Goal: Task Accomplishment & Management: Manage account settings

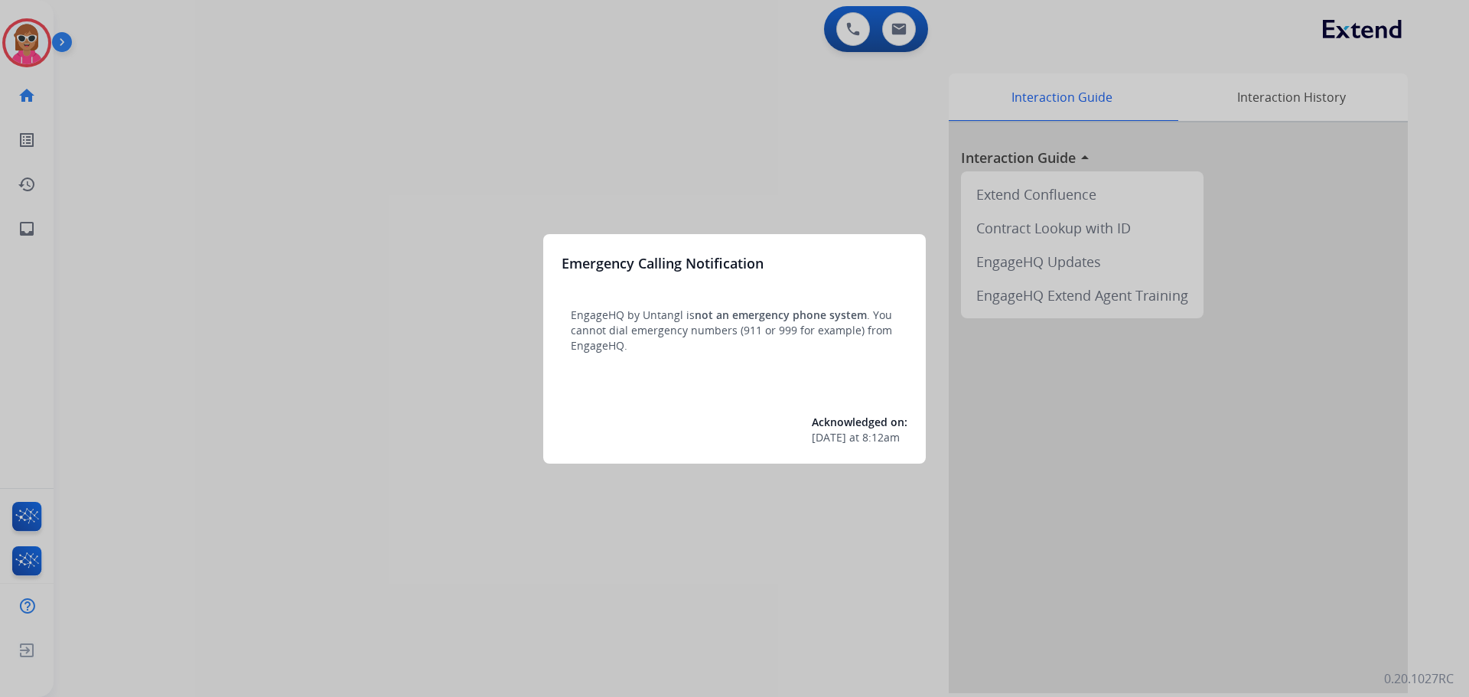
click at [177, 234] on div at bounding box center [734, 348] width 1469 height 697
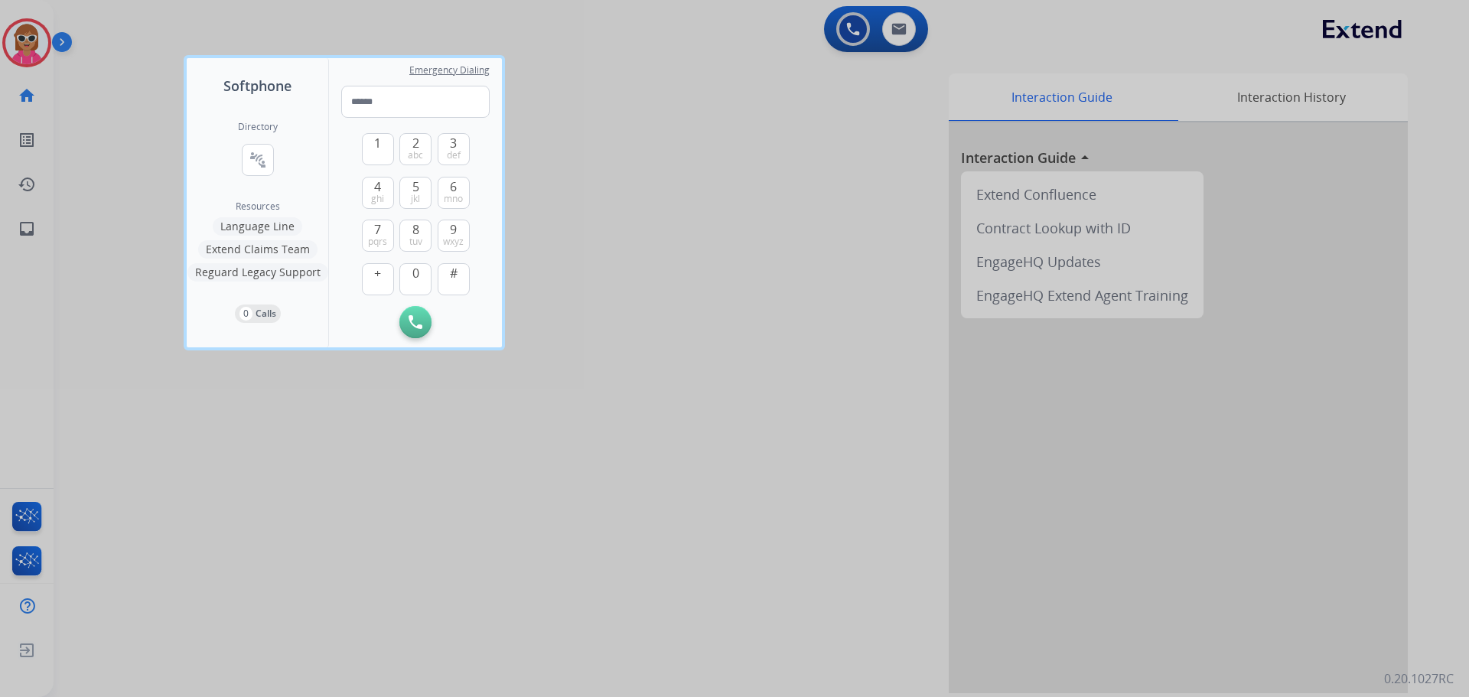
click at [90, 79] on div at bounding box center [734, 348] width 1469 height 697
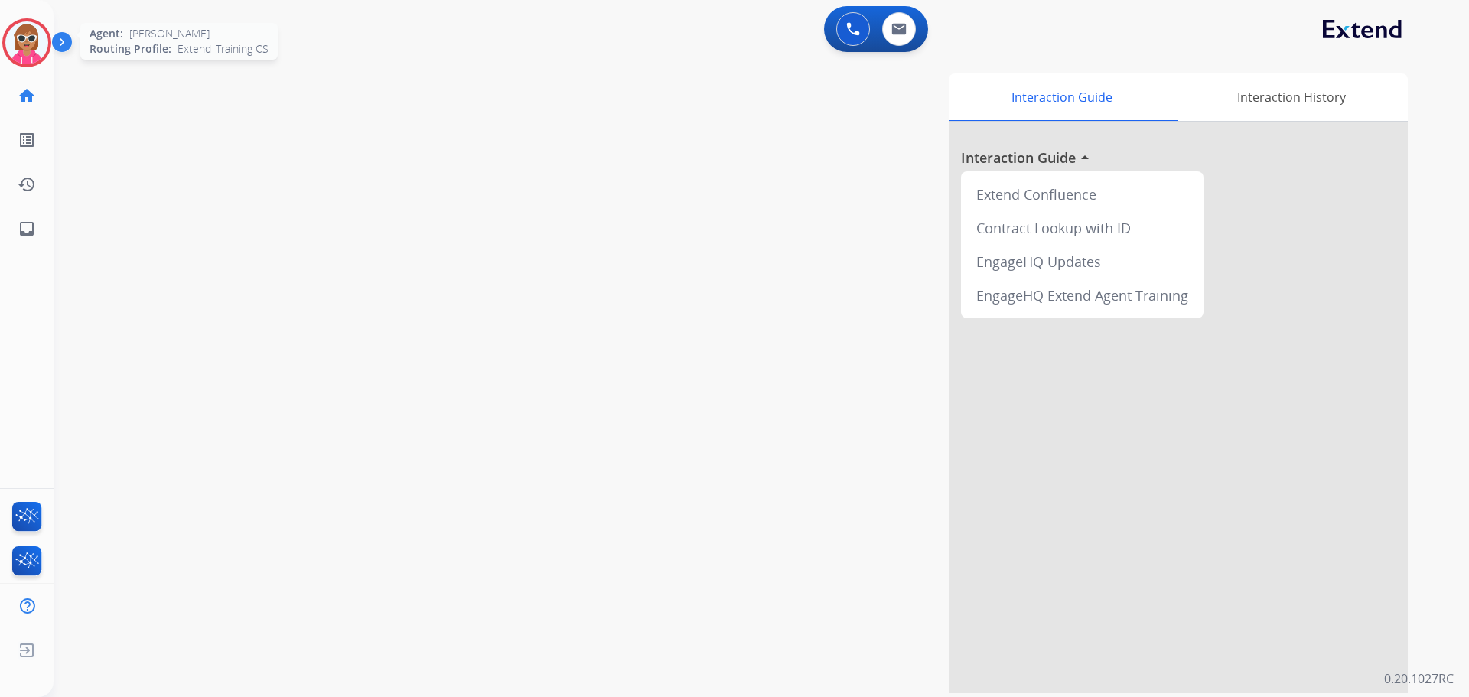
click at [44, 59] on div at bounding box center [26, 42] width 49 height 49
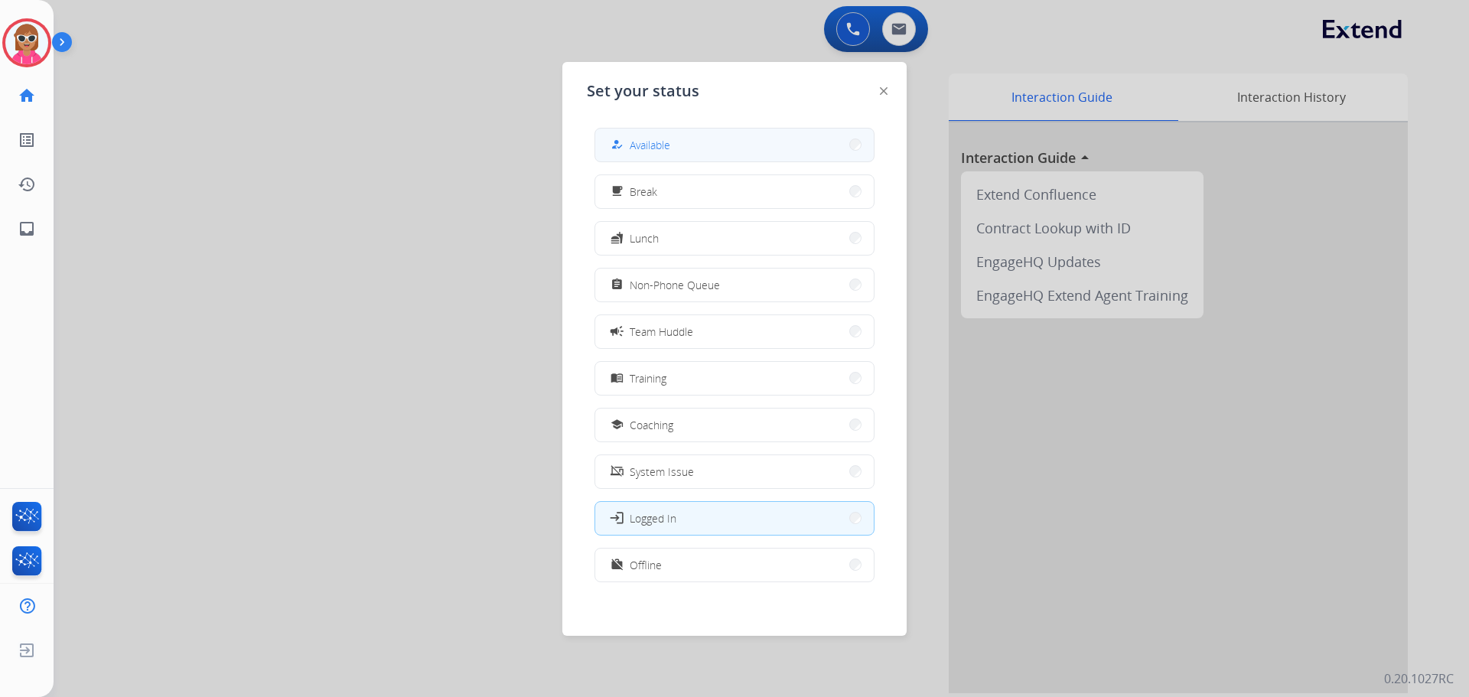
click at [701, 148] on button "how_to_reg Available" at bounding box center [734, 145] width 279 height 33
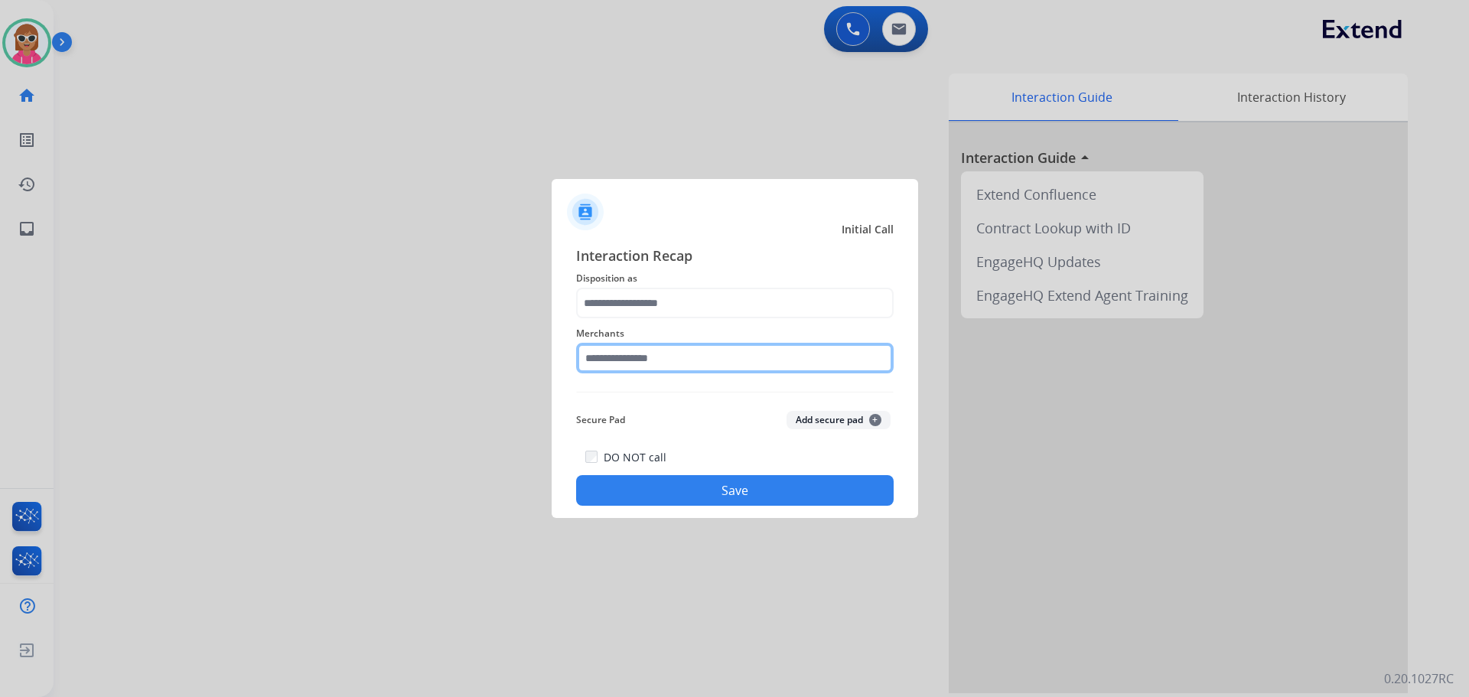
click at [666, 347] on input "text" at bounding box center [735, 358] width 318 height 31
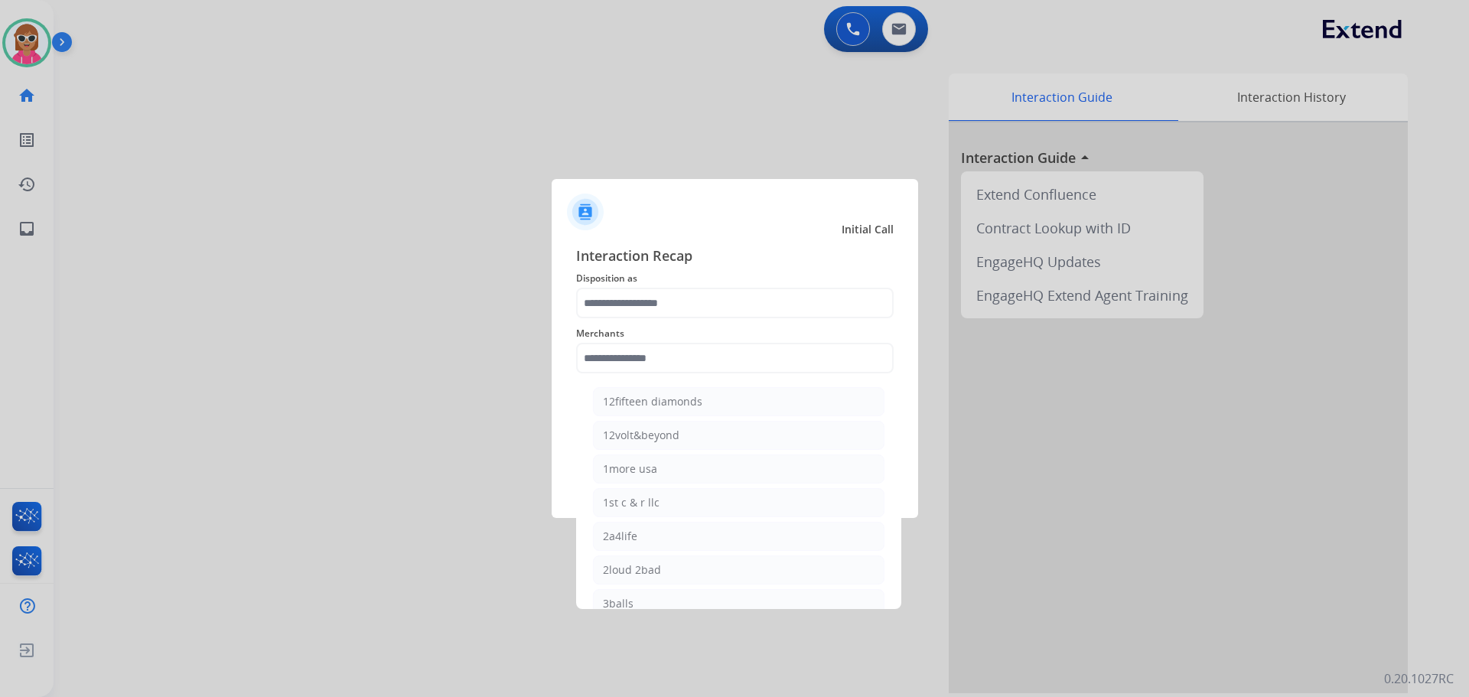
drag, startPoint x: 437, startPoint y: 250, endPoint x: 163, endPoint y: 119, distance: 303.3
click at [413, 241] on div at bounding box center [734, 348] width 1469 height 697
drag, startPoint x: 702, startPoint y: 371, endPoint x: 702, endPoint y: 363, distance: 8.4
click at [702, 370] on input "text" at bounding box center [735, 358] width 318 height 31
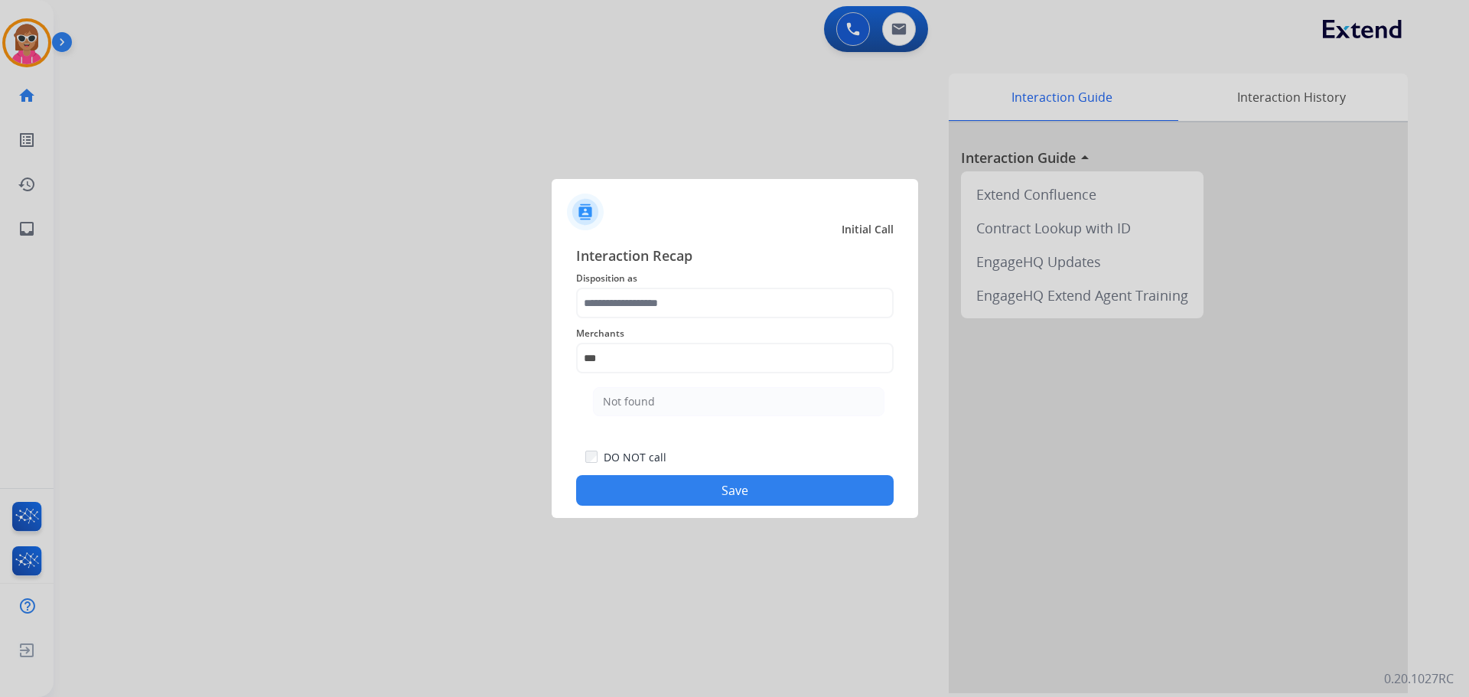
drag, startPoint x: 677, startPoint y: 402, endPoint x: 672, endPoint y: 360, distance: 42.3
click at [677, 400] on li "Not found" at bounding box center [739, 401] width 292 height 29
type input "*********"
click at [658, 282] on span "Disposition as" at bounding box center [735, 278] width 318 height 18
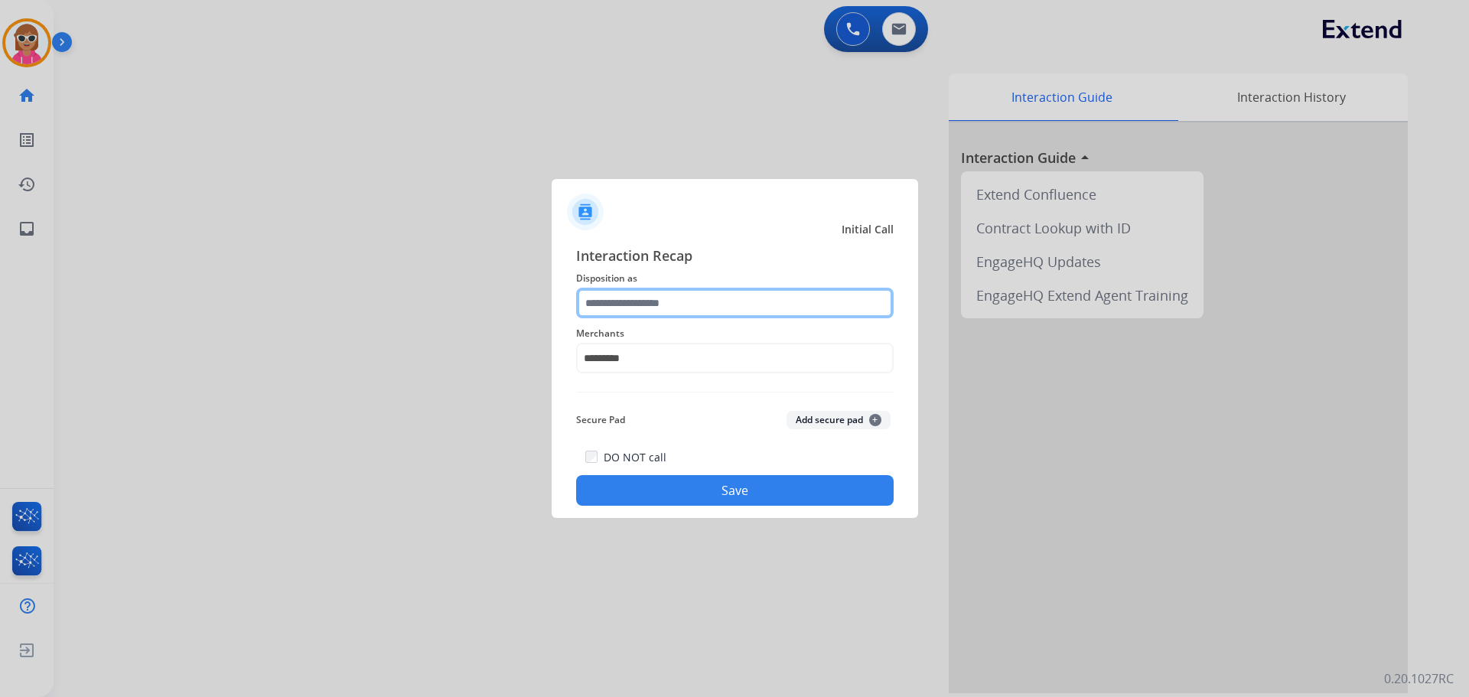
click at [671, 313] on input "text" at bounding box center [735, 303] width 318 height 31
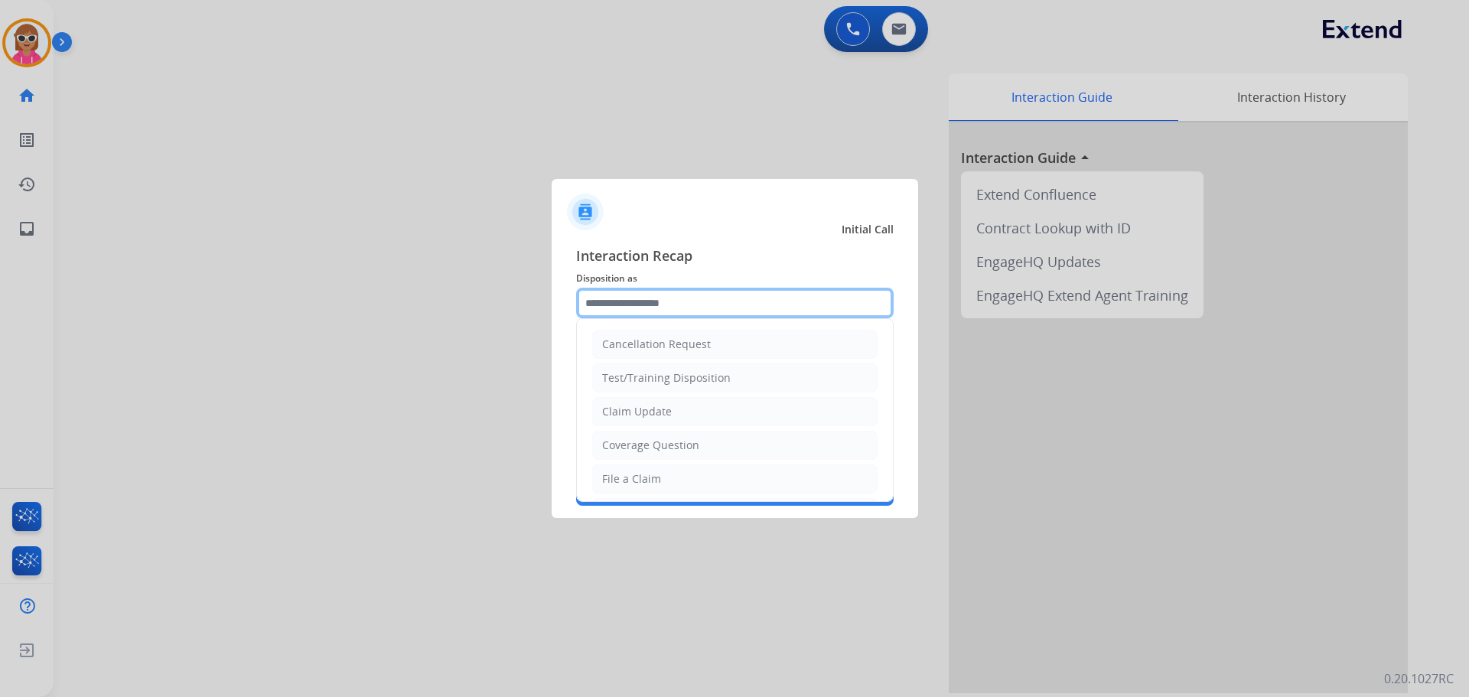
scroll to position [239, 0]
drag, startPoint x: 664, startPoint y: 439, endPoint x: 655, endPoint y: 472, distance: 34.2
click at [664, 441] on li "Other" at bounding box center [734, 442] width 285 height 29
type input "*****"
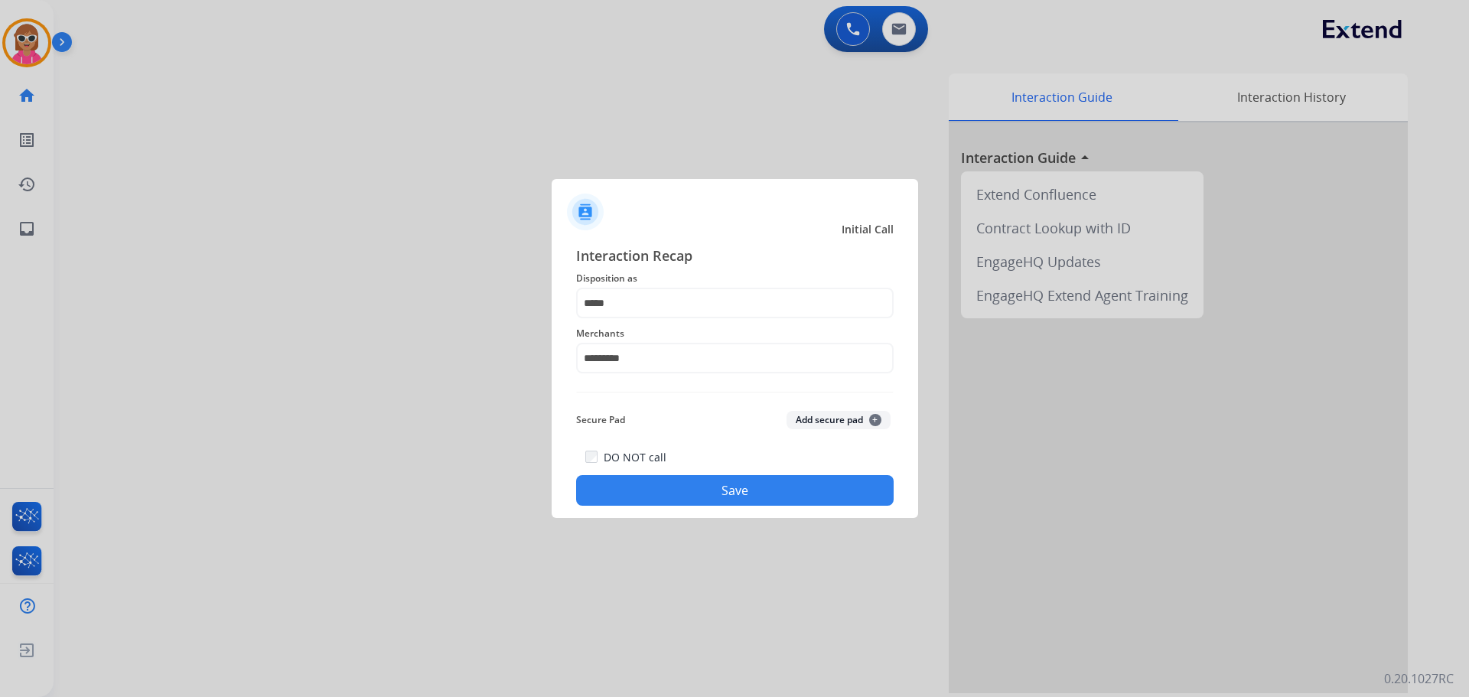
click at [654, 482] on button "Save" at bounding box center [735, 490] width 318 height 31
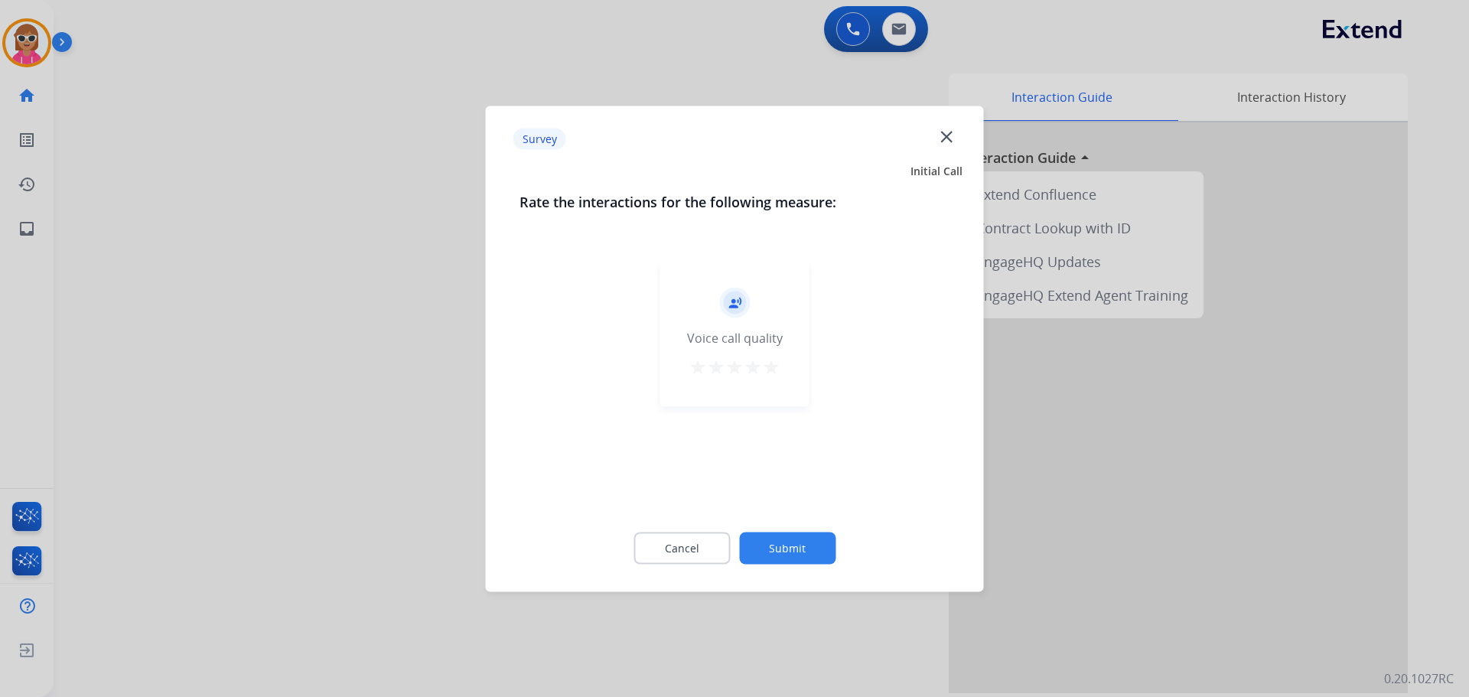
click at [230, 307] on div at bounding box center [734, 348] width 1469 height 697
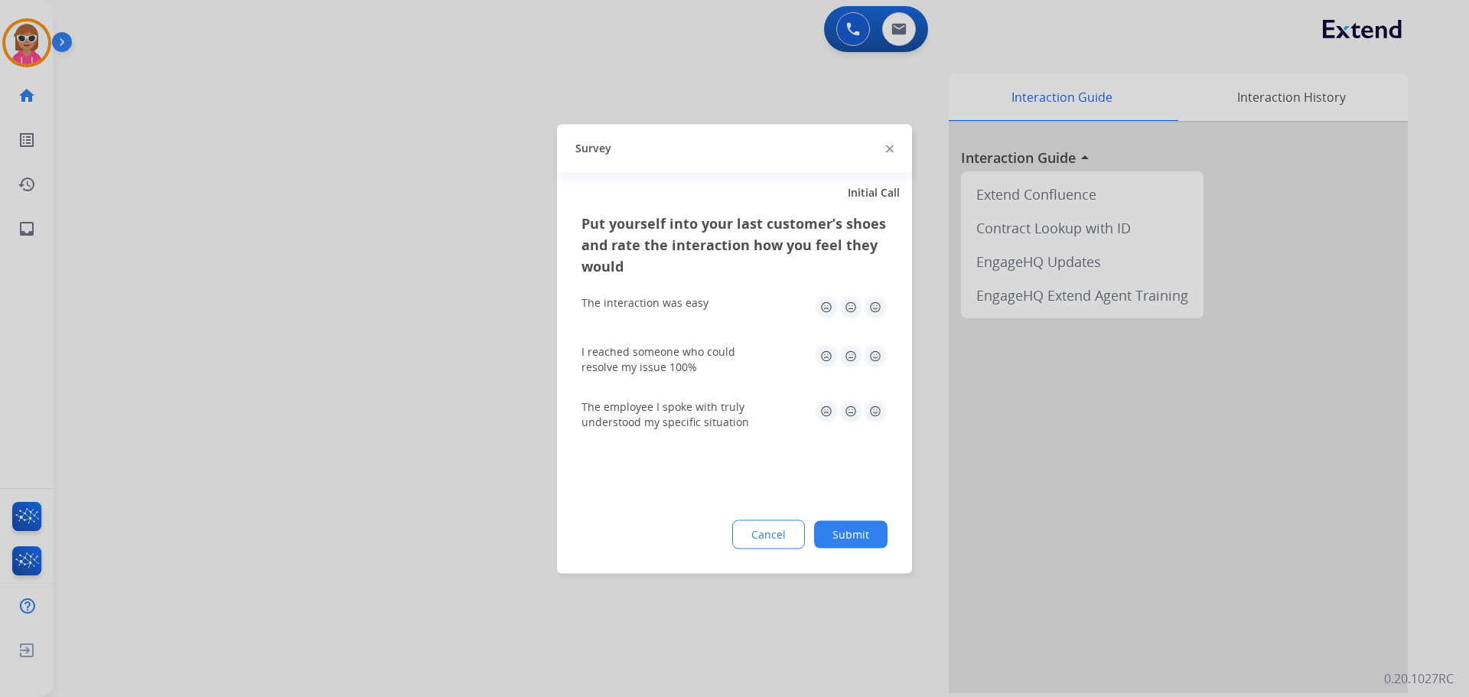
click at [232, 307] on div at bounding box center [734, 348] width 1469 height 697
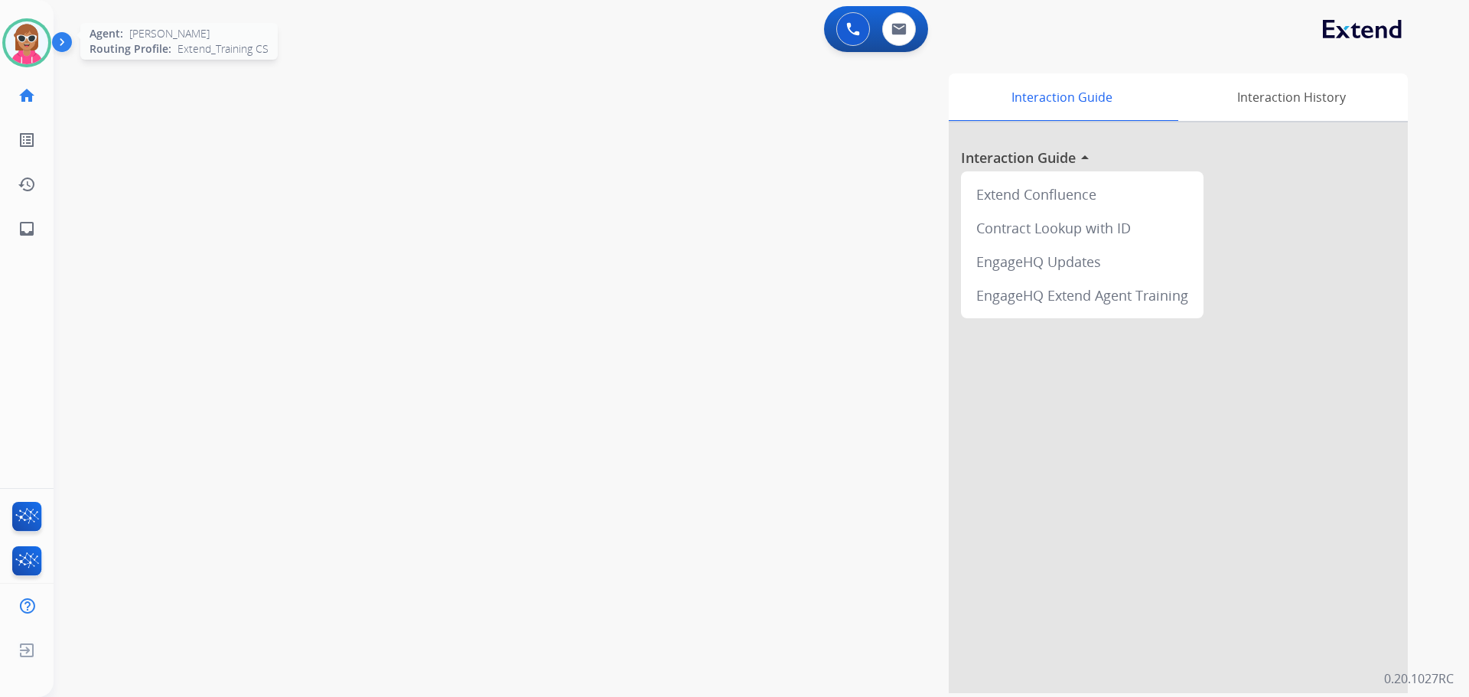
click at [30, 32] on img at bounding box center [26, 42] width 43 height 43
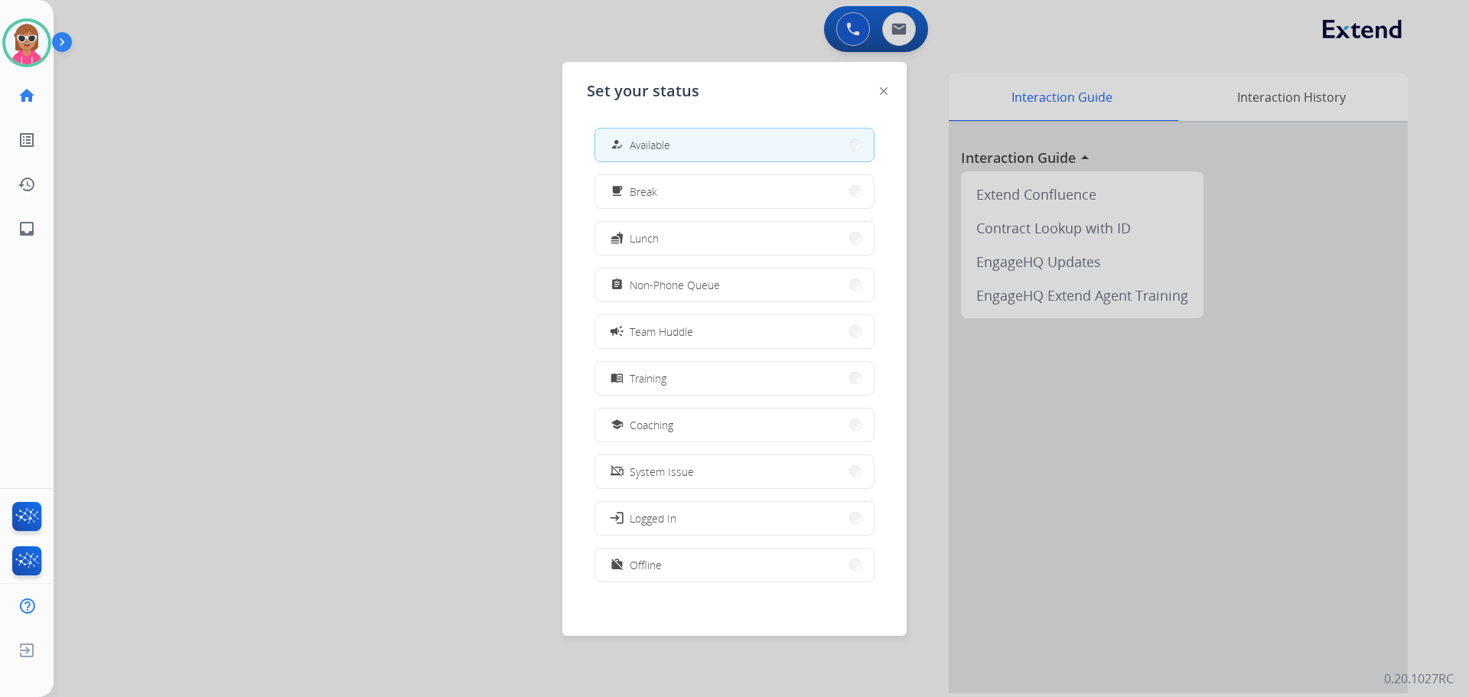
click at [690, 284] on span "Non-Phone Queue" at bounding box center [675, 285] width 90 height 16
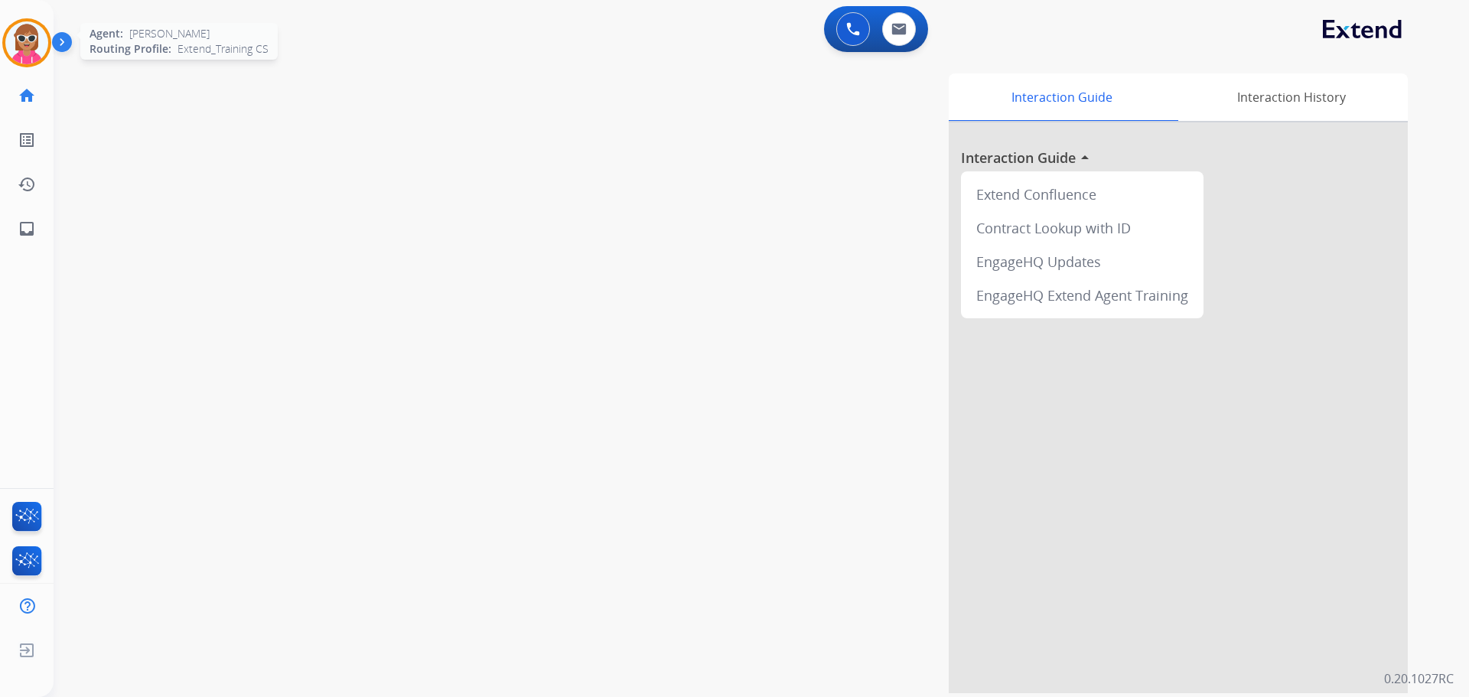
click at [21, 38] on img at bounding box center [26, 42] width 43 height 43
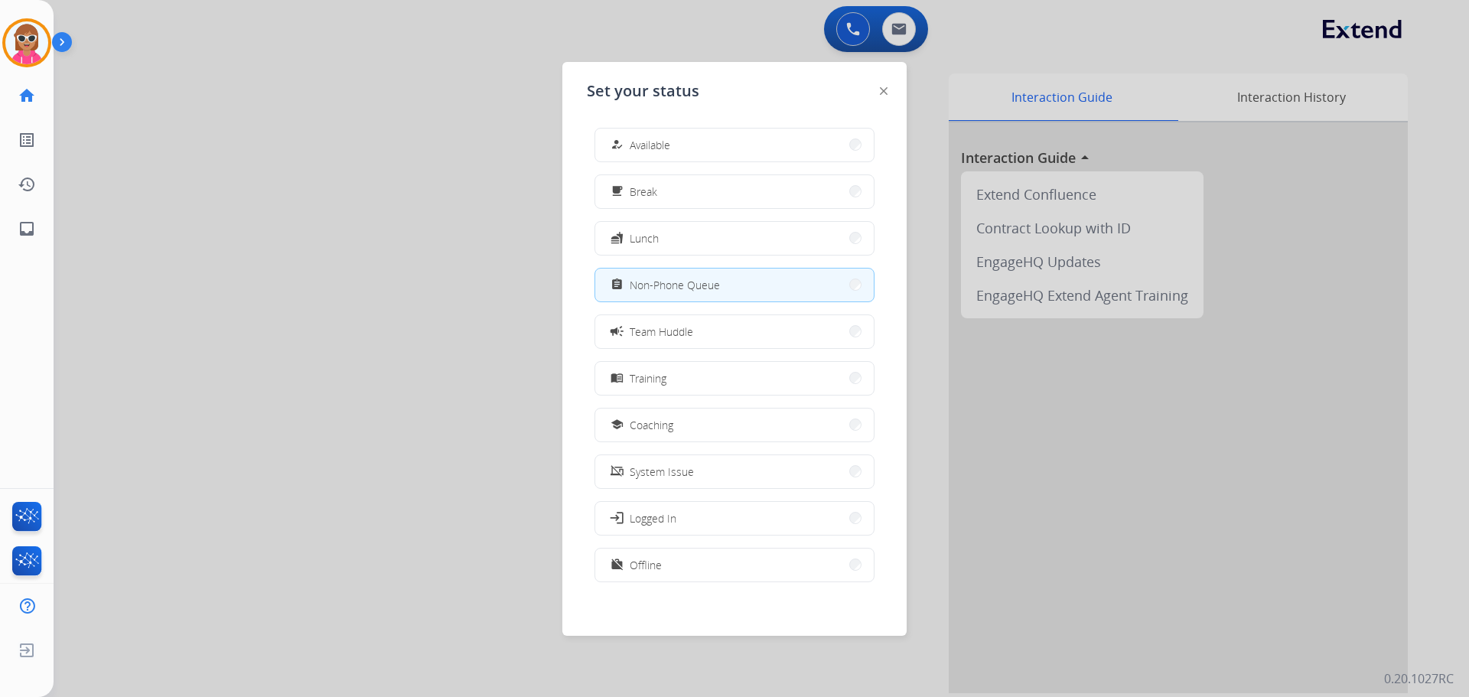
drag, startPoint x: 195, startPoint y: 139, endPoint x: 227, endPoint y: 157, distance: 36.6
click at [197, 142] on div at bounding box center [734, 348] width 1469 height 697
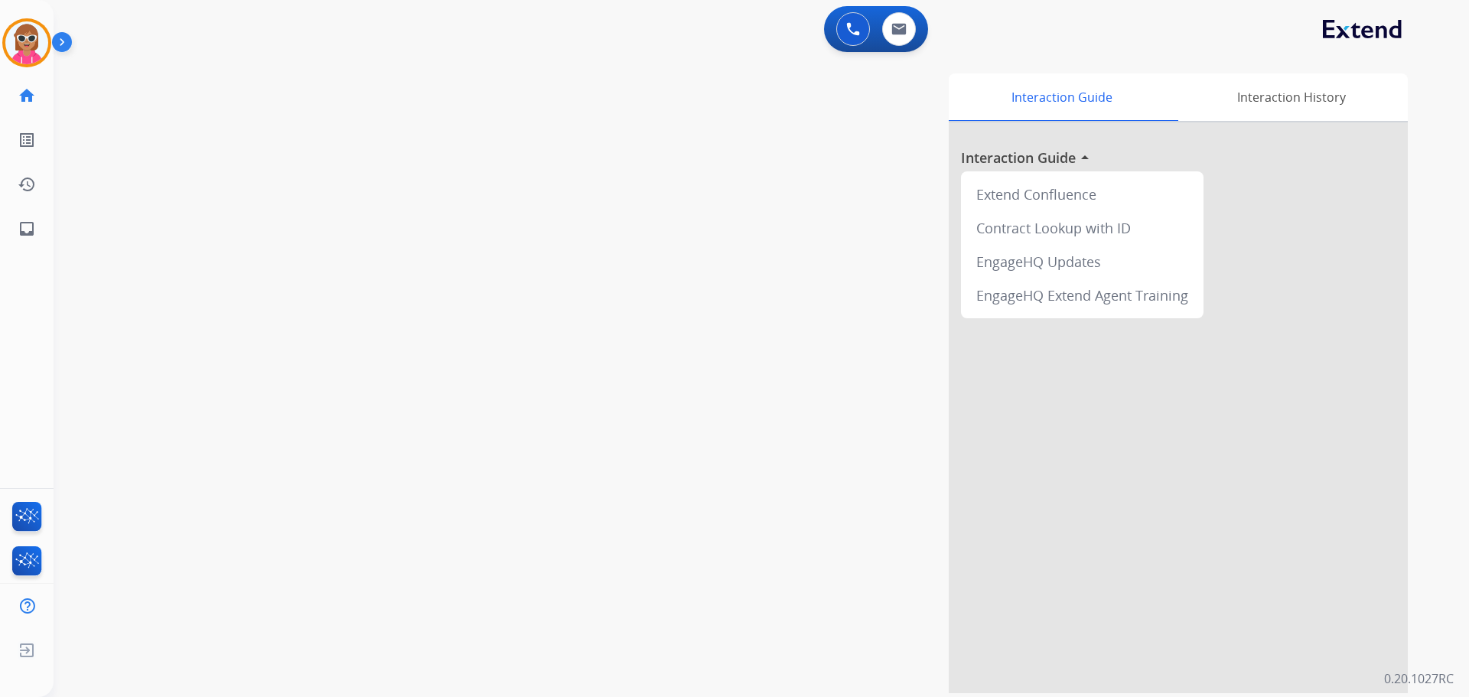
click at [549, 373] on div "Interaction Guide Interaction History Interaction Guide arrow_drop_up Extend Co…" at bounding box center [958, 383] width 902 height 620
click at [15, 41] on img at bounding box center [26, 42] width 43 height 43
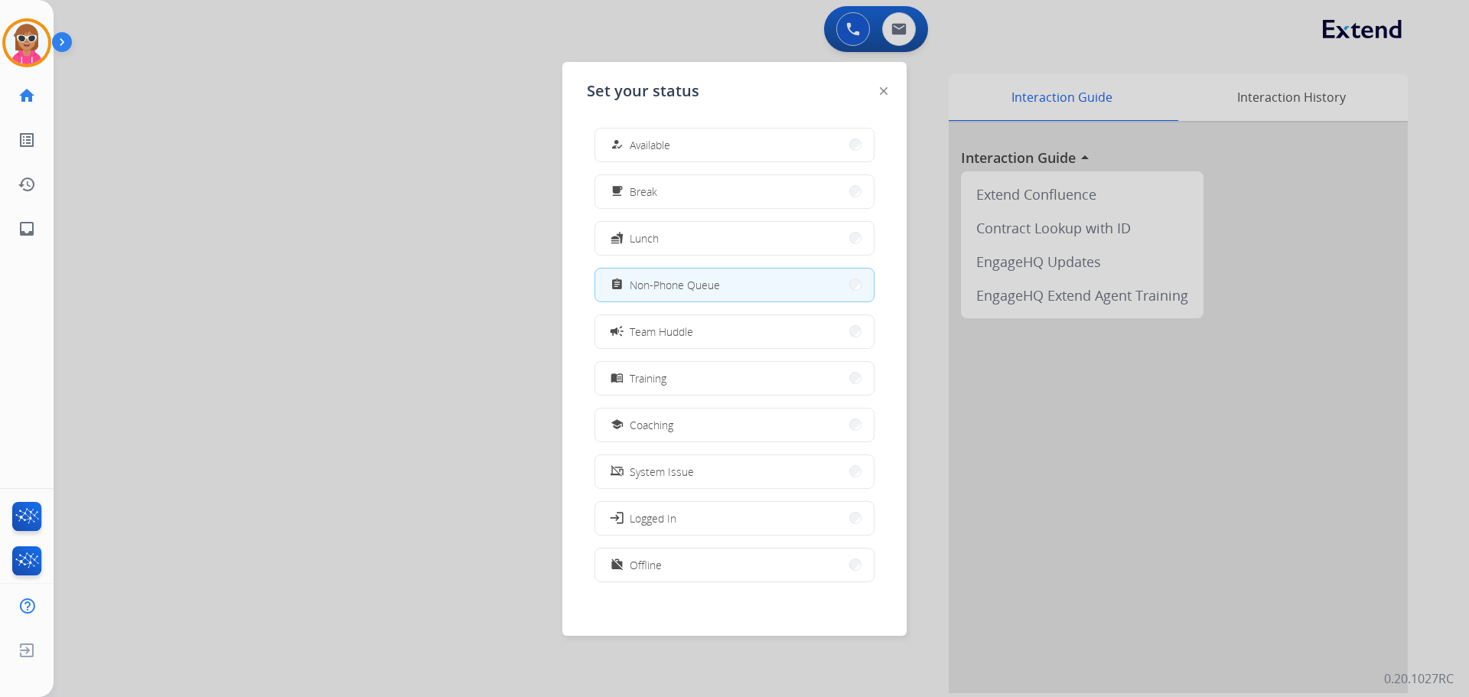
drag, startPoint x: 253, startPoint y: 165, endPoint x: 302, endPoint y: 109, distance: 75.4
click at [260, 161] on div at bounding box center [734, 348] width 1469 height 697
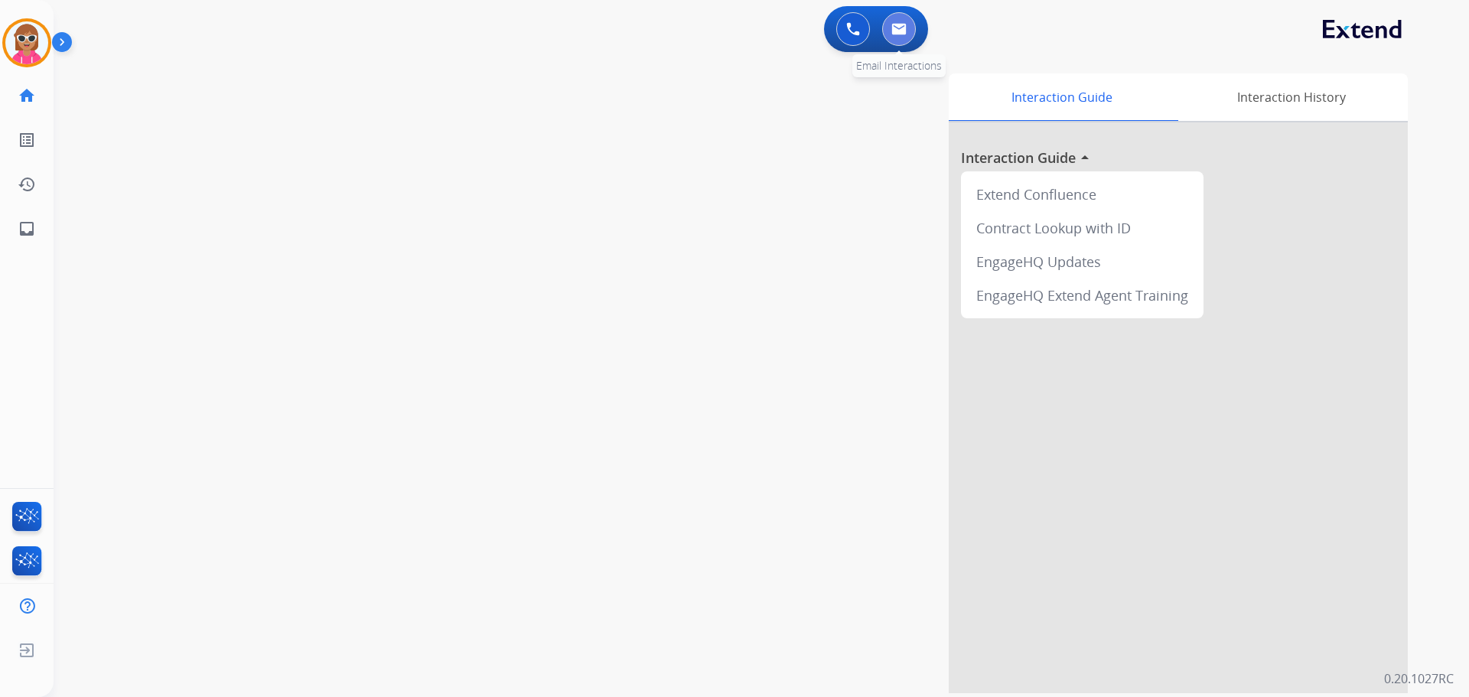
click at [902, 41] on button at bounding box center [899, 29] width 34 height 34
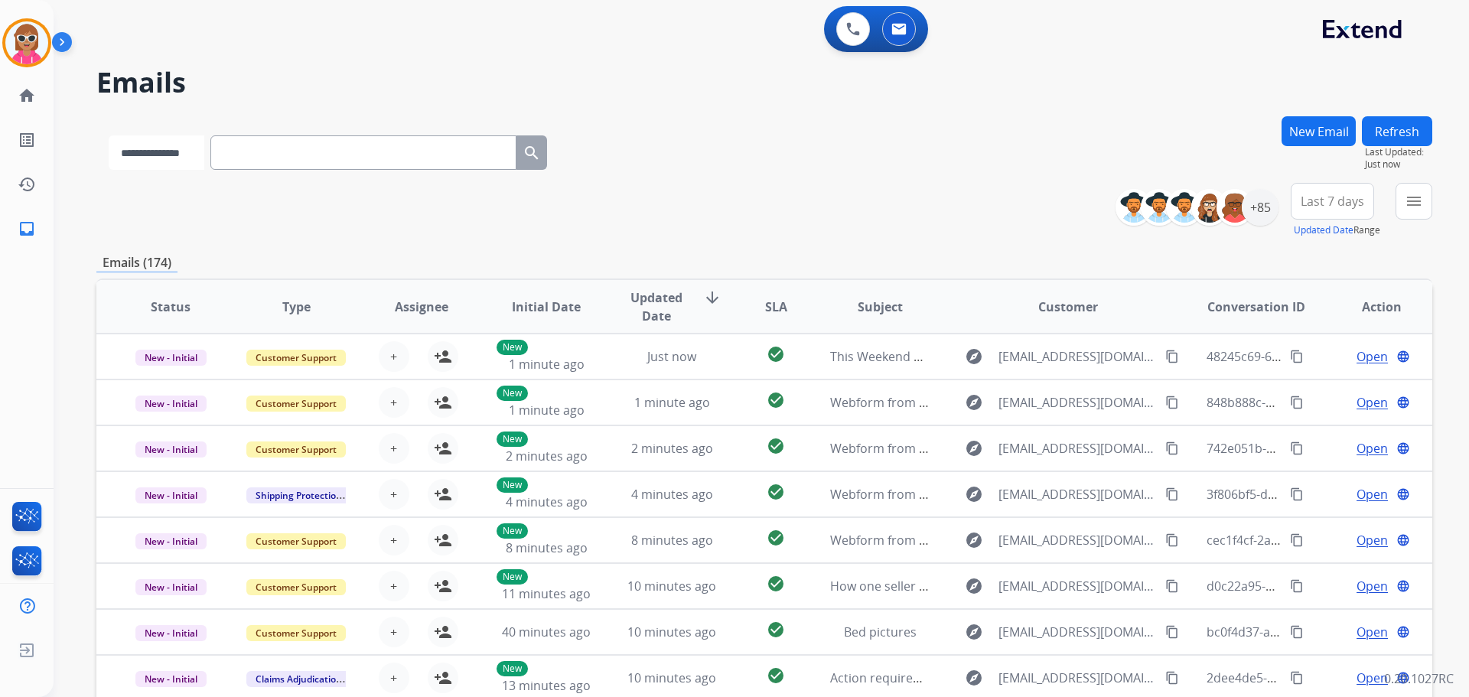
click at [175, 141] on select "**********" at bounding box center [157, 152] width 96 height 34
select select "**********"
click at [109, 135] on select "**********" at bounding box center [157, 152] width 96 height 34
paste input "**********"
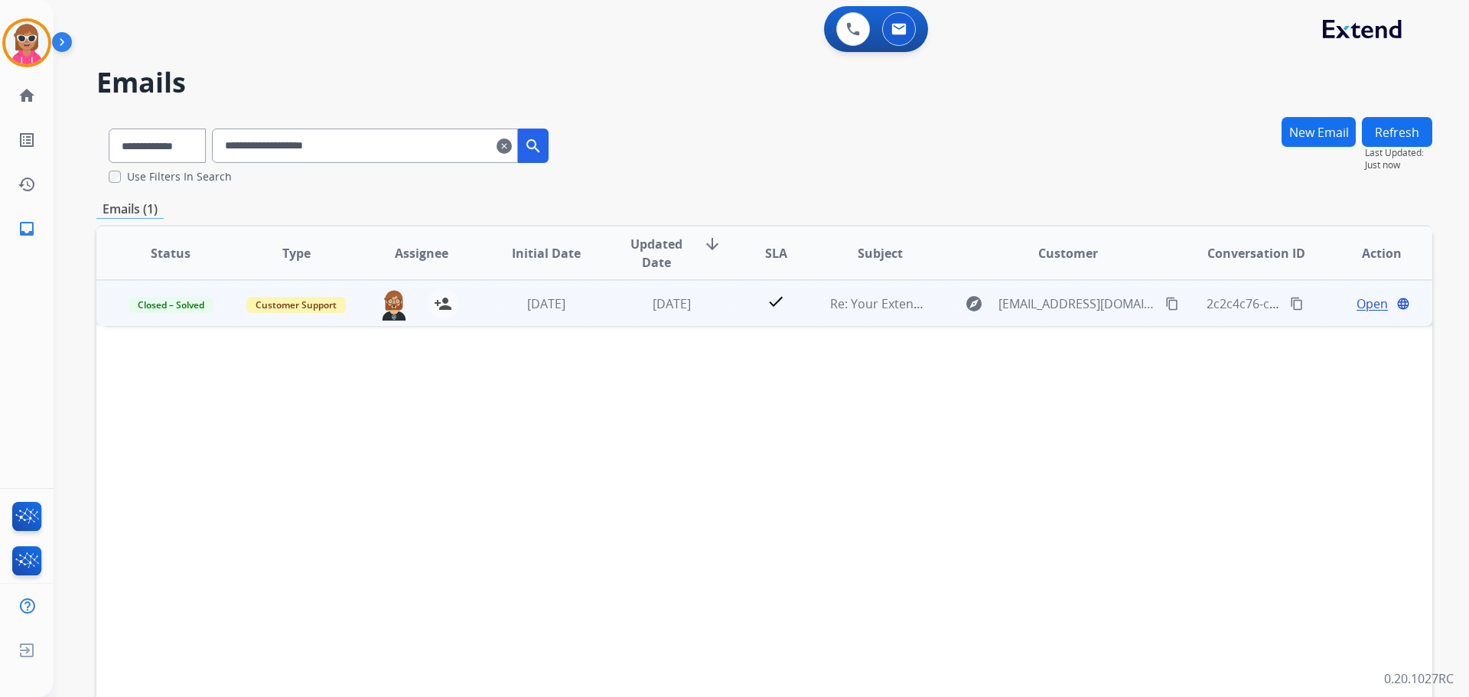
click at [571, 317] on td "[DATE]" at bounding box center [535, 303] width 126 height 46
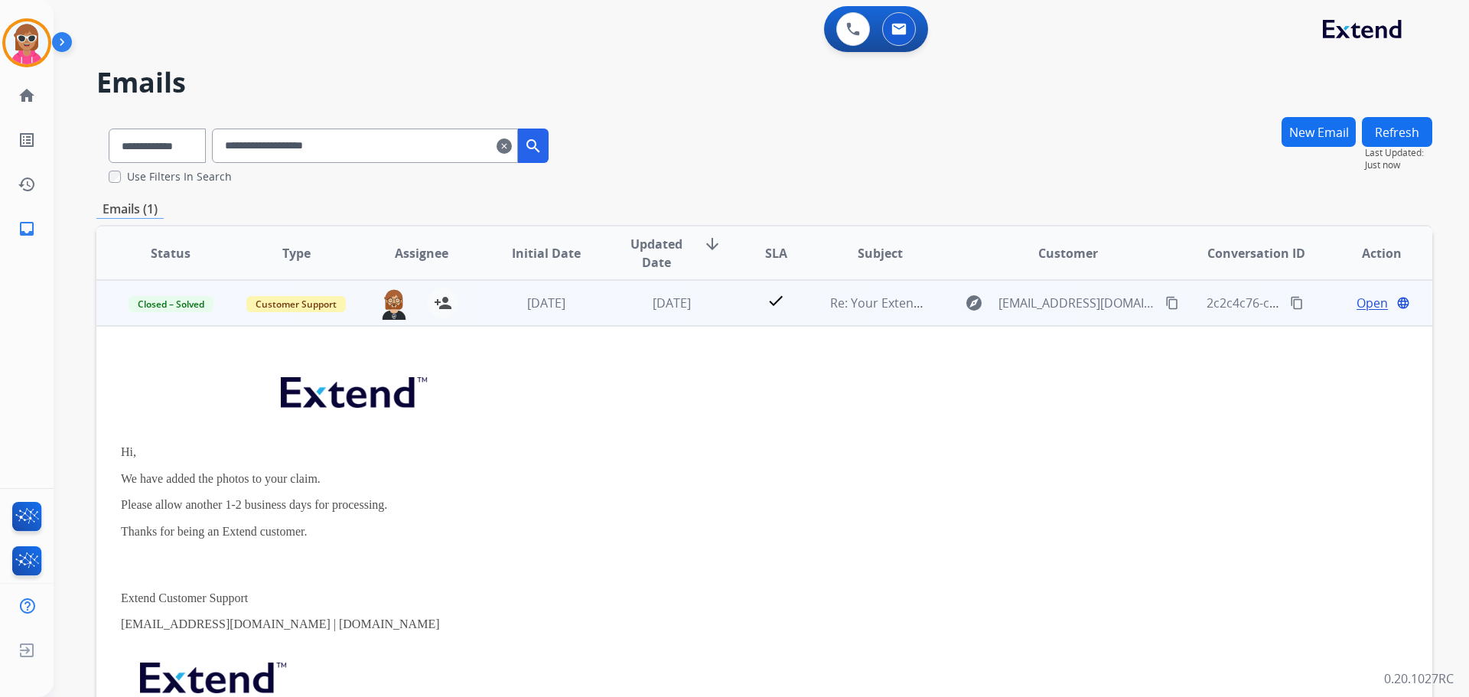
click at [1369, 302] on span "Open" at bounding box center [1372, 303] width 31 height 18
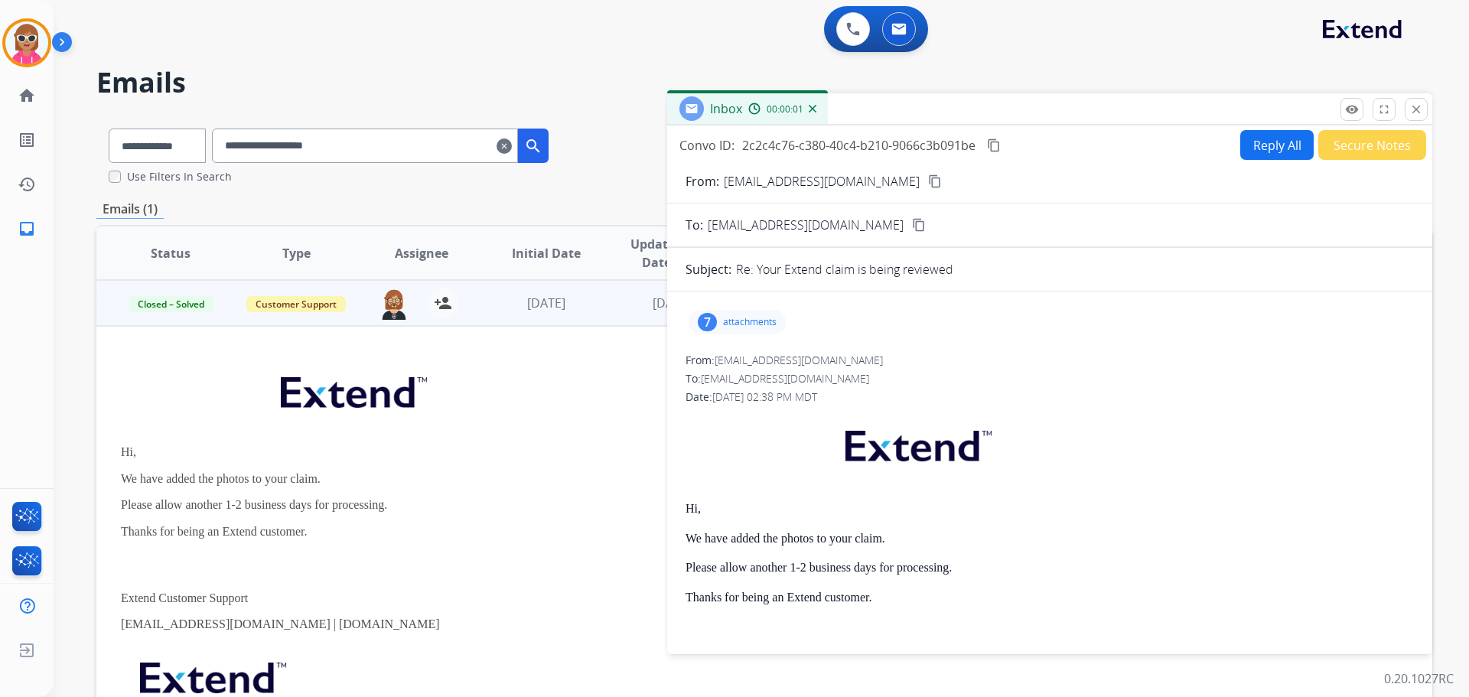
click at [747, 320] on p "attachments" at bounding box center [750, 322] width 54 height 12
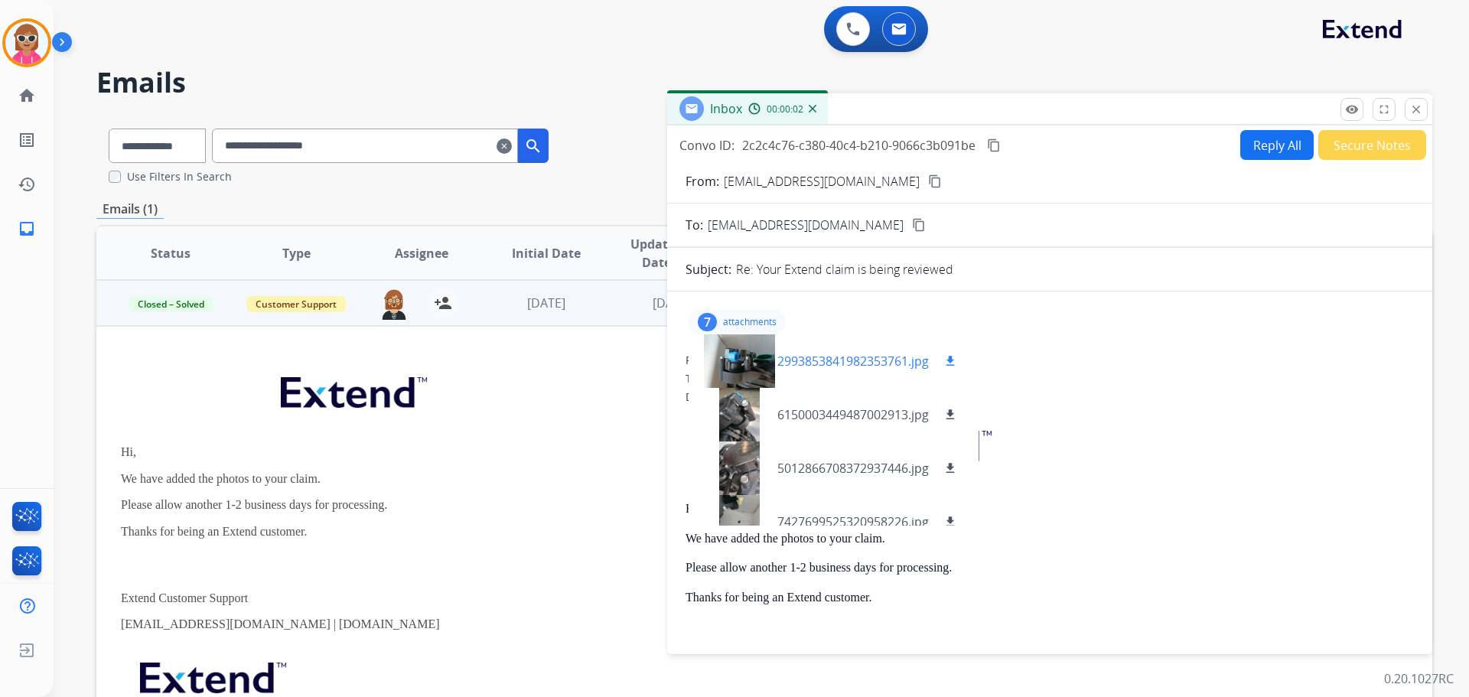
click at [740, 367] on div at bounding box center [739, 361] width 77 height 54
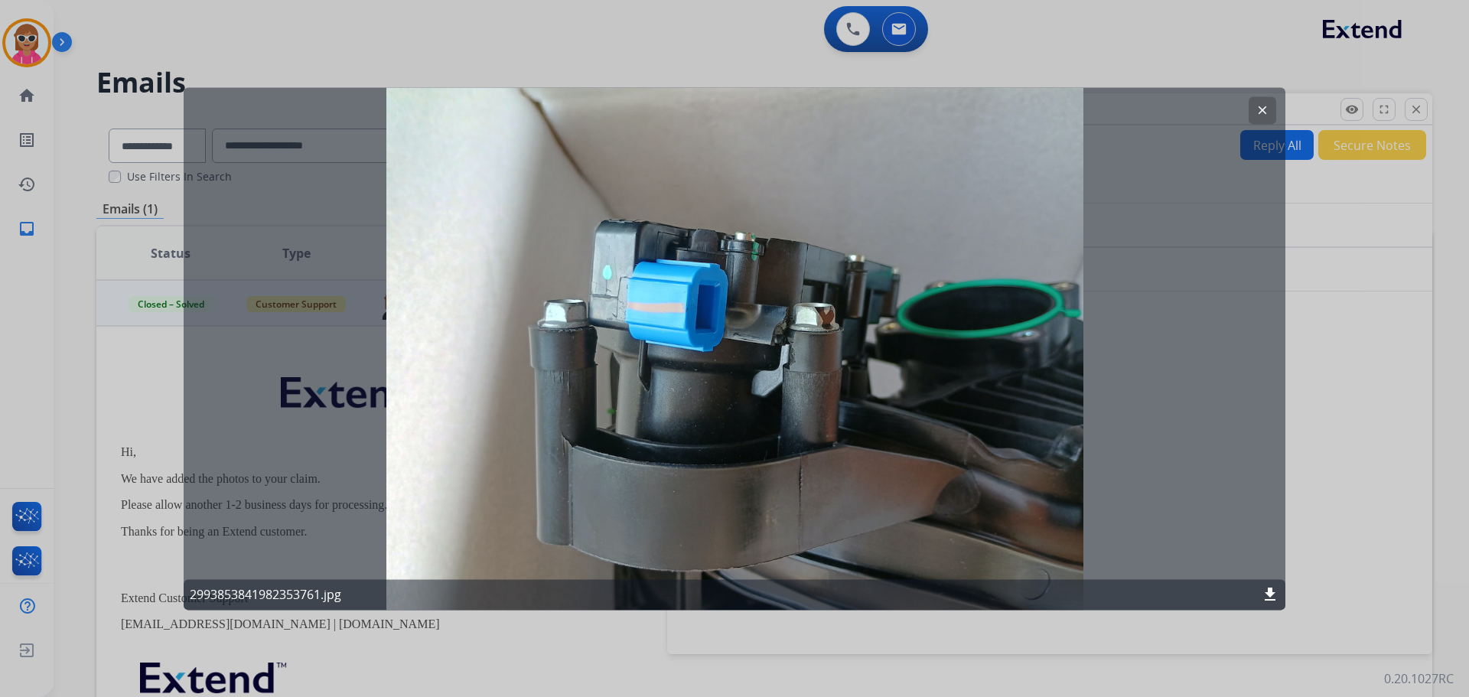
click at [1263, 113] on mat-icon "clear" at bounding box center [1263, 110] width 14 height 14
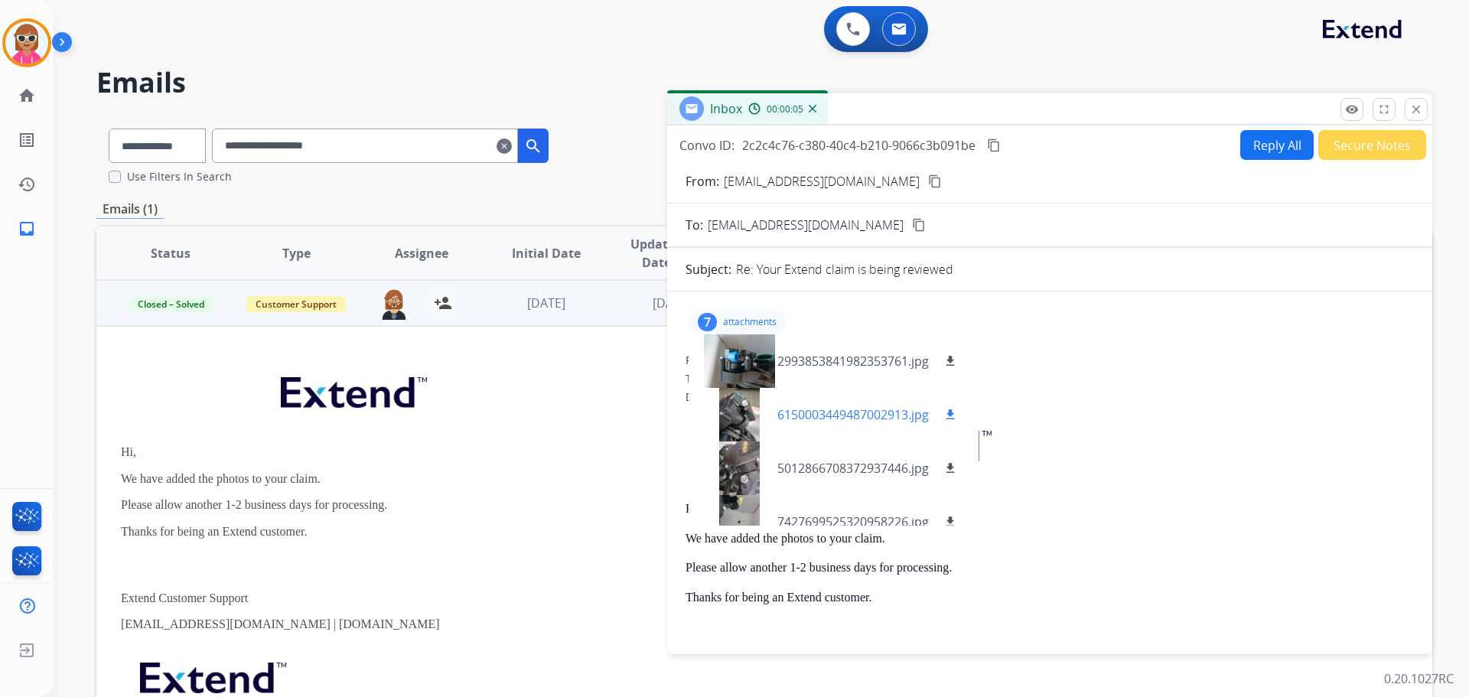
click at [739, 419] on div at bounding box center [739, 415] width 77 height 54
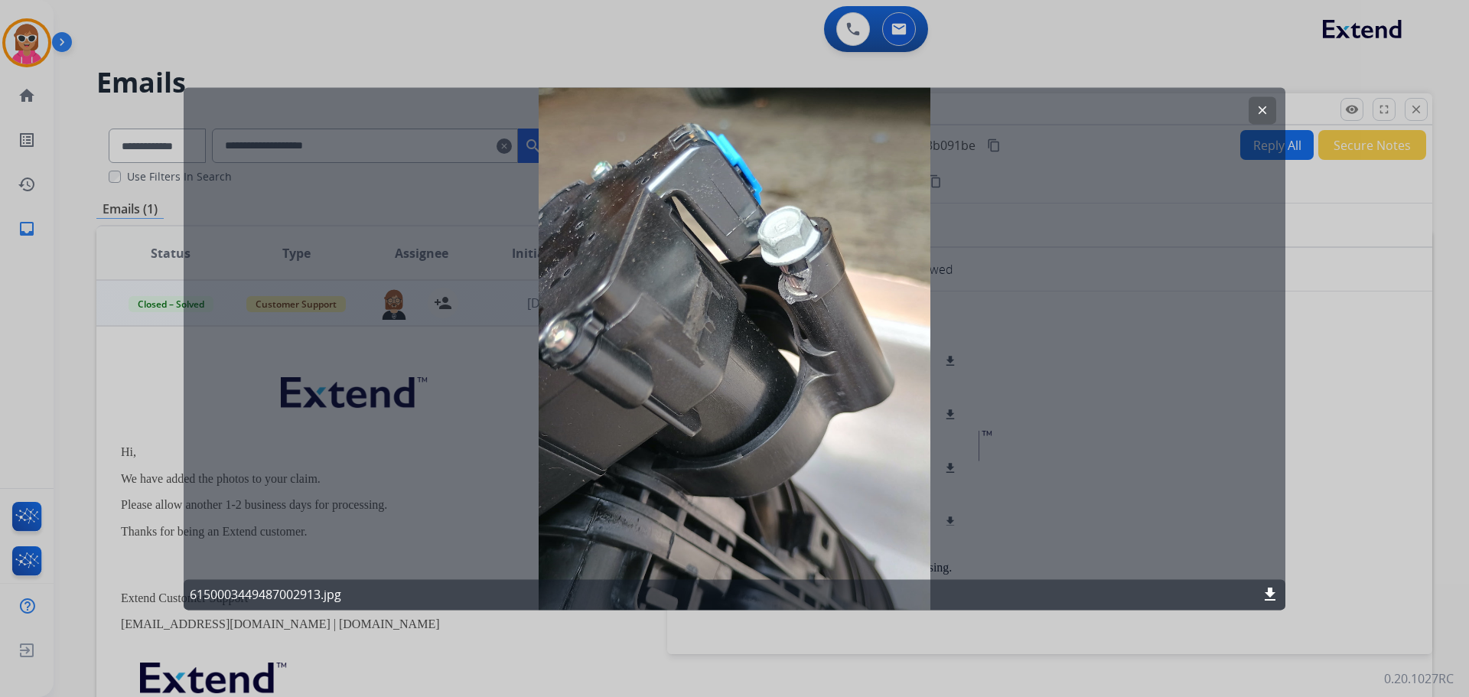
drag, startPoint x: 1262, startPoint y: 104, endPoint x: 1120, endPoint y: 190, distance: 165.5
click at [1258, 105] on mat-icon "clear" at bounding box center [1263, 110] width 14 height 14
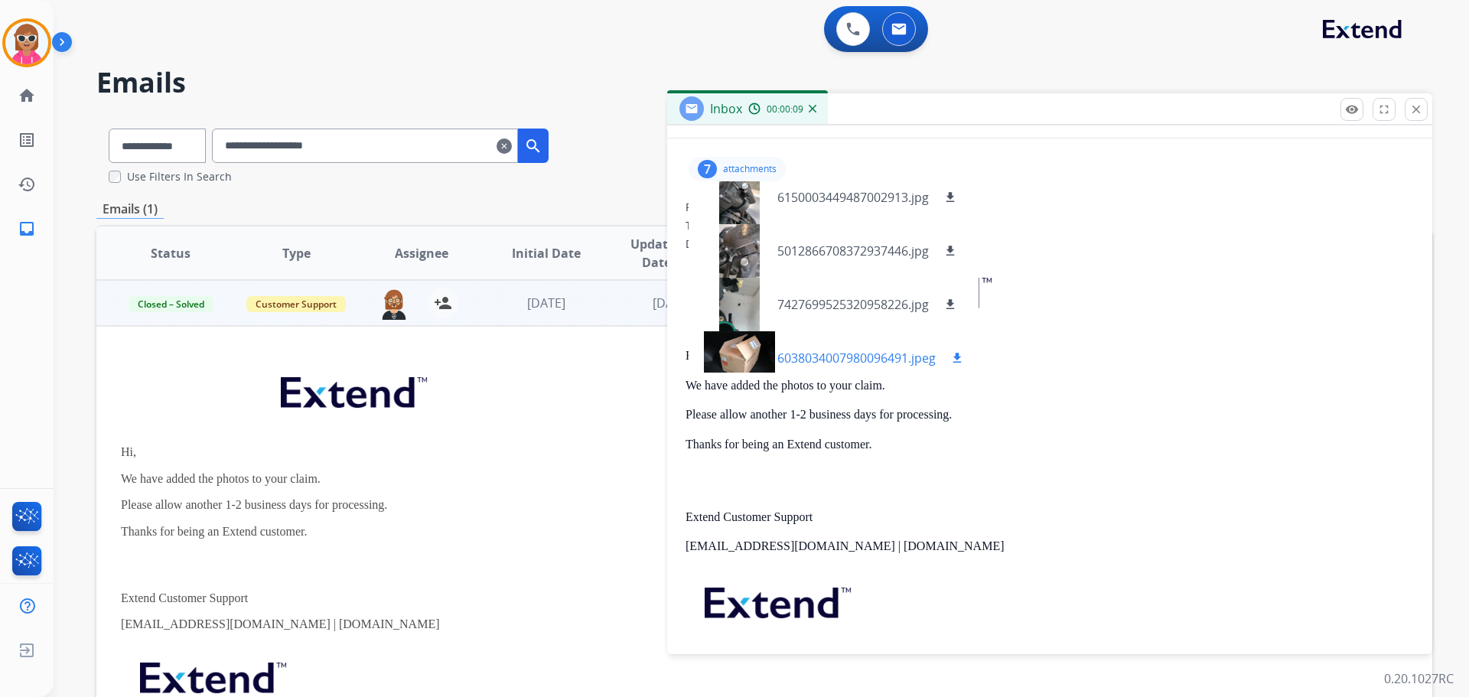
scroll to position [184, 0]
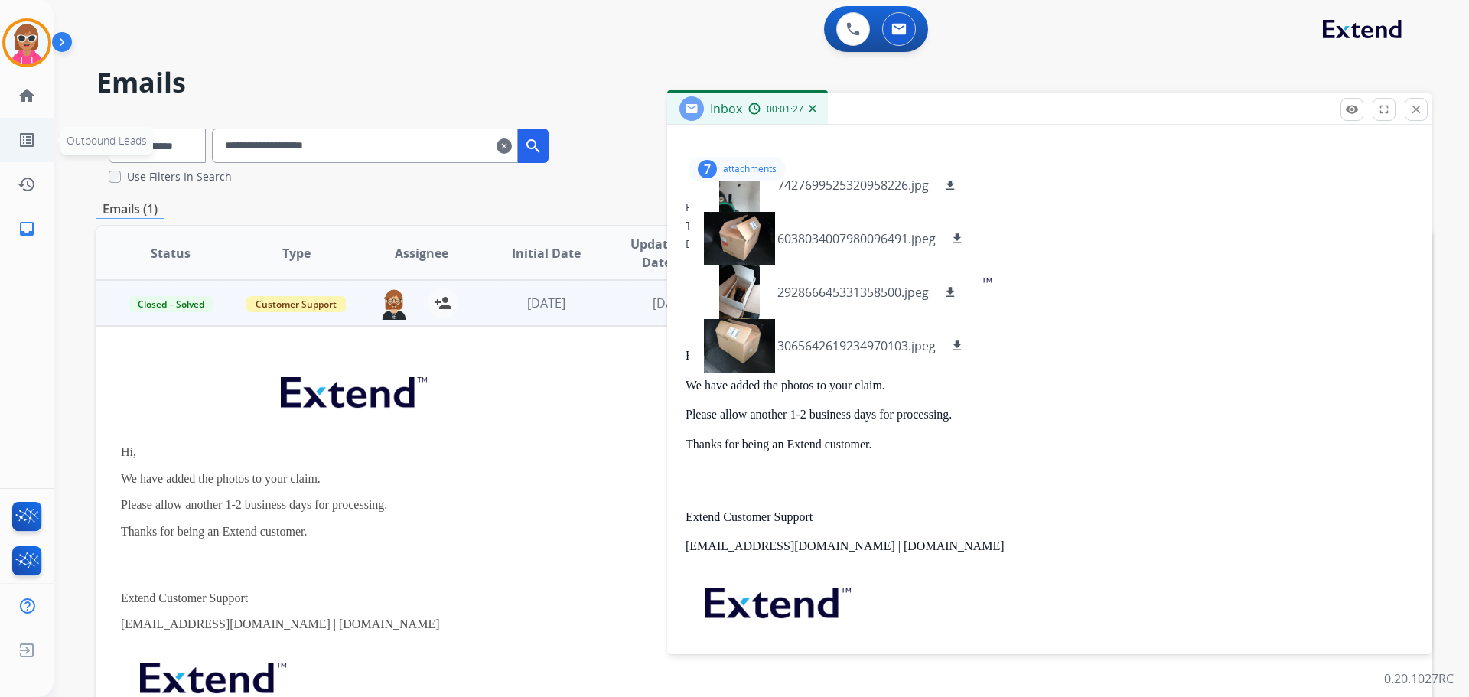
drag, startPoint x: 453, startPoint y: 152, endPoint x: 0, endPoint y: 151, distance: 453.1
click at [0, 151] on div "**********" at bounding box center [734, 348] width 1469 height 697
drag, startPoint x: 1410, startPoint y: 106, endPoint x: 1153, endPoint y: 115, distance: 257.3
click at [1408, 106] on button "close Close" at bounding box center [1416, 109] width 23 height 23
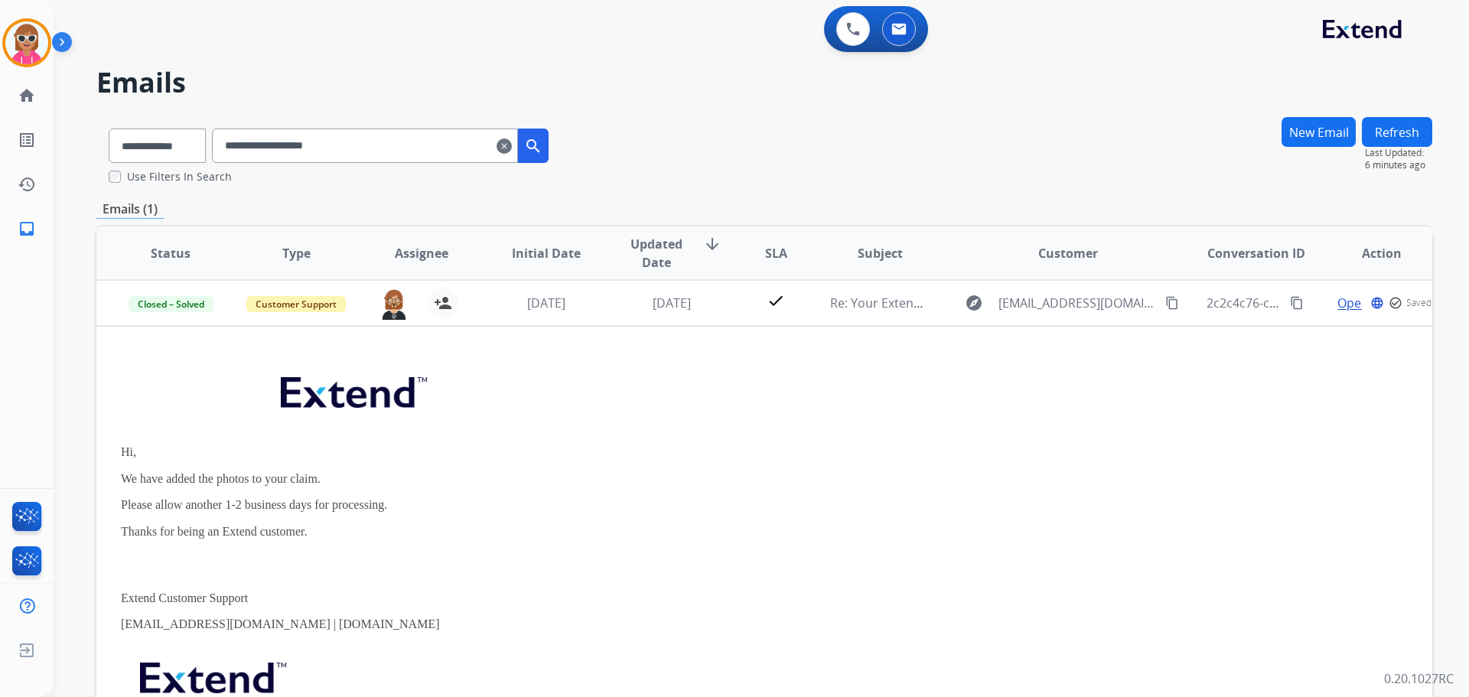
paste input "******"
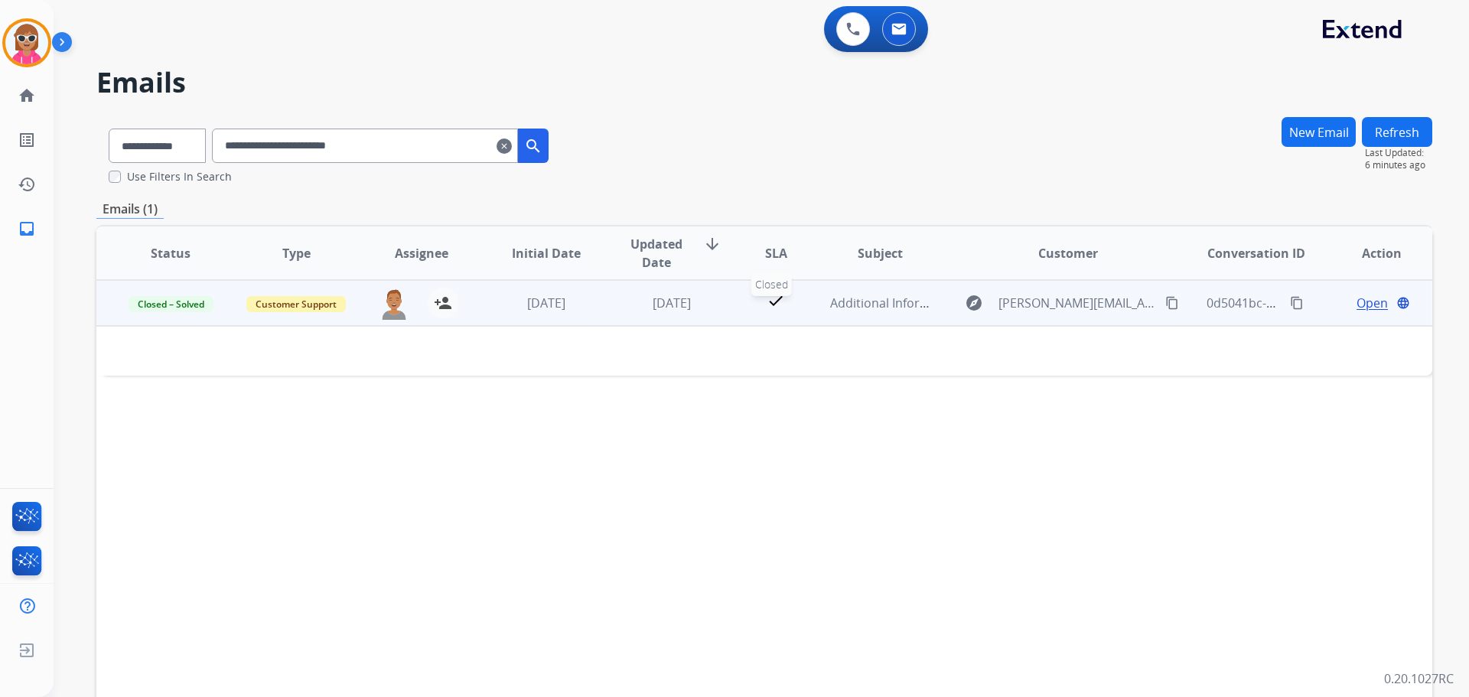
drag, startPoint x: 741, startPoint y: 311, endPoint x: 749, endPoint y: 305, distance: 10.0
click at [748, 306] on div "check" at bounding box center [776, 303] width 58 height 23
click at [718, 311] on tr "Closed – Solved Customer Support [PERSON_NAME][EMAIL_ADDRESS][PERSON_NAME][DOMA…" at bounding box center [764, 303] width 1336 height 46
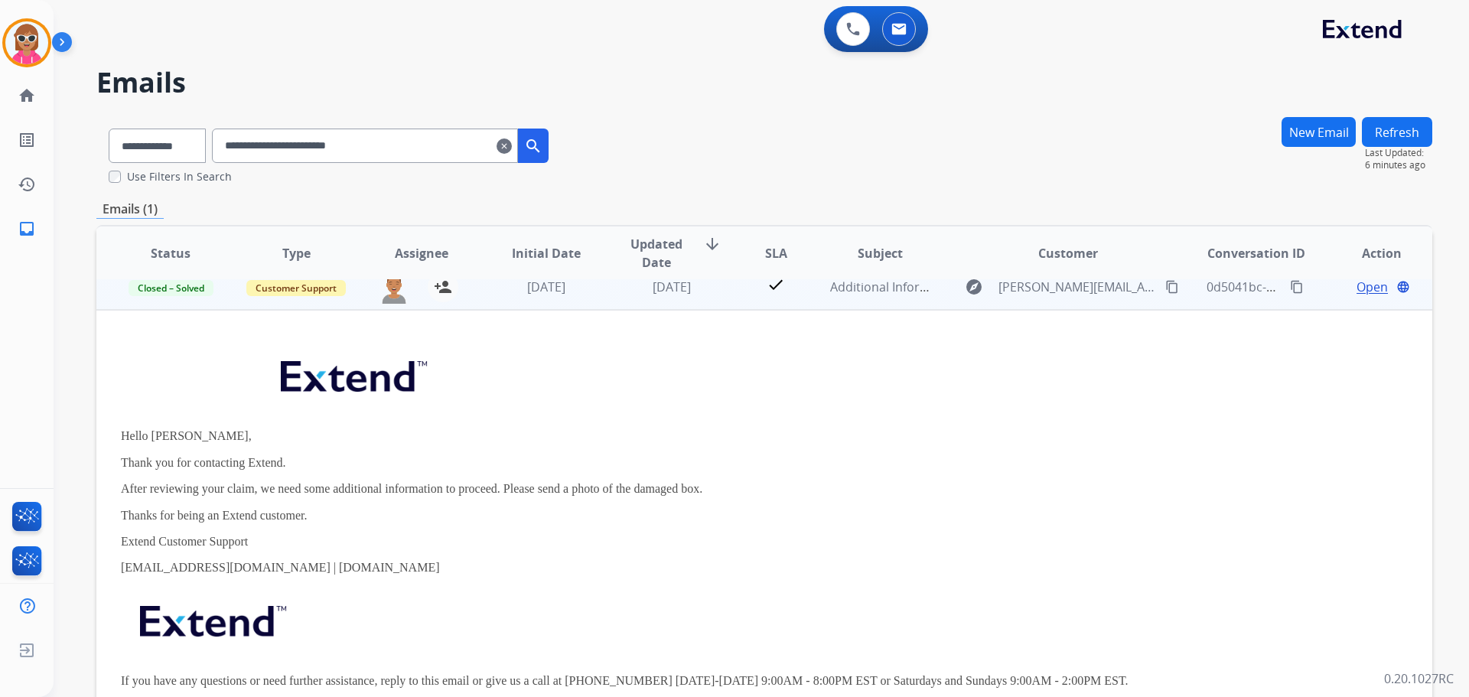
scroll to position [21, 0]
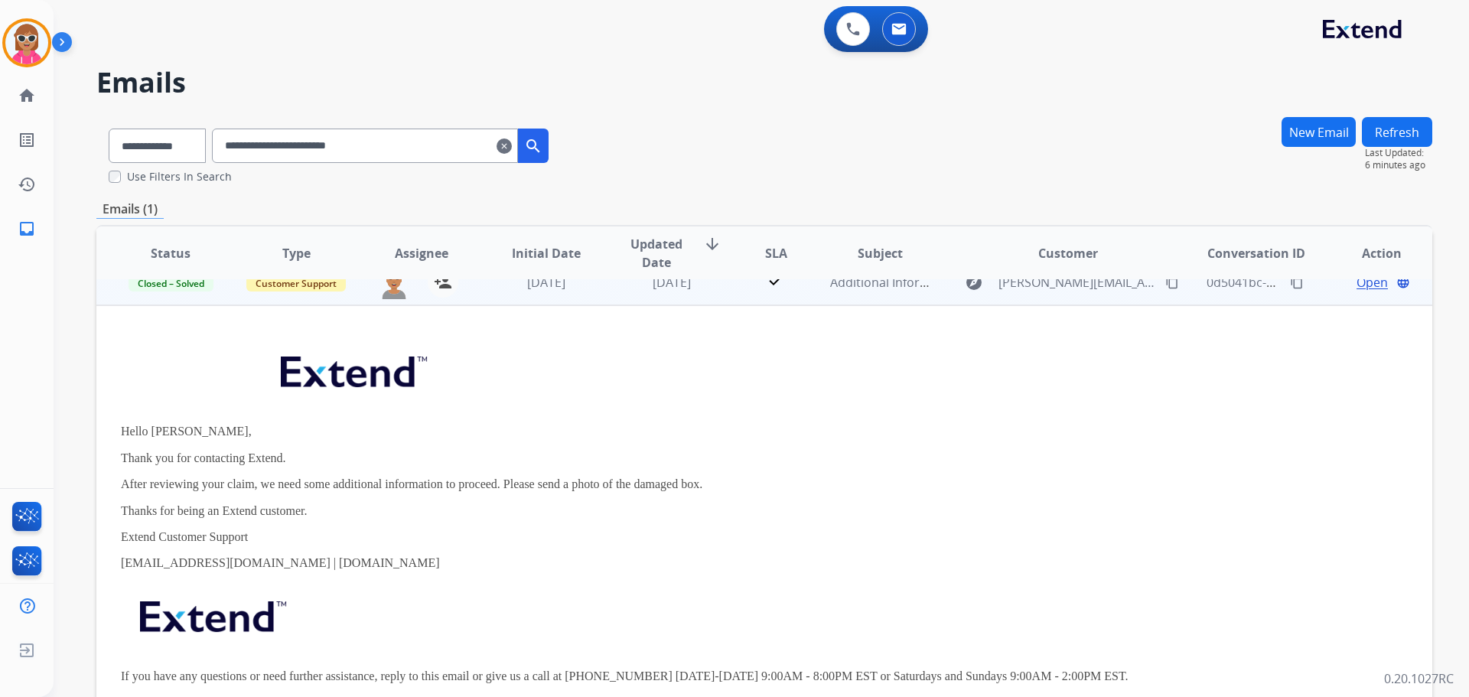
click at [1357, 283] on span "Open" at bounding box center [1372, 282] width 31 height 18
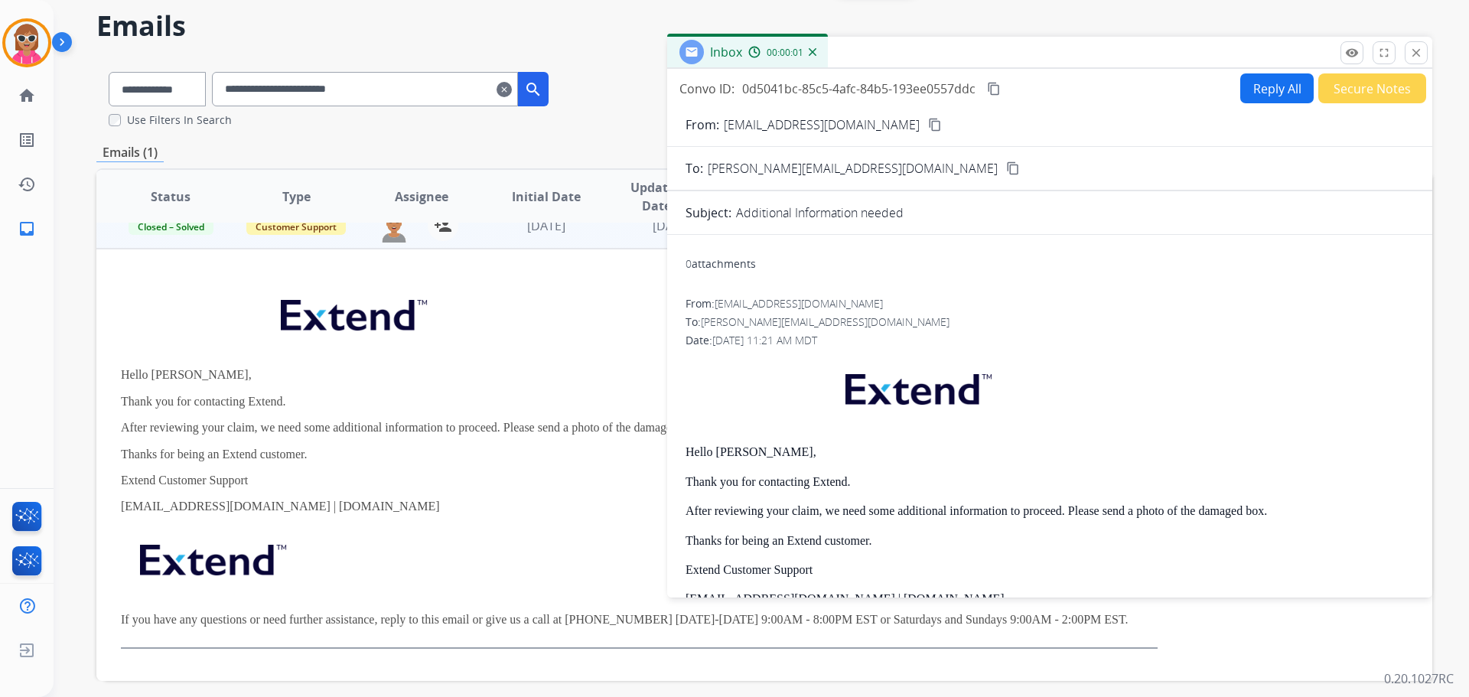
scroll to position [0, 0]
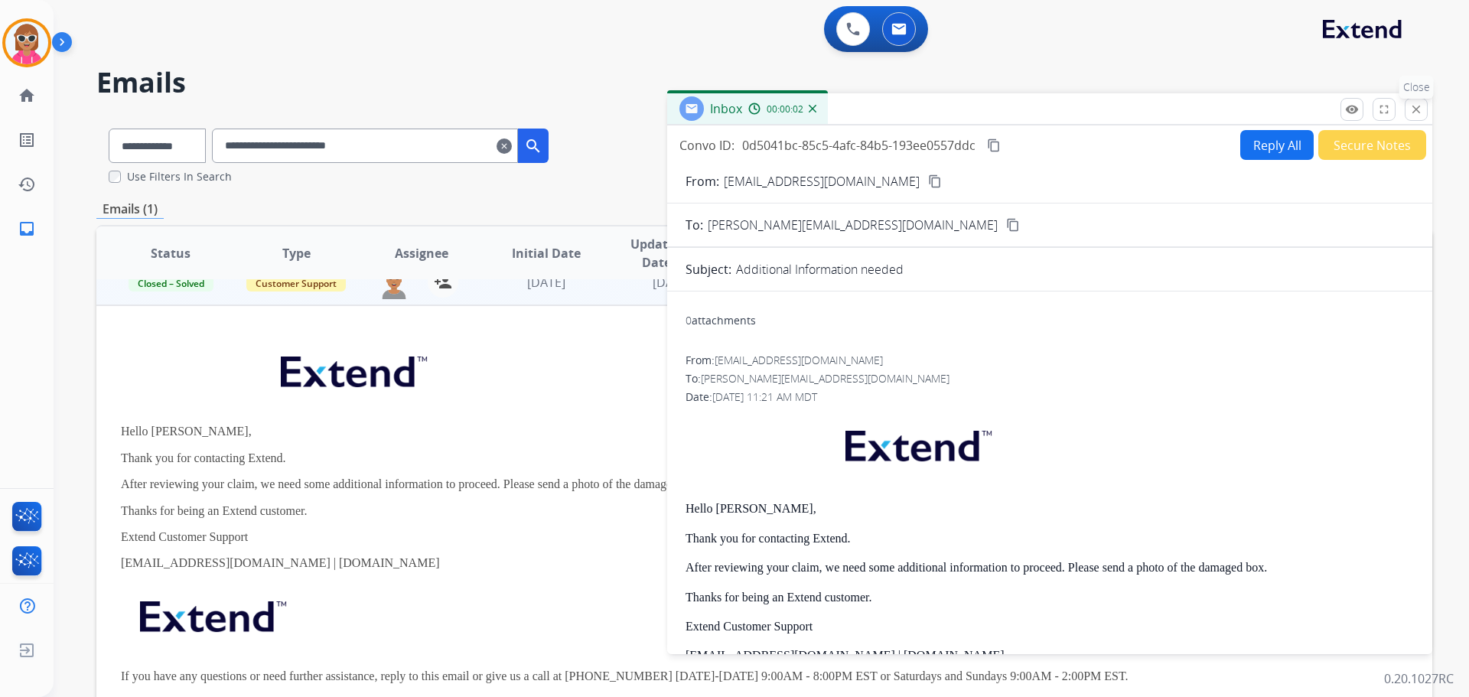
drag, startPoint x: 1414, startPoint y: 103, endPoint x: 1282, endPoint y: 158, distance: 143.7
click at [1414, 103] on mat-icon "close" at bounding box center [1417, 110] width 14 height 14
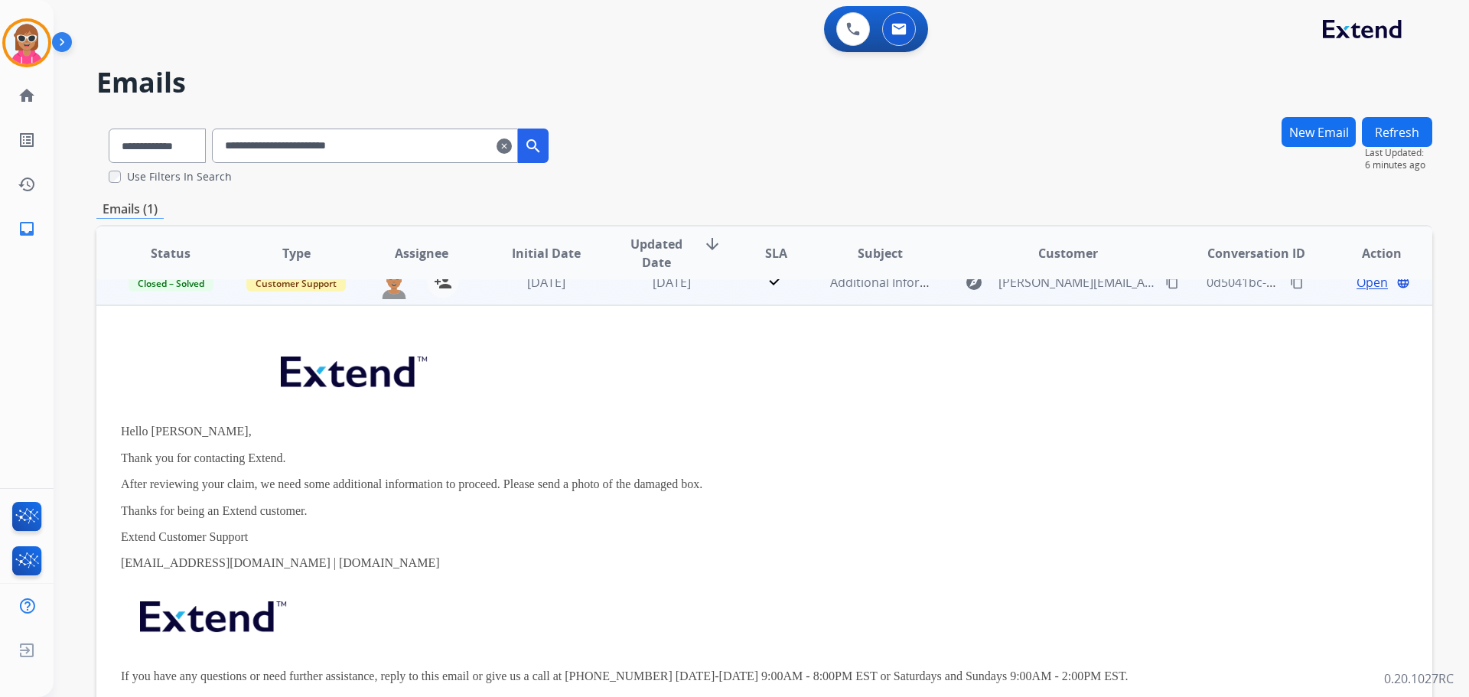
click at [722, 304] on td "check" at bounding box center [763, 282] width 83 height 46
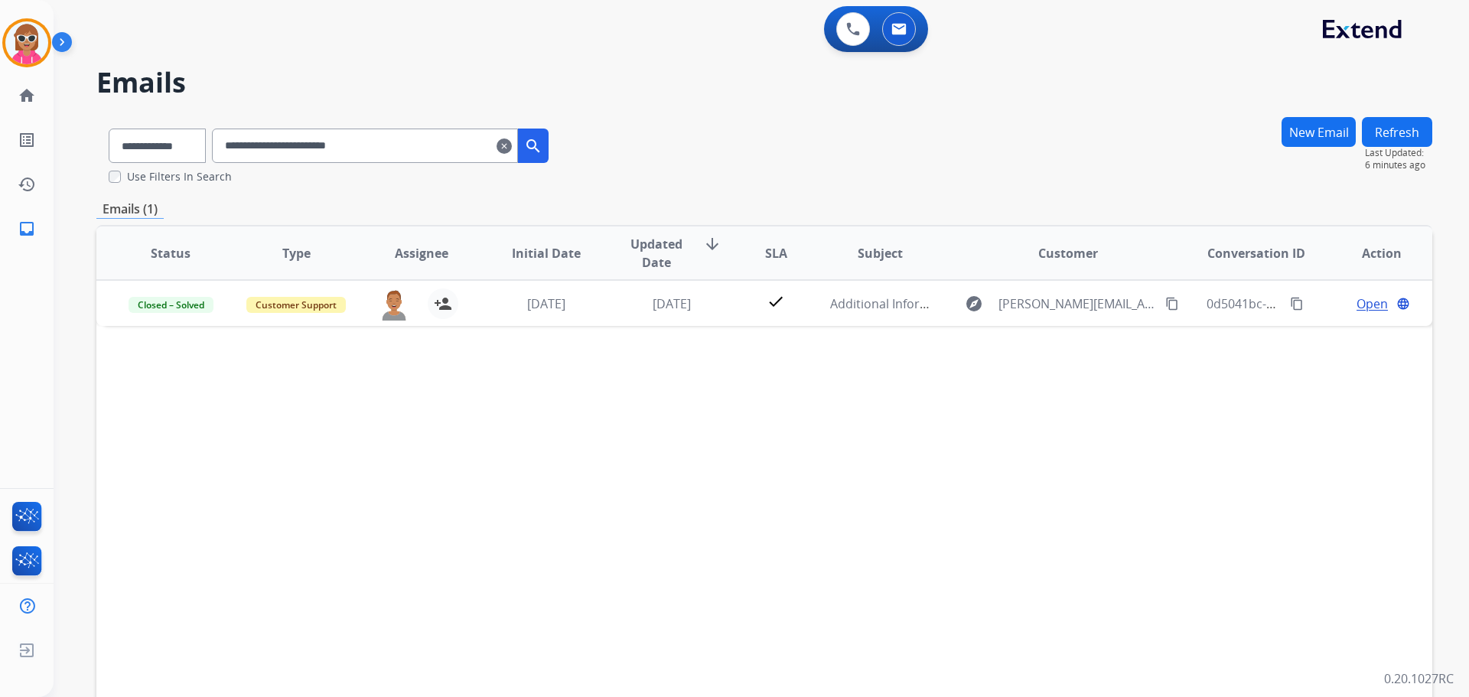
click at [435, 589] on div "Status Type Assignee Initial Date Updated Date arrow_downward SLA Subject Custo…" at bounding box center [764, 481] width 1336 height 513
drag, startPoint x: 455, startPoint y: 147, endPoint x: 212, endPoint y: 164, distance: 244.0
click at [197, 172] on div "**********" at bounding box center [328, 150] width 465 height 68
paste input "text"
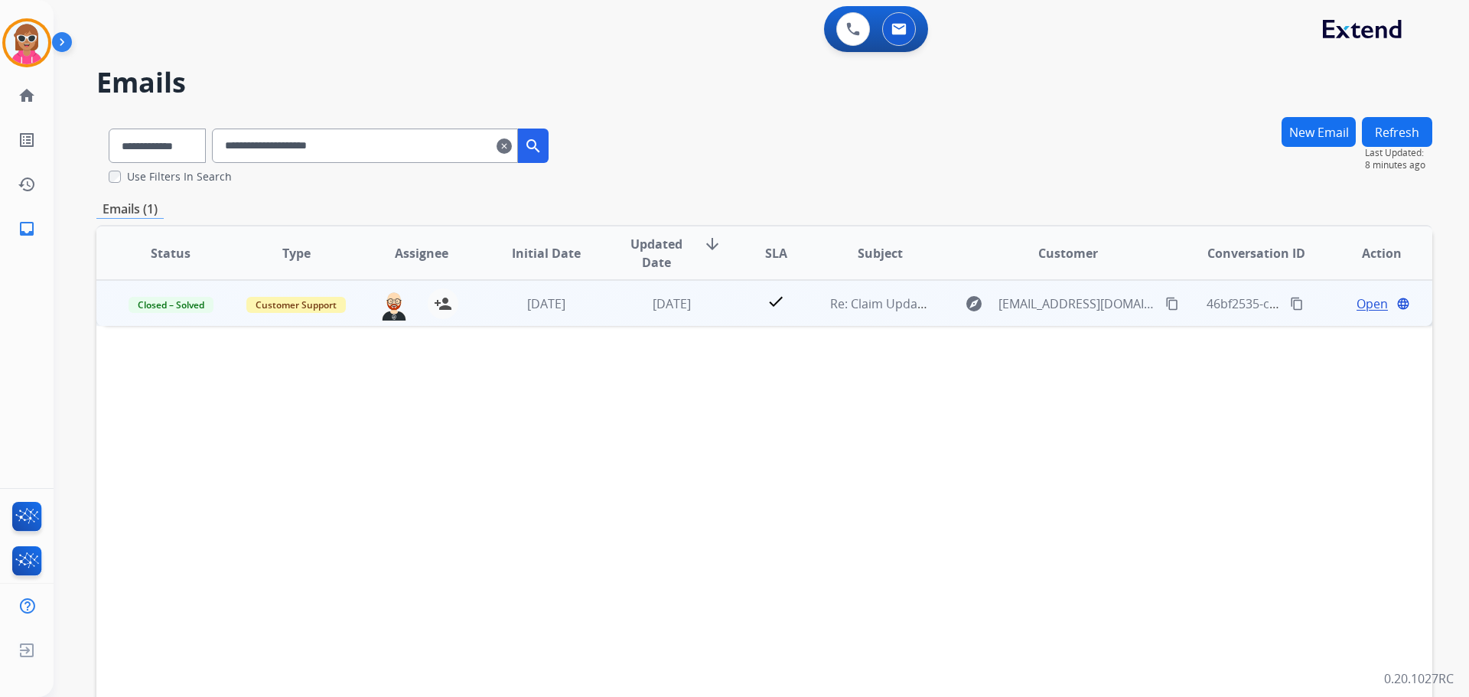
click at [562, 292] on td "[DATE]" at bounding box center [535, 303] width 126 height 46
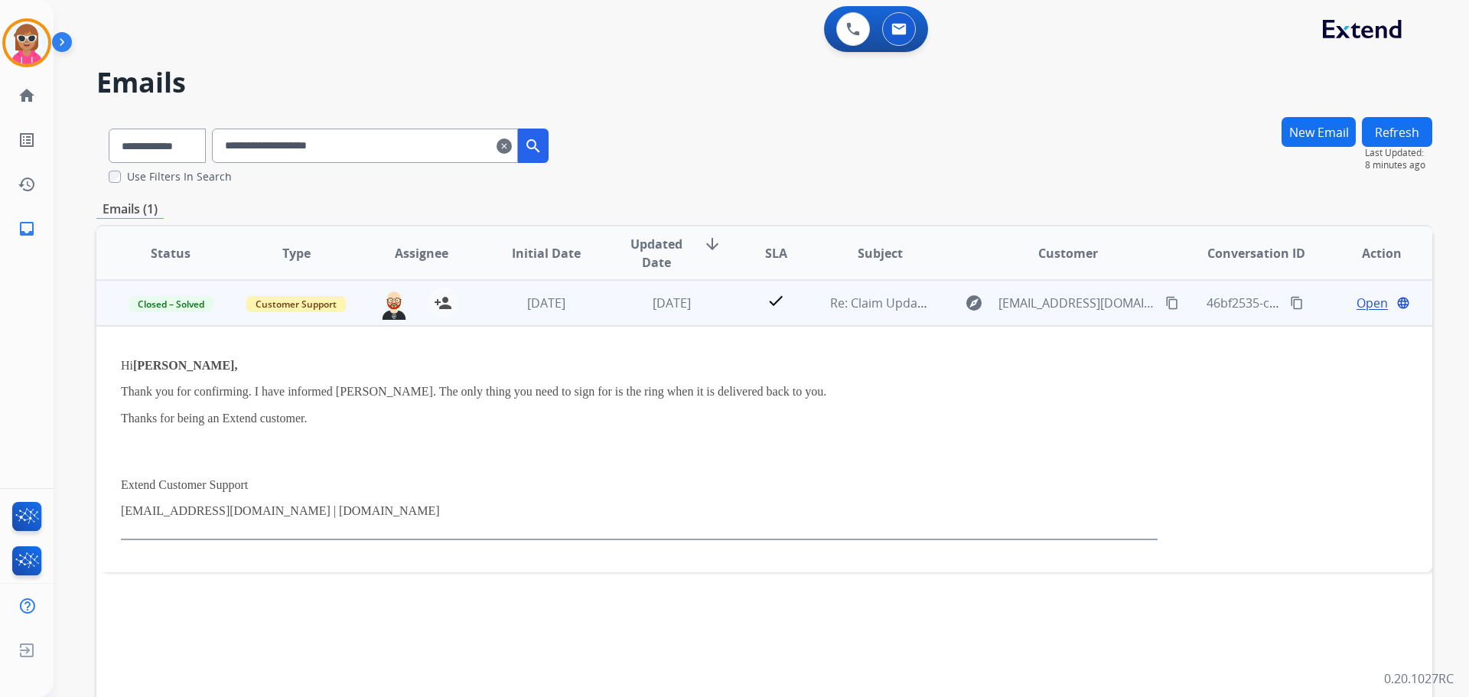
click at [1368, 304] on span "Open" at bounding box center [1372, 303] width 31 height 18
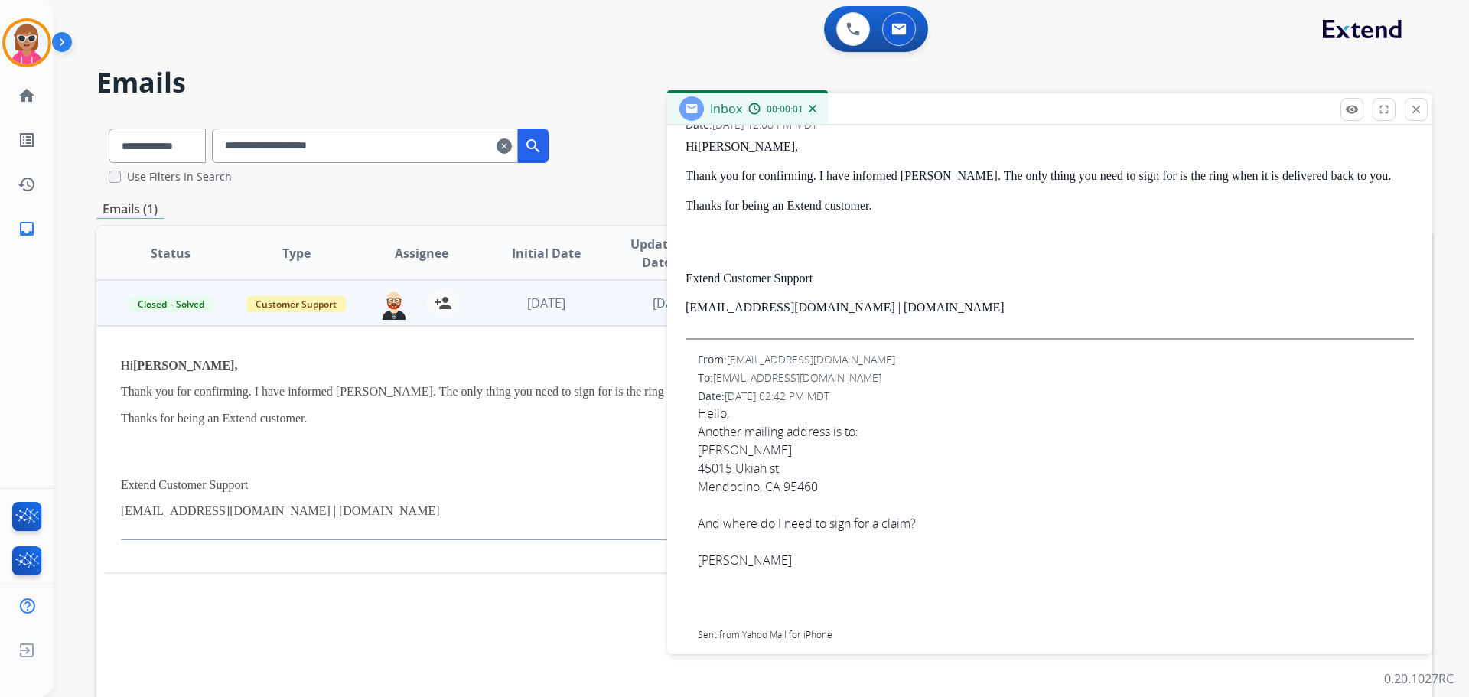
scroll to position [306, 0]
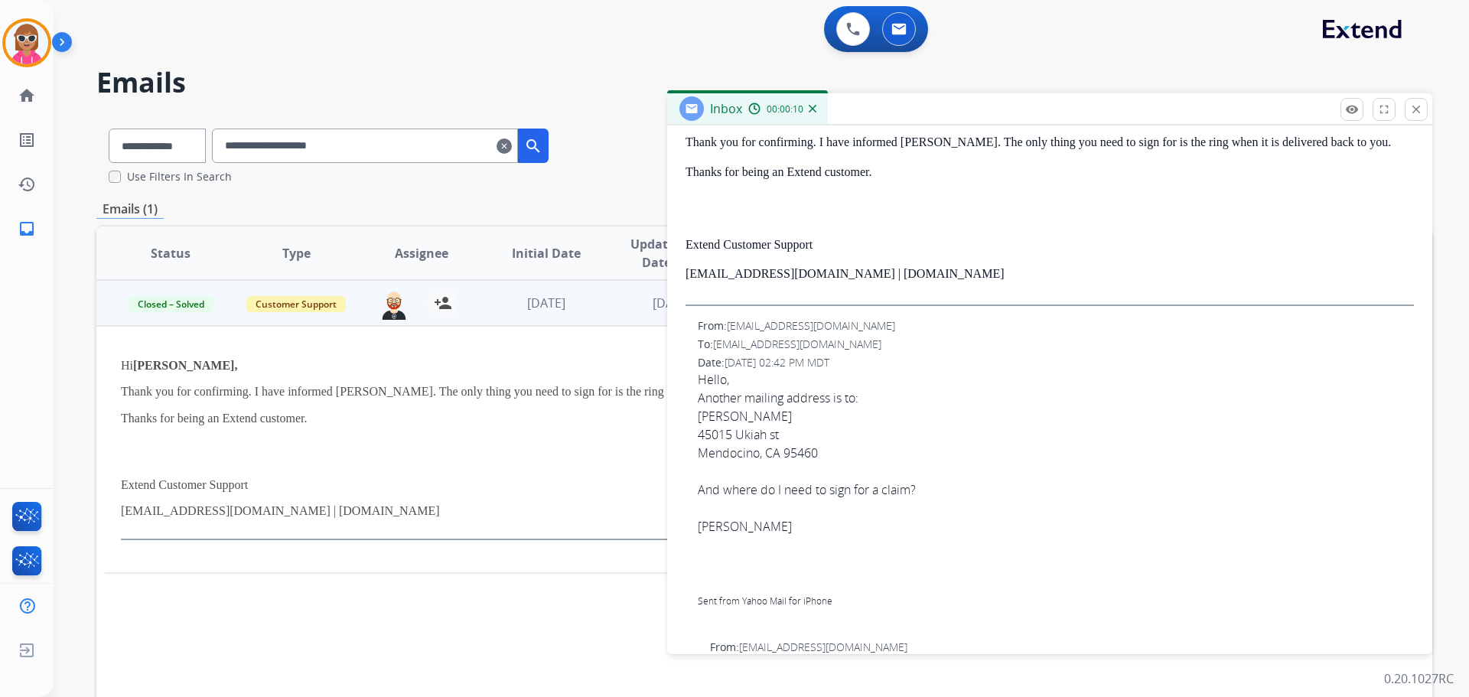
click at [559, 547] on app-office-email-preview "Hi [PERSON_NAME], Thank you for confirming. I have informed [PERSON_NAME]. The …" at bounding box center [639, 449] width 1037 height 197
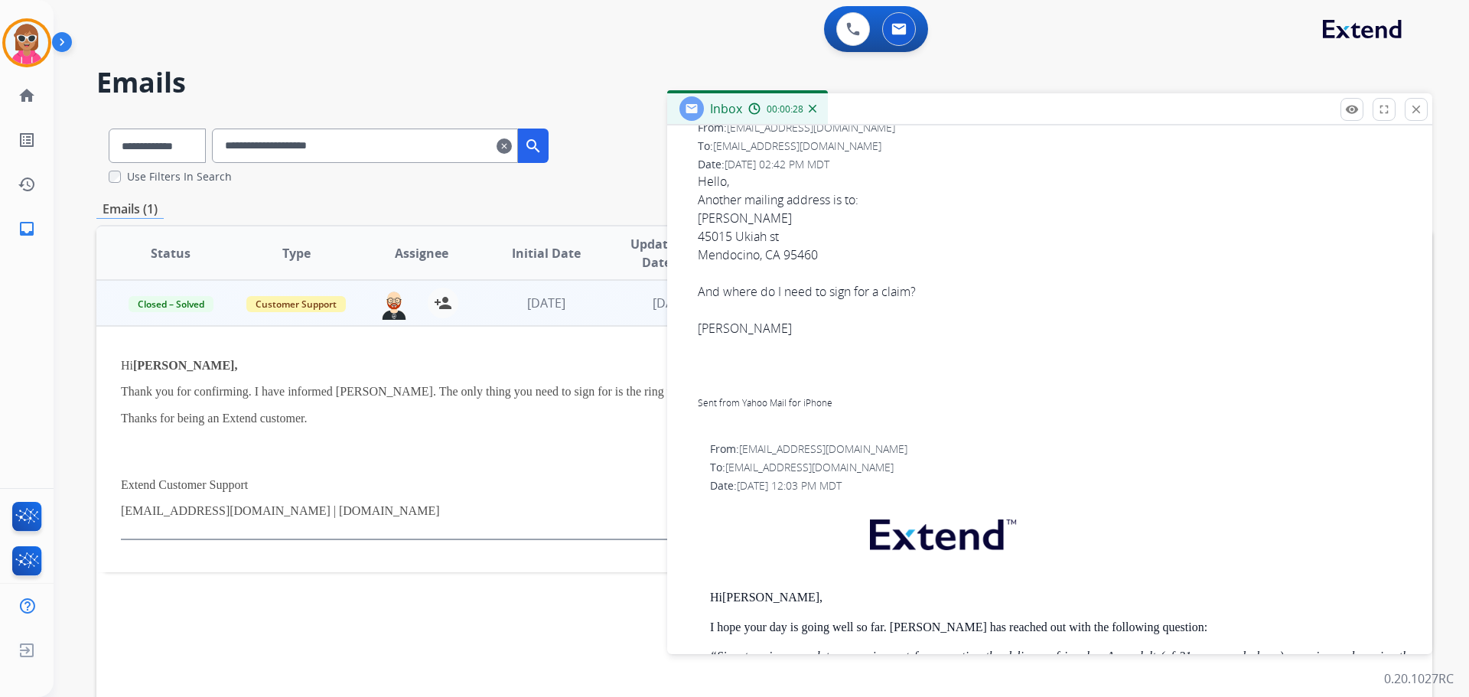
scroll to position [536, 0]
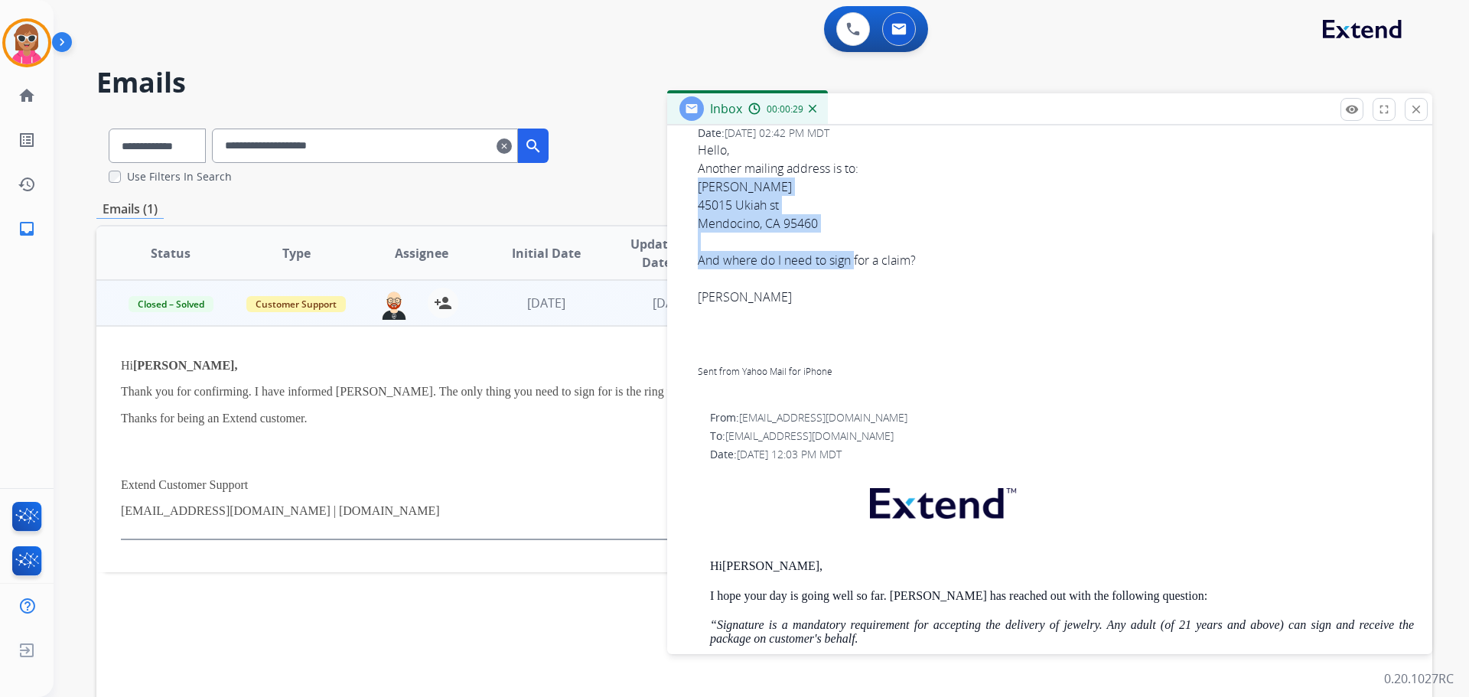
drag, startPoint x: 695, startPoint y: 180, endPoint x: 854, endPoint y: 267, distance: 181.5
click at [854, 267] on div "From: [EMAIL_ADDRESS][DOMAIN_NAME] To: [EMAIL_ADDRESS][DOMAIN_NAME] Date: [DATE…" at bounding box center [1050, 243] width 729 height 309
click at [1413, 103] on mat-icon "close" at bounding box center [1417, 110] width 14 height 14
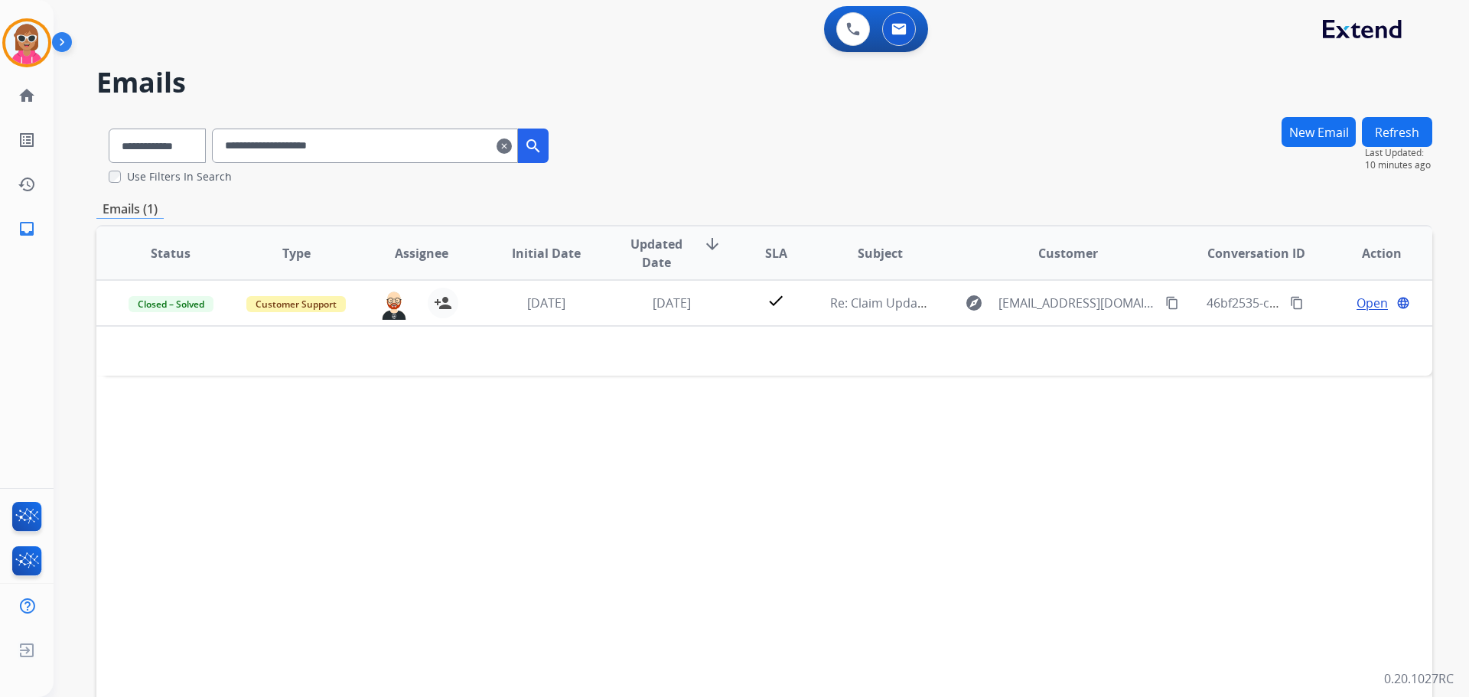
drag, startPoint x: 389, startPoint y: 131, endPoint x: 98, endPoint y: 137, distance: 290.9
click at [117, 135] on div "**********" at bounding box center [328, 142] width 465 height 53
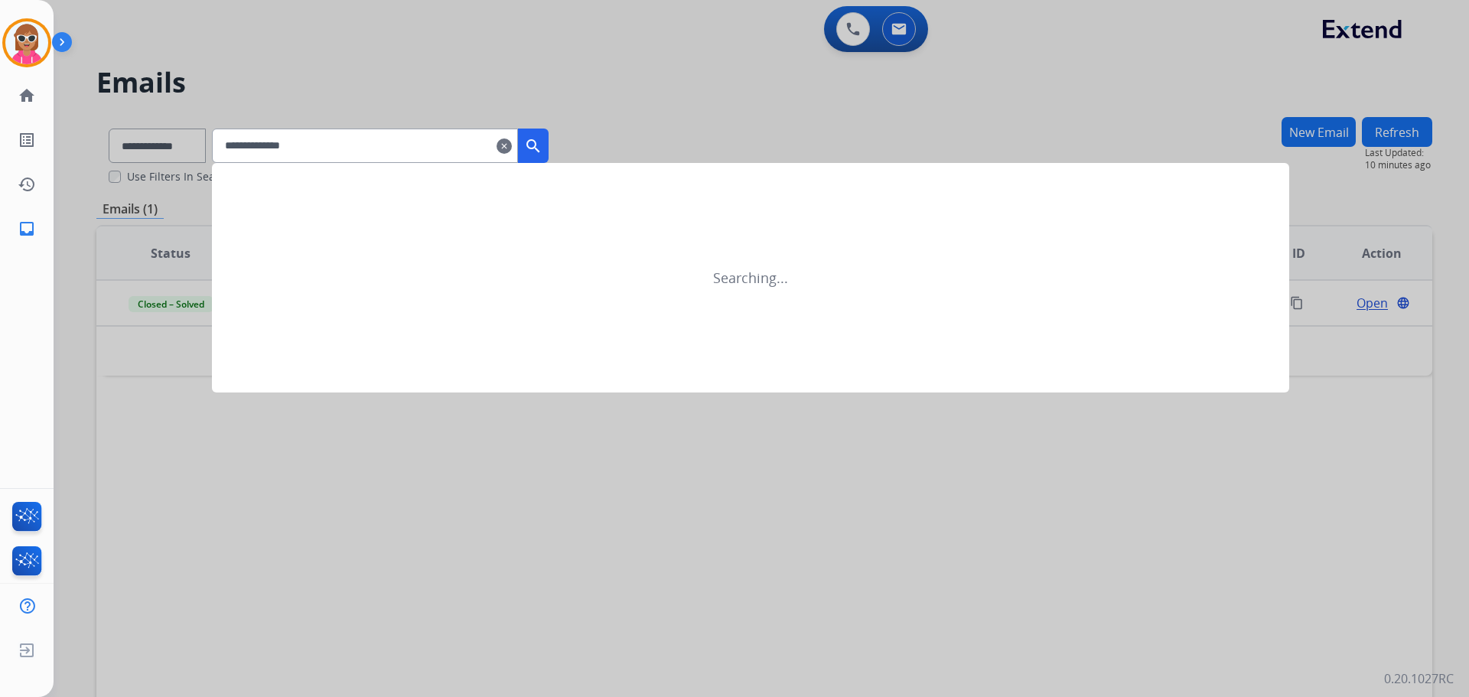
type input "**********"
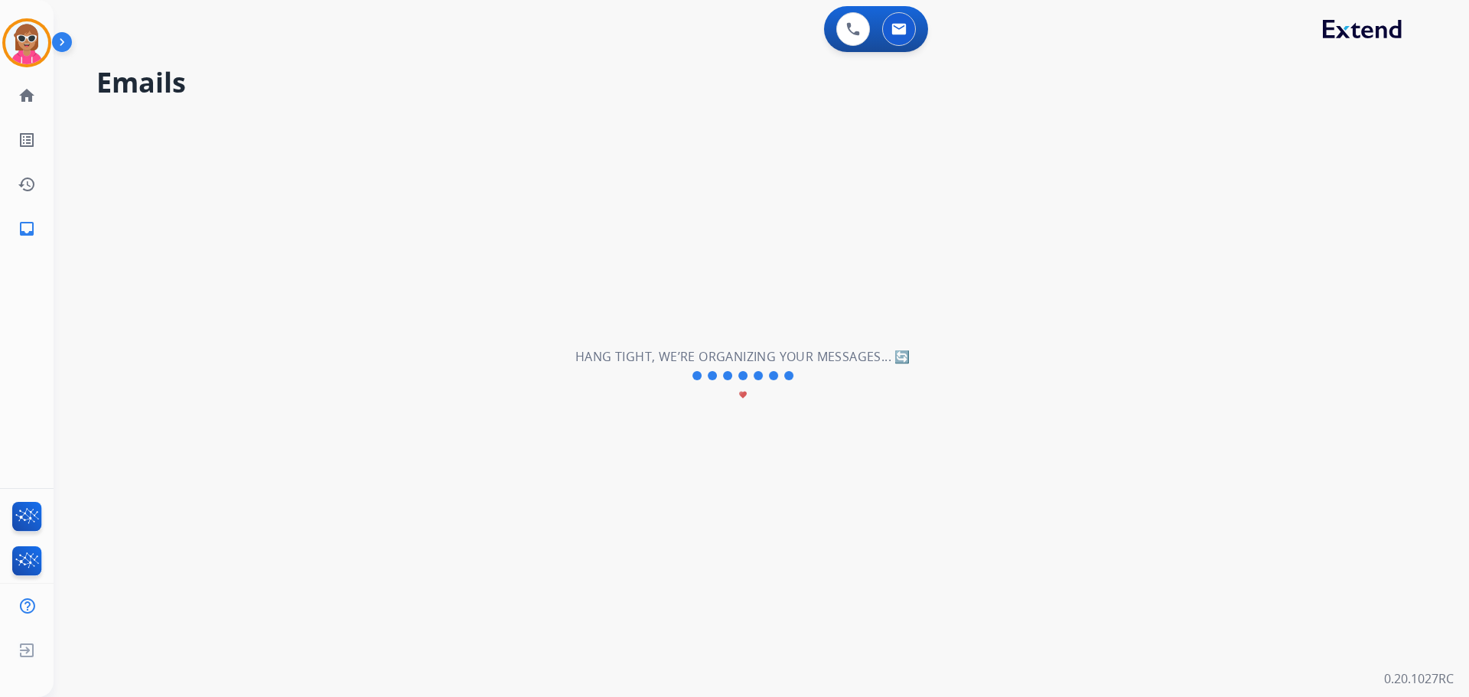
click at [399, 329] on div "**********" at bounding box center [743, 376] width 1379 height 642
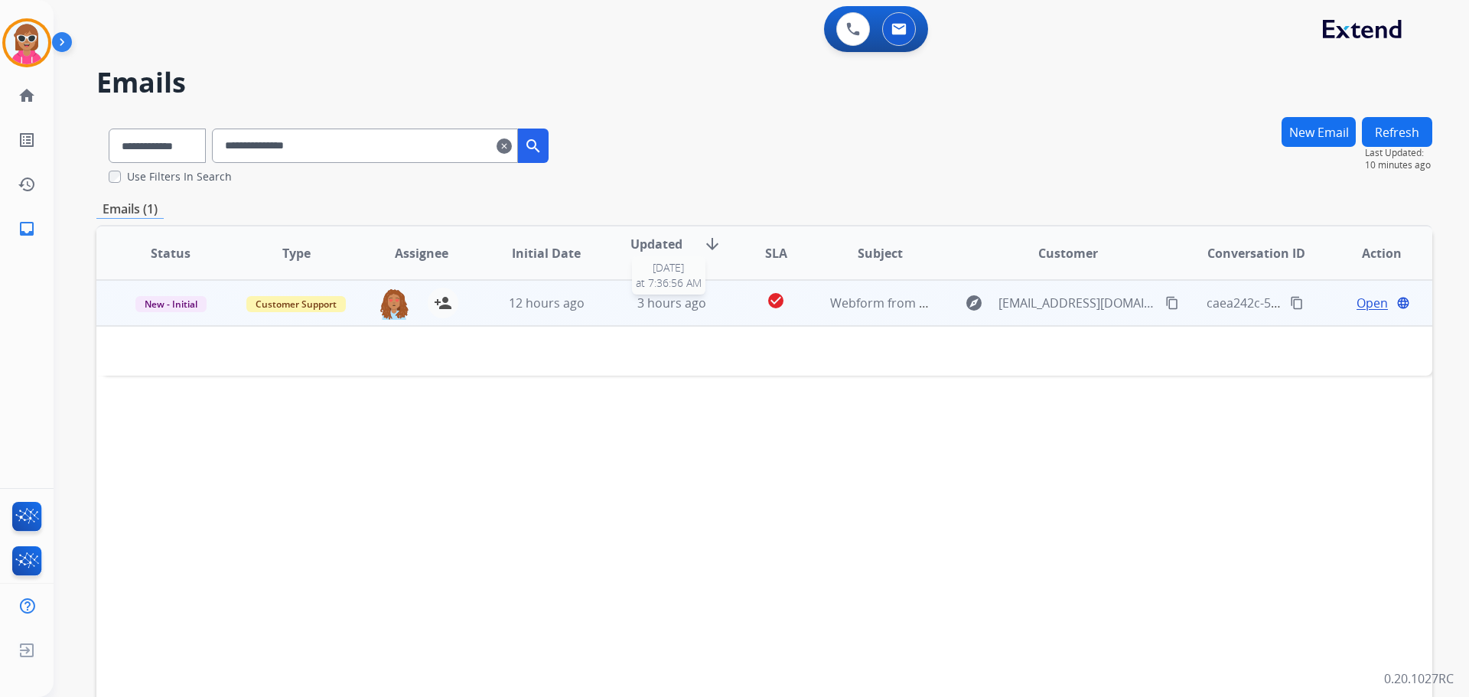
click at [622, 311] on div "3 hours ago" at bounding box center [672, 303] width 100 height 18
click at [622, 311] on div "3 hours ago" at bounding box center [672, 304] width 100 height 18
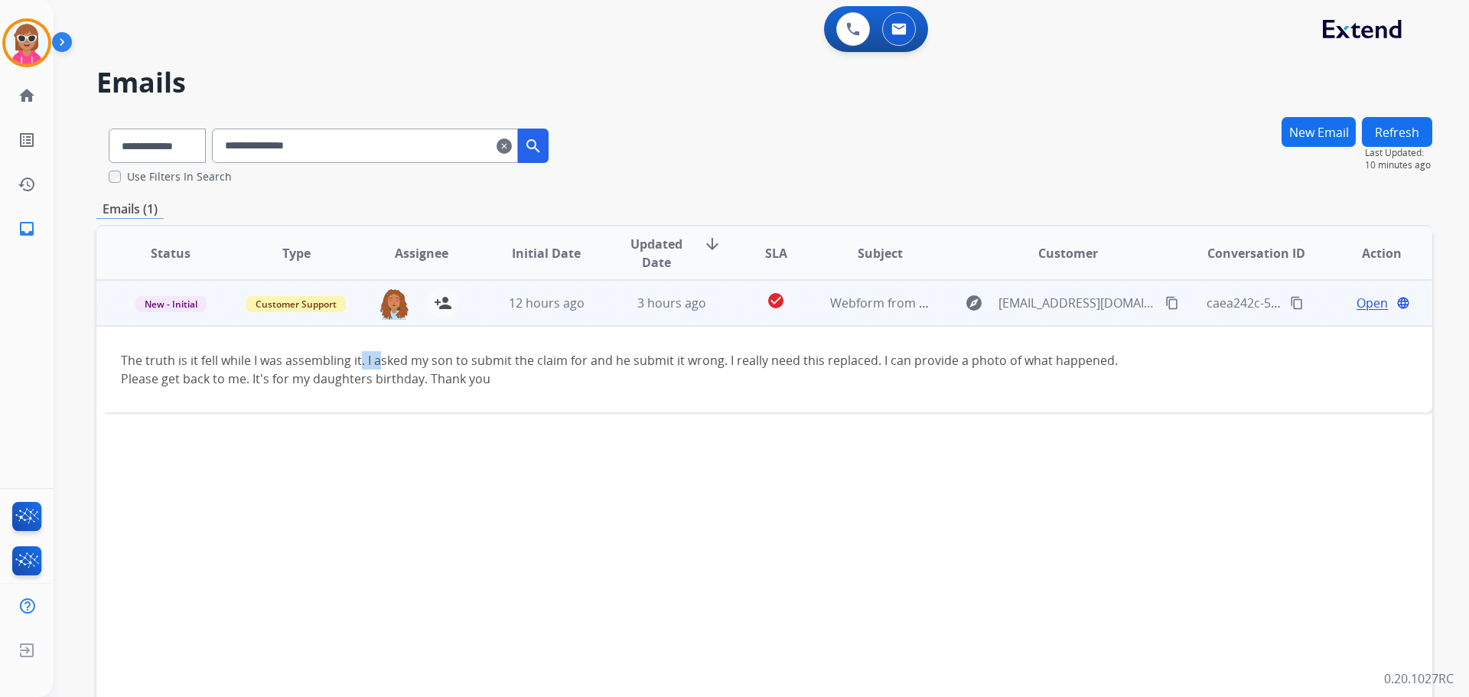
drag, startPoint x: 359, startPoint y: 364, endPoint x: 512, endPoint y: 364, distance: 153.1
click at [448, 364] on div "The truth is it fell while I was assembling it. I asked my son to submit the cl…" at bounding box center [639, 369] width 1037 height 37
click at [1357, 300] on span "Open" at bounding box center [1372, 303] width 31 height 18
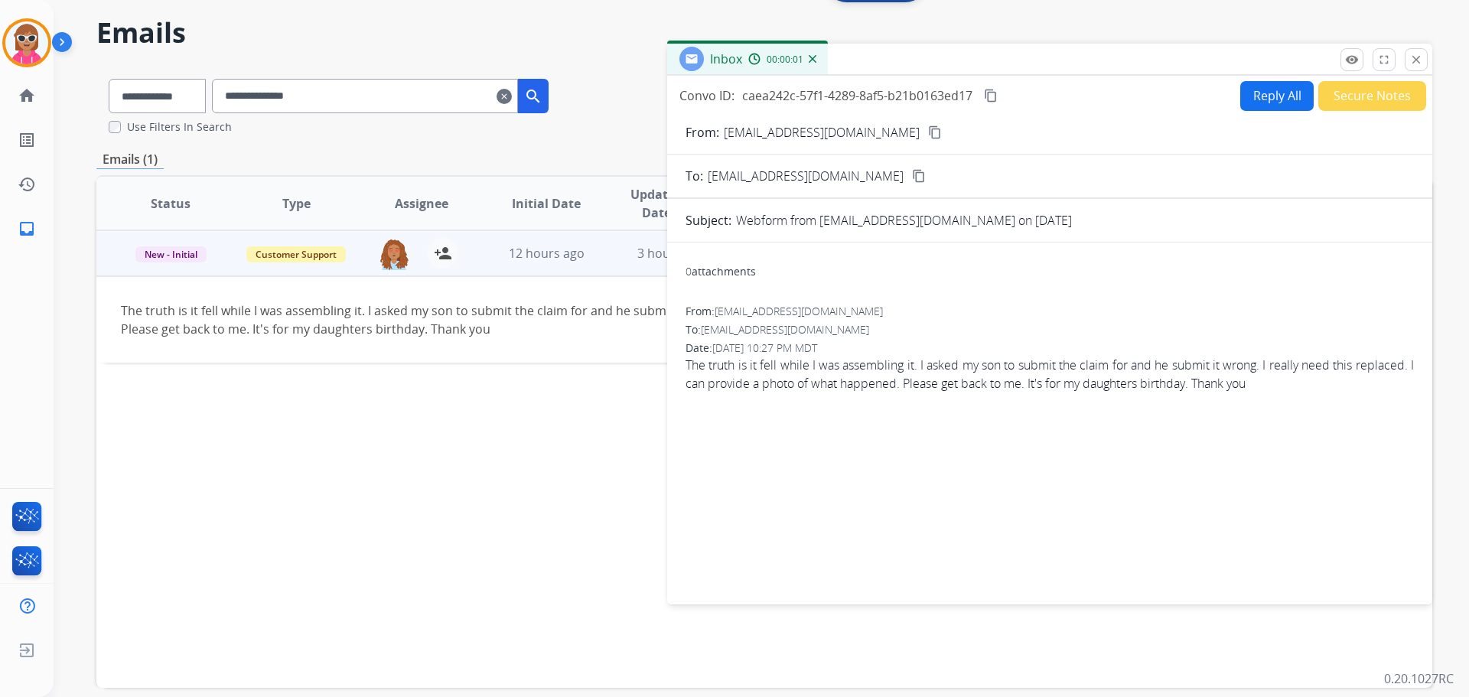
scroll to position [0, 0]
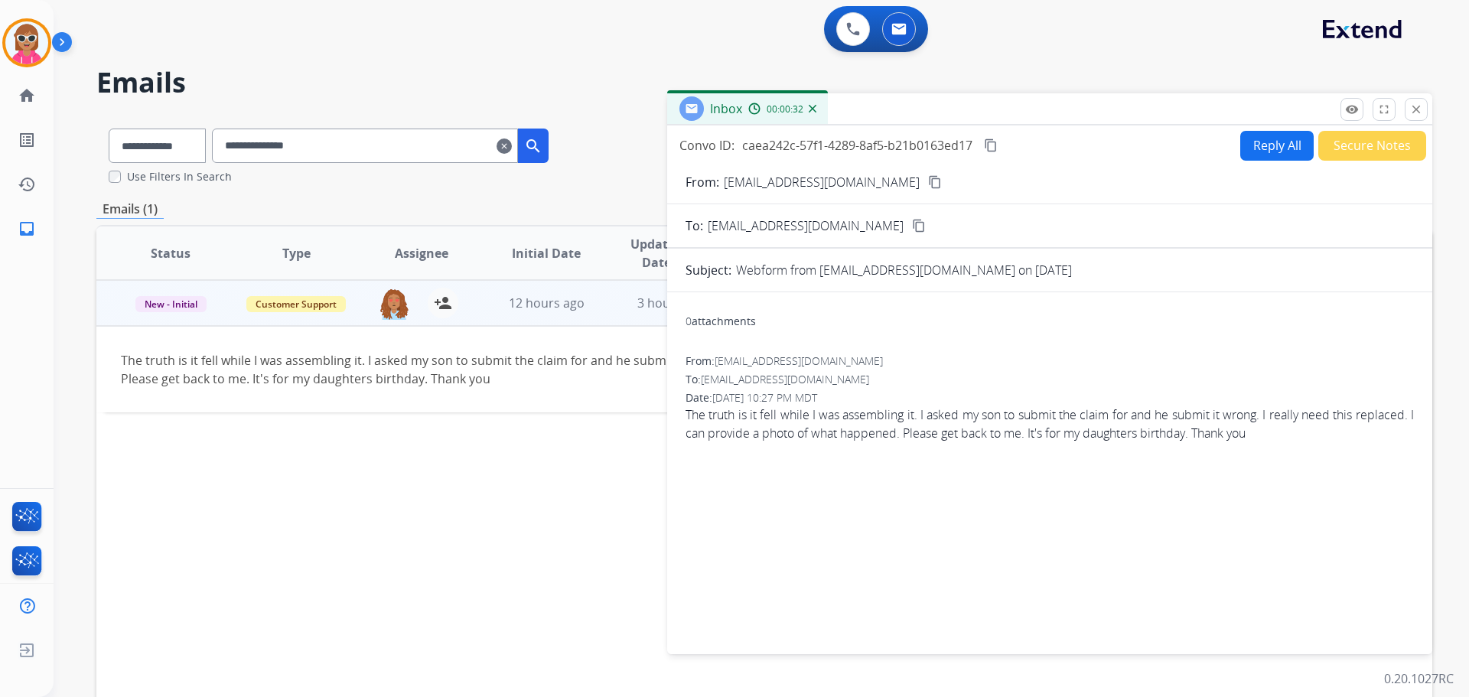
click at [432, 507] on div "Status Type Assignee Initial Date Updated Date arrow_downward SLA Subject Custo…" at bounding box center [764, 481] width 1336 height 513
click at [1408, 103] on button "close Close" at bounding box center [1416, 109] width 23 height 23
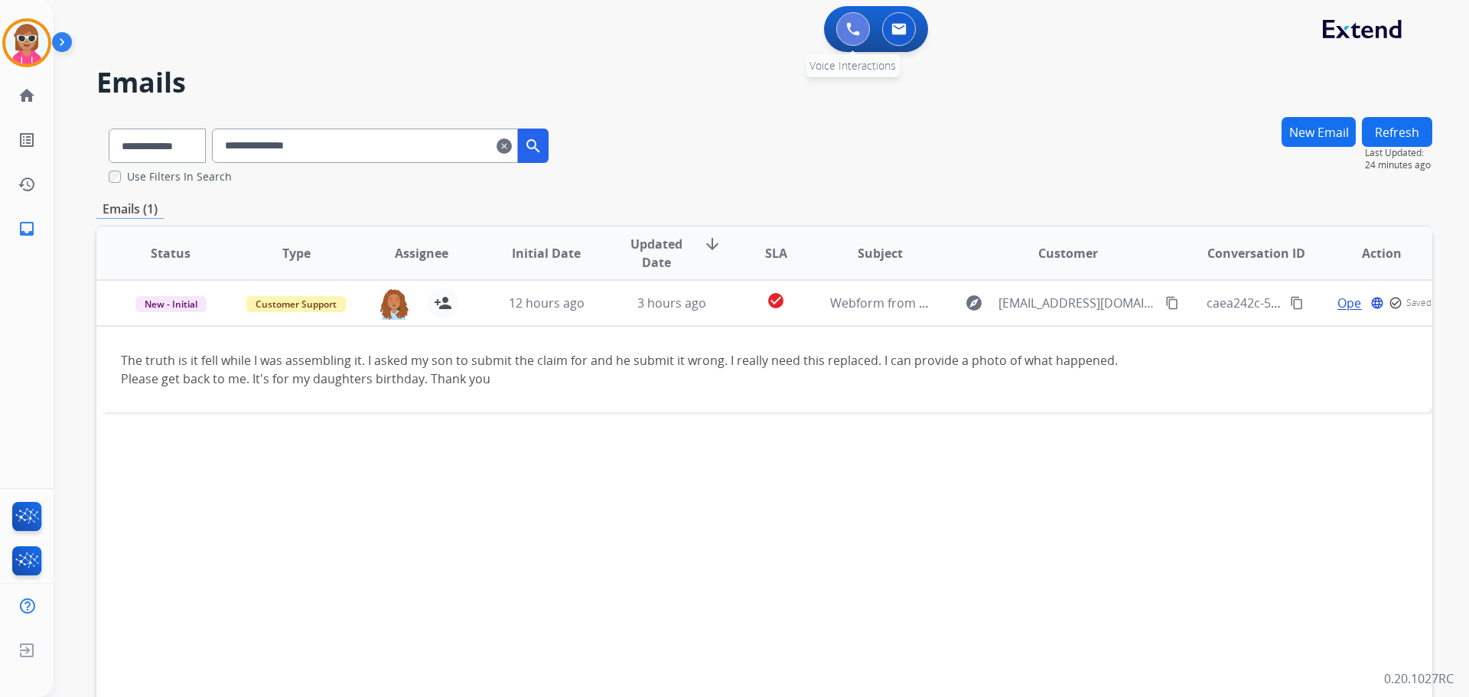
click at [846, 28] on button at bounding box center [854, 29] width 34 height 34
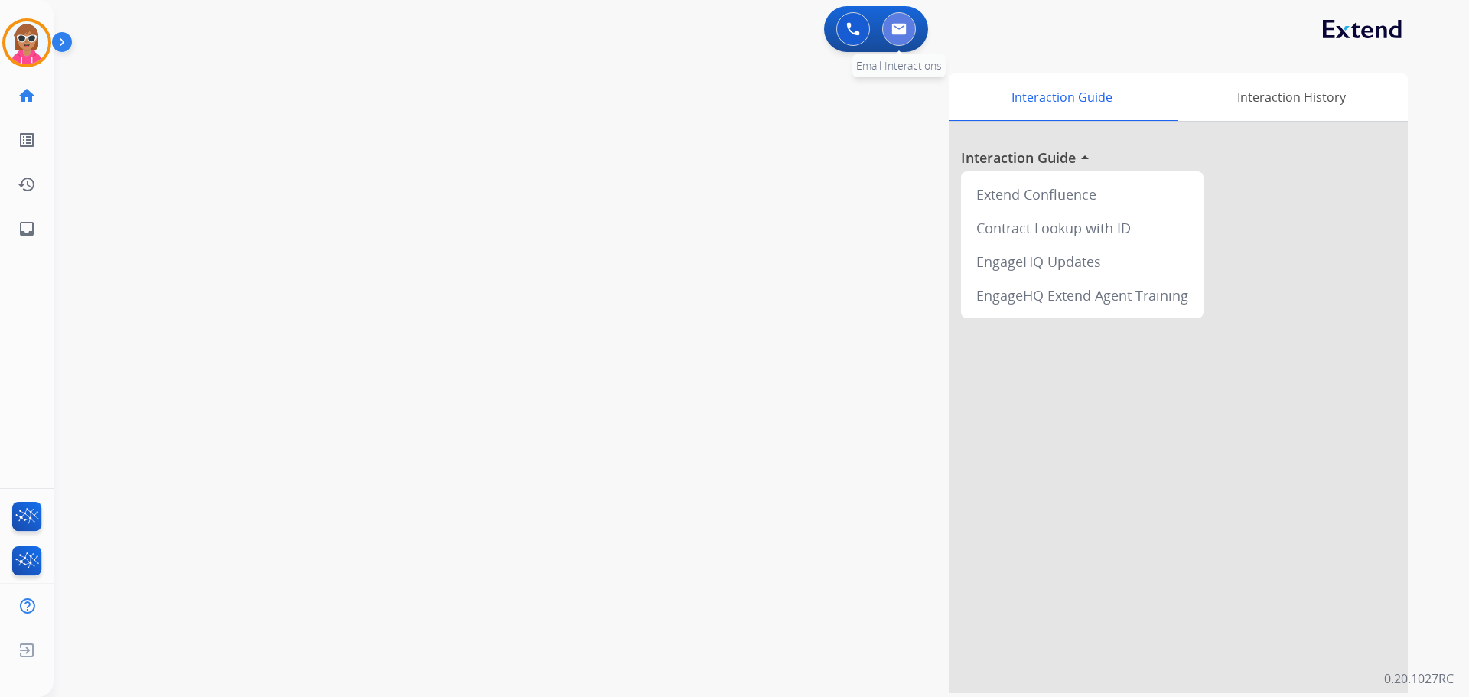
click at [903, 30] on img at bounding box center [899, 29] width 15 height 12
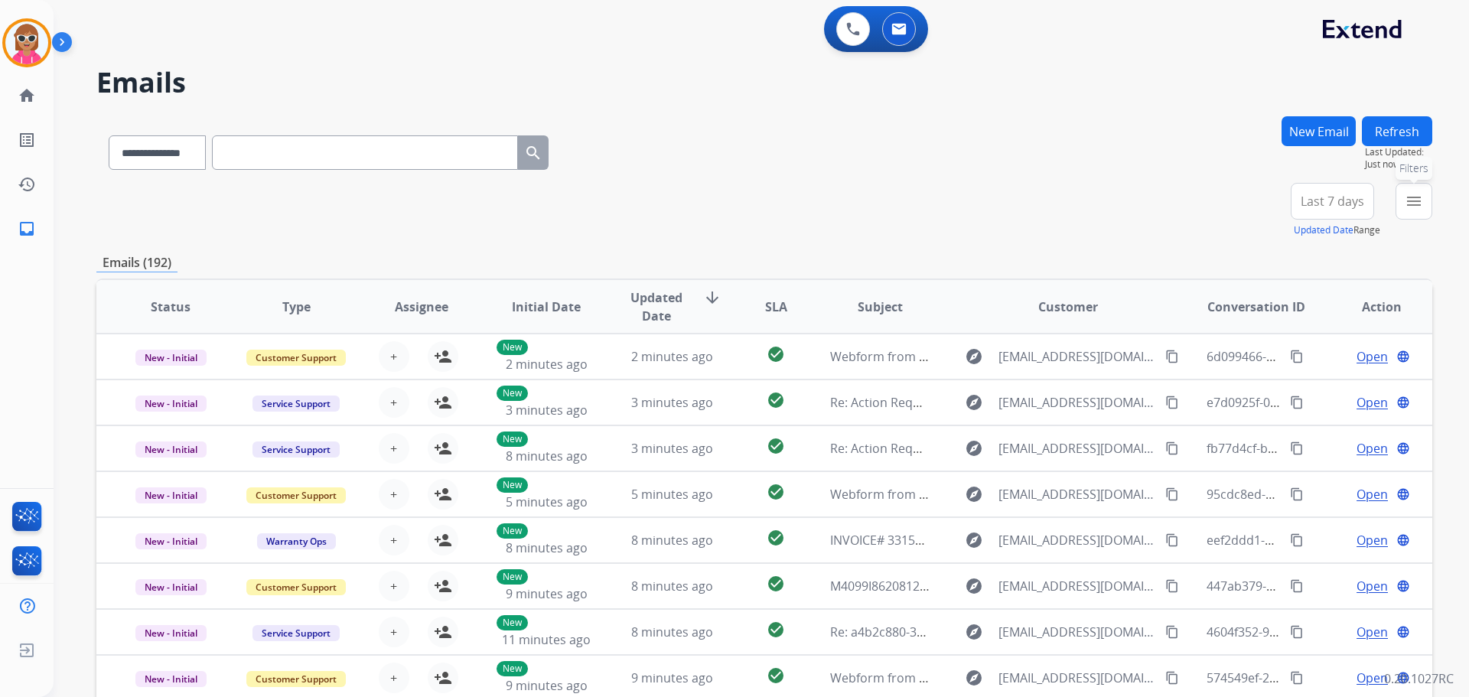
click at [1404, 209] on button "menu Filters" at bounding box center [1414, 201] width 37 height 37
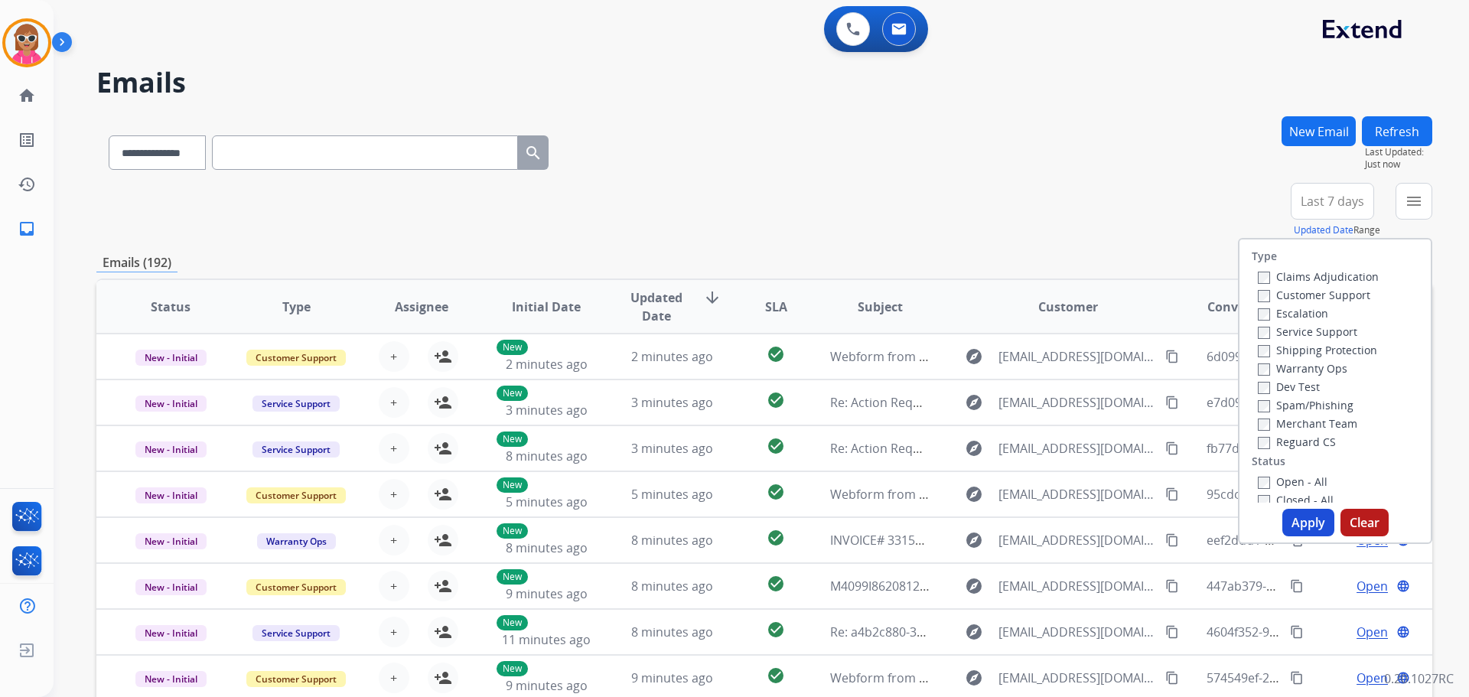
click at [1337, 292] on label "Customer Support" at bounding box center [1314, 295] width 113 height 15
click at [1319, 341] on div "Shipping Protection" at bounding box center [1318, 350] width 121 height 18
click at [1316, 348] on label "Shipping Protection" at bounding box center [1317, 350] width 119 height 15
click at [1309, 436] on label "Reguard CS" at bounding box center [1297, 442] width 78 height 15
drag, startPoint x: 1299, startPoint y: 481, endPoint x: 1301, endPoint y: 493, distance: 12.5
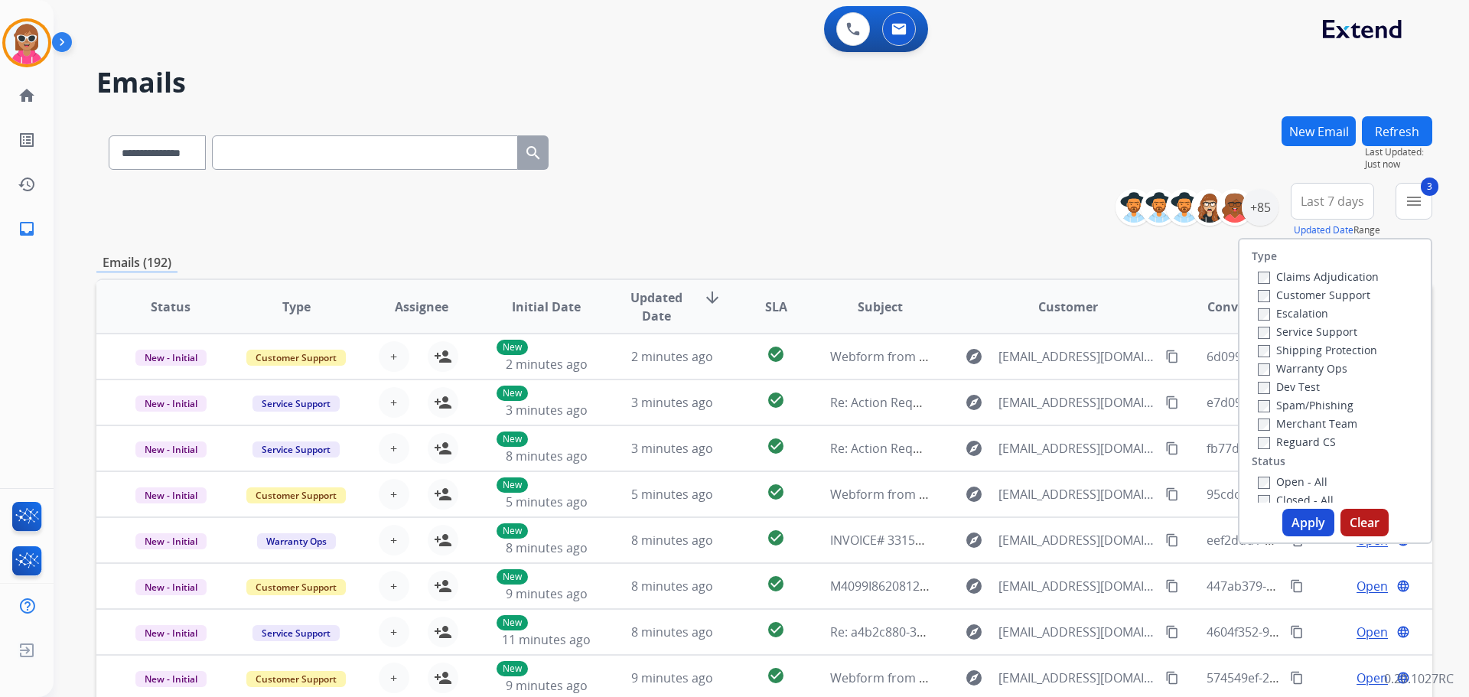
click at [1298, 481] on label "Open - All" at bounding box center [1293, 482] width 70 height 15
drag, startPoint x: 1296, startPoint y: 485, endPoint x: 1296, endPoint y: 497, distance: 12.2
click at [1295, 488] on label "Open - All" at bounding box center [1293, 482] width 70 height 15
click at [1301, 515] on button "Apply" at bounding box center [1309, 523] width 52 height 28
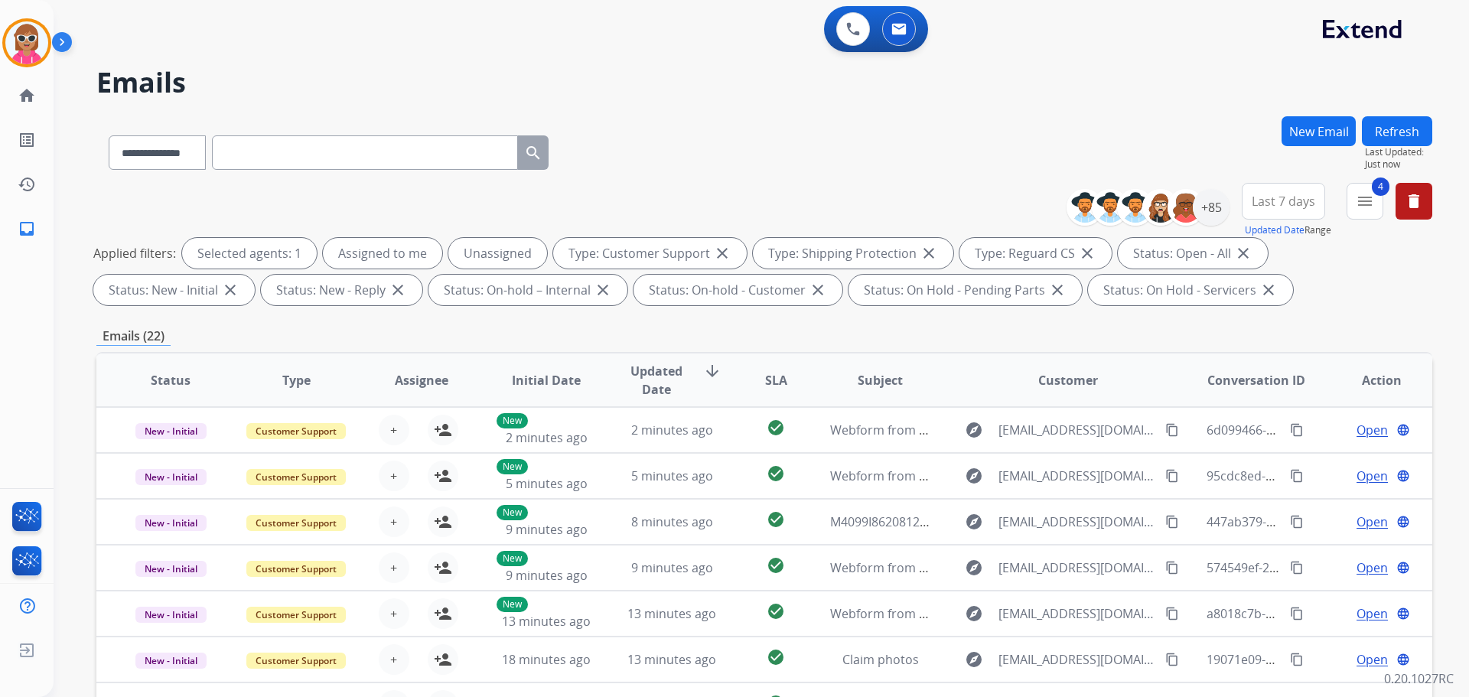
click at [765, 381] on span "SLA" at bounding box center [776, 380] width 22 height 18
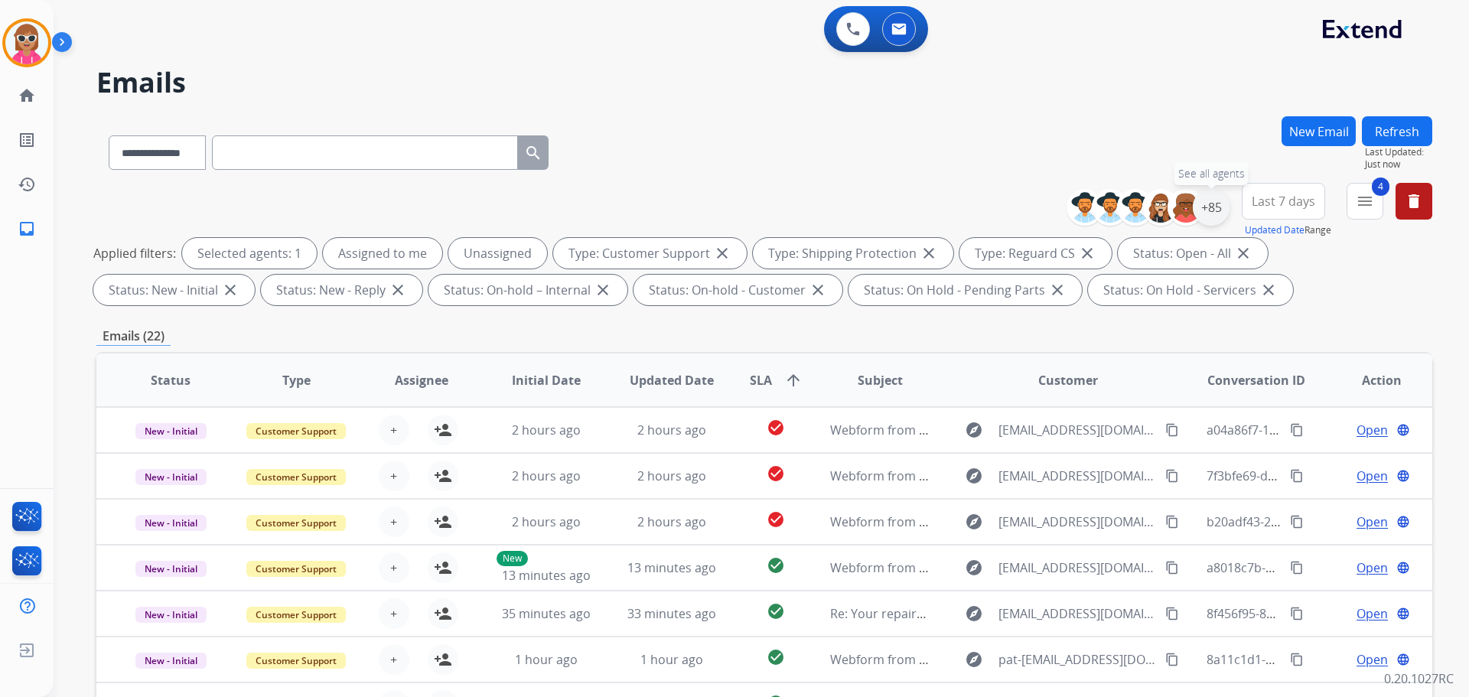
click at [1212, 202] on div "+85" at bounding box center [1211, 207] width 37 height 37
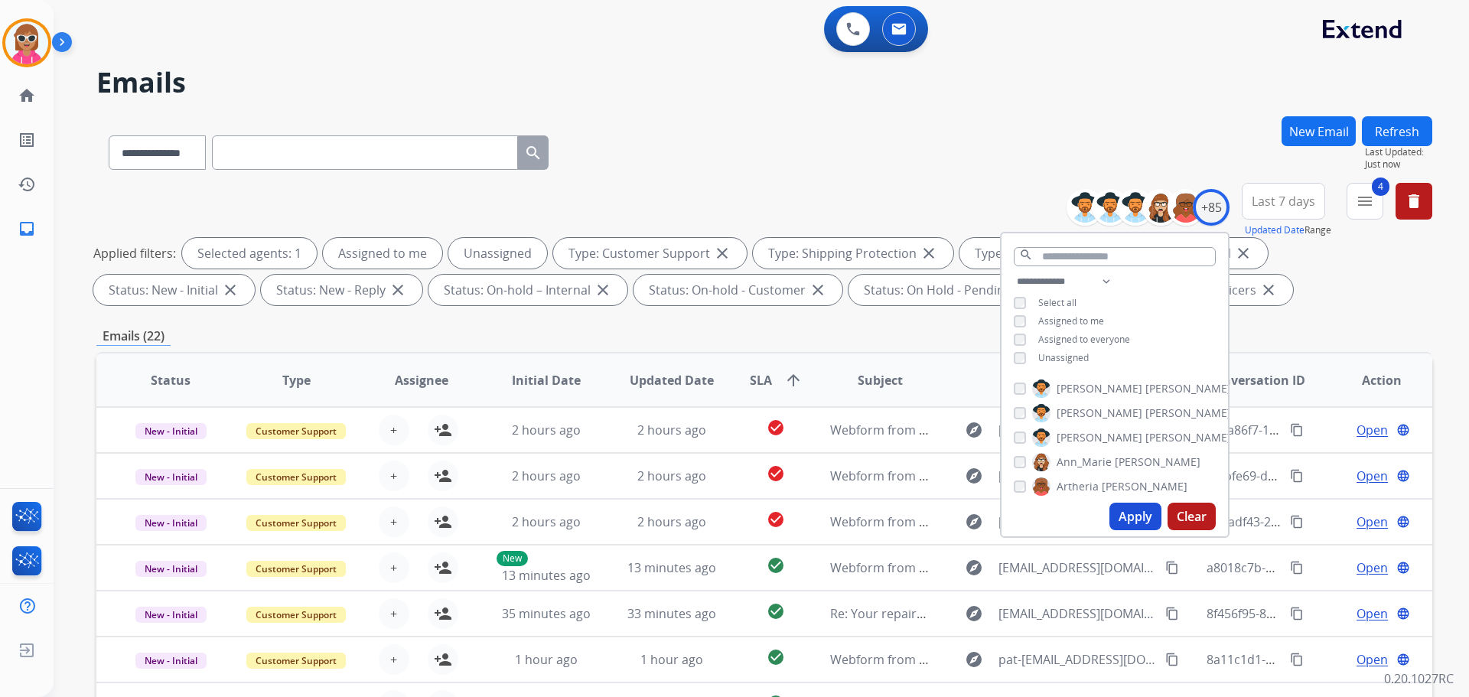
drag, startPoint x: 1064, startPoint y: 358, endPoint x: 1071, endPoint y: 338, distance: 21.8
click at [1063, 359] on span "Unassigned" at bounding box center [1064, 357] width 51 height 13
click at [1082, 316] on span "Assigned to me" at bounding box center [1072, 321] width 66 height 13
click at [1081, 252] on input "text" at bounding box center [1115, 256] width 202 height 19
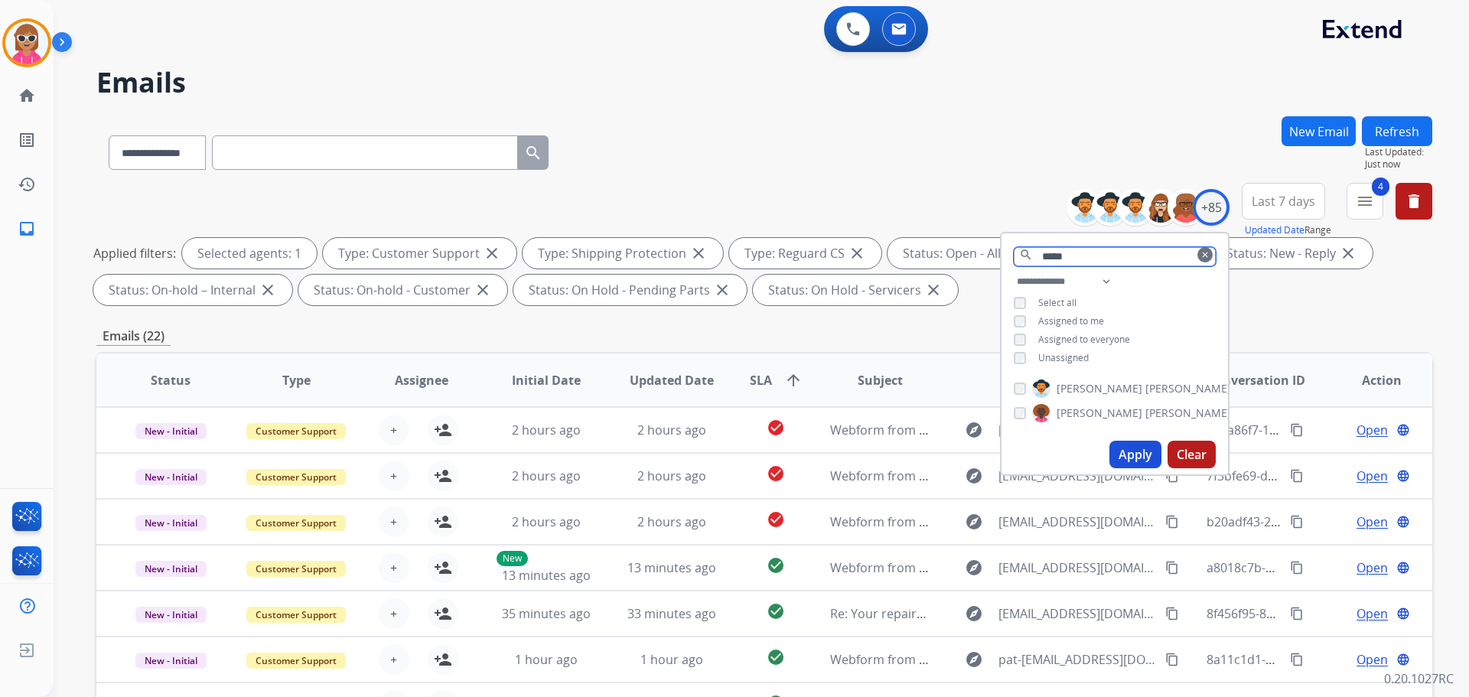
type input "*****"
click at [1146, 387] on span "[PERSON_NAME]" at bounding box center [1189, 388] width 86 height 15
click at [1146, 445] on button "Apply" at bounding box center [1136, 455] width 52 height 28
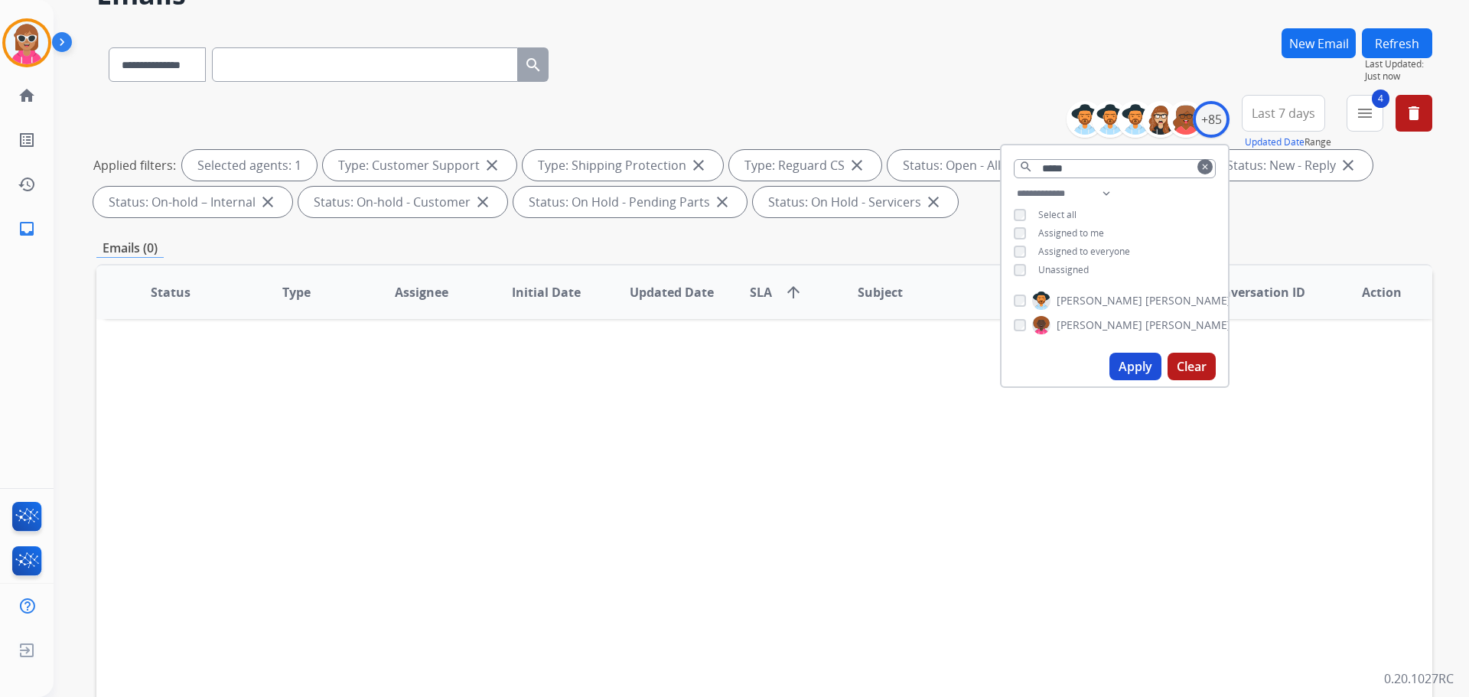
scroll to position [247, 0]
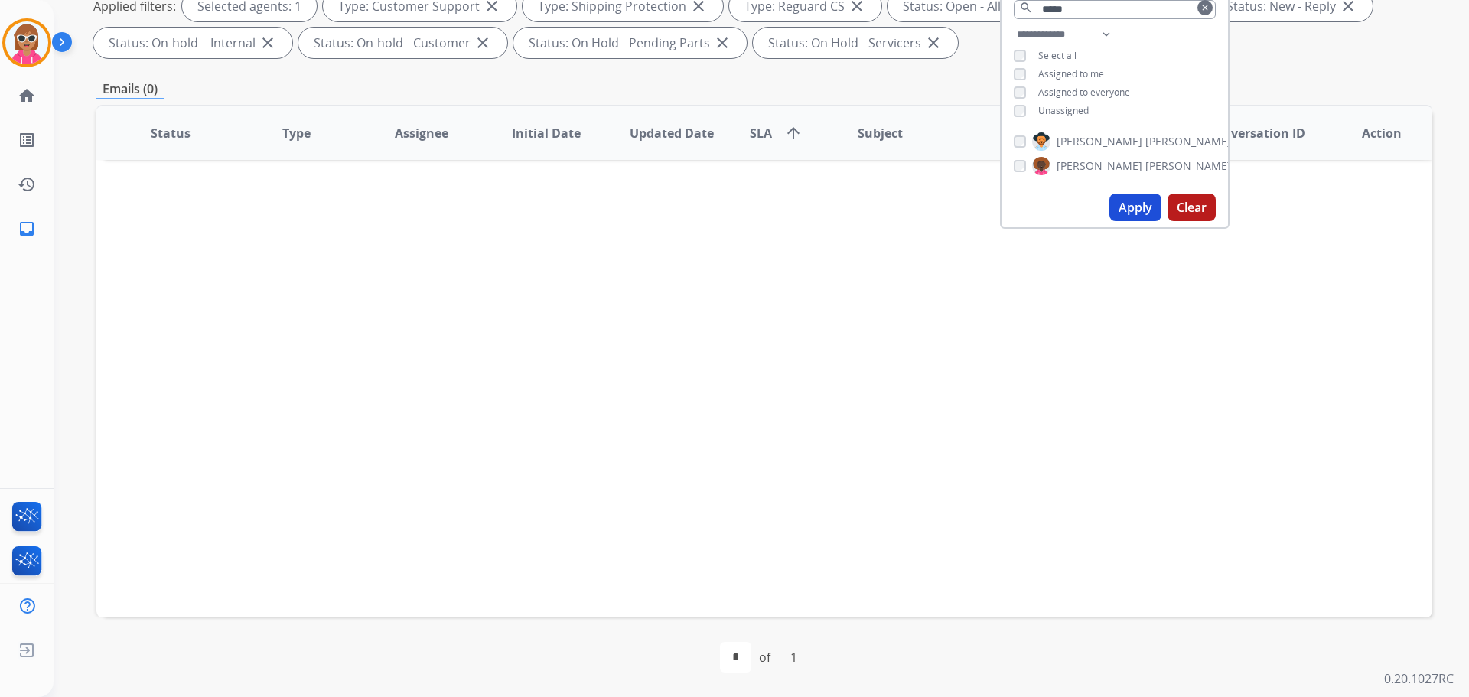
drag, startPoint x: 1088, startPoint y: 136, endPoint x: 1058, endPoint y: 120, distance: 33.2
click at [1087, 137] on span "[PERSON_NAME]" at bounding box center [1100, 141] width 86 height 15
click at [1044, 110] on span "Unassigned" at bounding box center [1064, 110] width 51 height 13
click at [1132, 210] on button "Apply" at bounding box center [1136, 208] width 52 height 28
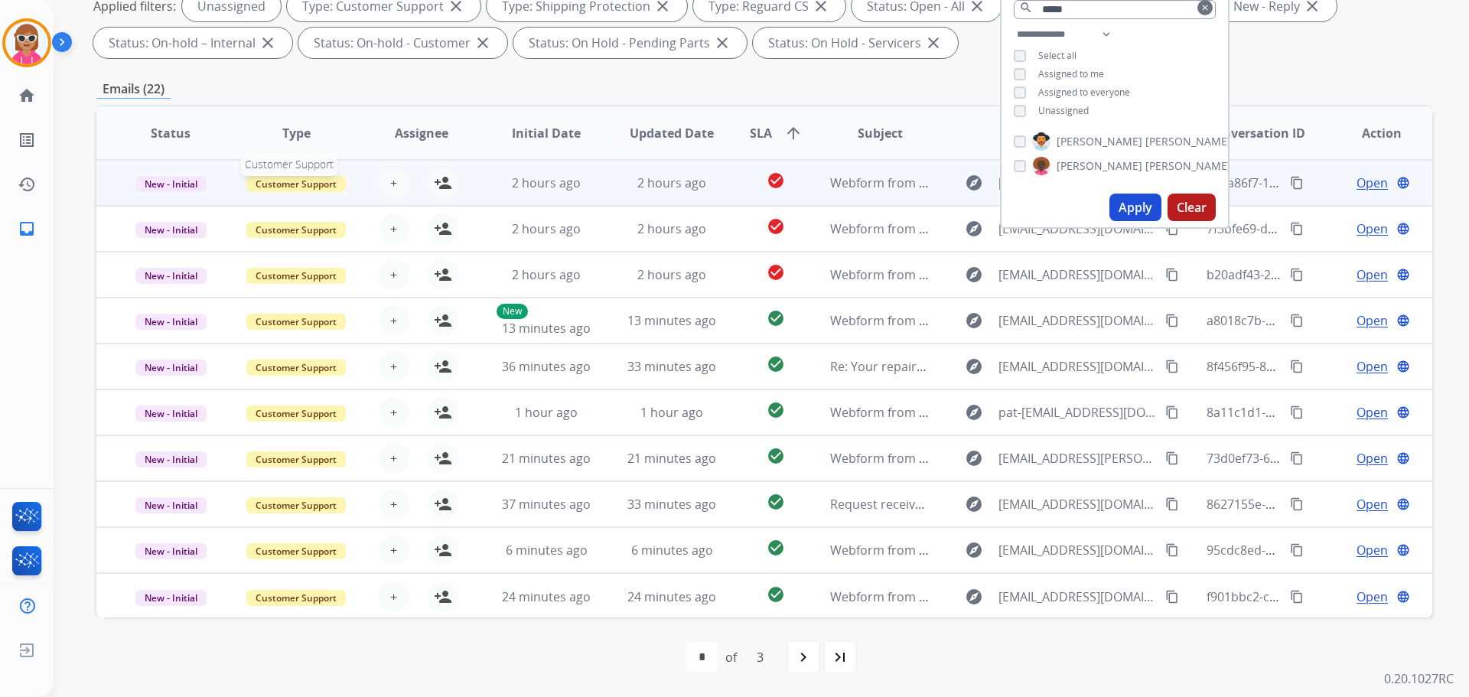
click at [342, 181] on span "Customer Support" at bounding box center [295, 184] width 99 height 16
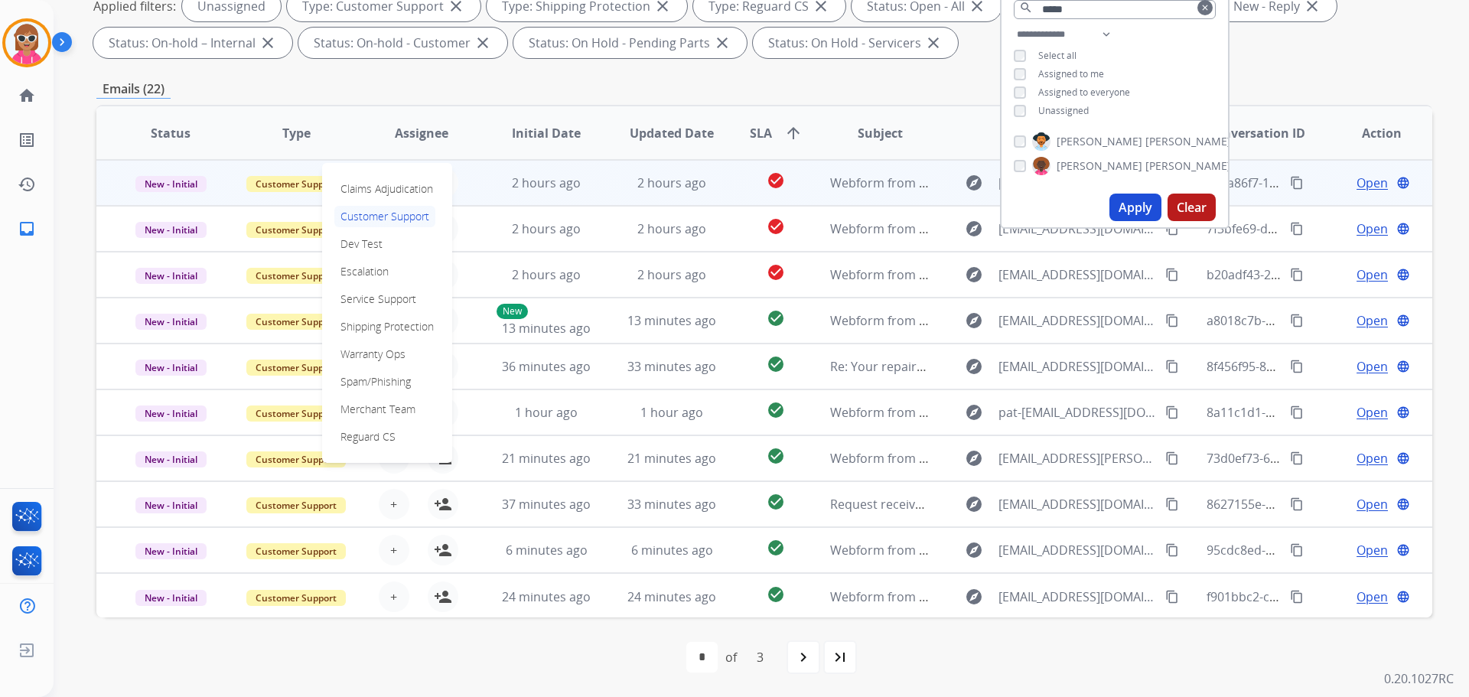
click at [563, 145] on th "Initial Date" at bounding box center [535, 133] width 126 height 54
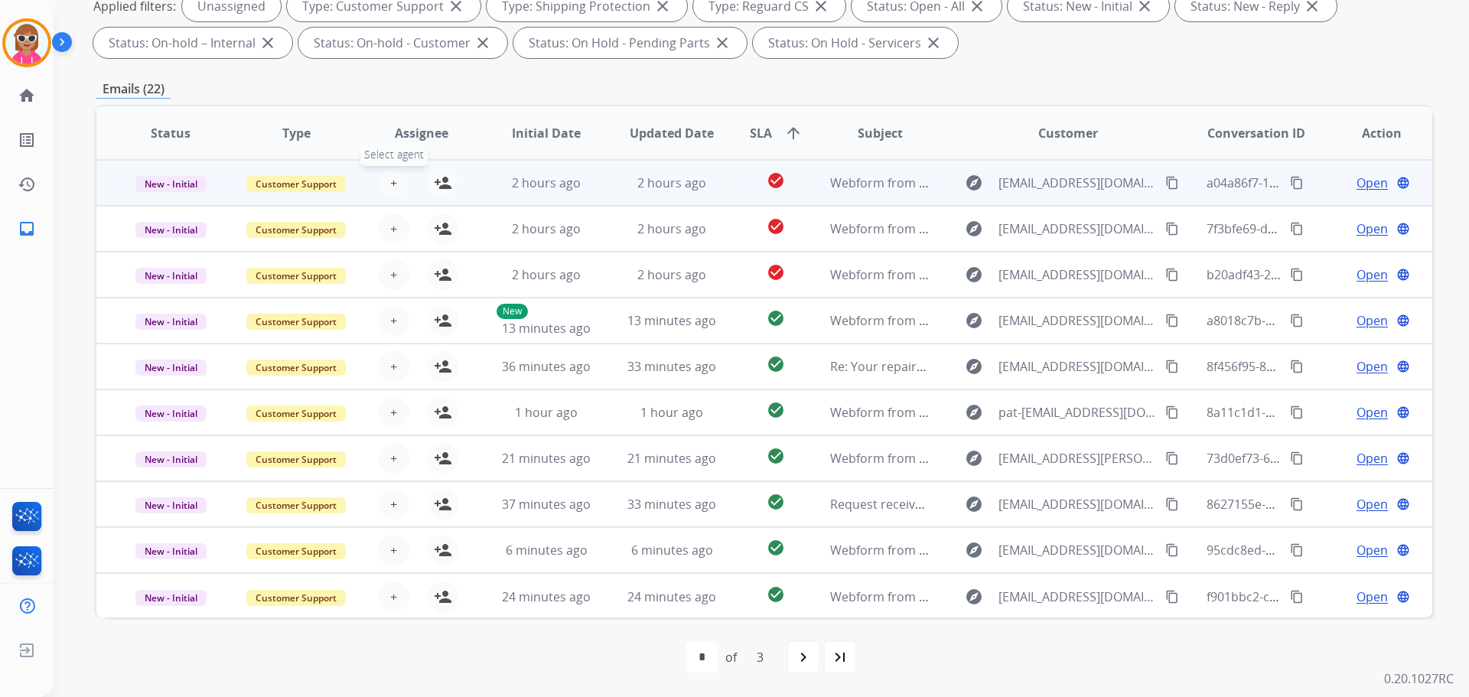
click at [394, 185] on span "+" at bounding box center [393, 183] width 7 height 18
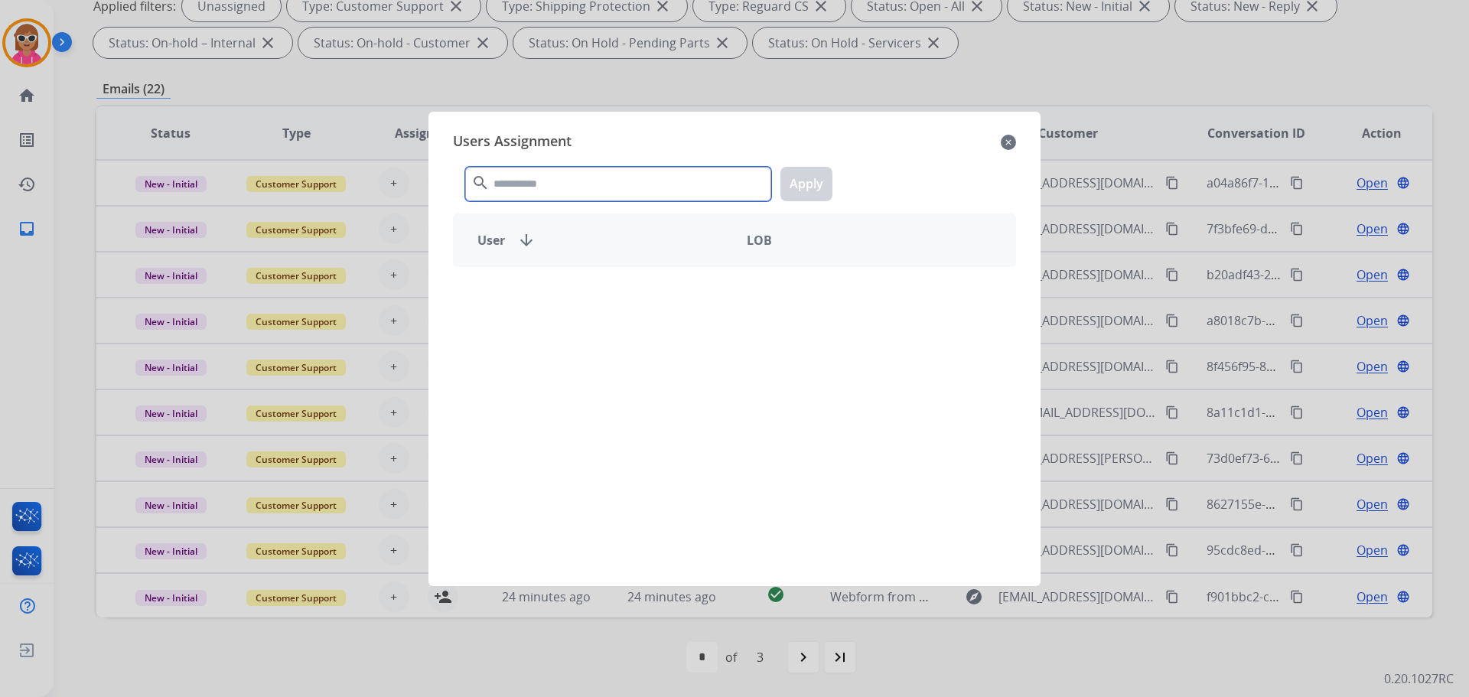
click at [523, 183] on input "text" at bounding box center [618, 184] width 306 height 34
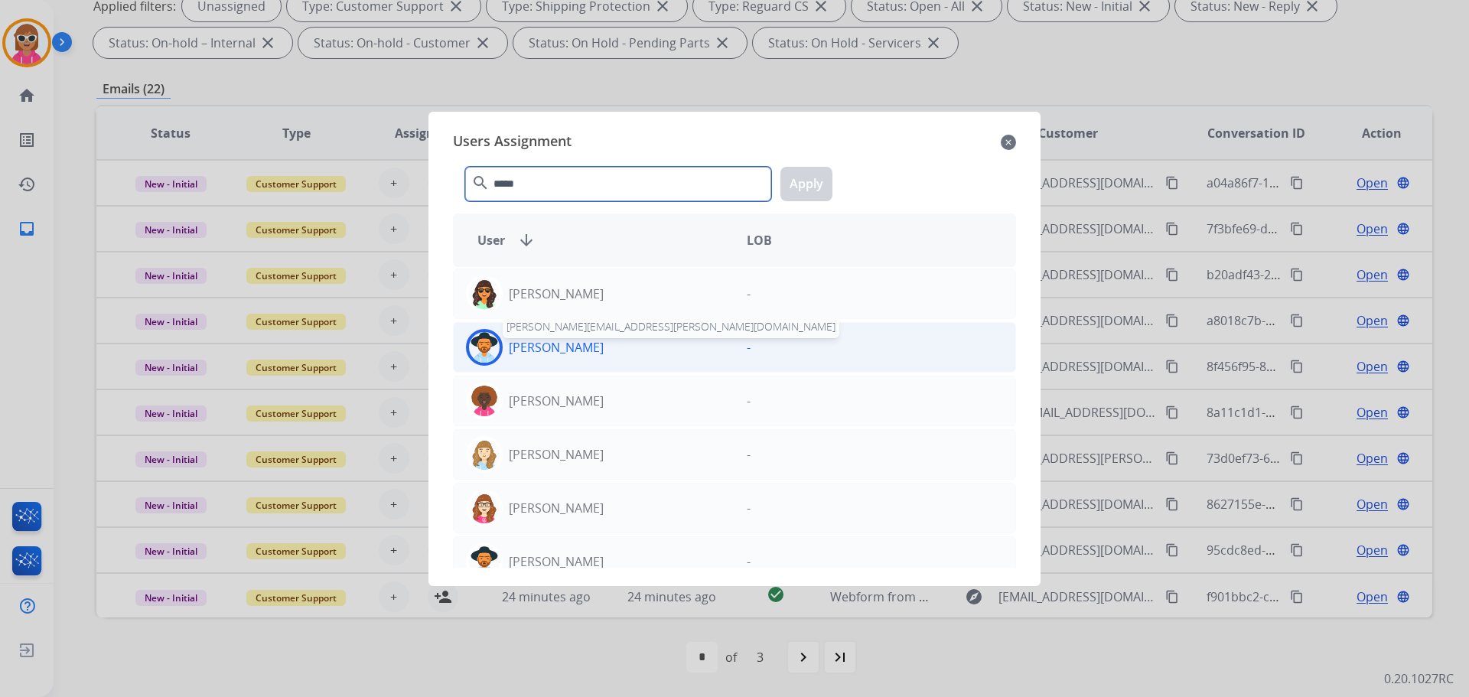
type input "*****"
click at [607, 339] on div "[PERSON_NAME] [PERSON_NAME][EMAIL_ADDRESS][PERSON_NAME][DOMAIN_NAME]" at bounding box center [594, 347] width 281 height 37
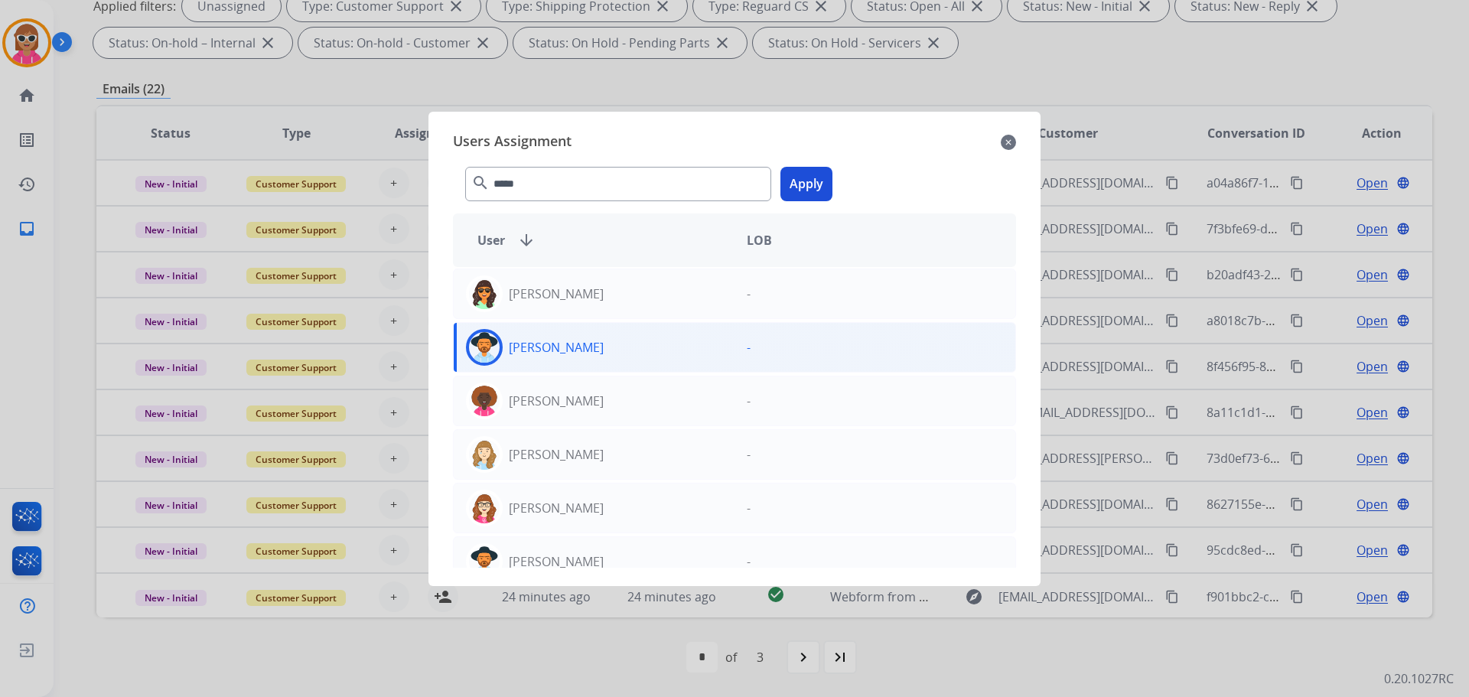
click at [799, 164] on div "***** search Apply" at bounding box center [734, 181] width 563 height 53
click at [801, 178] on button "Apply" at bounding box center [807, 184] width 52 height 34
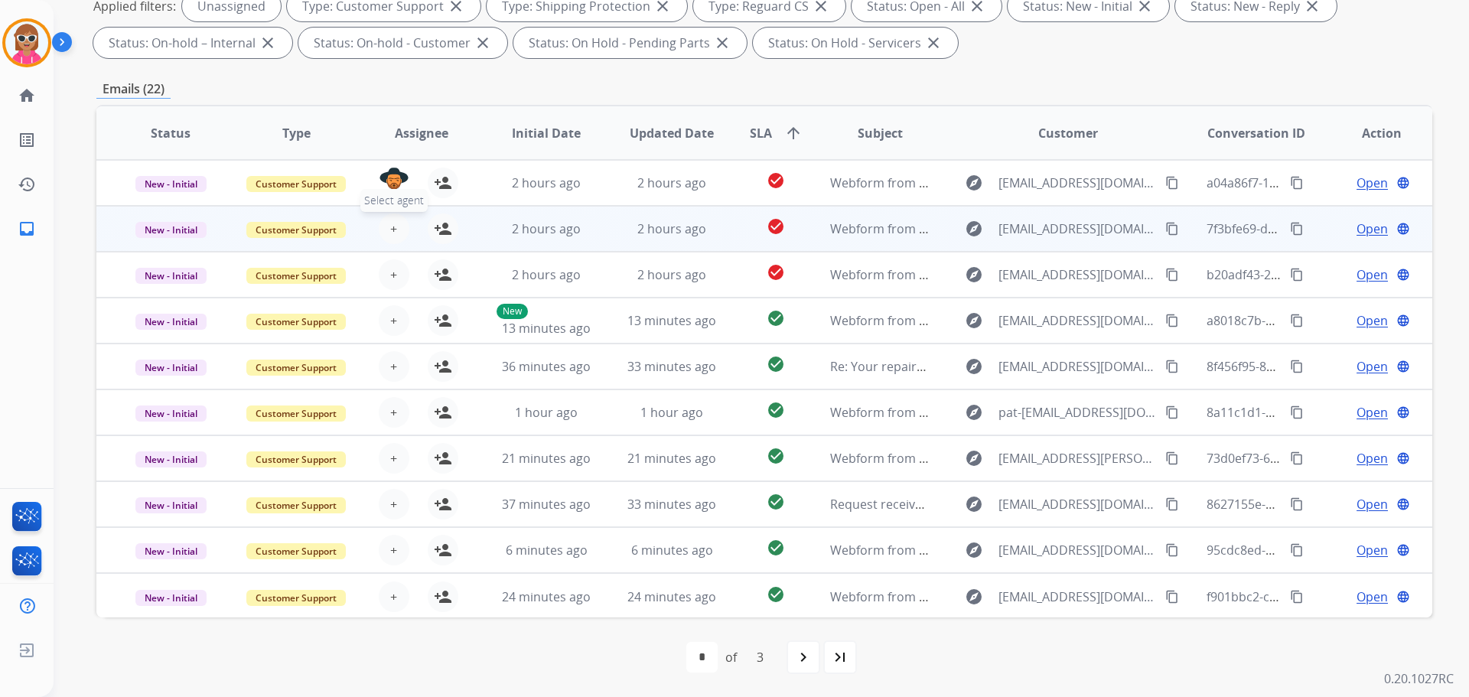
click at [403, 232] on button "+ Select agent" at bounding box center [394, 229] width 31 height 31
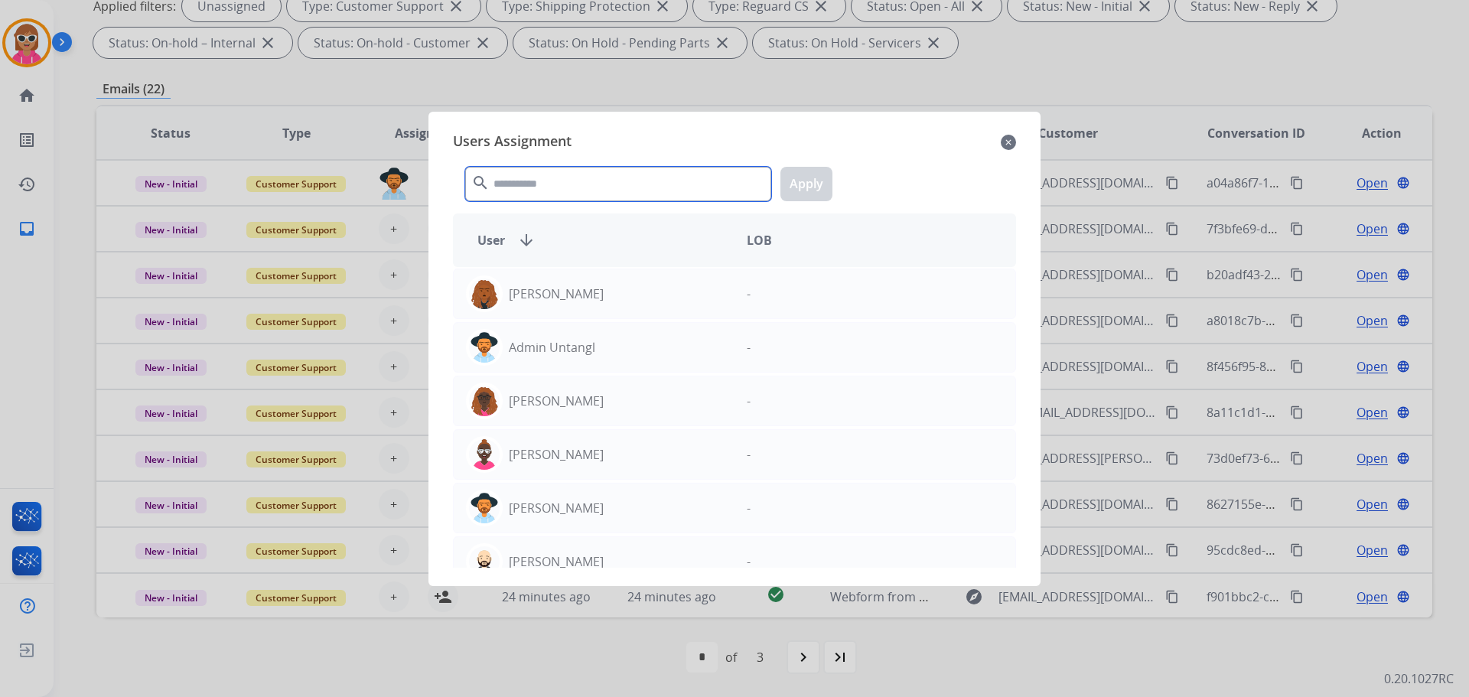
click at [504, 192] on input "text" at bounding box center [618, 184] width 306 height 34
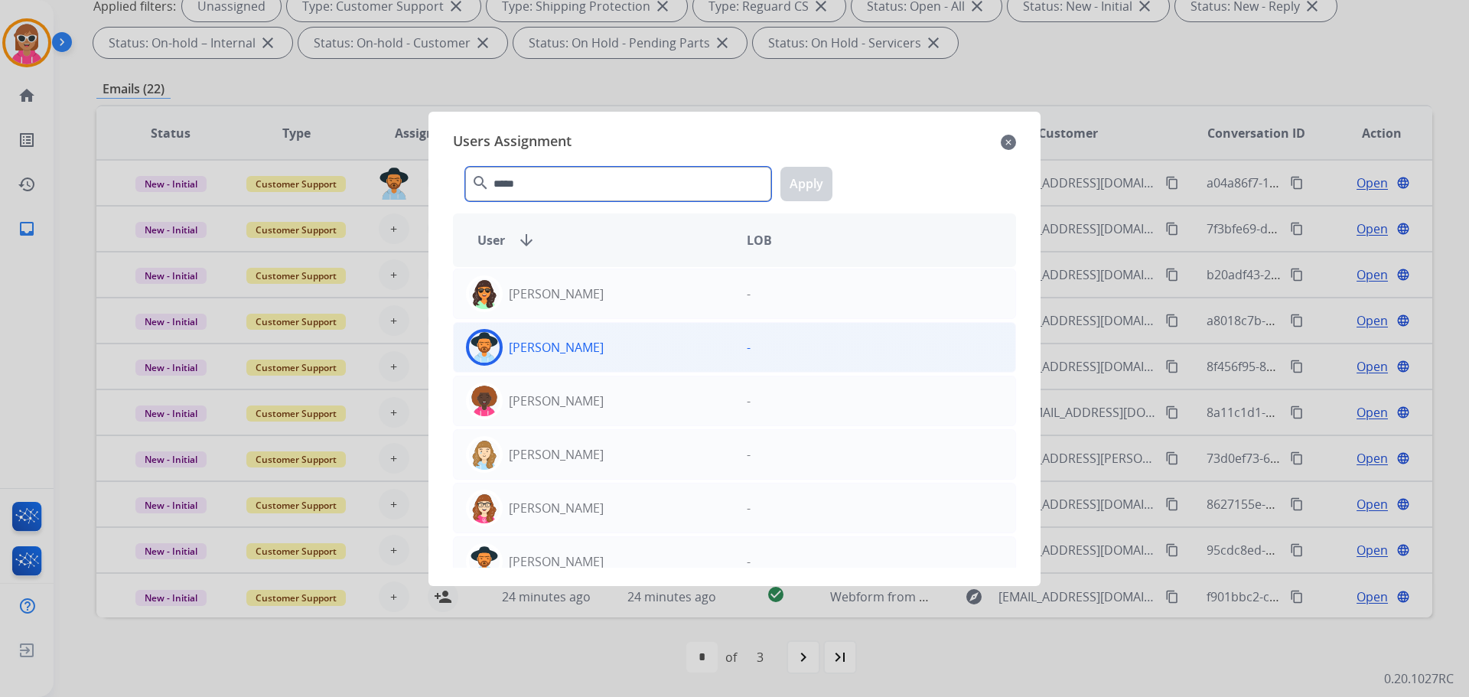
type input "*****"
click at [649, 354] on div "[PERSON_NAME]" at bounding box center [594, 347] width 281 height 37
click at [814, 188] on button "Apply" at bounding box center [807, 184] width 52 height 34
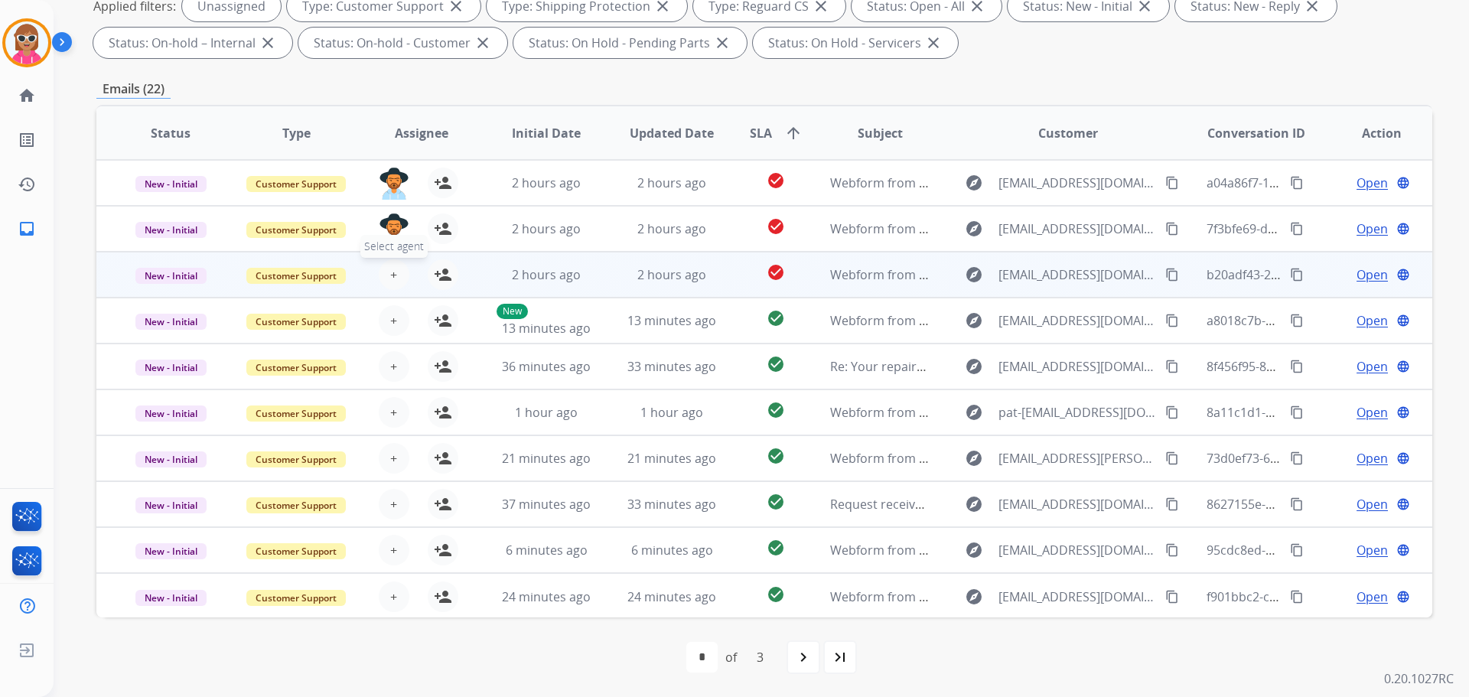
click at [390, 271] on span "+" at bounding box center [393, 275] width 7 height 18
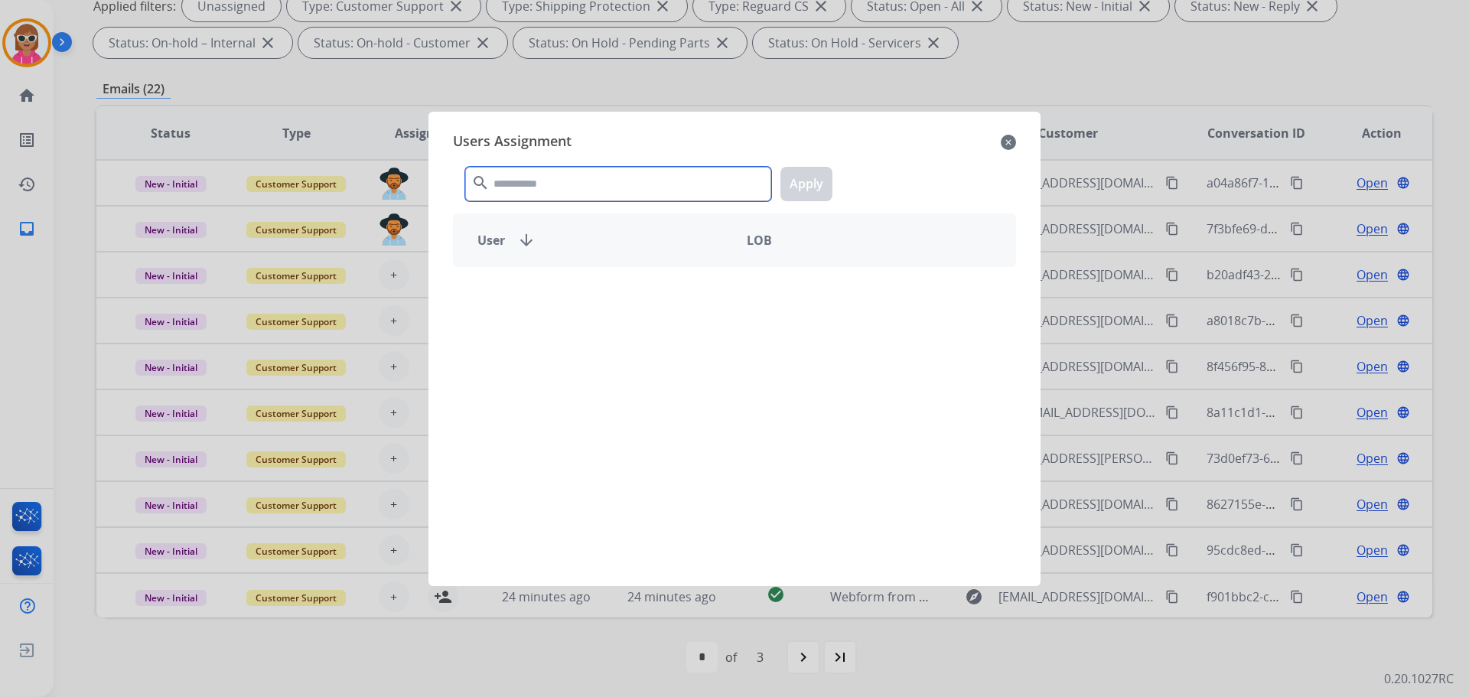
click at [573, 178] on input "text" at bounding box center [618, 184] width 306 height 34
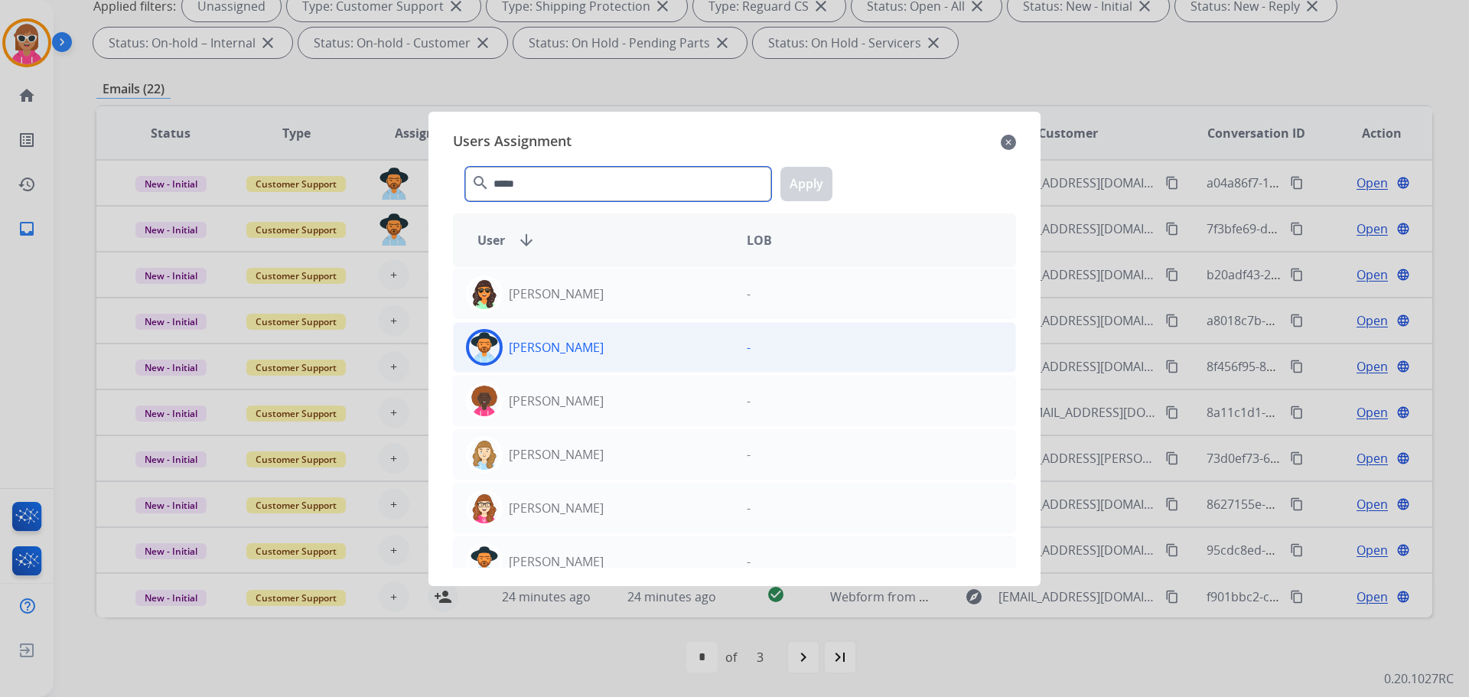
type input "*****"
click at [592, 349] on p "[PERSON_NAME]" at bounding box center [556, 347] width 95 height 18
click at [827, 167] on div "***** search Apply" at bounding box center [734, 181] width 563 height 53
click at [801, 177] on button "Apply" at bounding box center [807, 184] width 52 height 34
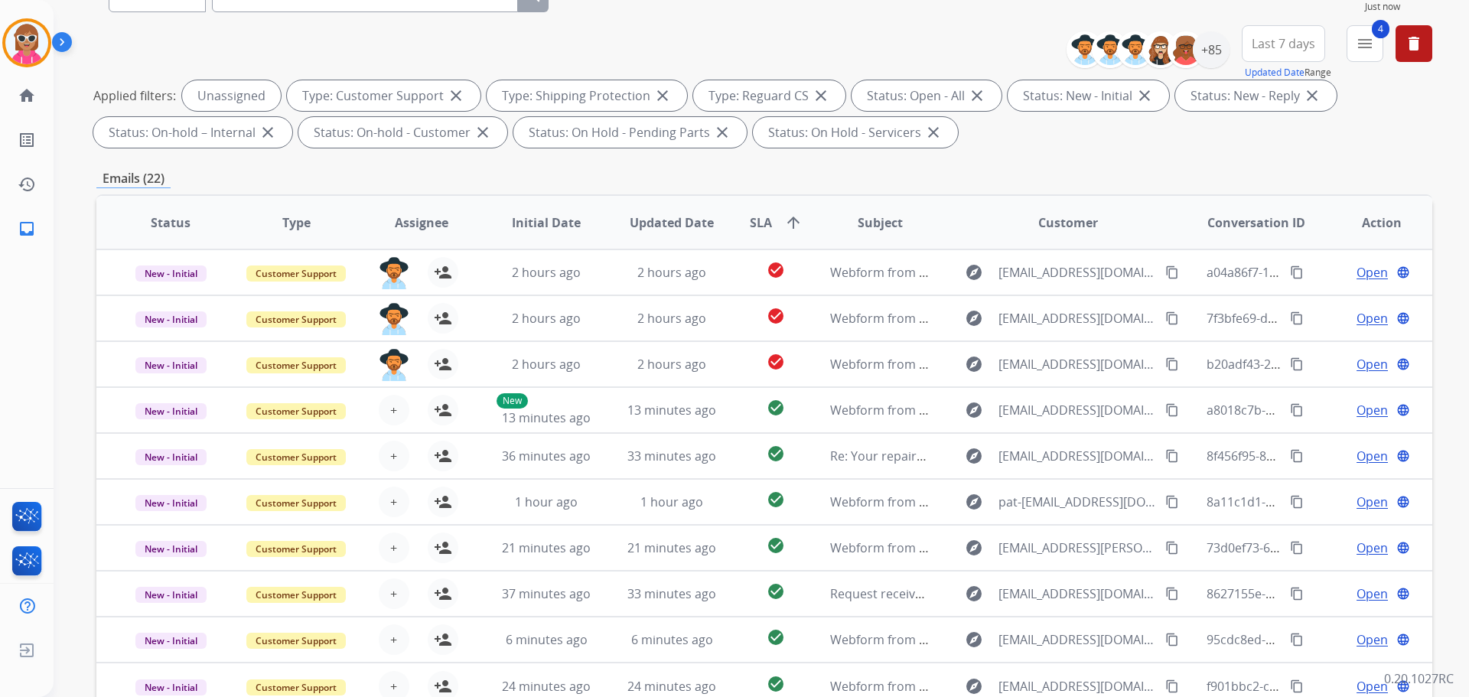
scroll to position [18, 0]
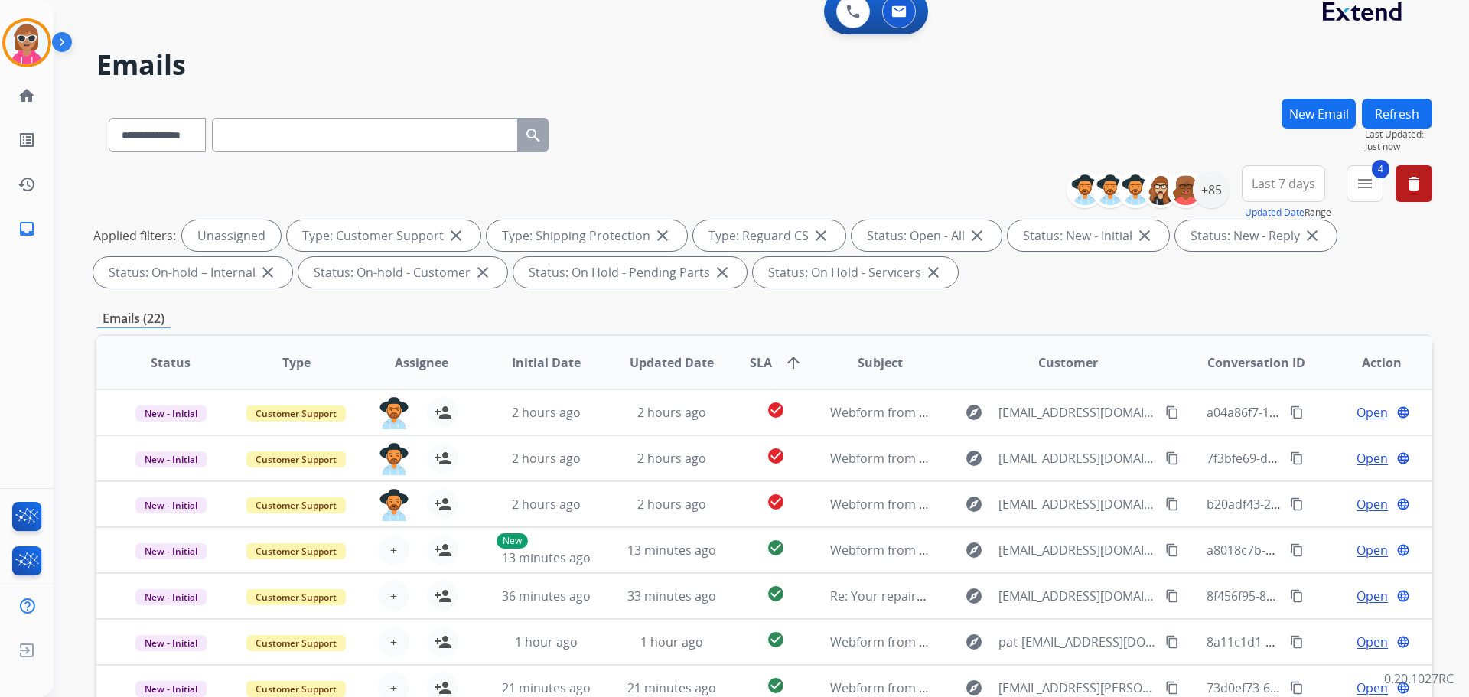
click at [1407, 113] on button "Refresh" at bounding box center [1397, 114] width 70 height 30
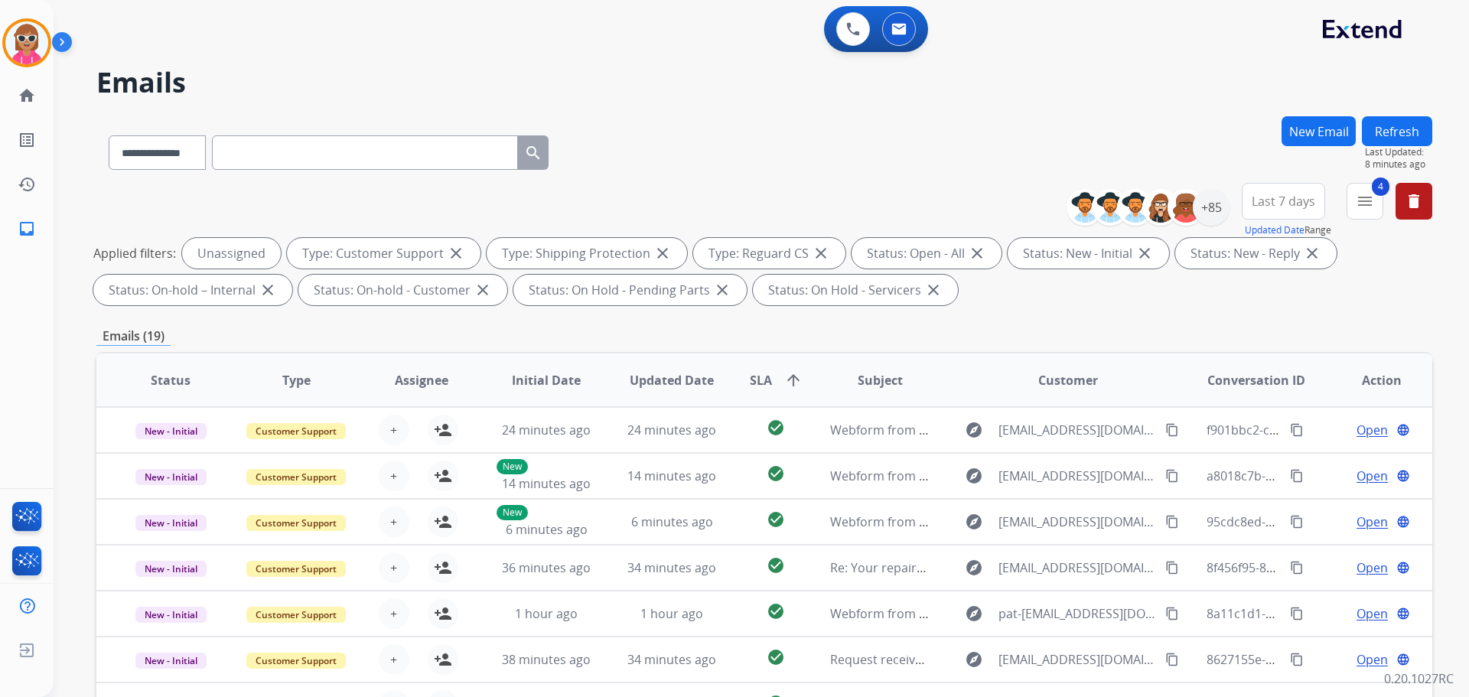
drag, startPoint x: 400, startPoint y: 155, endPoint x: 361, endPoint y: 136, distance: 43.1
click at [400, 155] on input "text" at bounding box center [365, 152] width 306 height 34
drag, startPoint x: 87, startPoint y: 148, endPoint x: 104, endPoint y: 157, distance: 19.2
click at [90, 151] on div "**********" at bounding box center [743, 403] width 1379 height 697
click at [127, 161] on select "**********" at bounding box center [157, 152] width 96 height 34
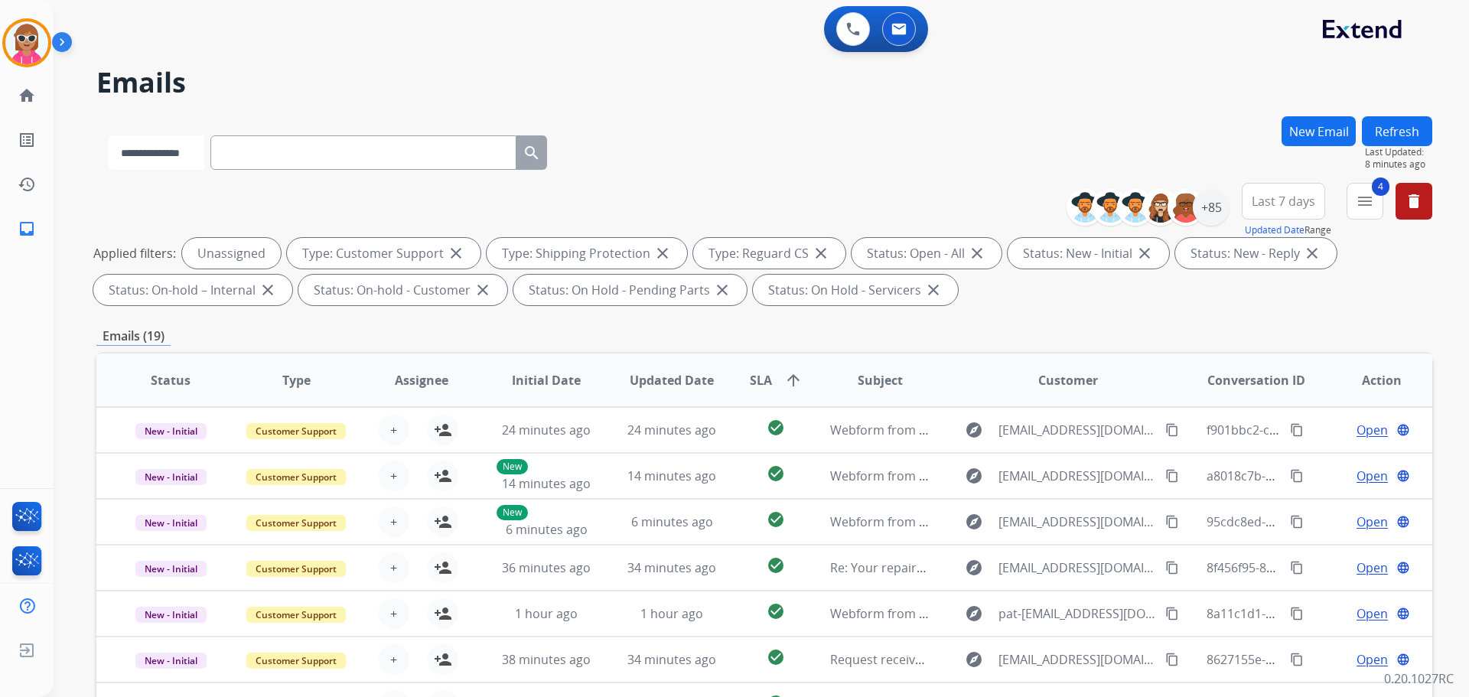
select select "**********"
click at [109, 135] on select "**********" at bounding box center [157, 152] width 96 height 34
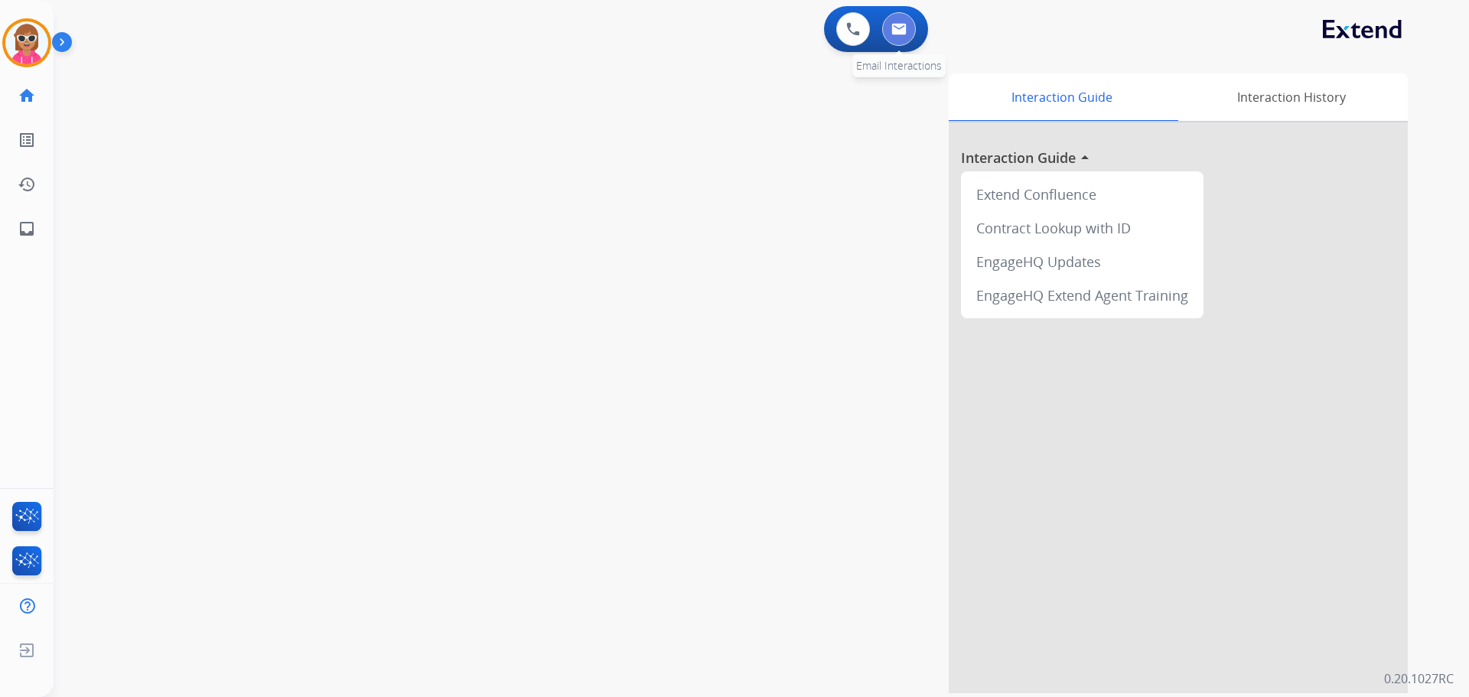
click at [903, 28] on img at bounding box center [899, 29] width 15 height 12
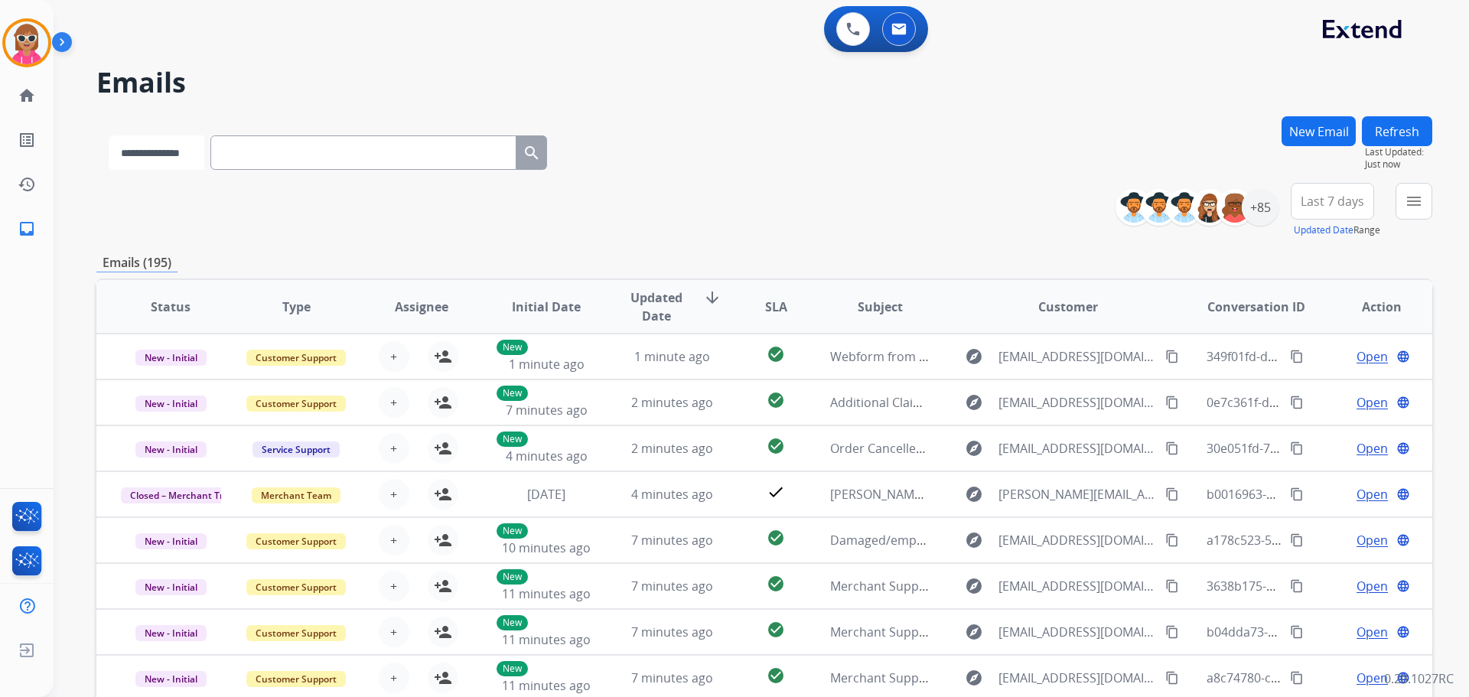
click at [138, 158] on select "**********" at bounding box center [157, 152] width 96 height 34
select select "**********"
click at [109, 135] on select "**********" at bounding box center [157, 152] width 96 height 34
paste input "**********"
type input "**********"
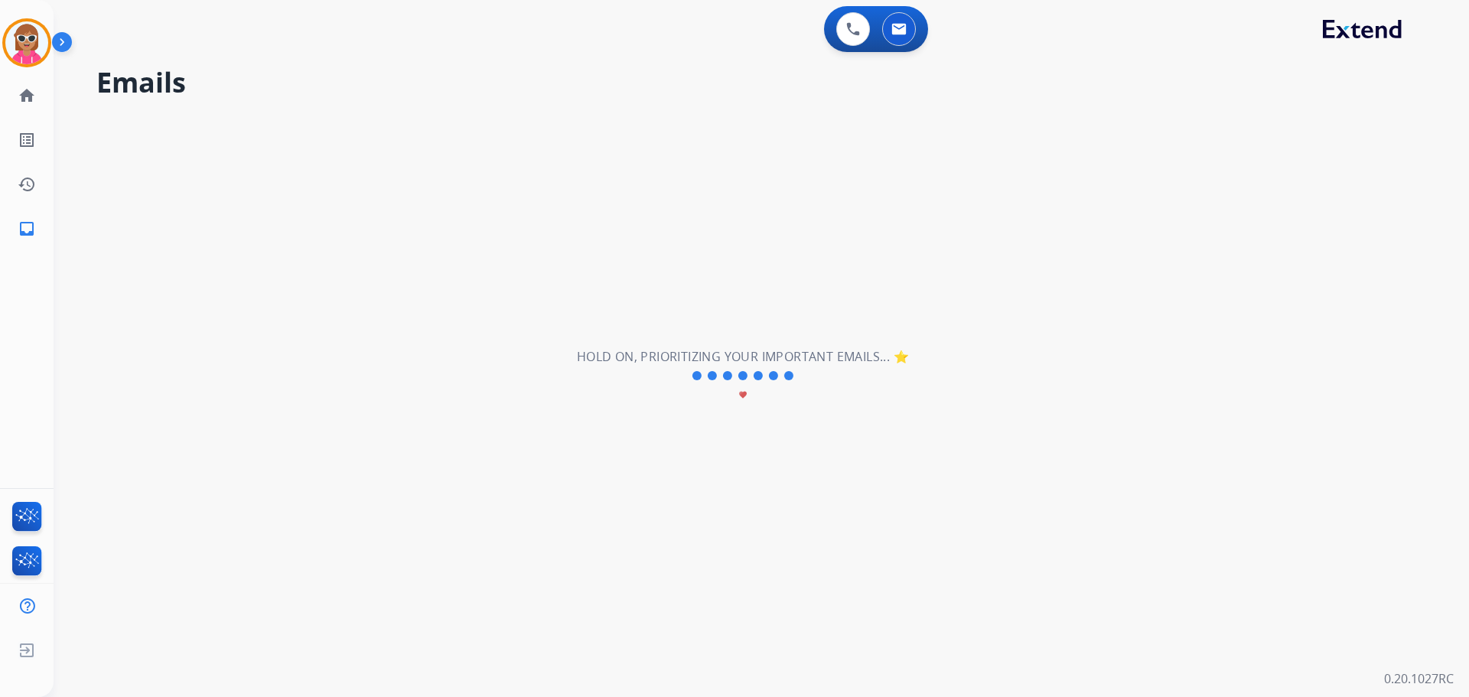
click at [383, 206] on div "**********" at bounding box center [743, 376] width 1379 height 642
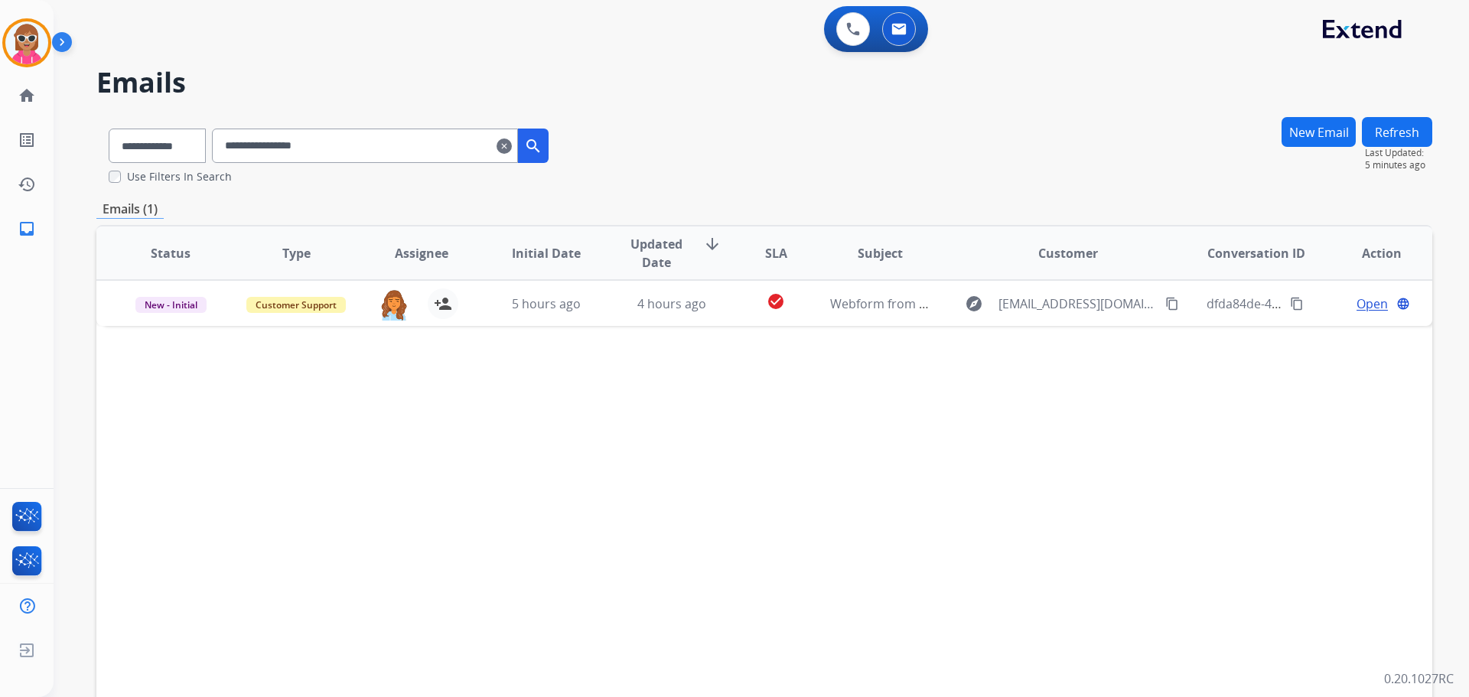
drag, startPoint x: 251, startPoint y: 445, endPoint x: 282, endPoint y: 433, distance: 33.7
click at [269, 435] on div "Status Type Assignee Initial Date Updated Date arrow_downward SLA Subject Custo…" at bounding box center [764, 481] width 1336 height 513
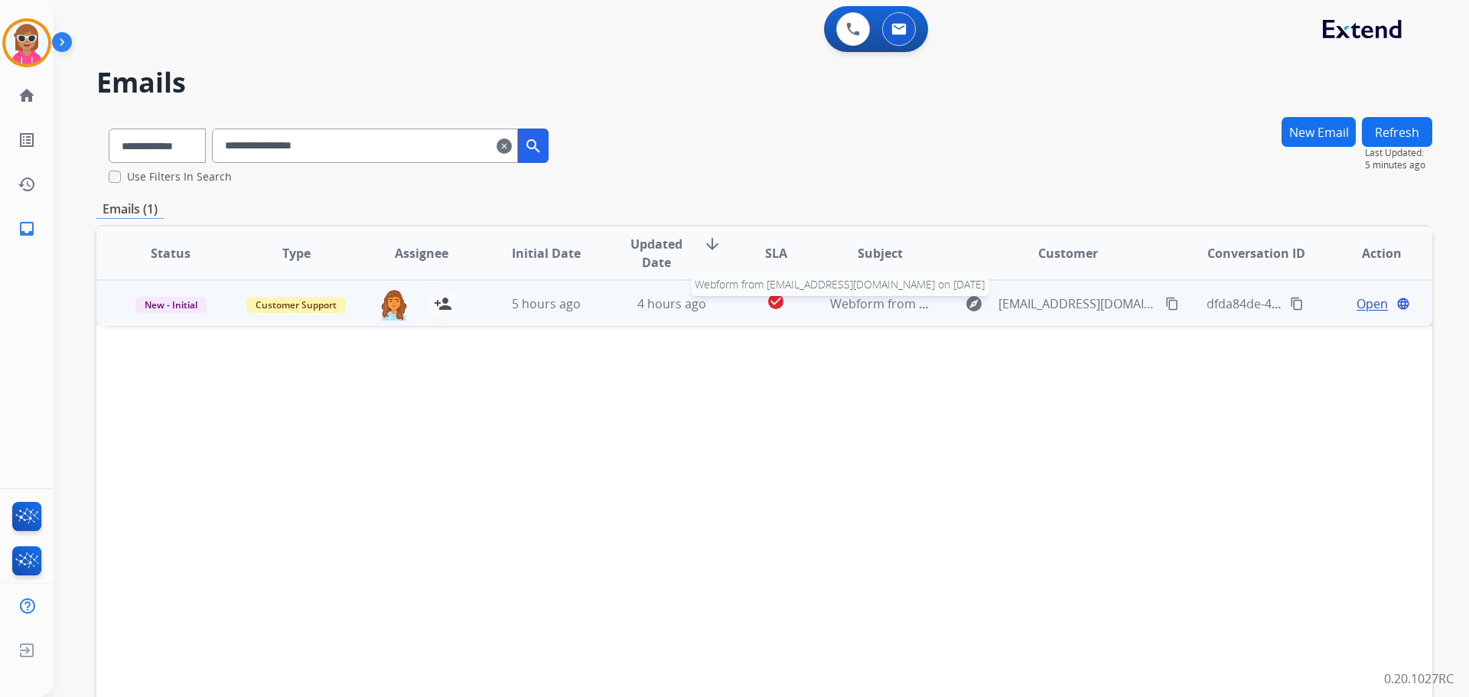
drag, startPoint x: 889, startPoint y: 311, endPoint x: 887, endPoint y: 298, distance: 14.0
click at [889, 306] on span "Webform from [EMAIL_ADDRESS][DOMAIN_NAME] on [DATE]" at bounding box center [1003, 303] width 347 height 17
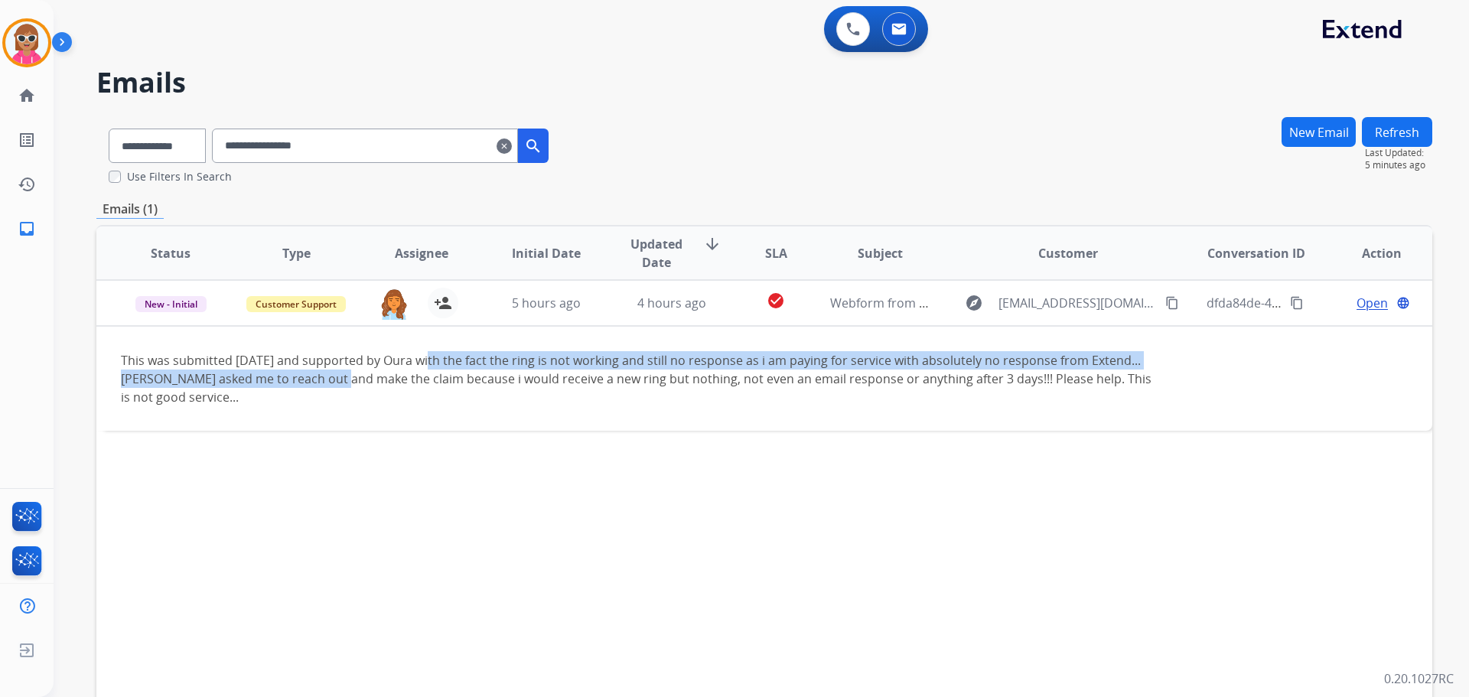
drag, startPoint x: 422, startPoint y: 369, endPoint x: 729, endPoint y: 565, distance: 364.1
click at [351, 374] on div "This was submitted [DATE] and supported by Oura with the fact the ring is not w…" at bounding box center [639, 378] width 1037 height 55
click at [846, 16] on button at bounding box center [854, 29] width 34 height 34
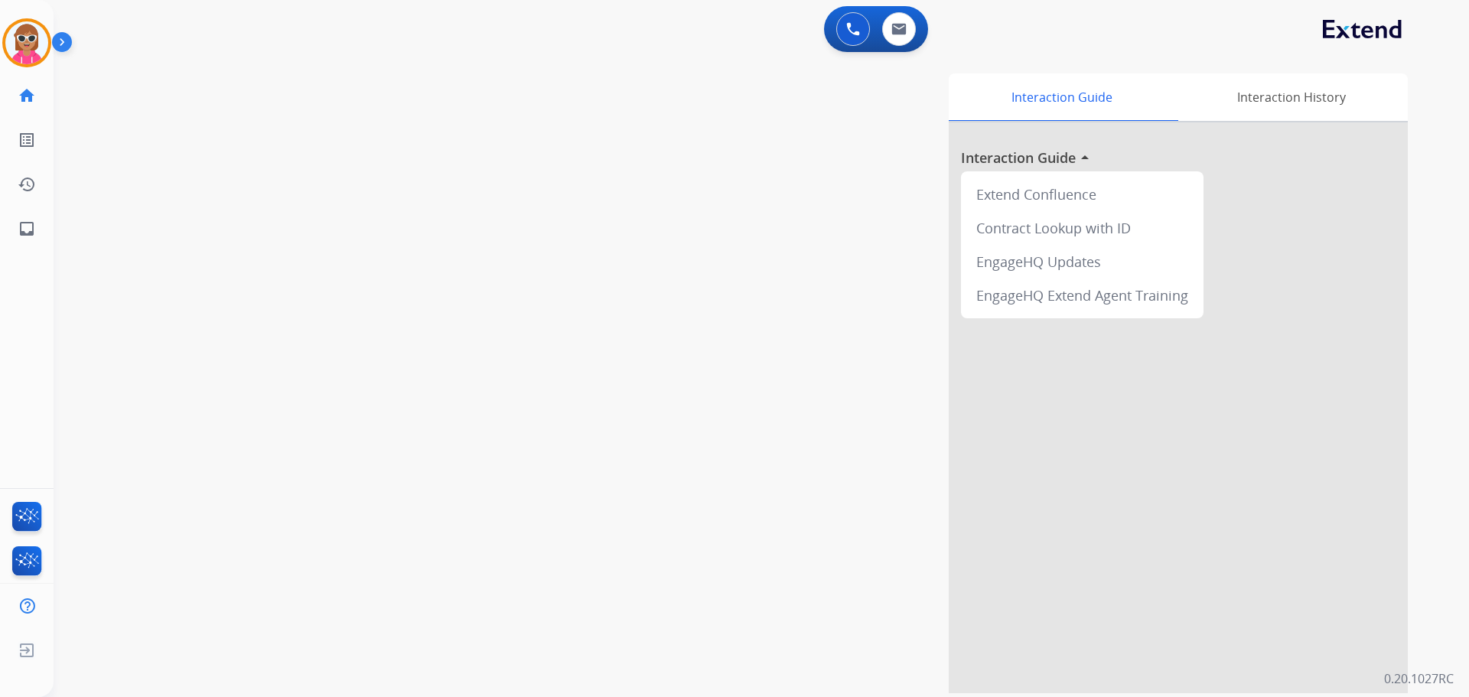
click at [512, 327] on div "Interaction Guide Interaction History Interaction Guide arrow_drop_up Extend Co…" at bounding box center [958, 383] width 902 height 620
click at [375, 203] on div "swap_horiz Break voice bridge close_fullscreen Connect 3-Way Call merge_type Se…" at bounding box center [743, 374] width 1379 height 638
click at [553, 410] on div "Interaction Guide Interaction History Interaction Guide arrow_drop_up Extend Co…" at bounding box center [958, 383] width 902 height 620
click at [446, 463] on div "swap_horiz Break voice bridge close_fullscreen Connect 3-Way Call merge_type Se…" at bounding box center [743, 374] width 1379 height 638
click at [905, 28] on img at bounding box center [899, 29] width 15 height 12
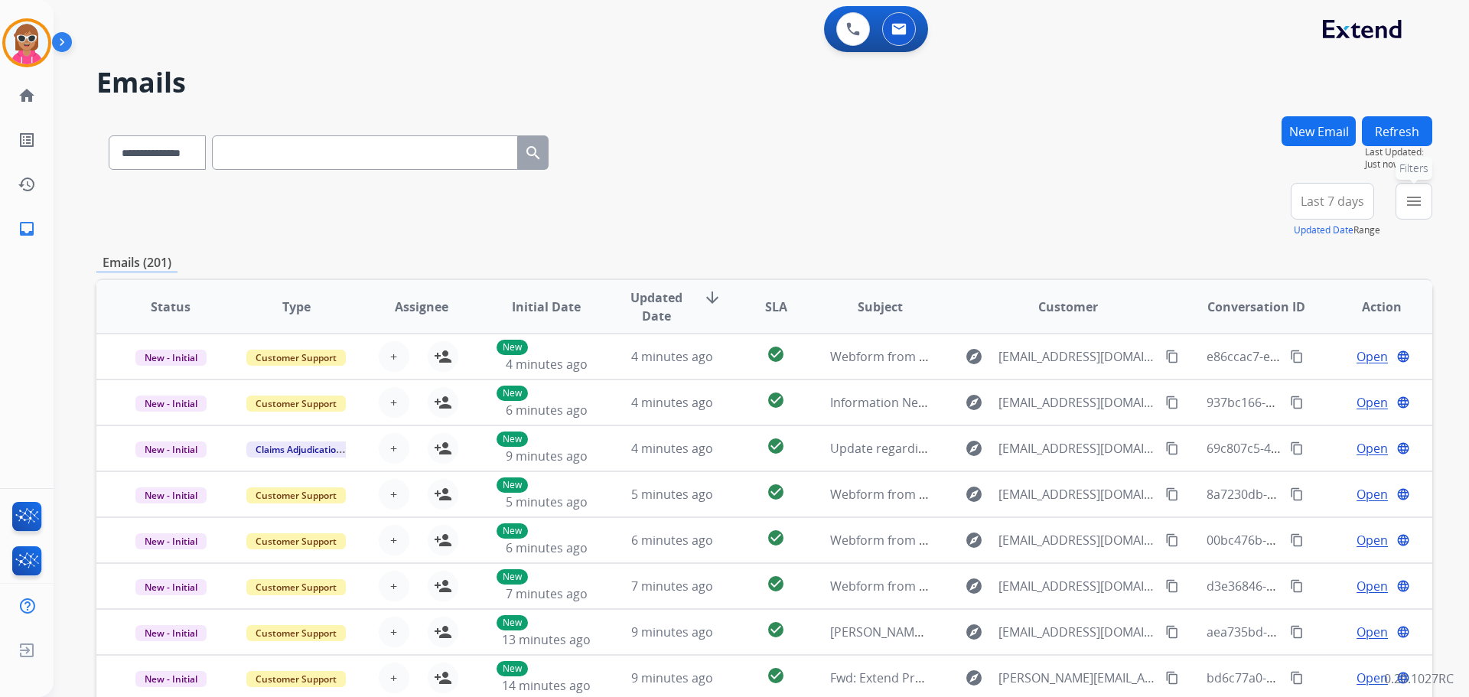
click at [1429, 196] on button "menu Filters" at bounding box center [1414, 201] width 37 height 37
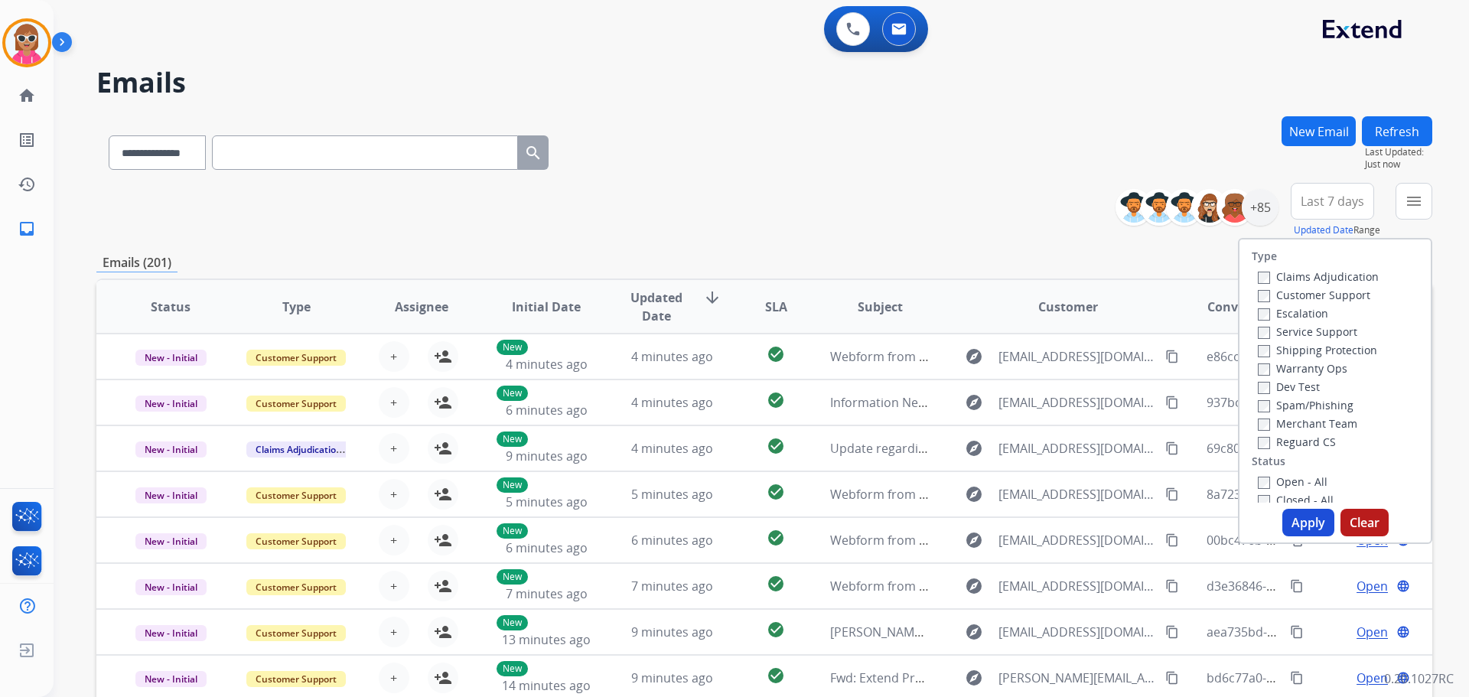
click at [1271, 302] on label "Customer Support" at bounding box center [1314, 295] width 113 height 15
click at [1283, 347] on label "Shipping Protection" at bounding box center [1317, 350] width 119 height 15
click at [1288, 445] on label "Reguard CS" at bounding box center [1297, 442] width 78 height 15
drag, startPoint x: 1284, startPoint y: 478, endPoint x: 1300, endPoint y: 516, distance: 40.8
click at [1284, 479] on label "Open - All" at bounding box center [1293, 482] width 70 height 15
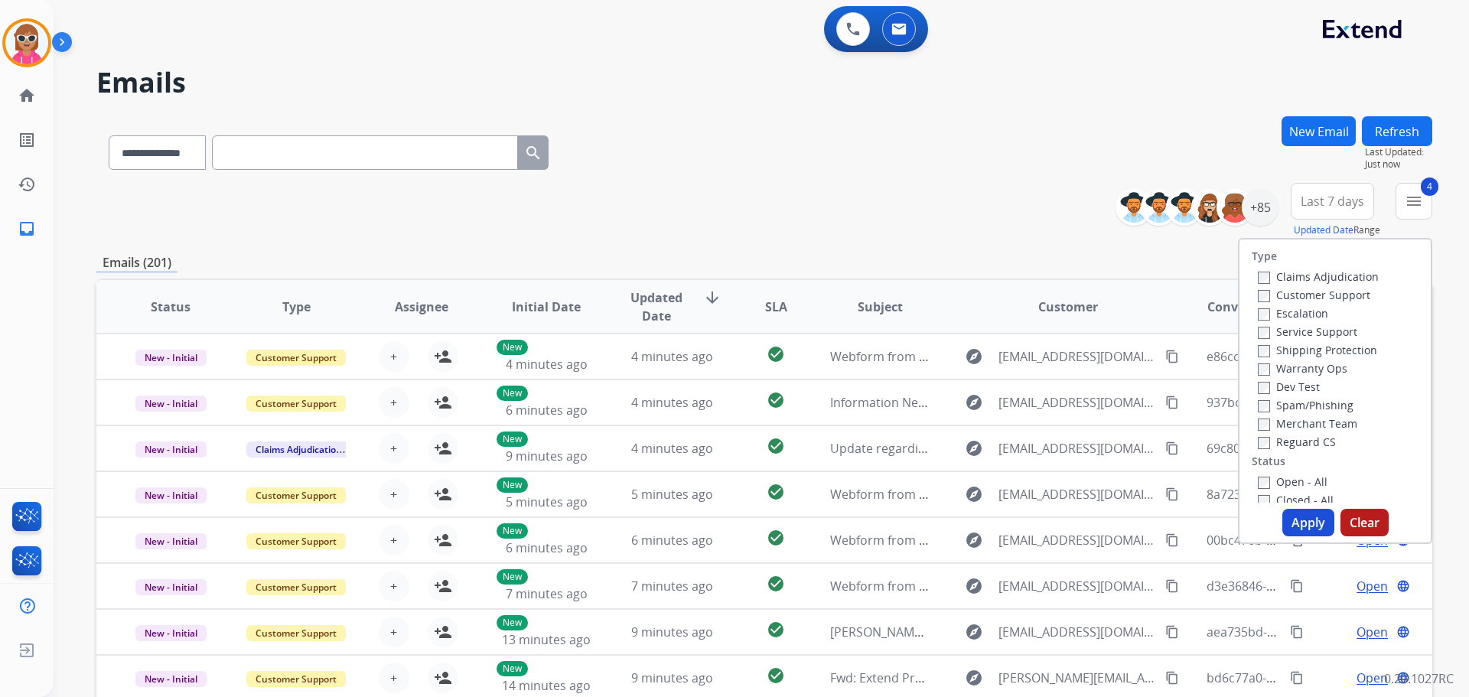
click at [1300, 518] on button "Apply" at bounding box center [1309, 523] width 52 height 28
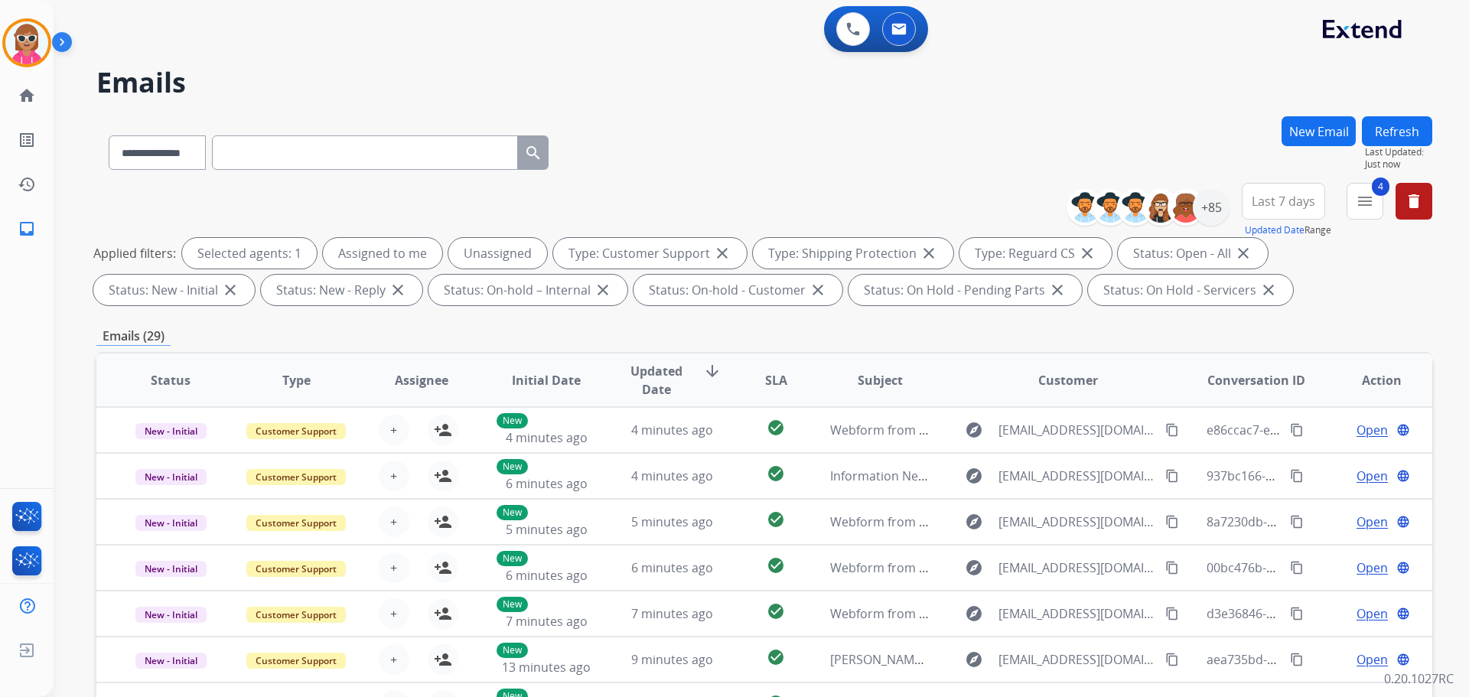
click at [784, 162] on div "**********" at bounding box center [764, 149] width 1336 height 67
click at [1212, 204] on div "+85" at bounding box center [1211, 207] width 37 height 37
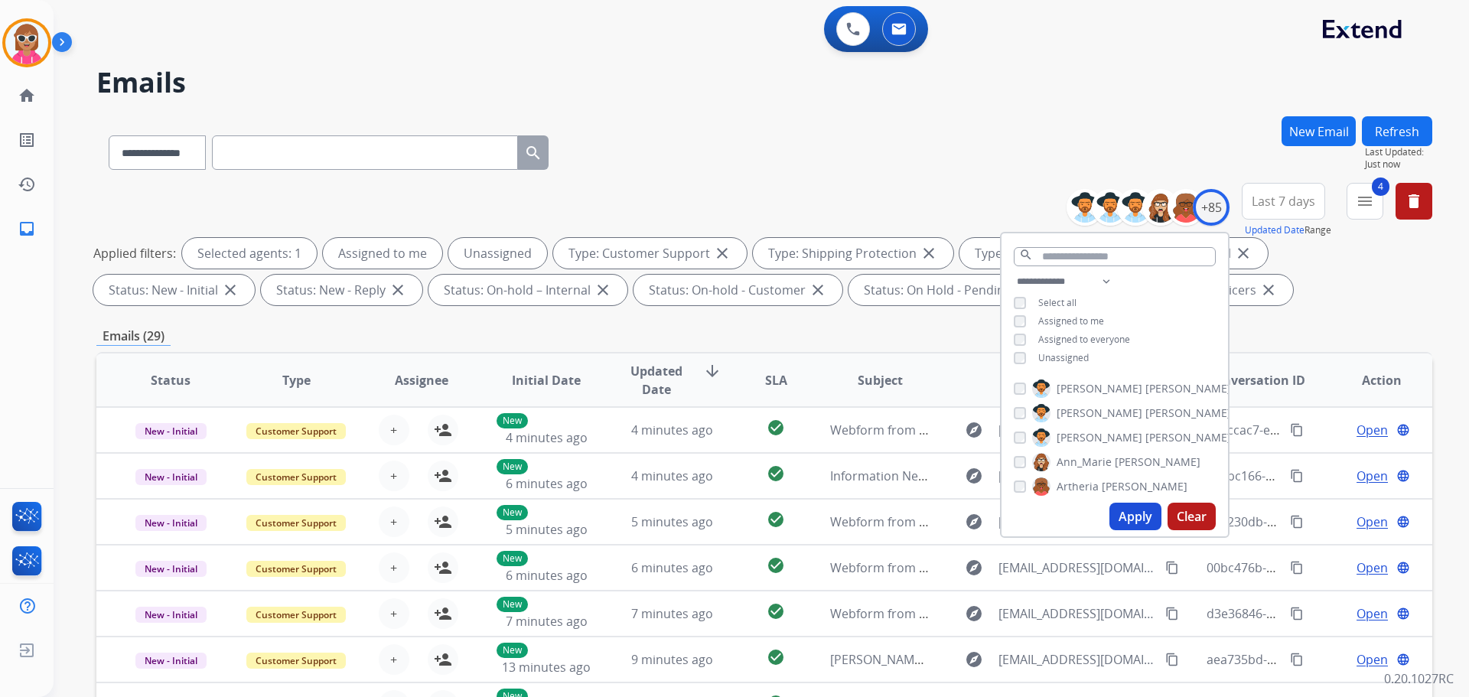
click at [1063, 357] on span "Unassigned" at bounding box center [1064, 357] width 51 height 13
click at [1062, 349] on div "**********" at bounding box center [1115, 321] width 227 height 98
click at [1066, 356] on span "Unassigned" at bounding box center [1064, 357] width 51 height 13
click at [1050, 315] on span "Assigned to me" at bounding box center [1072, 321] width 66 height 13
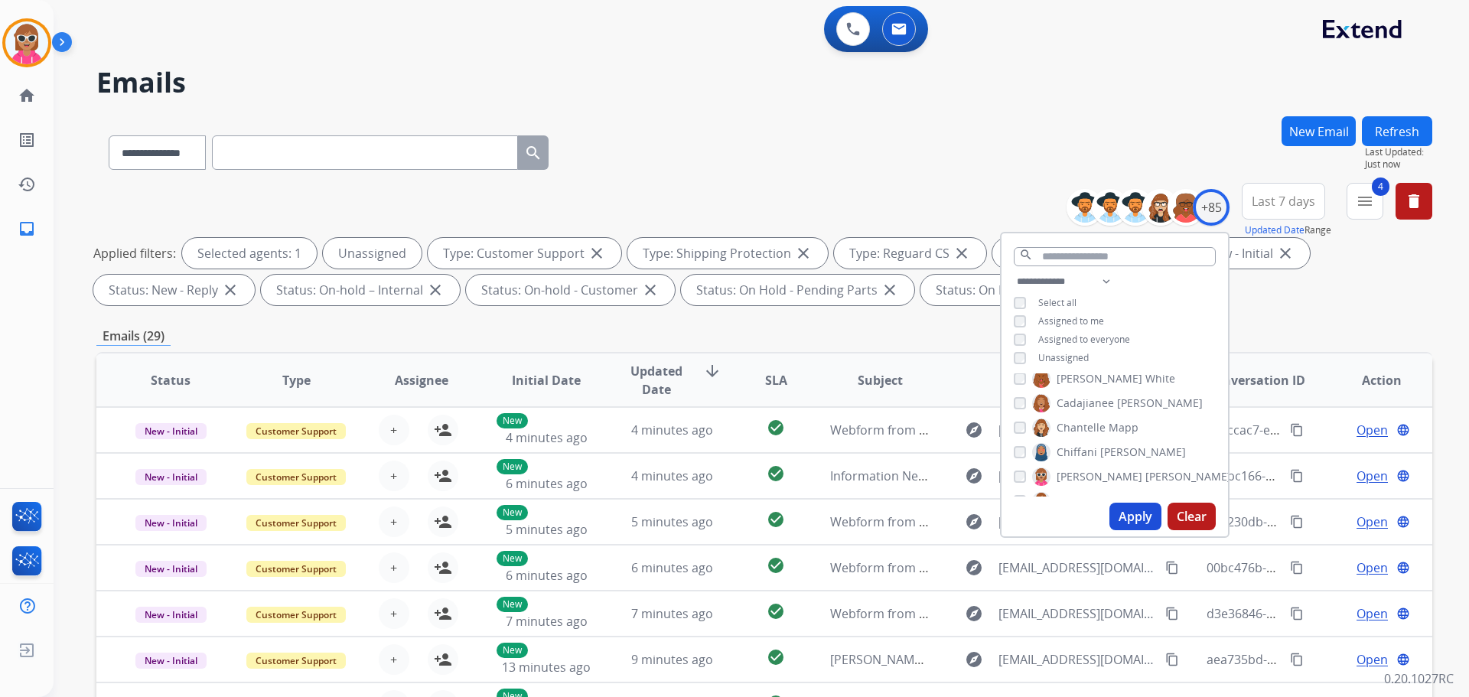
scroll to position [306, 0]
click at [631, 139] on div "**********" at bounding box center [764, 149] width 1336 height 67
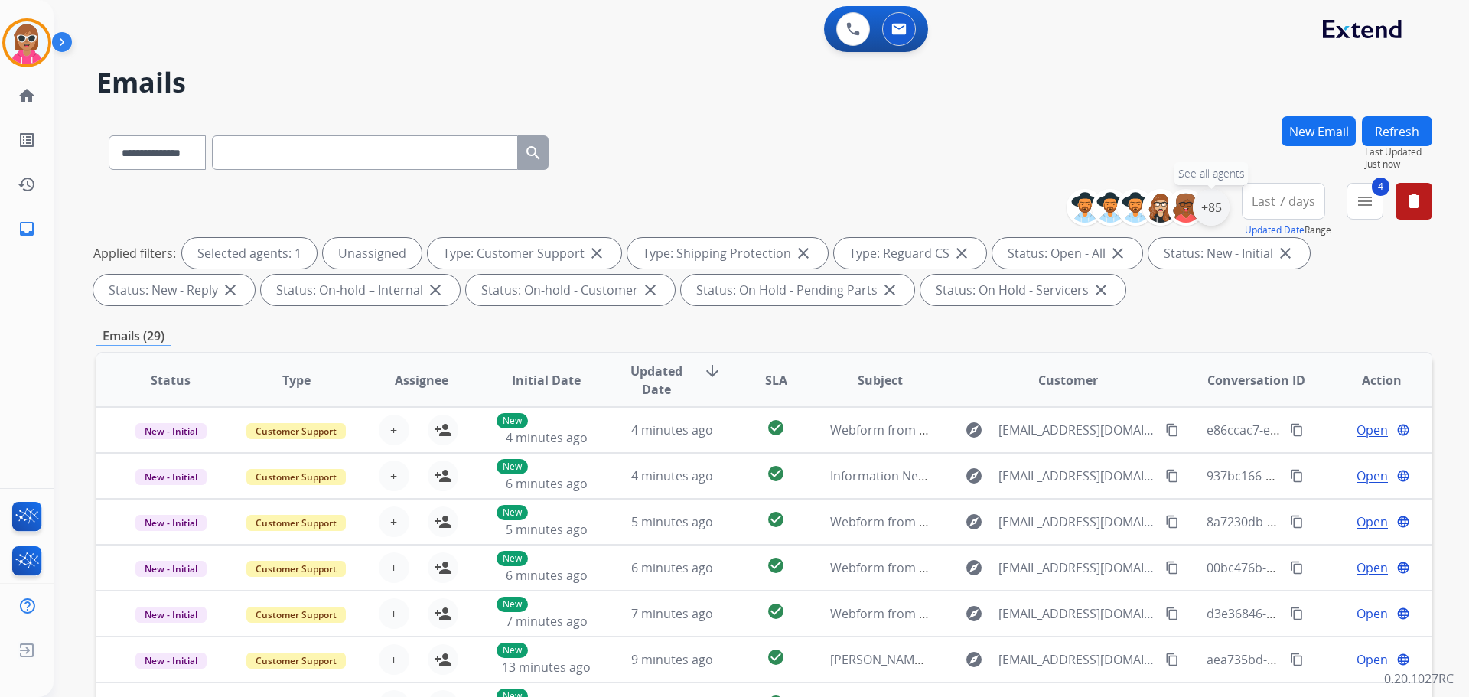
click at [1213, 206] on div "+85" at bounding box center [1211, 207] width 37 height 37
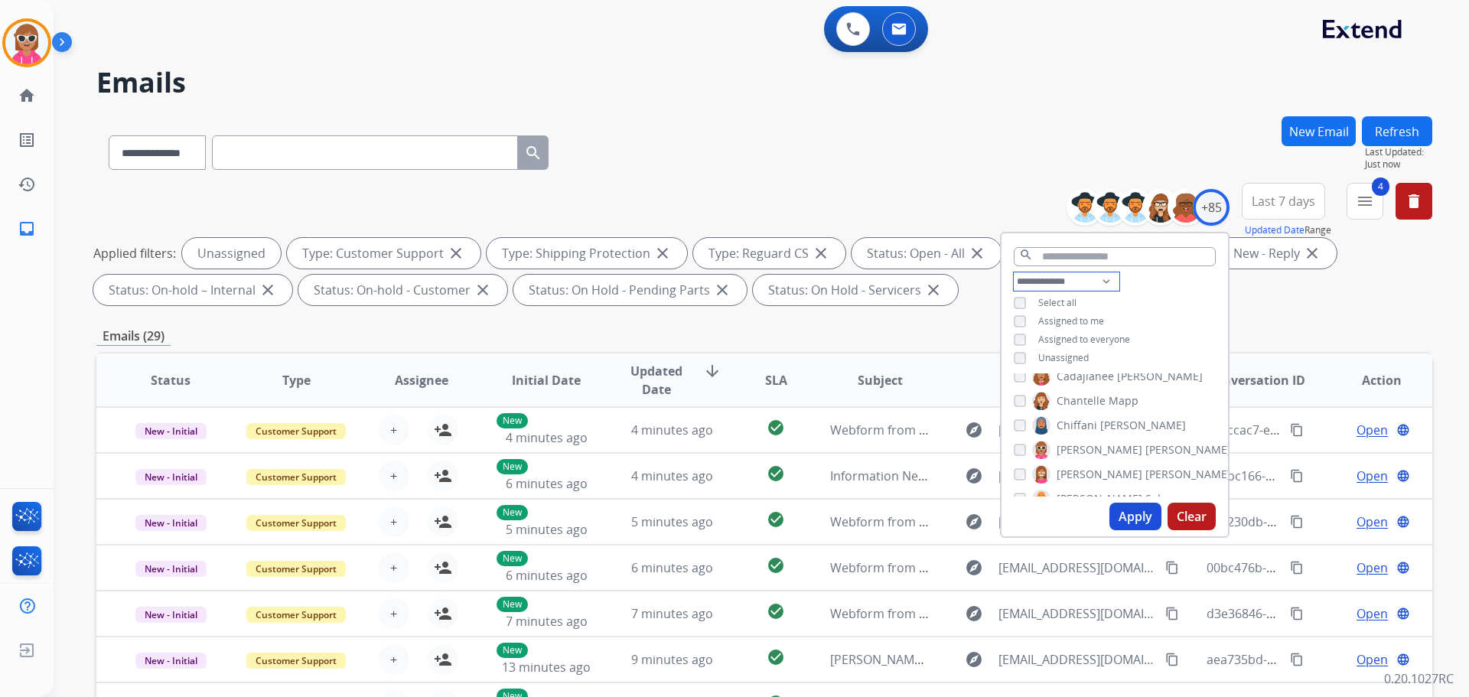
click at [1107, 276] on select "**********" at bounding box center [1067, 281] width 106 height 18
click at [1014, 272] on select "**********" at bounding box center [1067, 281] width 106 height 18
click at [1094, 284] on select "**********" at bounding box center [1067, 281] width 106 height 18
select select "**********"
click at [1014, 272] on select "**********" at bounding box center [1067, 281] width 106 height 18
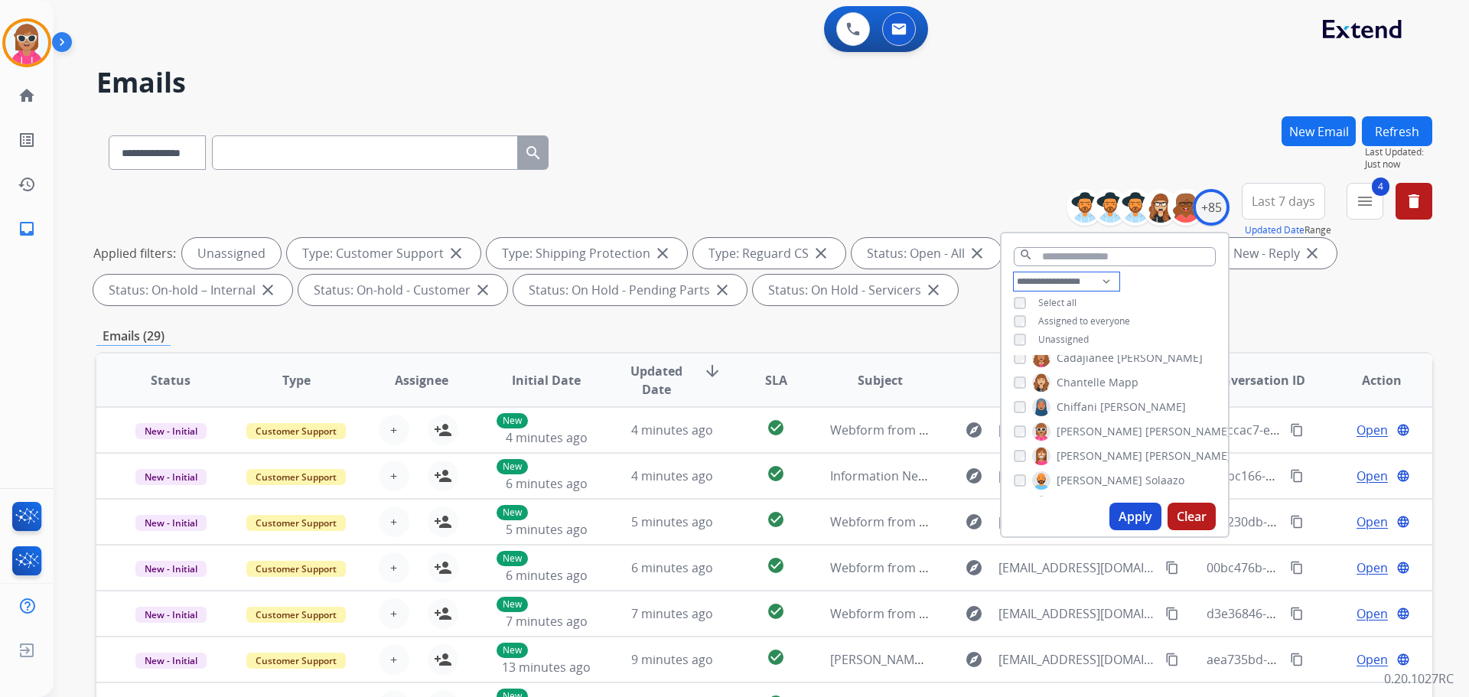
scroll to position [86, 0]
click at [1171, 288] on div "**********" at bounding box center [1115, 312] width 227 height 80
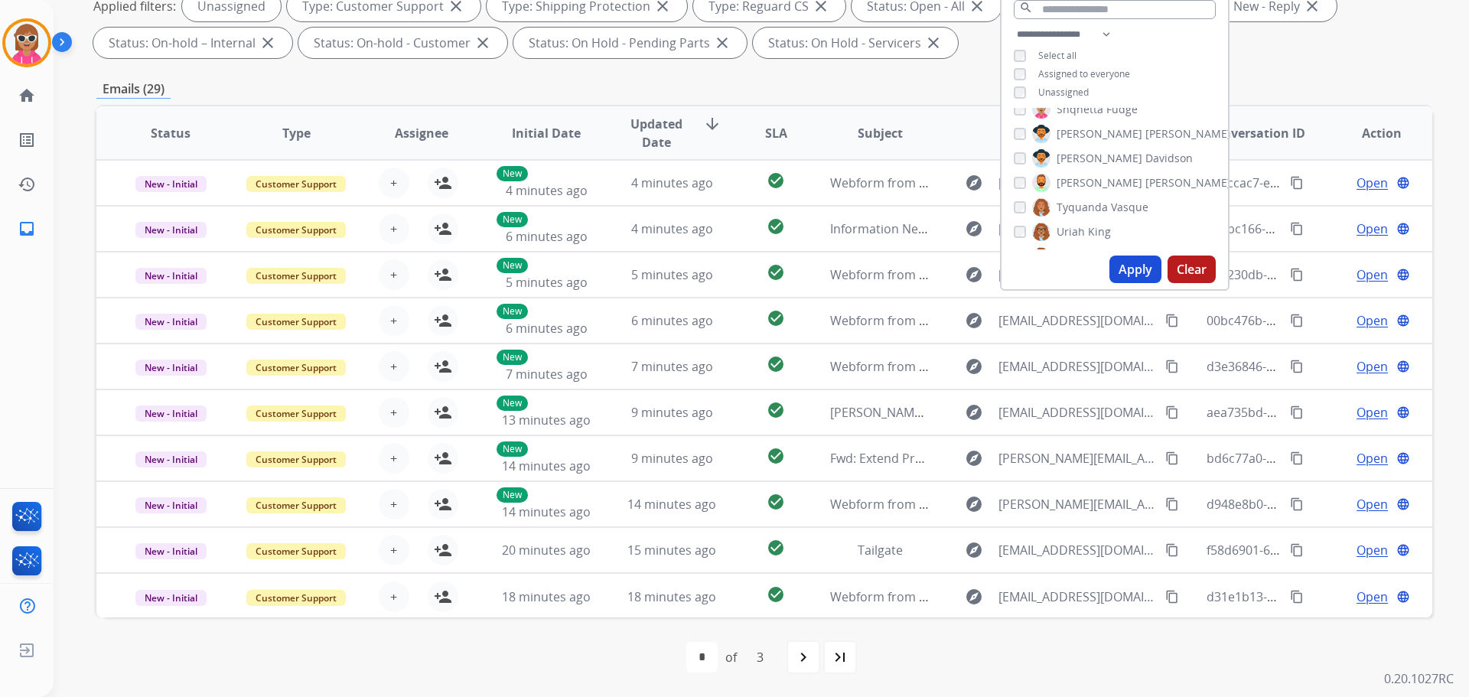
scroll to position [527, 0]
click at [1091, 150] on label "[PERSON_NAME]" at bounding box center [1131, 159] width 199 height 18
click at [1091, 152] on span "[PERSON_NAME]" at bounding box center [1100, 159] width 86 height 15
click at [1091, 159] on span "[PERSON_NAME]" at bounding box center [1100, 159] width 86 height 15
click at [1132, 269] on button "Apply" at bounding box center [1136, 270] width 52 height 28
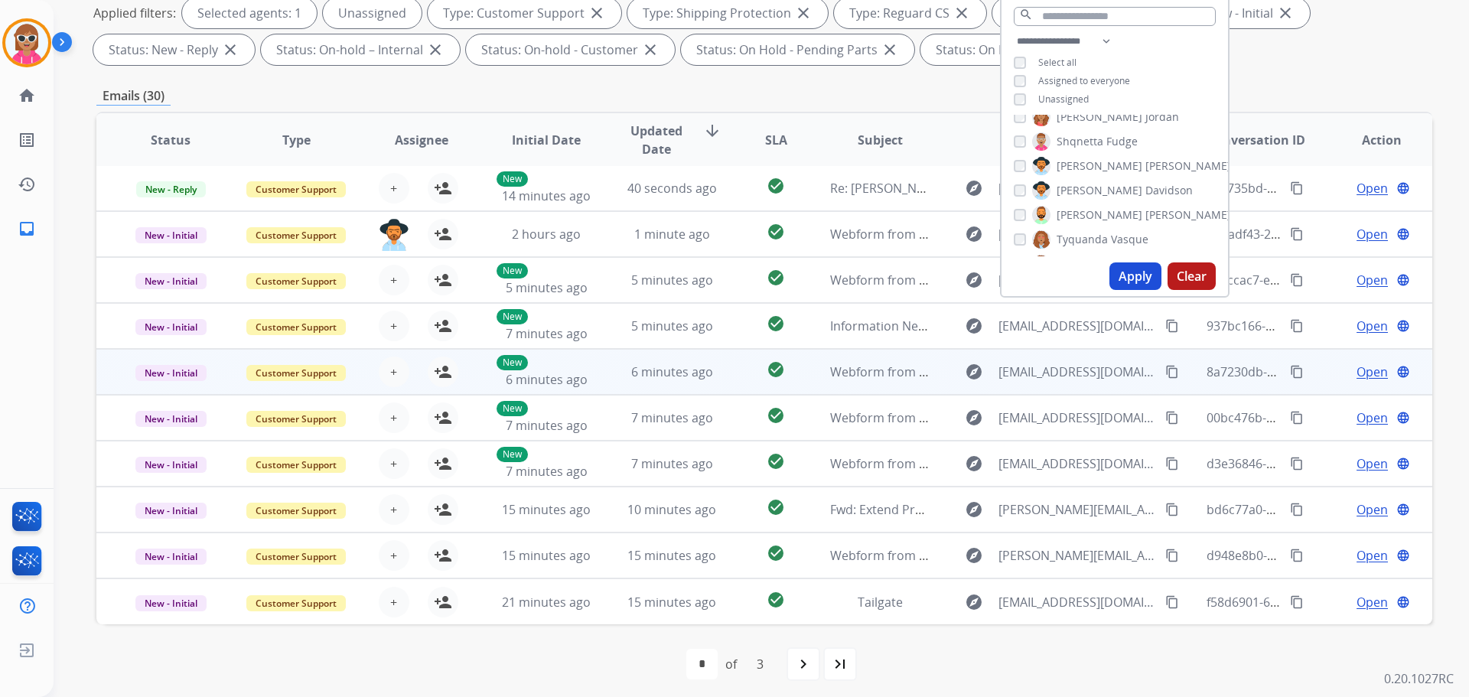
scroll to position [247, 0]
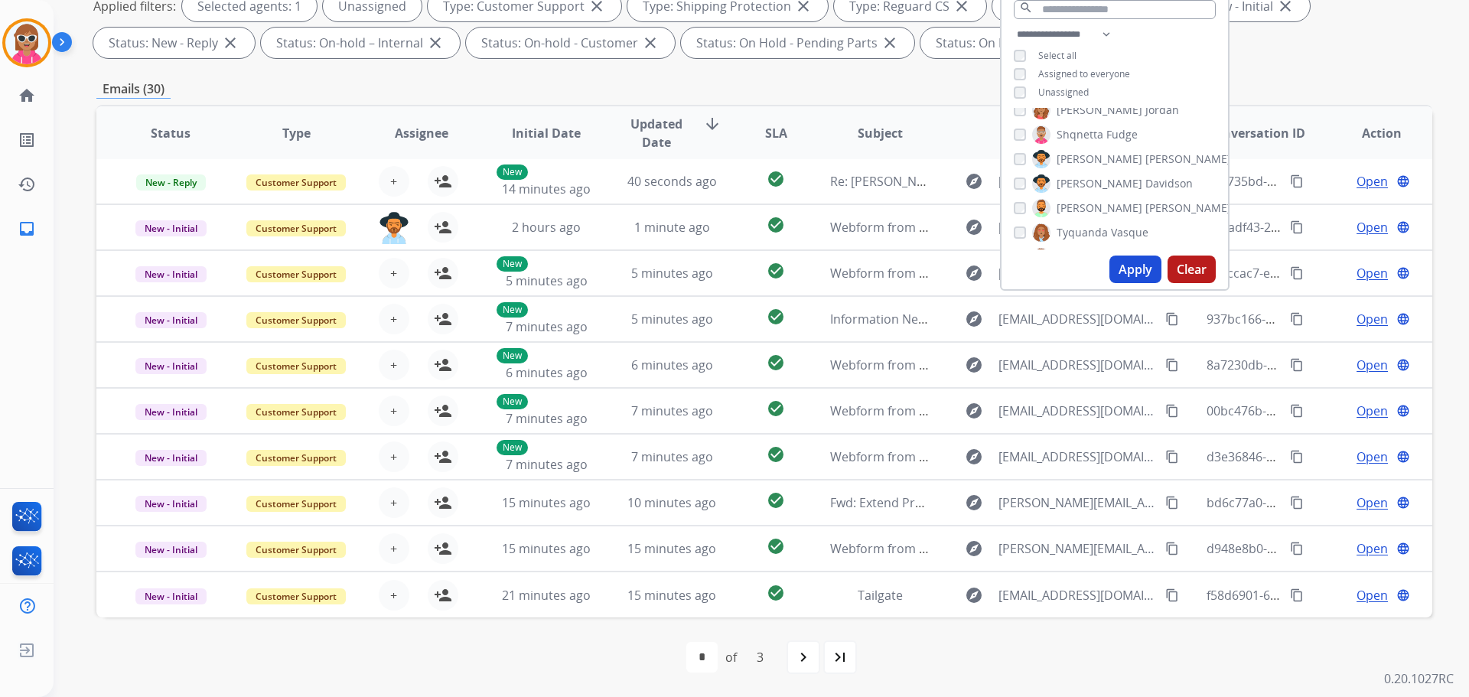
click at [419, 134] on span "Assignee" at bounding box center [422, 133] width 54 height 18
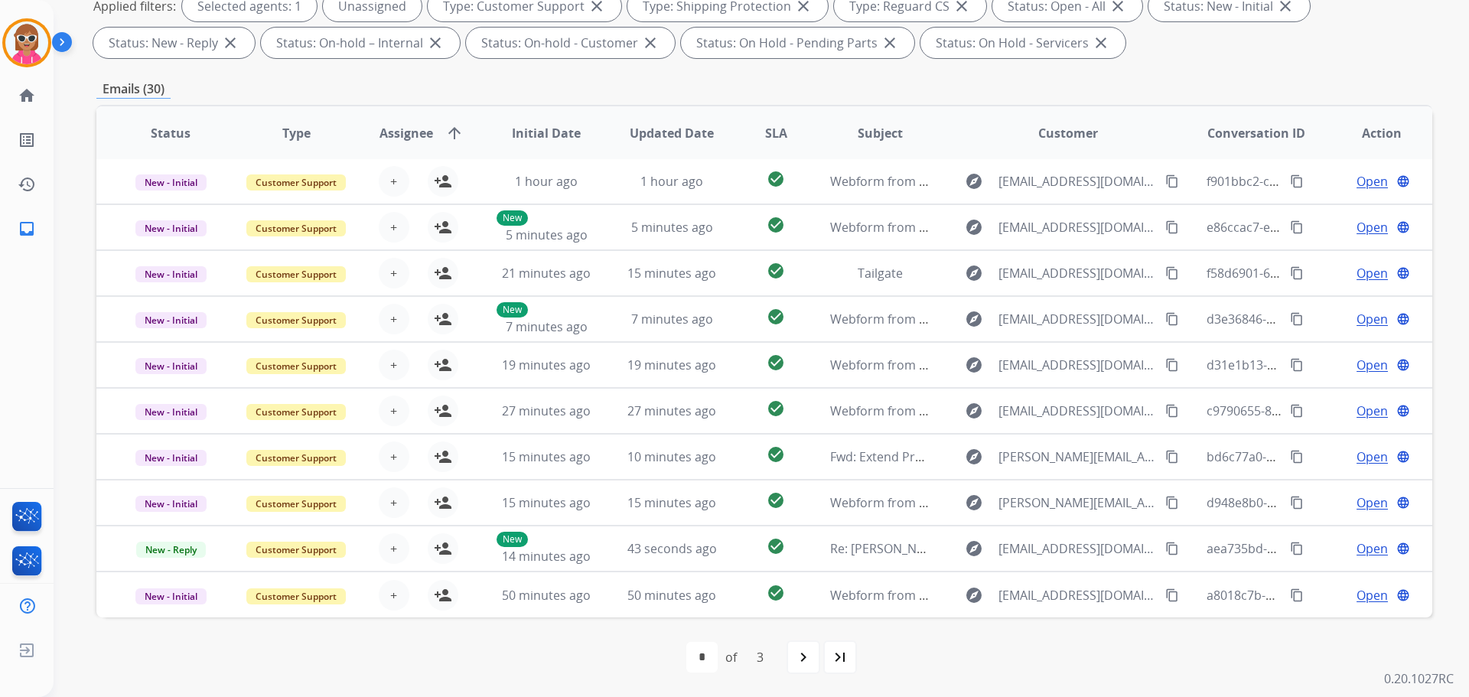
click at [417, 119] on th "Assignee arrow_upward" at bounding box center [410, 133] width 126 height 54
click at [419, 129] on span "Assignee" at bounding box center [407, 133] width 54 height 18
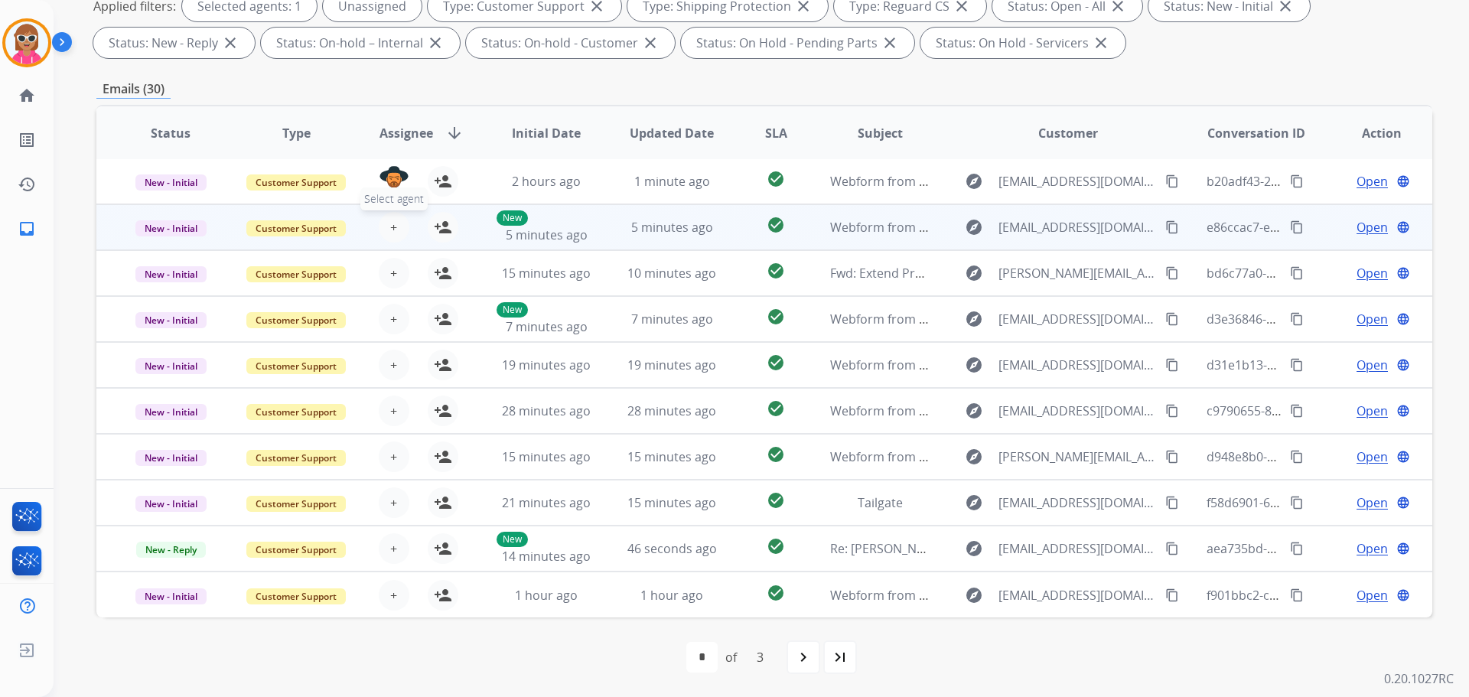
click at [395, 219] on button "+ Select agent" at bounding box center [394, 227] width 31 height 31
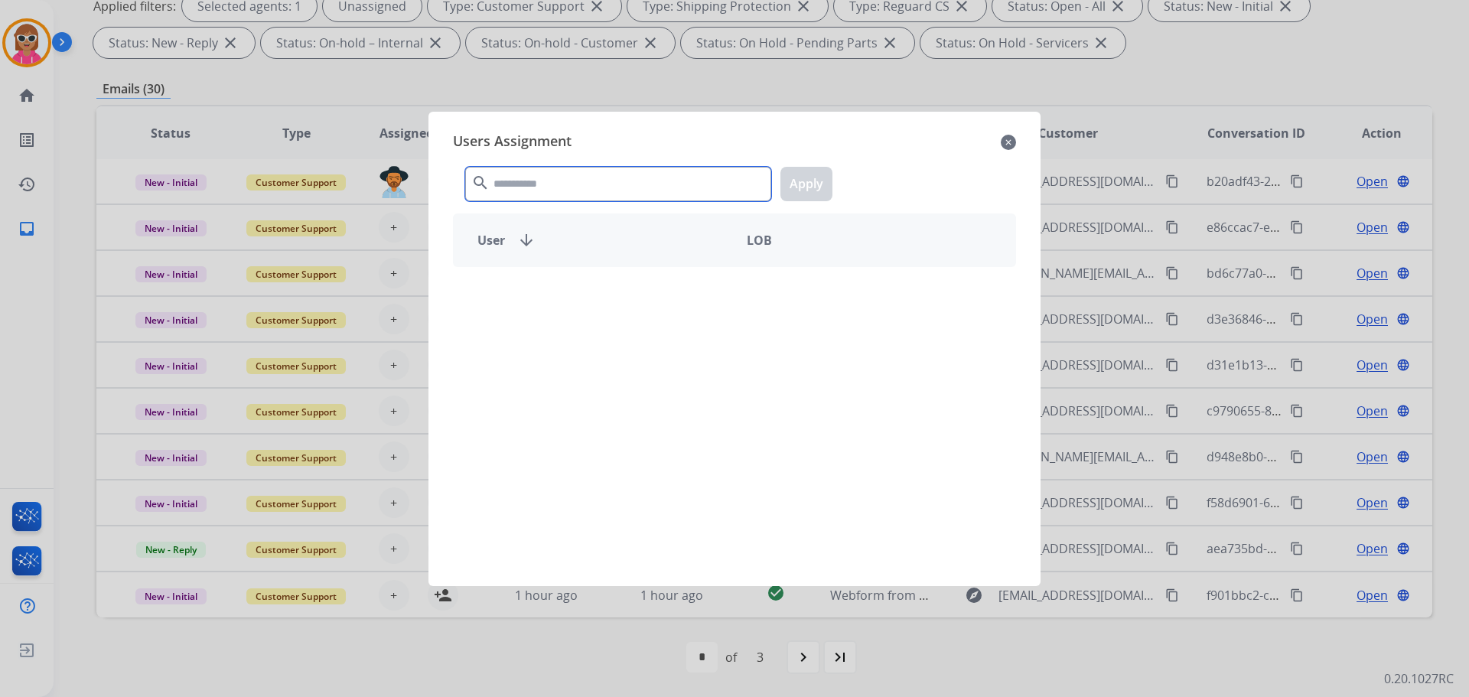
click at [504, 191] on input "text" at bounding box center [618, 184] width 306 height 34
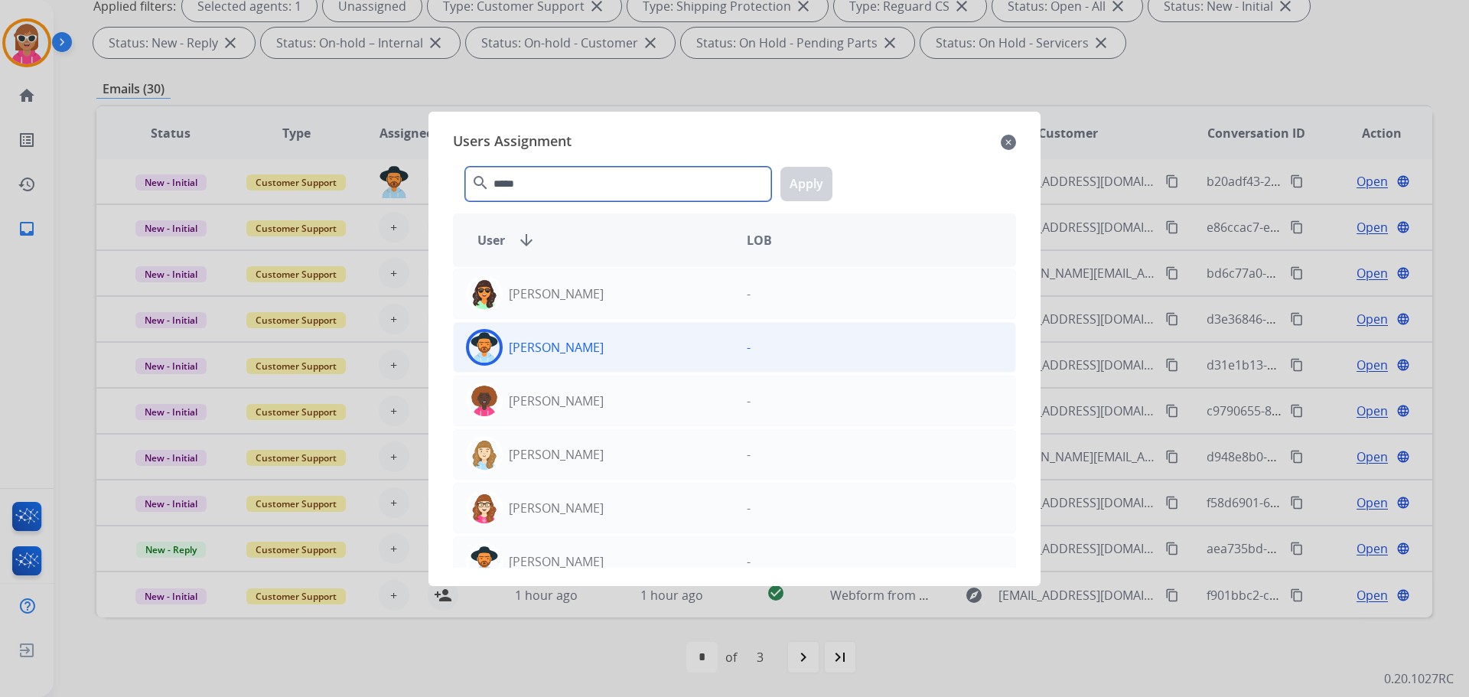
type input "*****"
click at [645, 352] on div "[PERSON_NAME]" at bounding box center [594, 347] width 281 height 37
click at [824, 183] on button "Apply" at bounding box center [807, 184] width 52 height 34
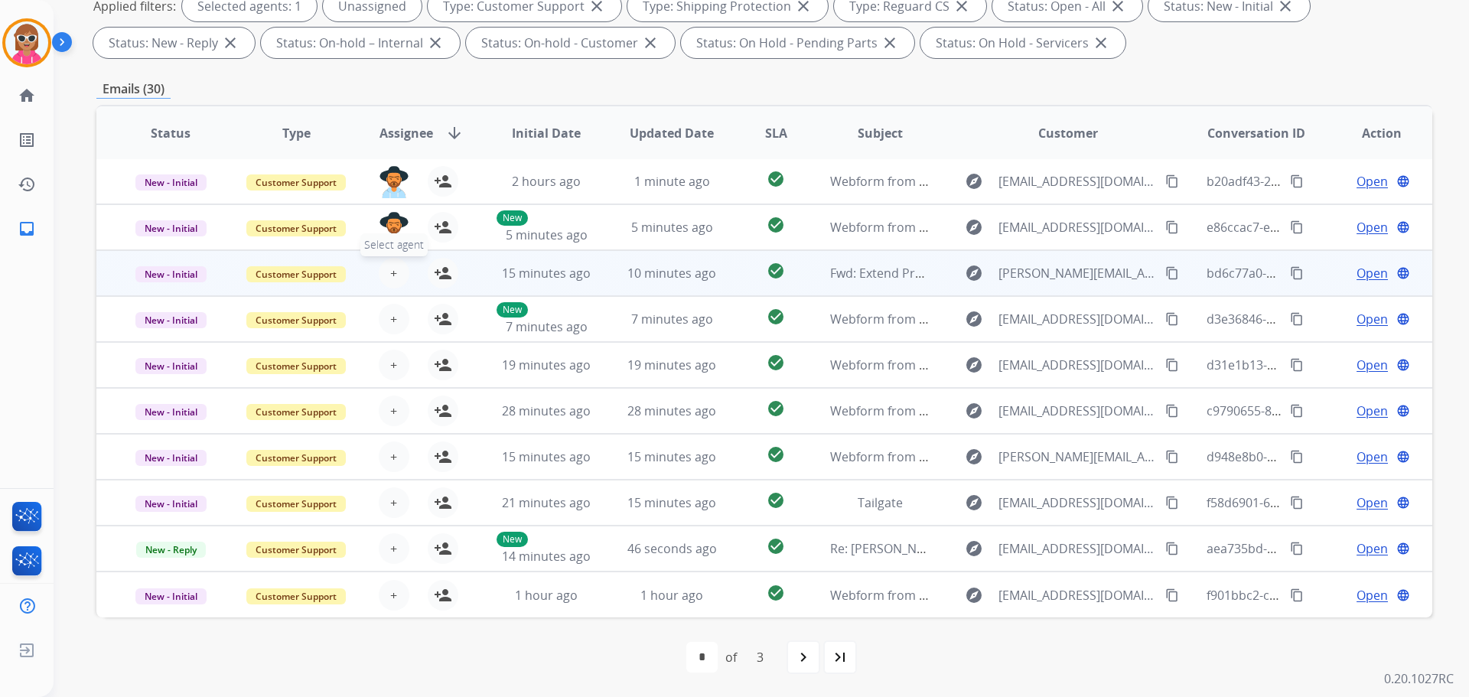
click at [396, 272] on button "+ Select agent" at bounding box center [394, 273] width 31 height 31
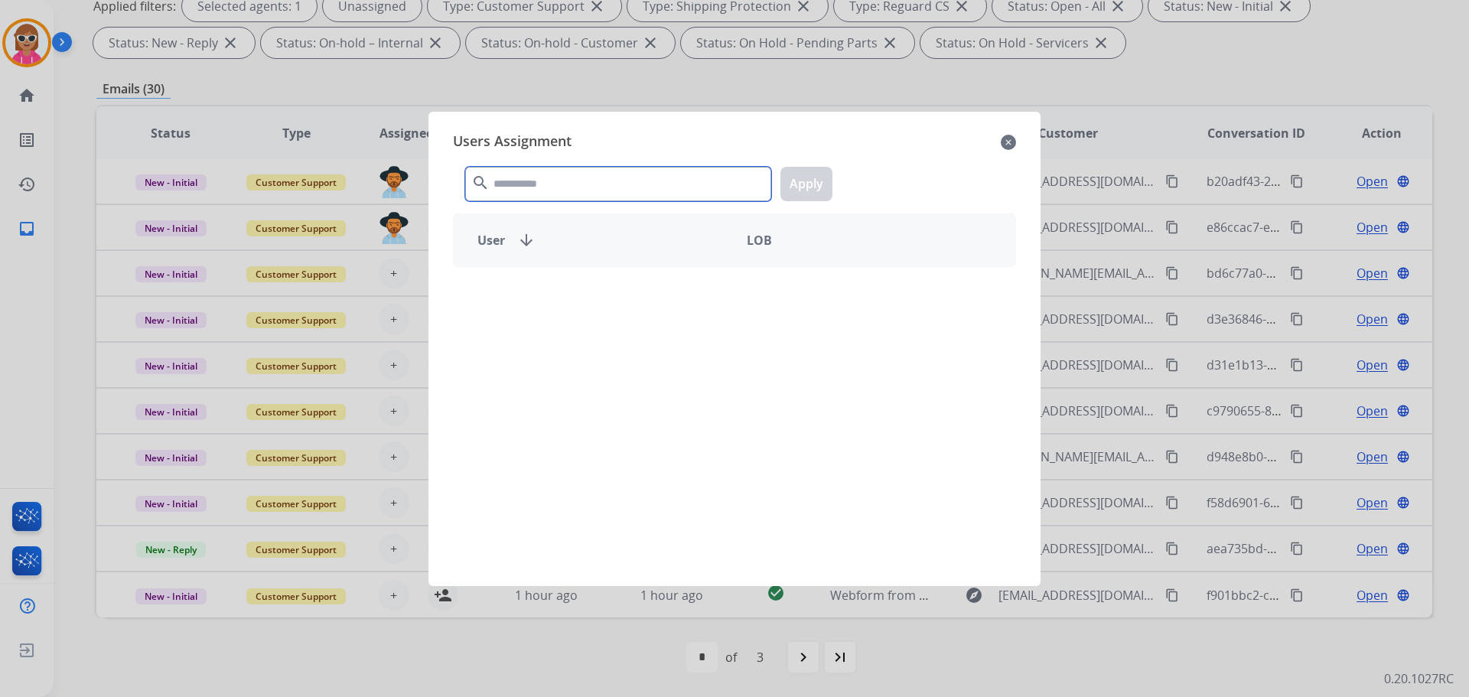
click at [560, 190] on input "text" at bounding box center [618, 184] width 306 height 34
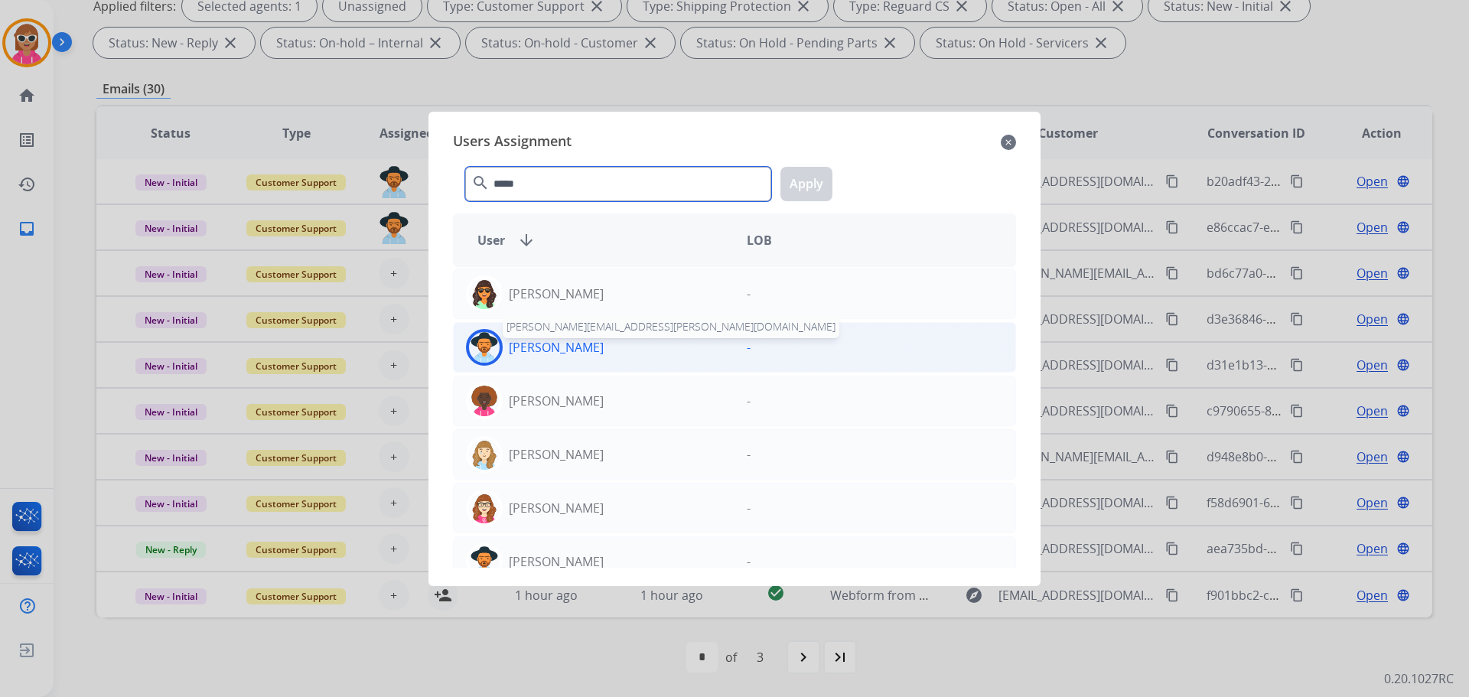
type input "*****"
click at [579, 354] on p "[PERSON_NAME]" at bounding box center [556, 347] width 95 height 18
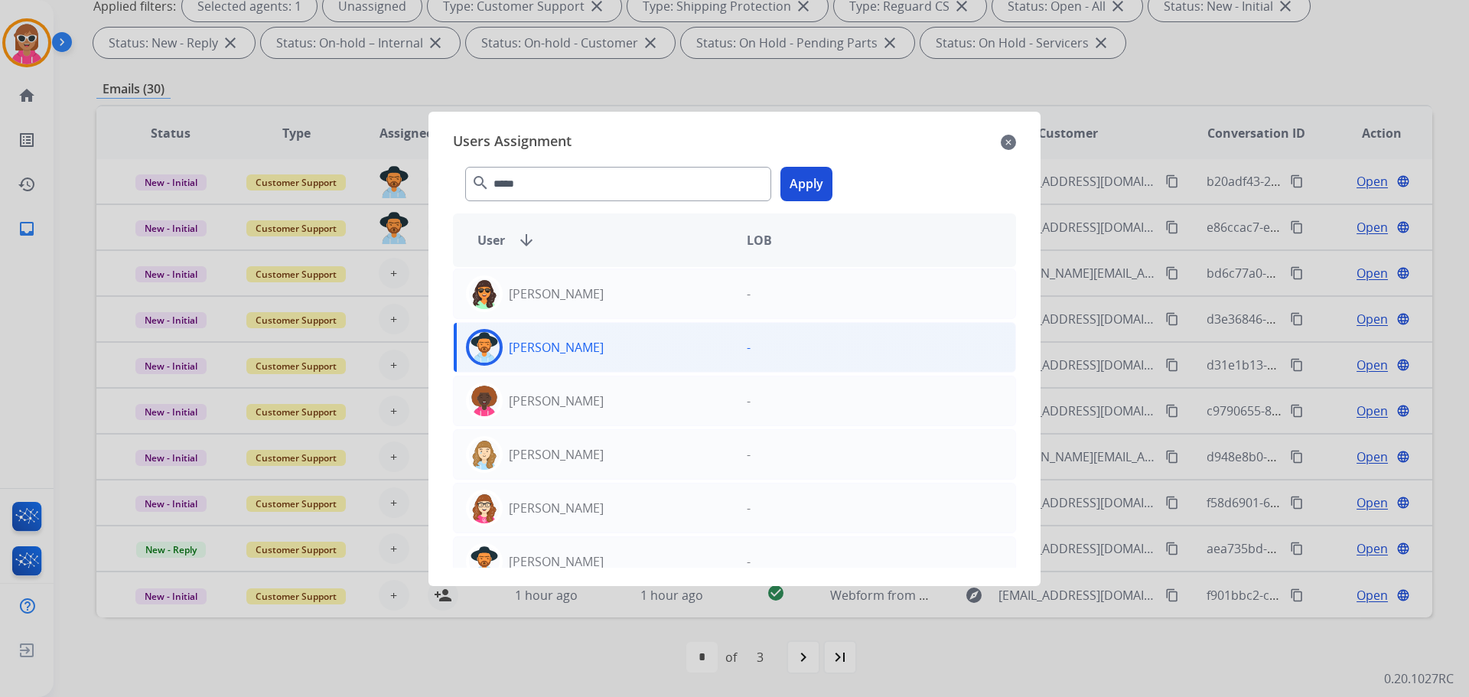
click at [800, 185] on button "Apply" at bounding box center [807, 184] width 52 height 34
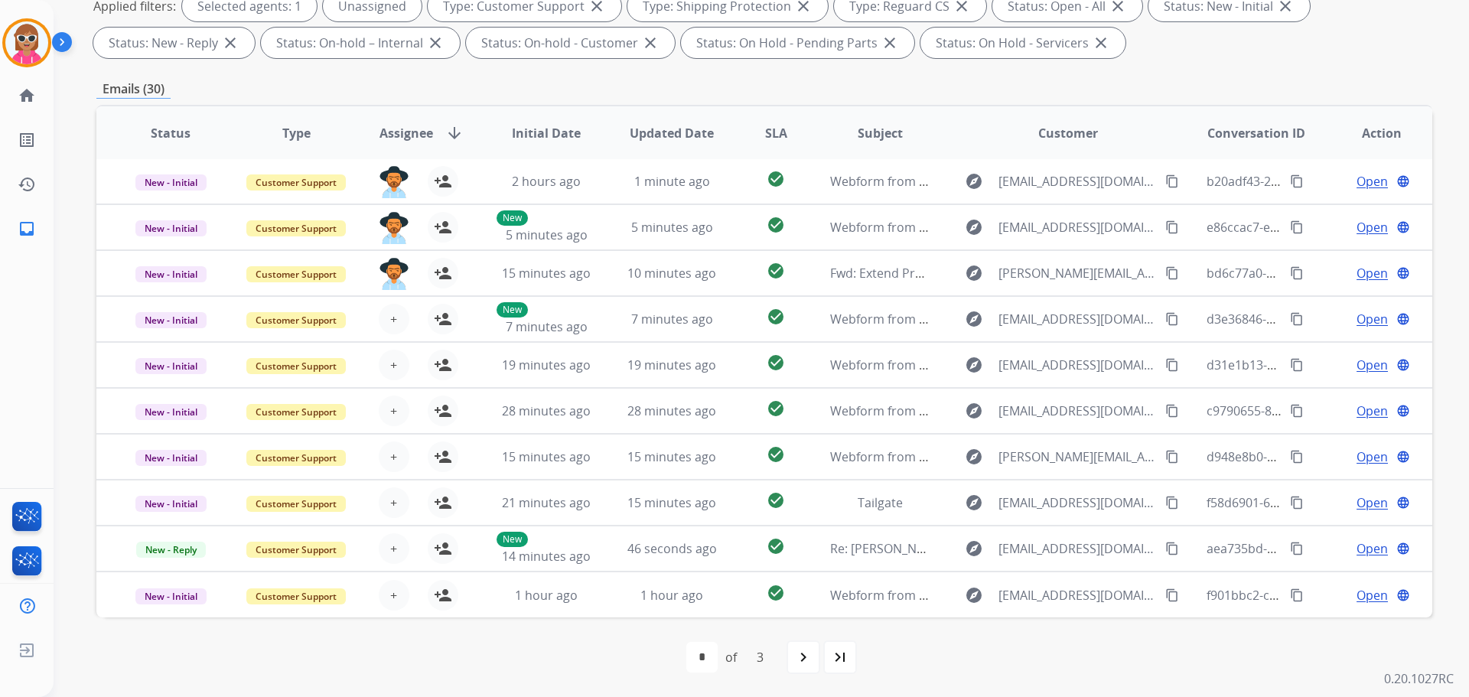
click at [526, 84] on div "Emails (30)" at bounding box center [764, 89] width 1336 height 19
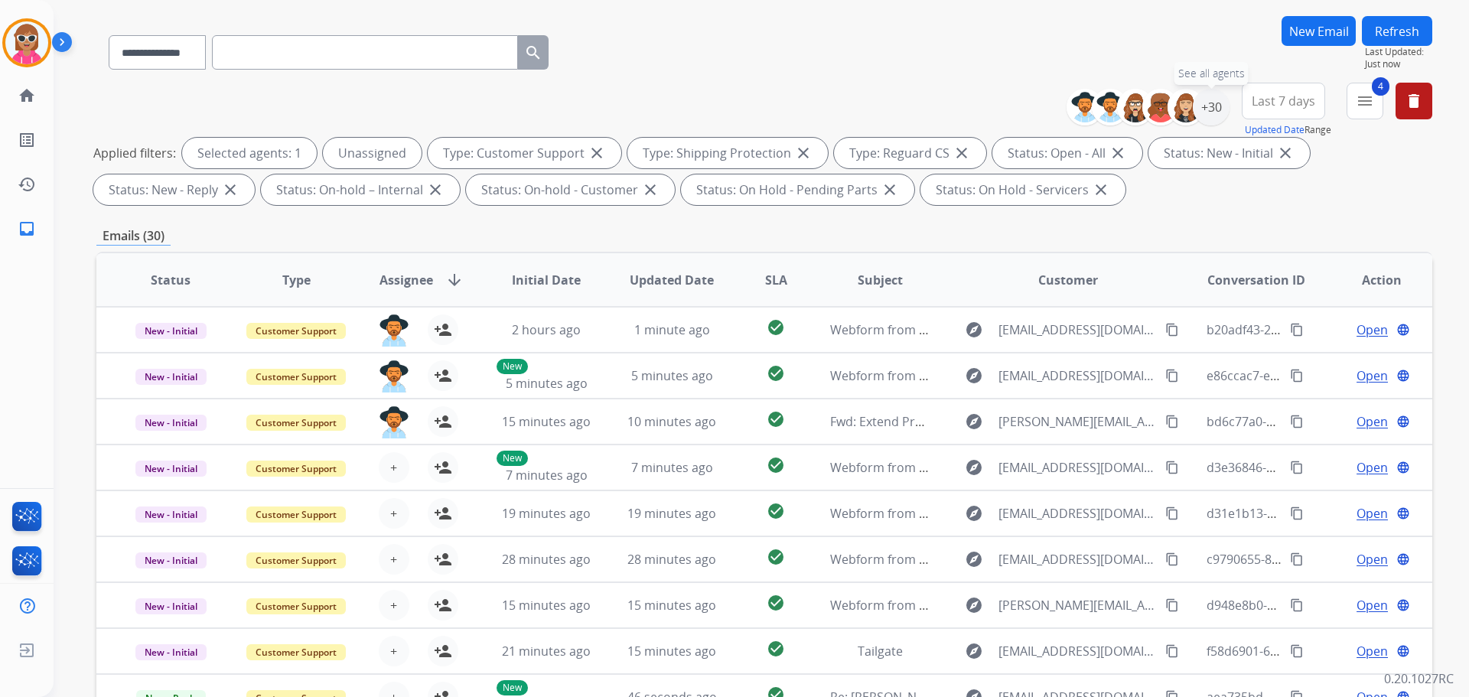
scroll to position [94, 0]
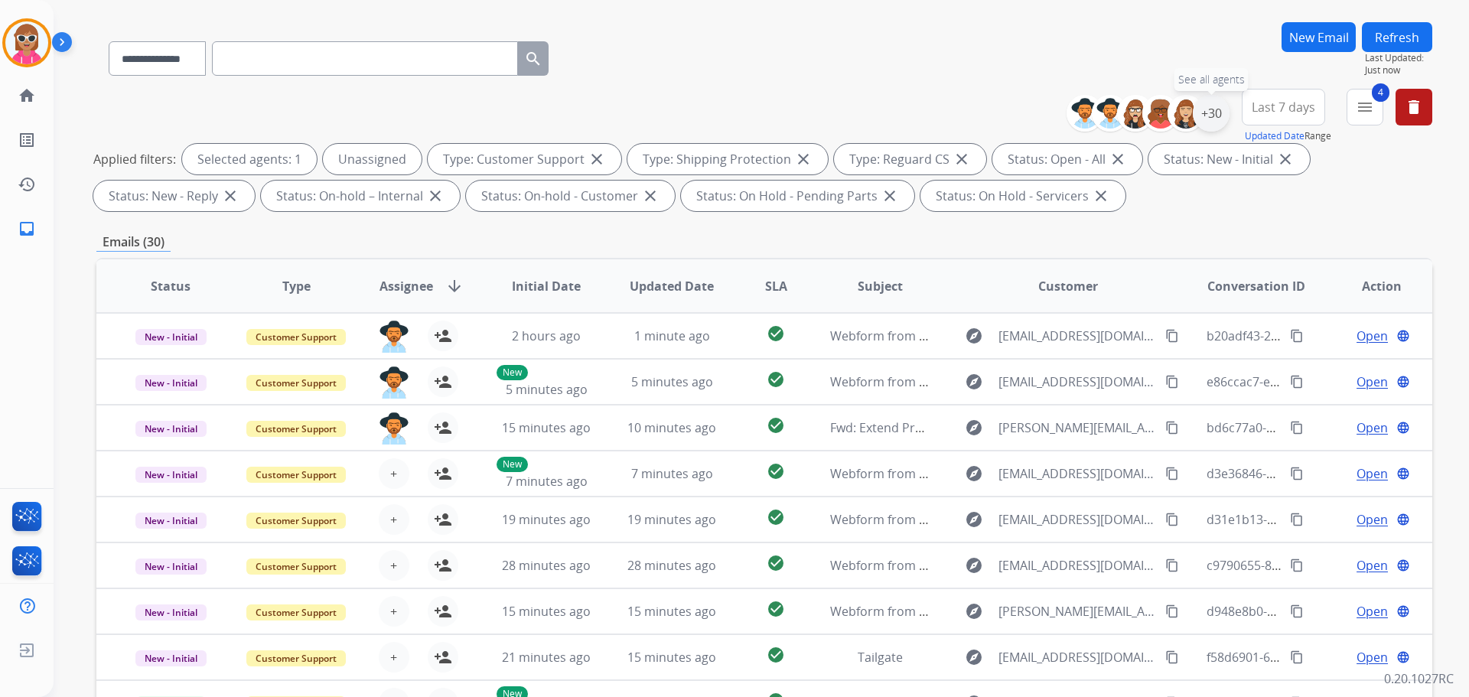
click at [1214, 108] on div "+30" at bounding box center [1211, 113] width 37 height 37
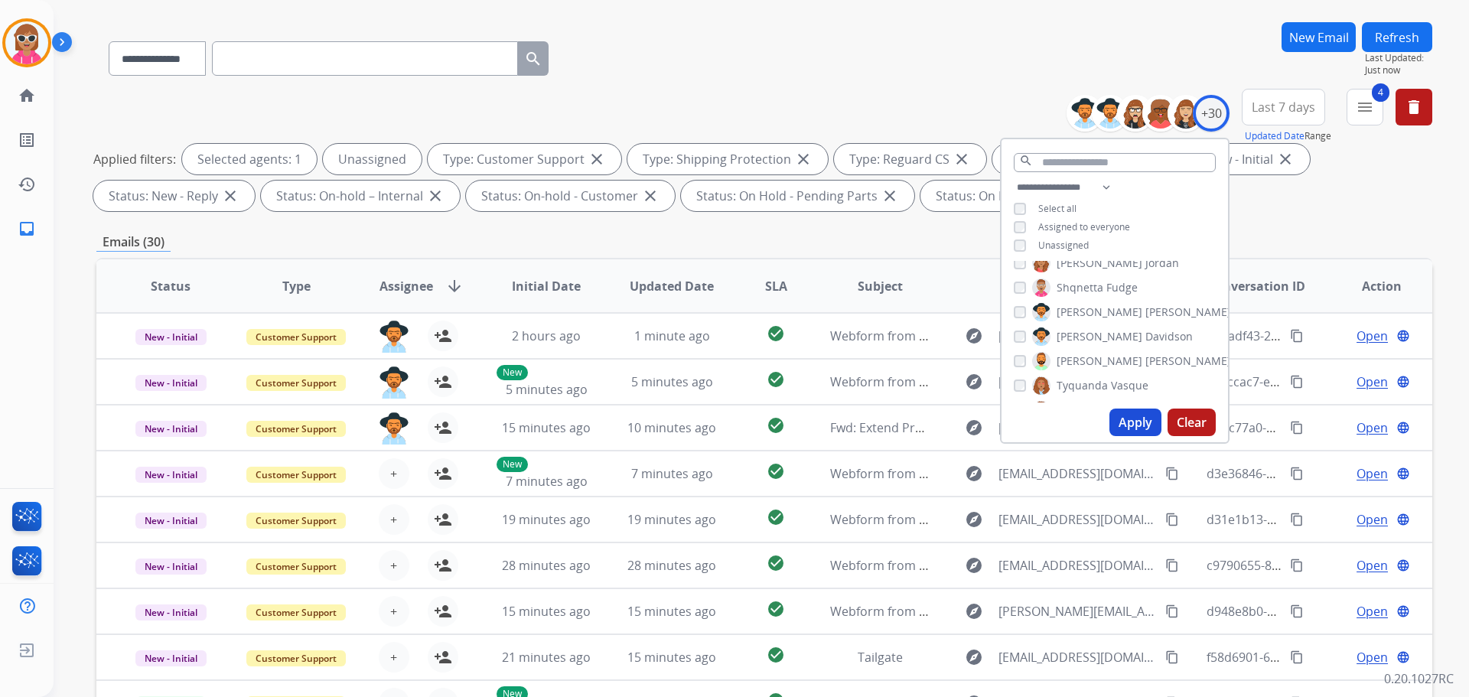
click at [1088, 305] on span "[PERSON_NAME]" at bounding box center [1100, 312] width 86 height 15
click at [1146, 355] on span "[PERSON_NAME]" at bounding box center [1189, 361] width 86 height 15
click at [1140, 422] on button "Apply" at bounding box center [1136, 423] width 52 height 28
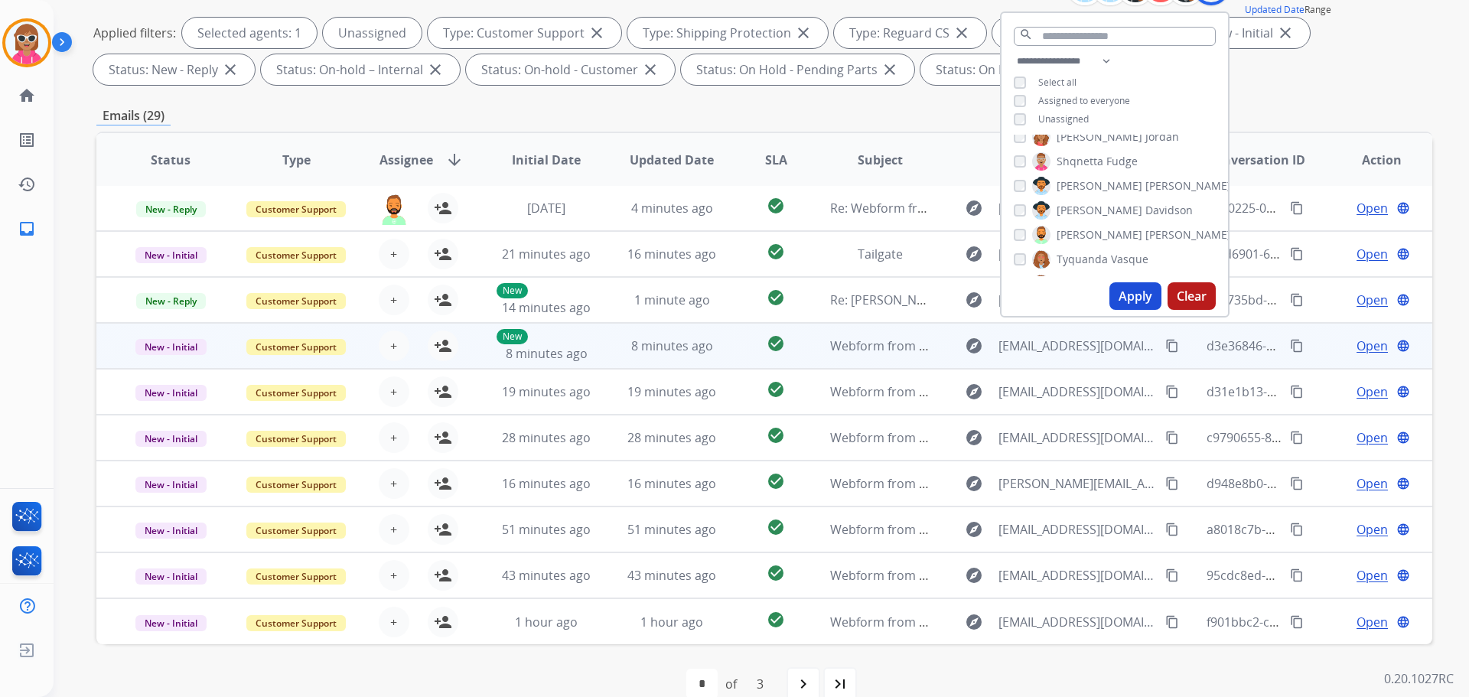
scroll to position [247, 0]
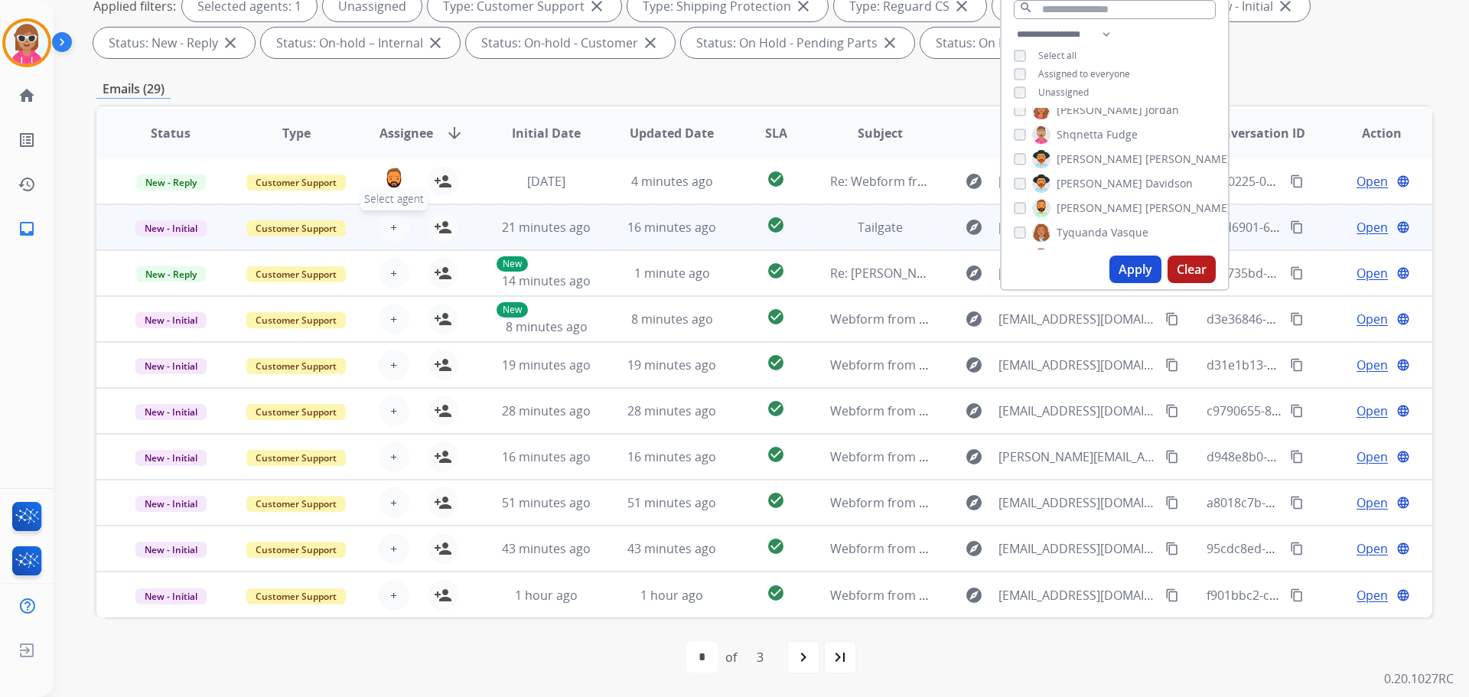
click at [393, 228] on span "+" at bounding box center [393, 227] width 7 height 18
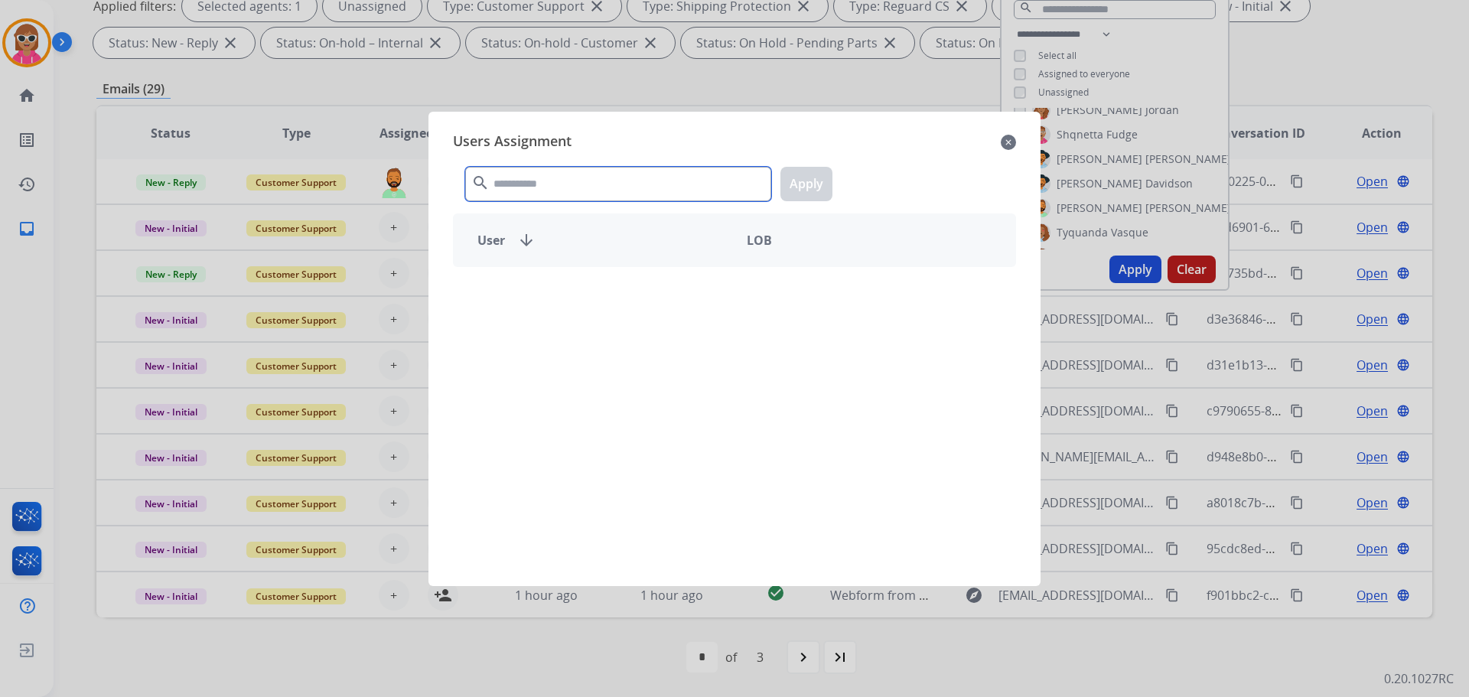
click at [524, 191] on input "text" at bounding box center [618, 184] width 306 height 34
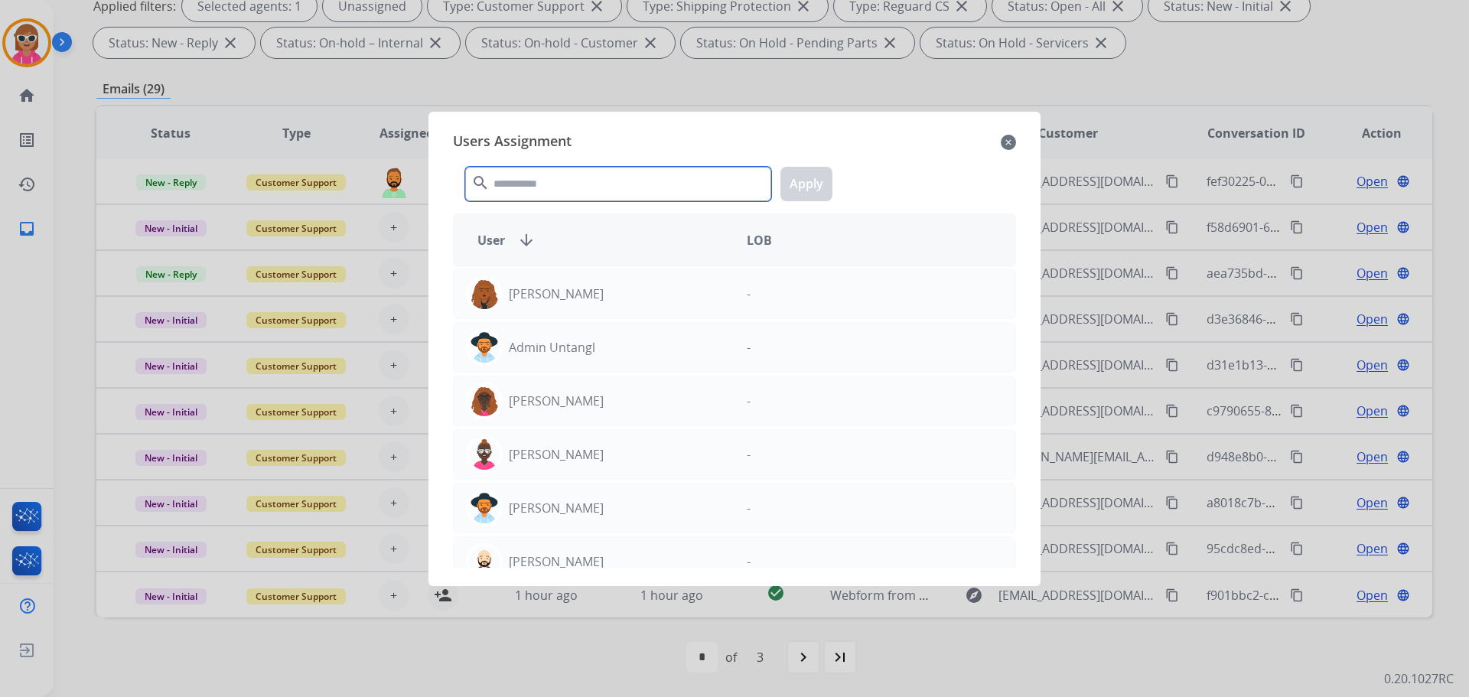
type input "*"
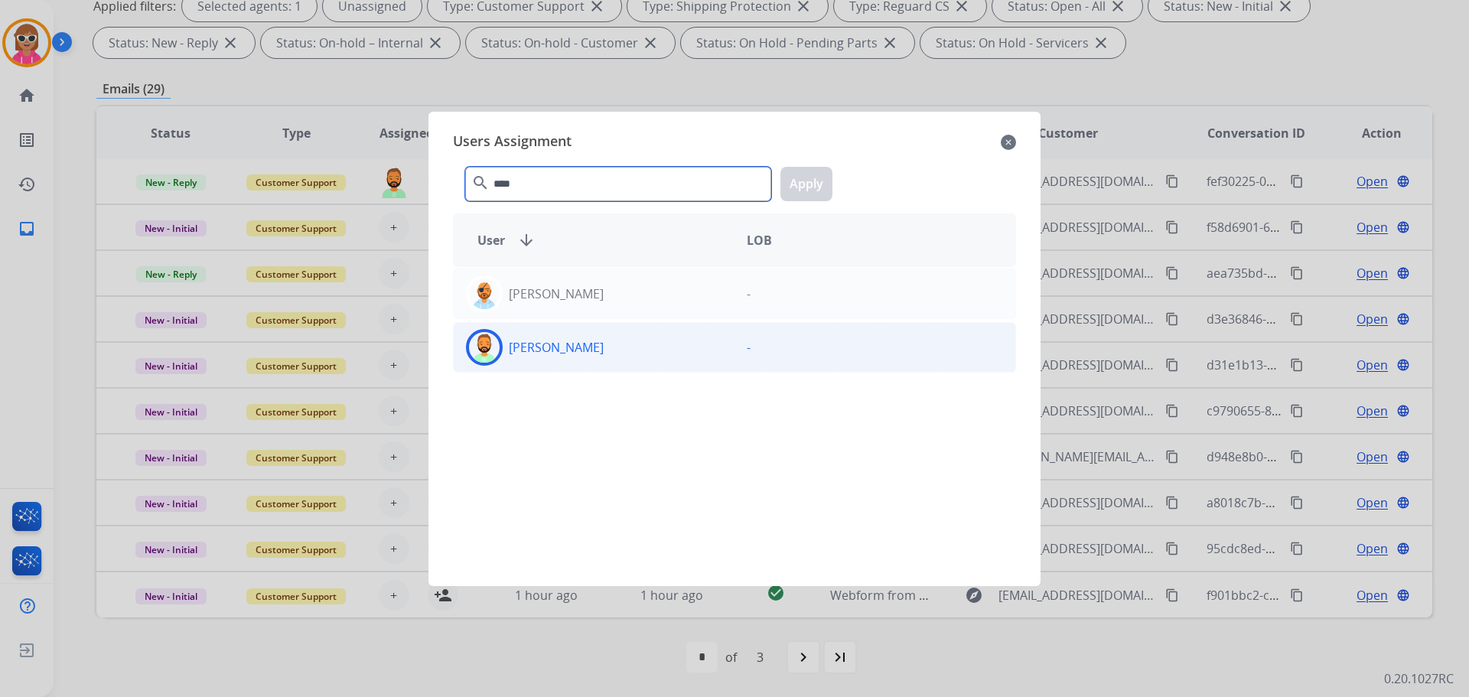
type input "****"
click at [597, 358] on div "[PERSON_NAME]" at bounding box center [594, 347] width 281 height 37
drag, startPoint x: 785, startPoint y: 196, endPoint x: 792, endPoint y: 214, distance: 19.6
click at [792, 214] on div "Users Assignment close **** search Apply User arrow_downward LOB [PERSON_NAME] …" at bounding box center [735, 349] width 588 height 450
click at [827, 191] on button "Apply" at bounding box center [807, 184] width 52 height 34
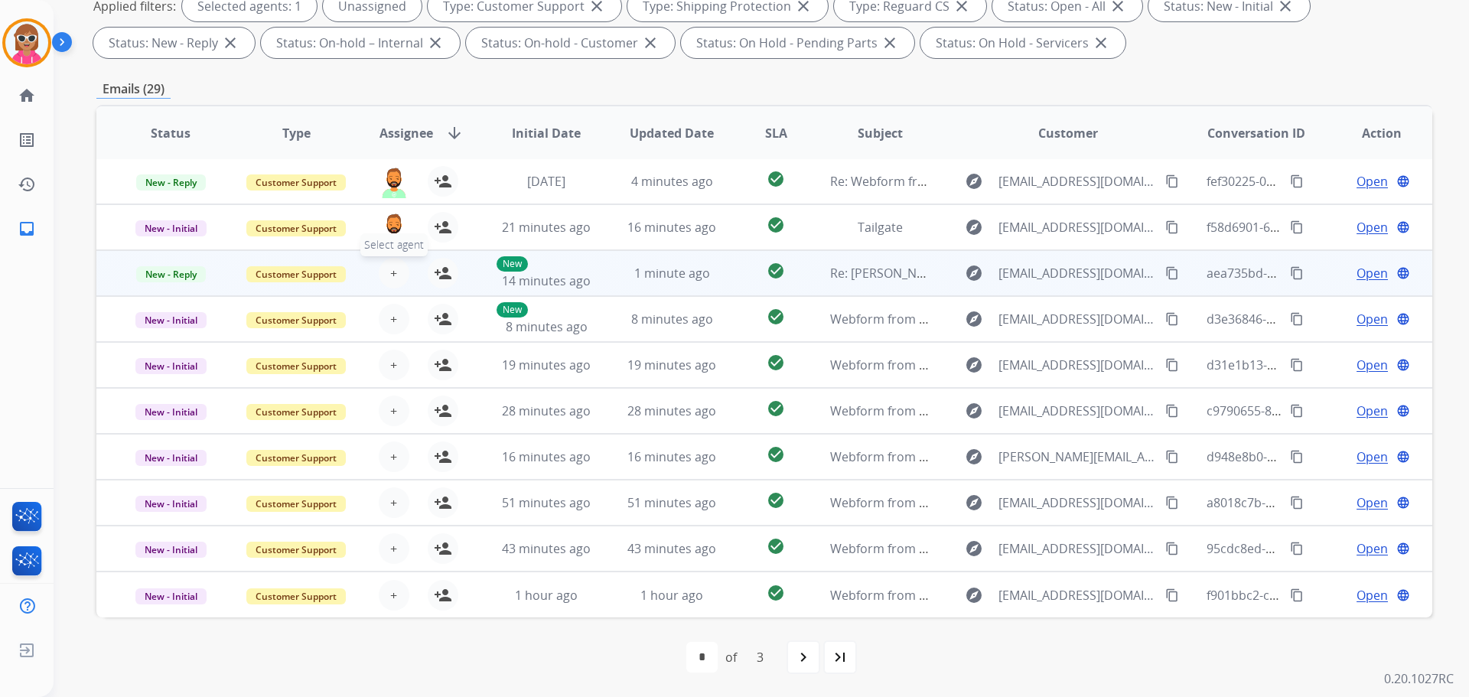
click at [392, 279] on span "+" at bounding box center [393, 273] width 7 height 18
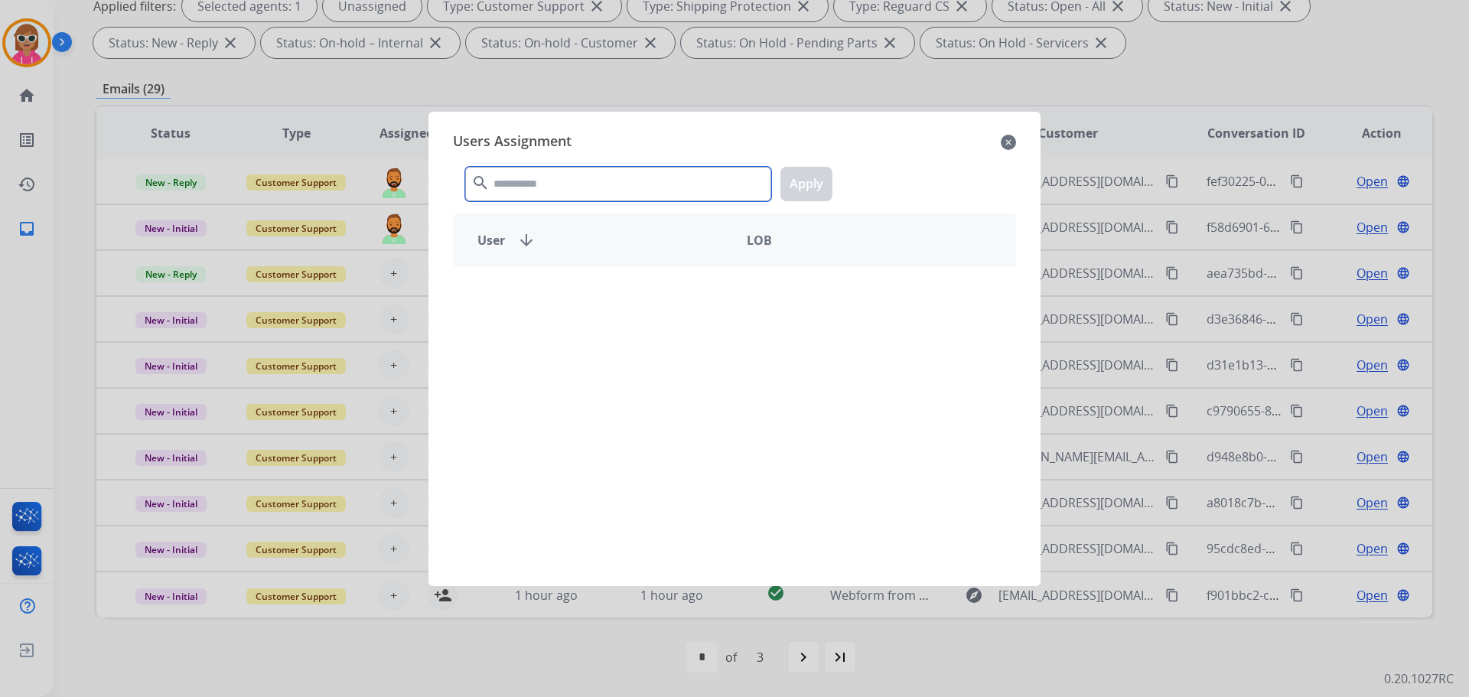
click at [572, 178] on input "text" at bounding box center [618, 184] width 306 height 34
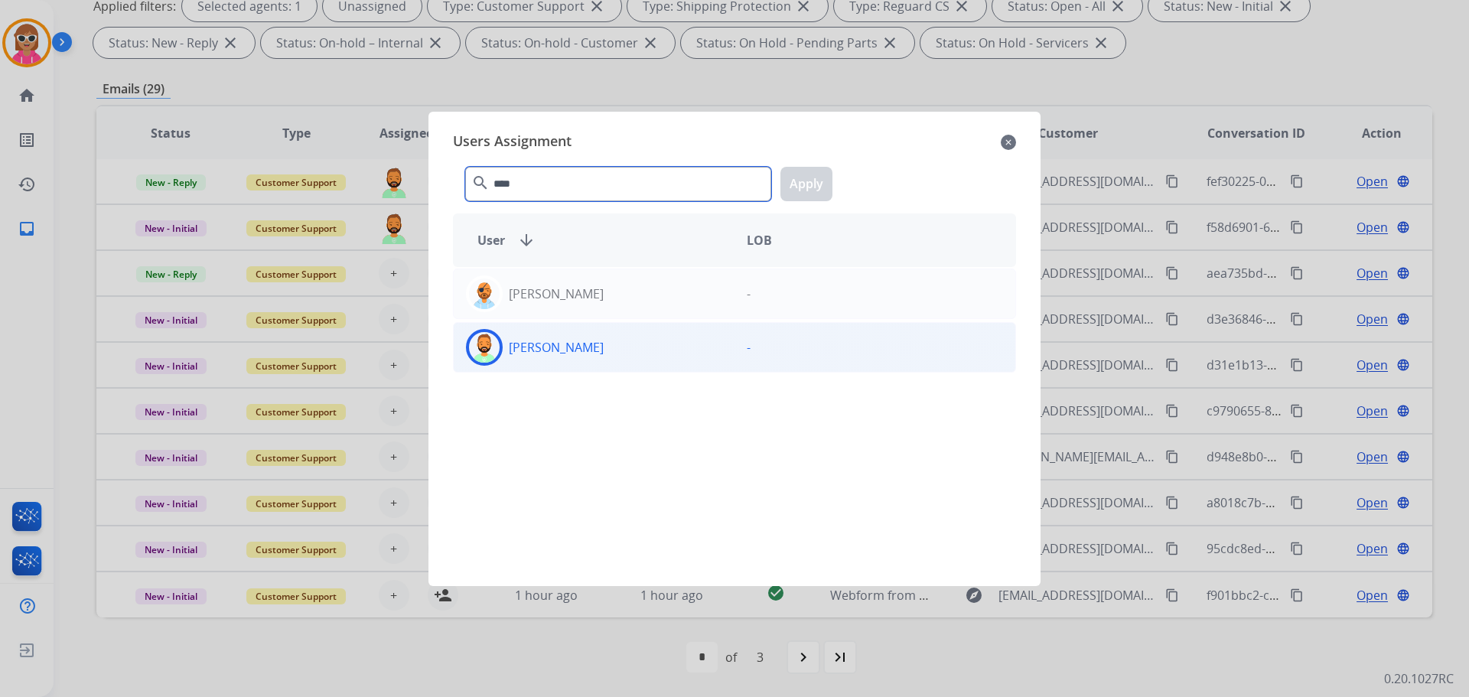
type input "****"
click at [604, 366] on div "[PERSON_NAME] -" at bounding box center [734, 347] width 563 height 51
click at [806, 186] on button "Apply" at bounding box center [807, 184] width 52 height 34
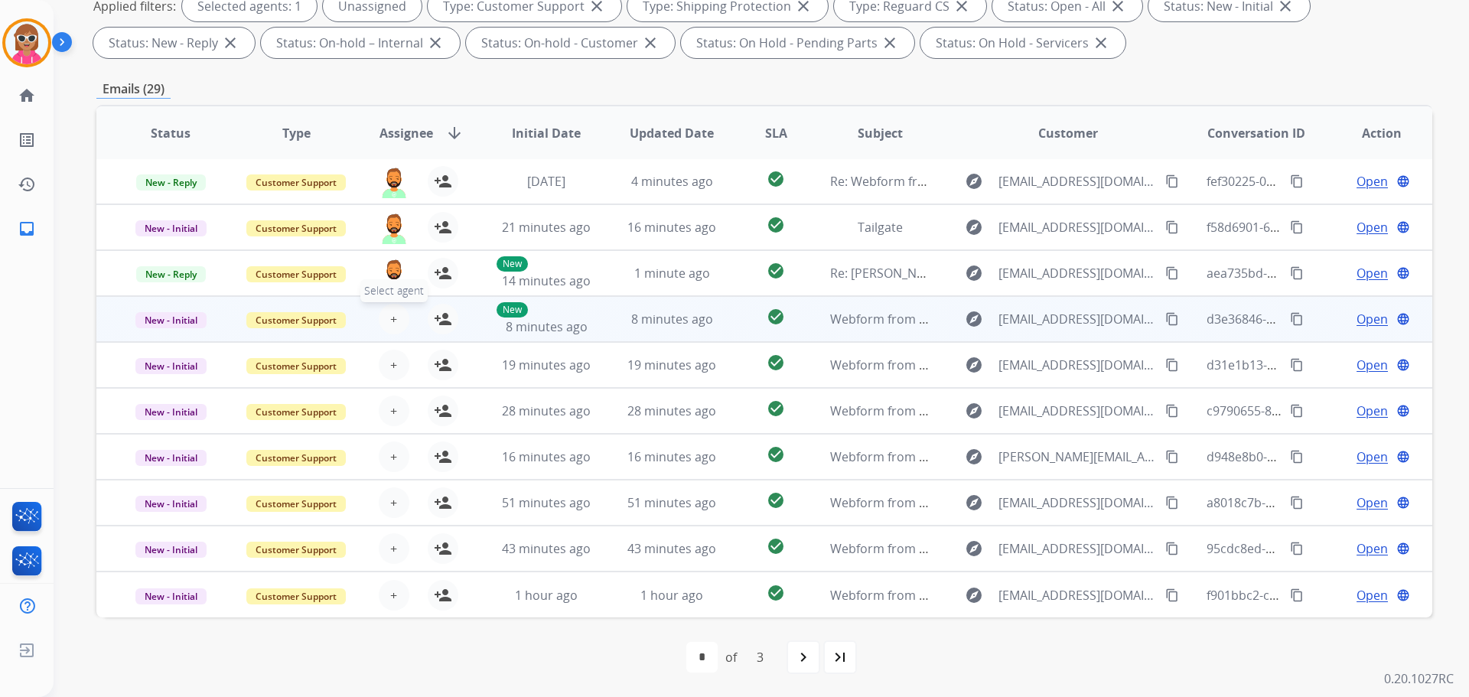
click at [386, 325] on button "+ Select agent" at bounding box center [394, 319] width 31 height 31
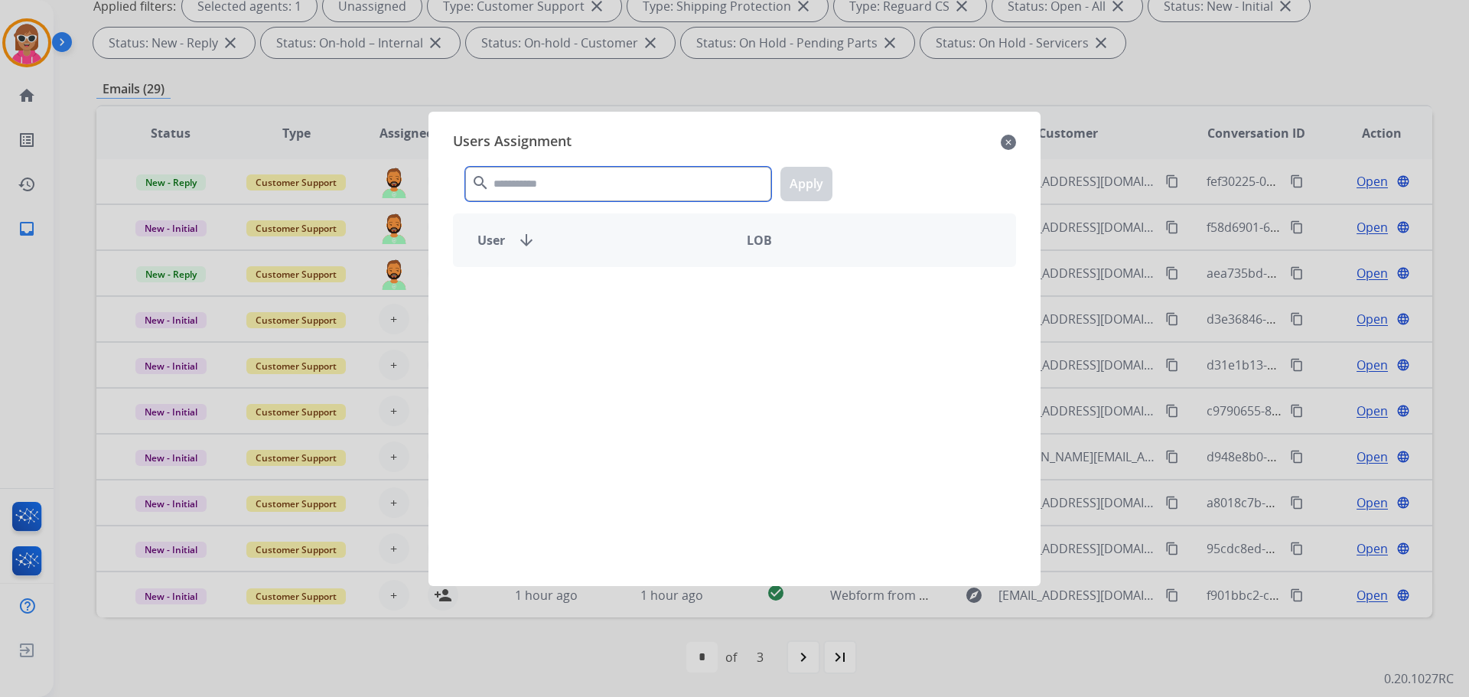
click at [592, 195] on input "text" at bounding box center [618, 184] width 306 height 34
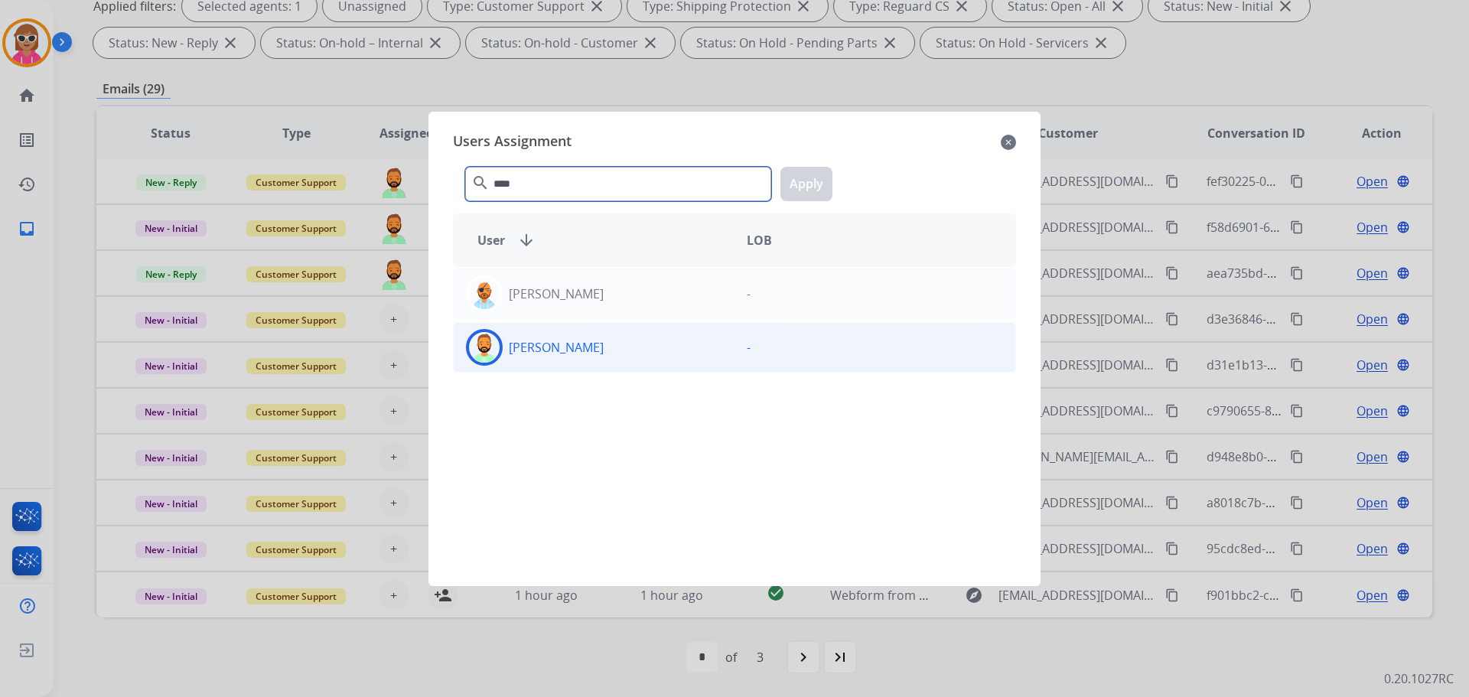
type input "****"
click at [703, 361] on div "[PERSON_NAME]" at bounding box center [594, 347] width 281 height 37
click at [817, 171] on button "Apply" at bounding box center [807, 184] width 52 height 34
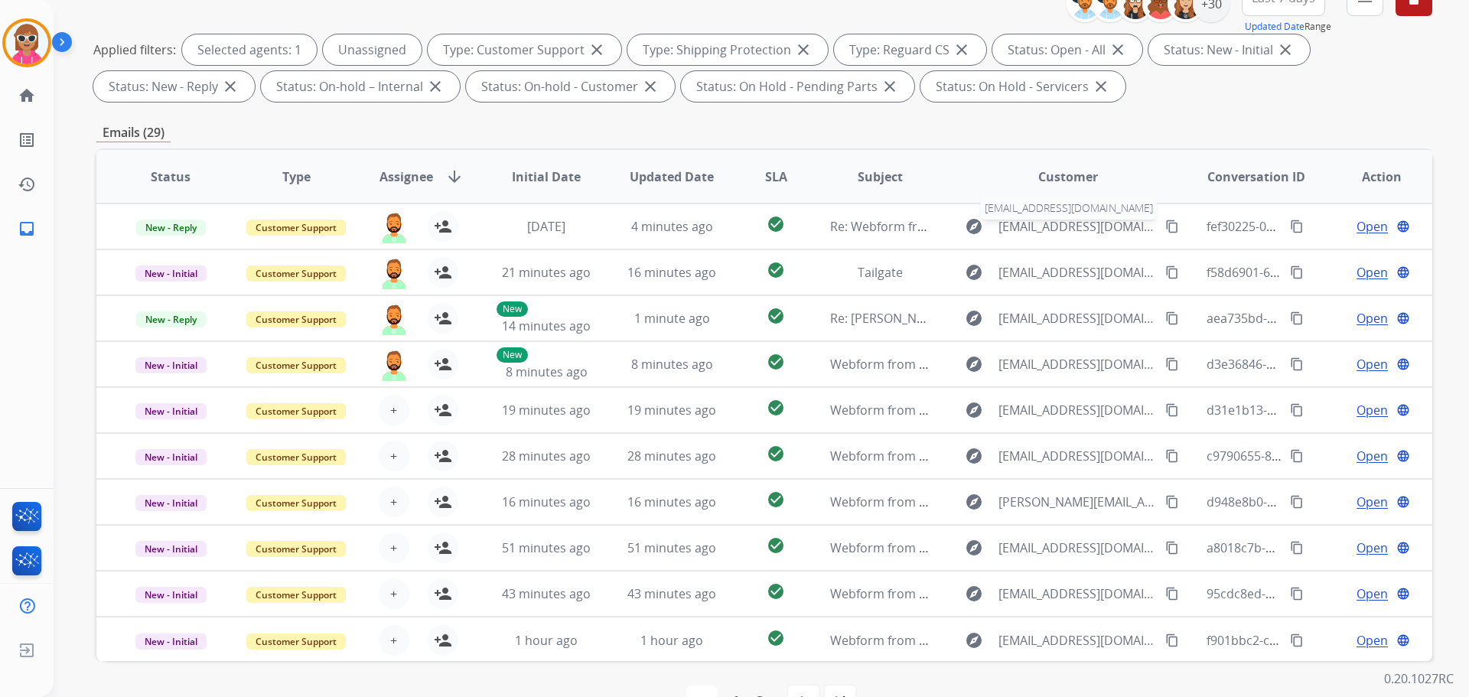
scroll to position [18, 0]
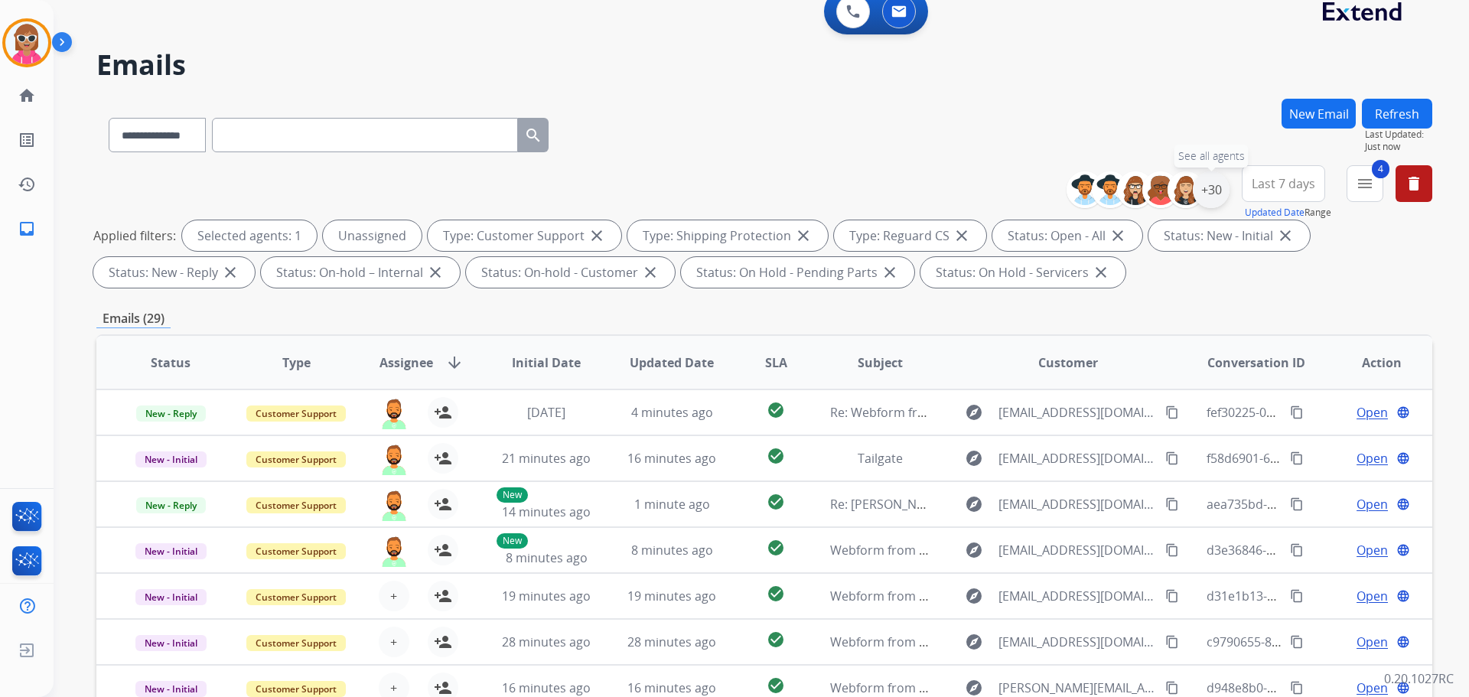
click at [1215, 178] on div "+30" at bounding box center [1211, 189] width 37 height 37
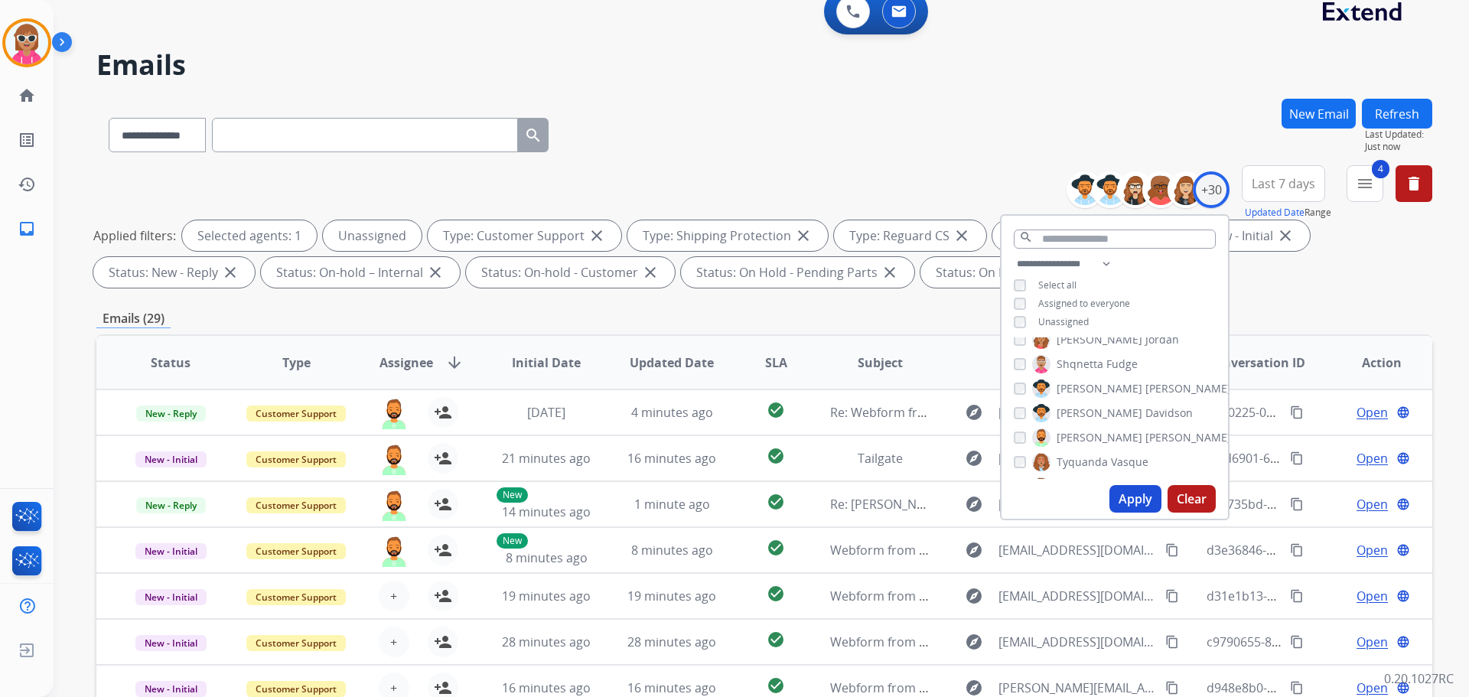
click at [1050, 434] on label "[PERSON_NAME]" at bounding box center [1131, 438] width 199 height 18
click at [1076, 361] on span "Shqnetta" at bounding box center [1080, 364] width 47 height 15
click at [1124, 510] on button "Apply" at bounding box center [1136, 499] width 52 height 28
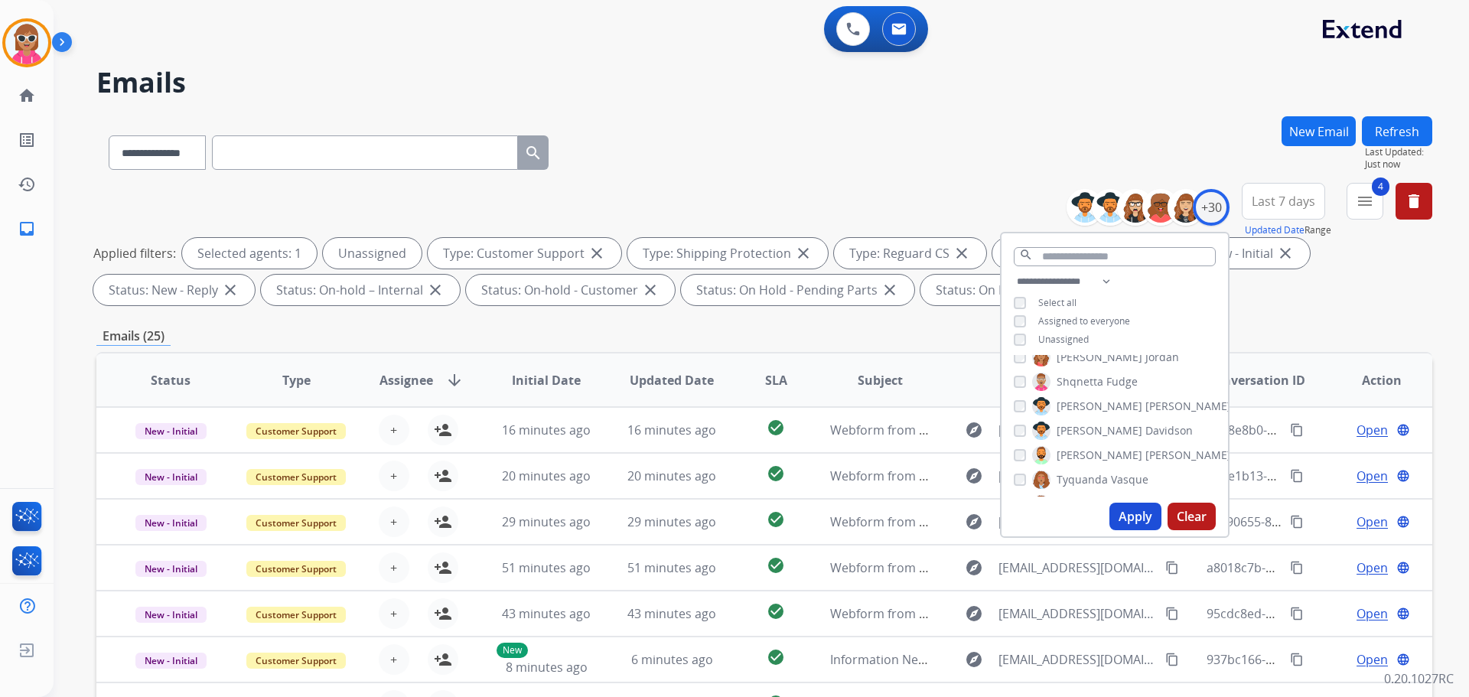
scroll to position [451, 0]
click at [1085, 433] on span "[PERSON_NAME]" at bounding box center [1100, 433] width 86 height 15
click at [1074, 451] on span "Shqnetta" at bounding box center [1080, 458] width 47 height 15
click at [1132, 514] on button "Apply" at bounding box center [1136, 517] width 52 height 28
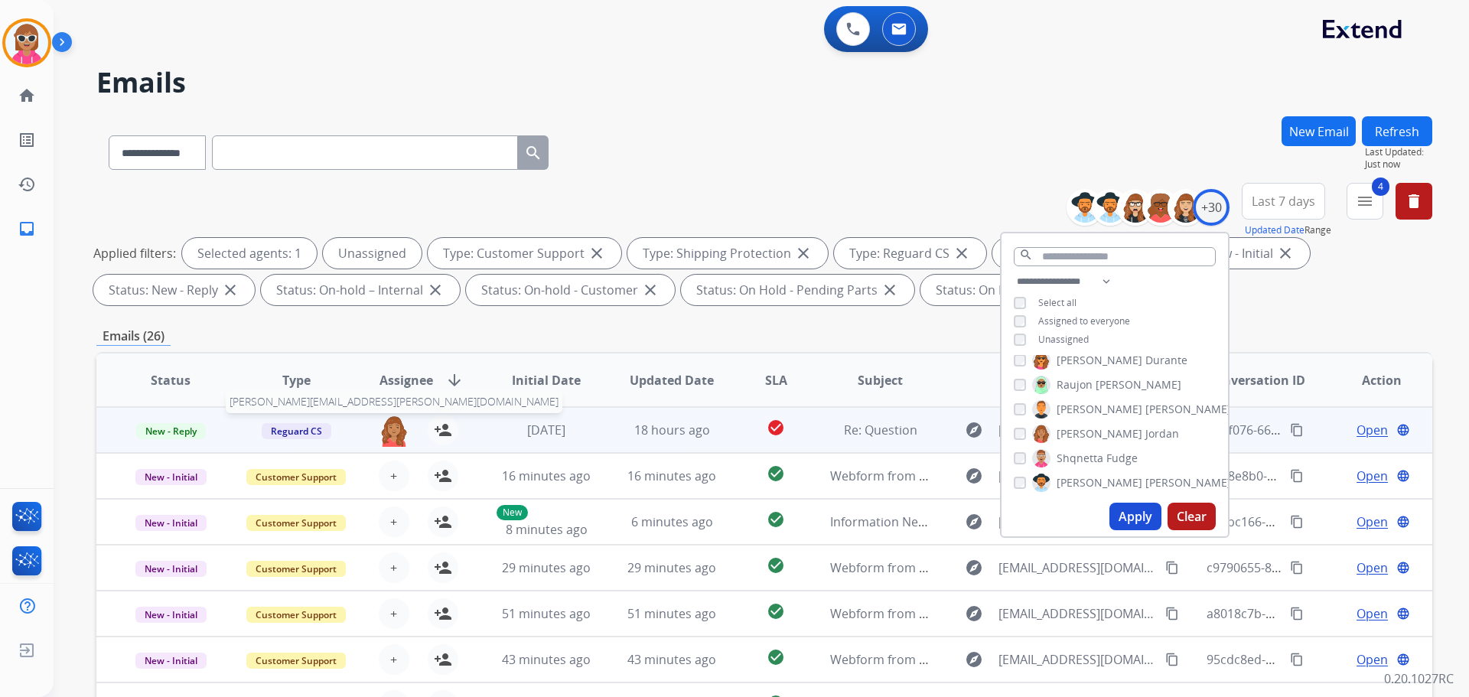
click at [403, 435] on img at bounding box center [394, 431] width 31 height 32
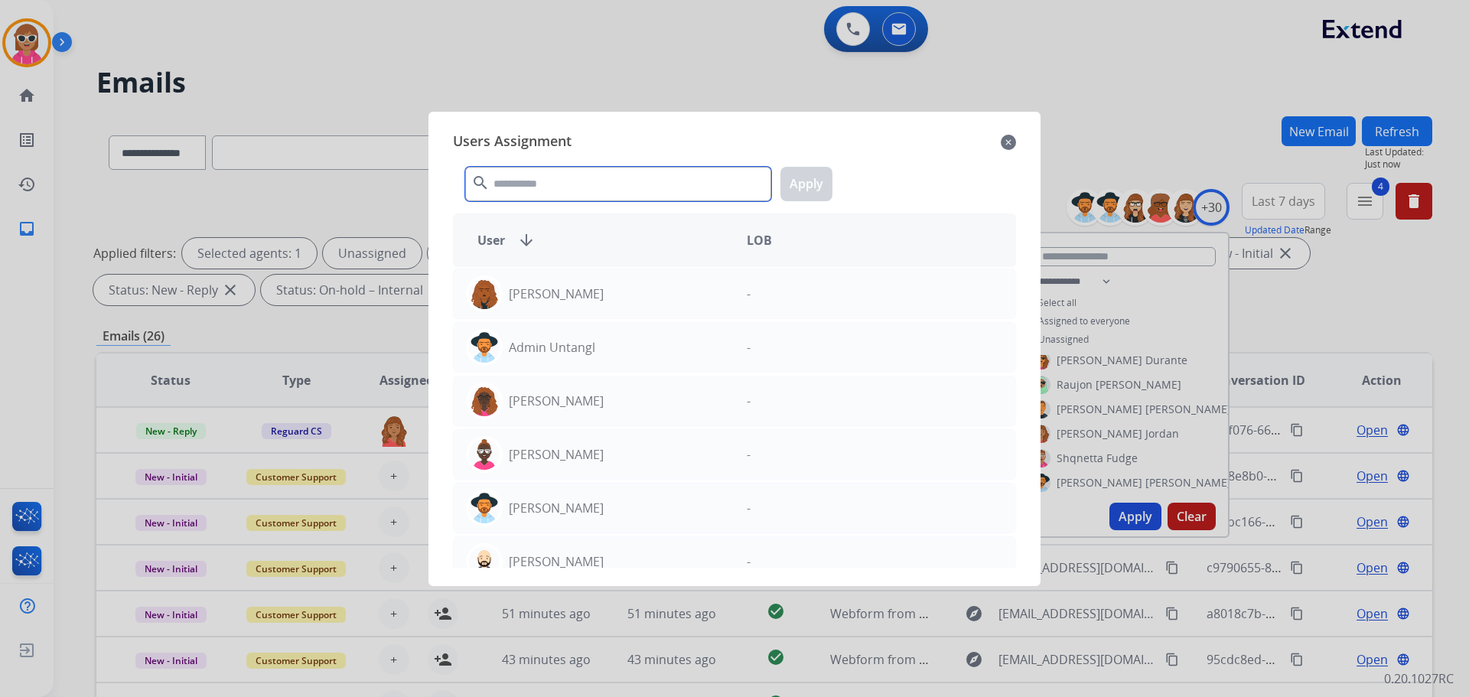
click at [510, 168] on input "text" at bounding box center [618, 184] width 306 height 34
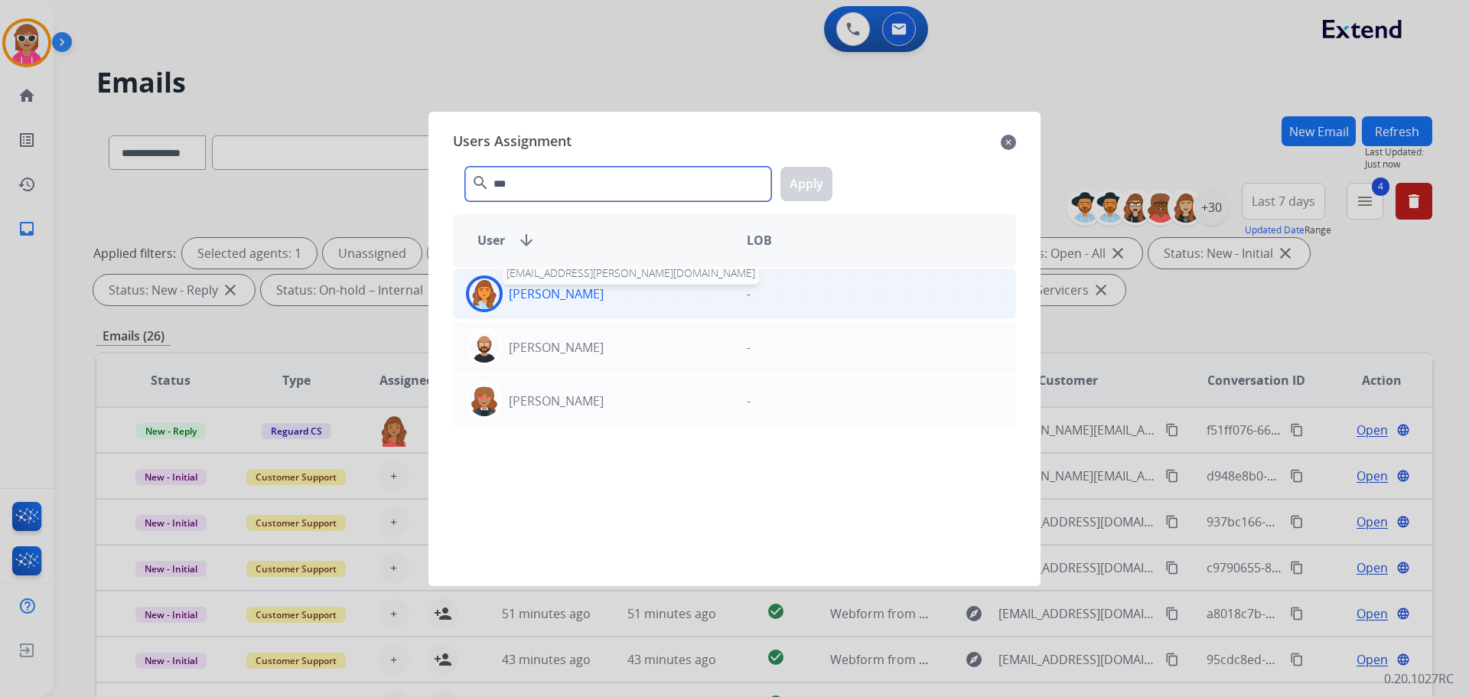
type input "***"
click at [600, 282] on div "[PERSON_NAME]" at bounding box center [594, 294] width 281 height 37
drag, startPoint x: 811, startPoint y: 181, endPoint x: 810, endPoint y: 188, distance: 7.8
click at [811, 182] on button "Apply" at bounding box center [807, 184] width 52 height 34
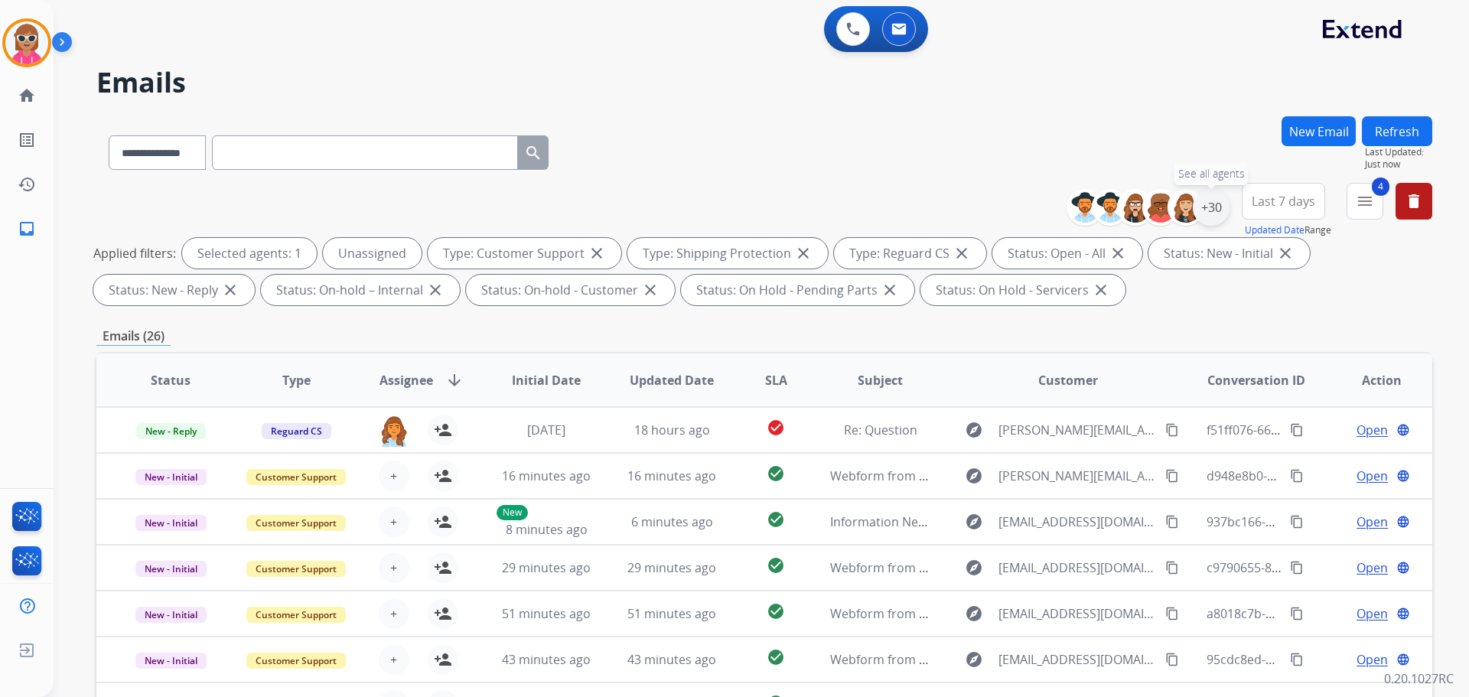
drag, startPoint x: 1207, startPoint y: 202, endPoint x: 1192, endPoint y: 234, distance: 35.3
click at [1208, 202] on div "+30" at bounding box center [1211, 207] width 37 height 37
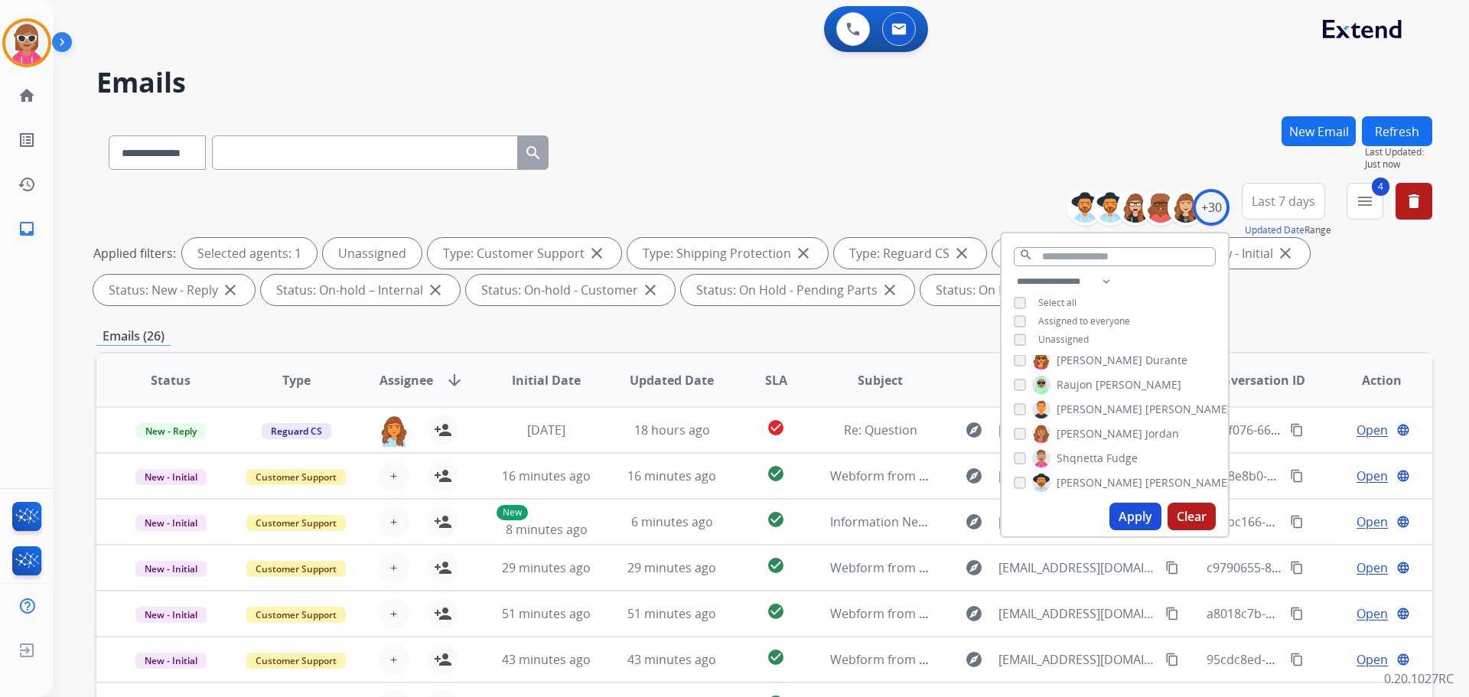
click at [1073, 439] on div "[PERSON_NAME] [PERSON_NAME] [PERSON_NAME] [PERSON_NAME] [PERSON_NAME] [PERSON_N…" at bounding box center [1115, 426] width 227 height 142
drag, startPoint x: 1073, startPoint y: 435, endPoint x: 1082, endPoint y: 415, distance: 21.9
click at [1073, 434] on span "[PERSON_NAME]" at bounding box center [1100, 433] width 86 height 15
click at [1085, 402] on span "[PERSON_NAME]" at bounding box center [1100, 409] width 86 height 15
click at [1136, 521] on button "Apply" at bounding box center [1136, 517] width 52 height 28
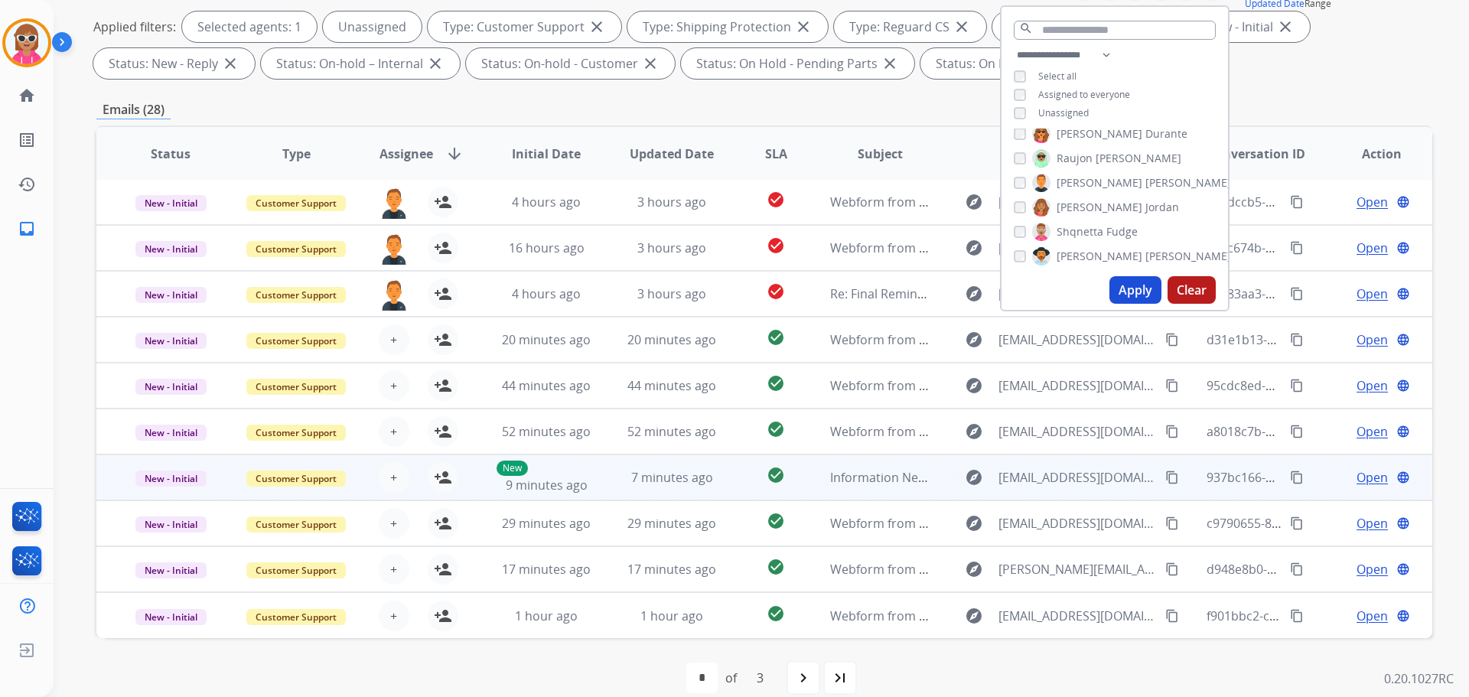
scroll to position [230, 0]
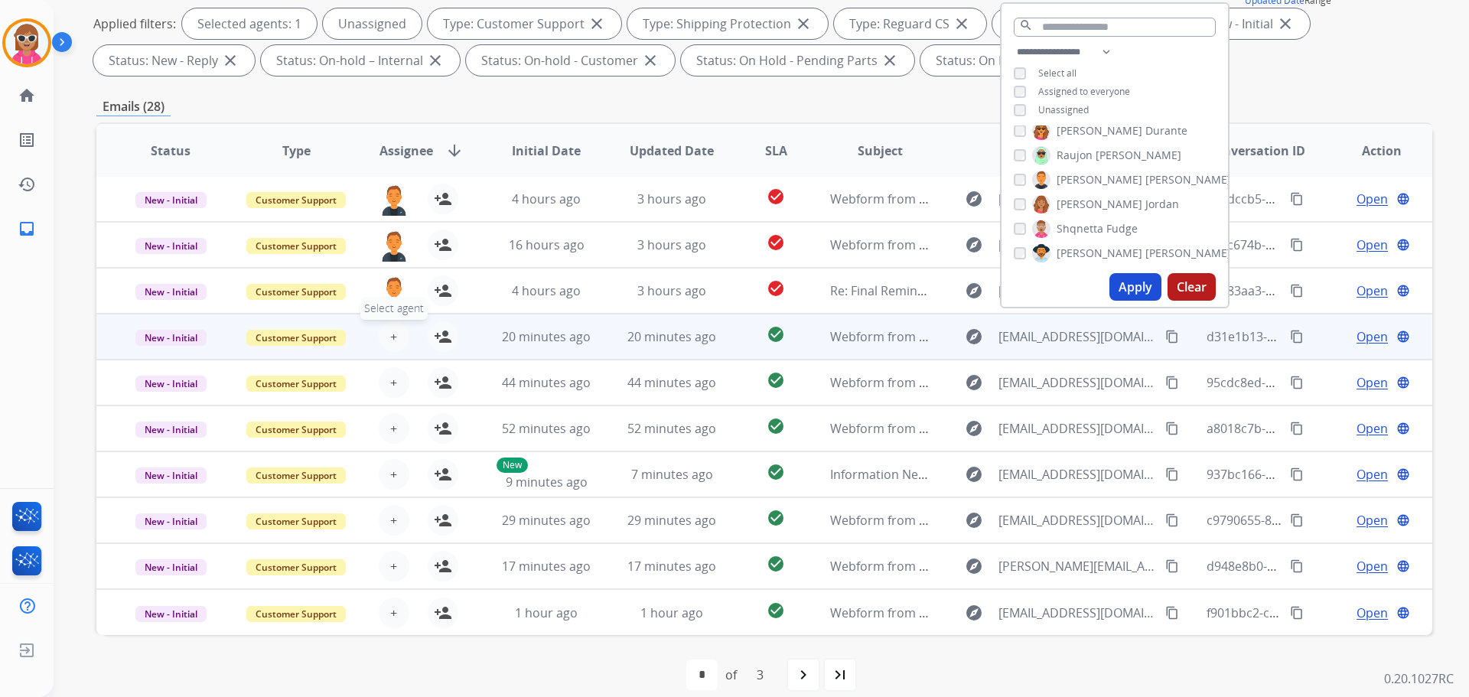
click at [396, 338] on button "+ Select agent" at bounding box center [394, 336] width 31 height 31
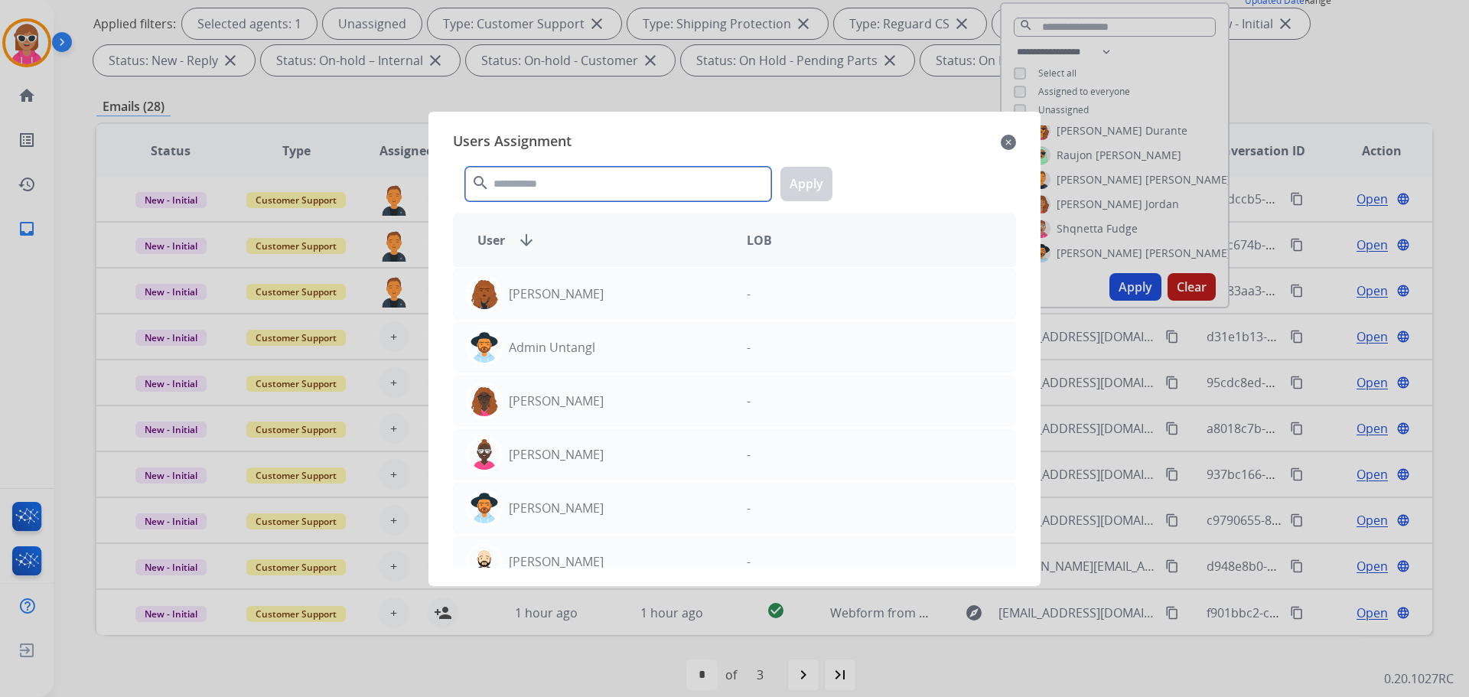
click at [572, 186] on input "text" at bounding box center [618, 184] width 306 height 34
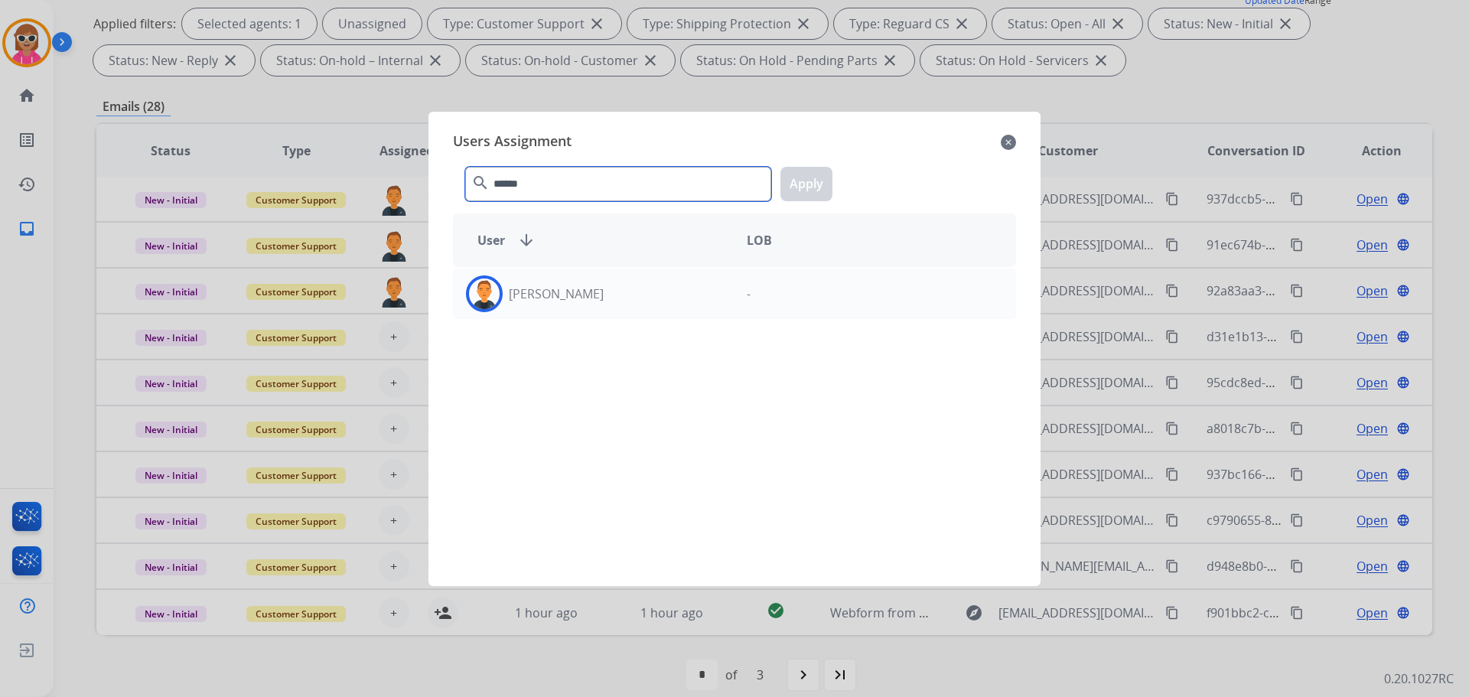
type input "******"
click at [532, 321] on div "[PERSON_NAME] -" at bounding box center [734, 417] width 563 height 301
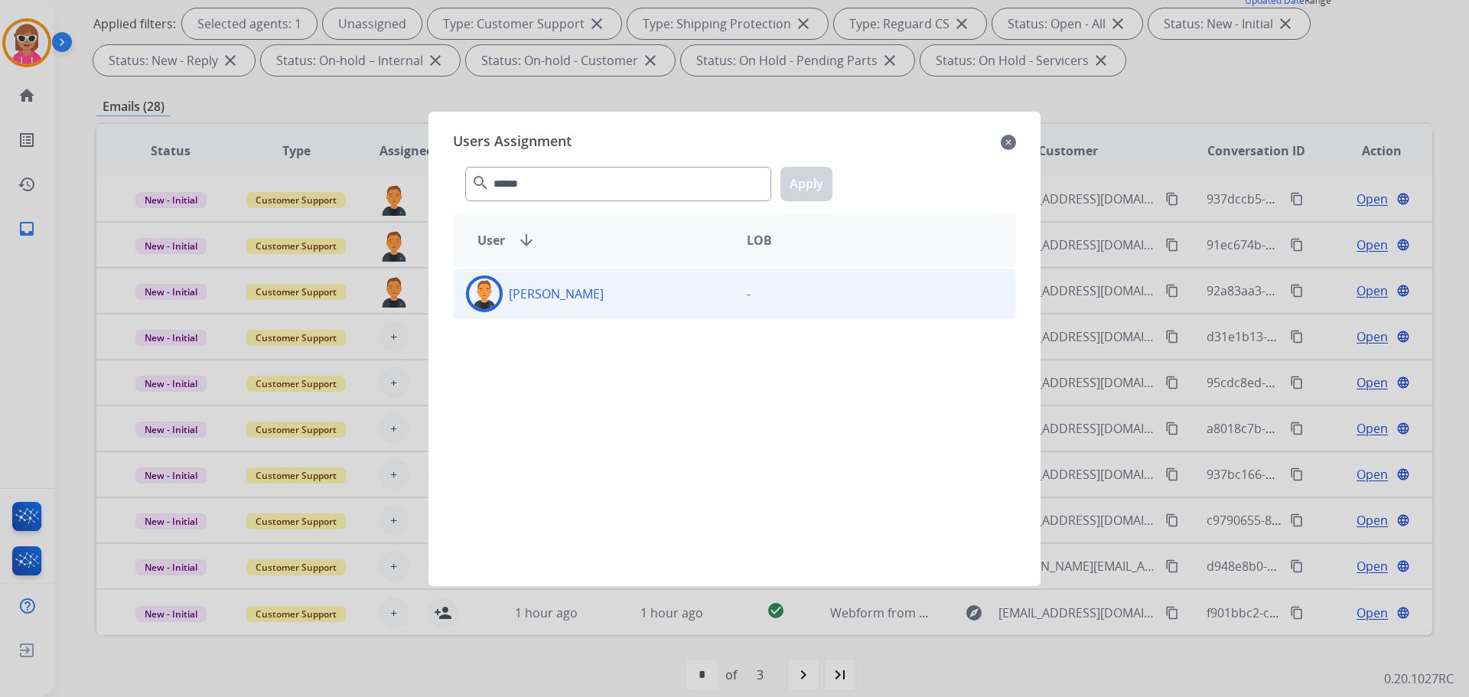
click at [541, 315] on div "[PERSON_NAME] -" at bounding box center [734, 294] width 563 height 51
click at [815, 183] on button "Apply" at bounding box center [807, 184] width 52 height 34
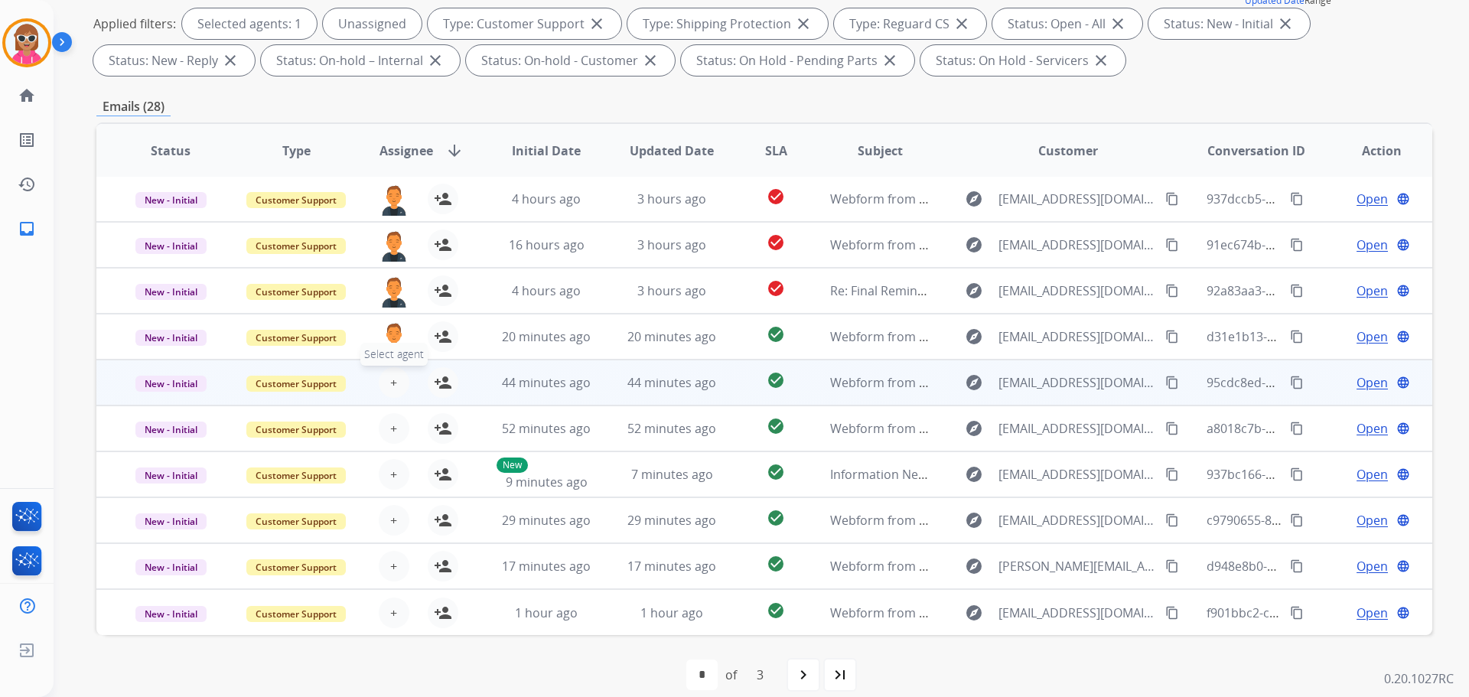
click at [390, 384] on span "+" at bounding box center [393, 382] width 7 height 18
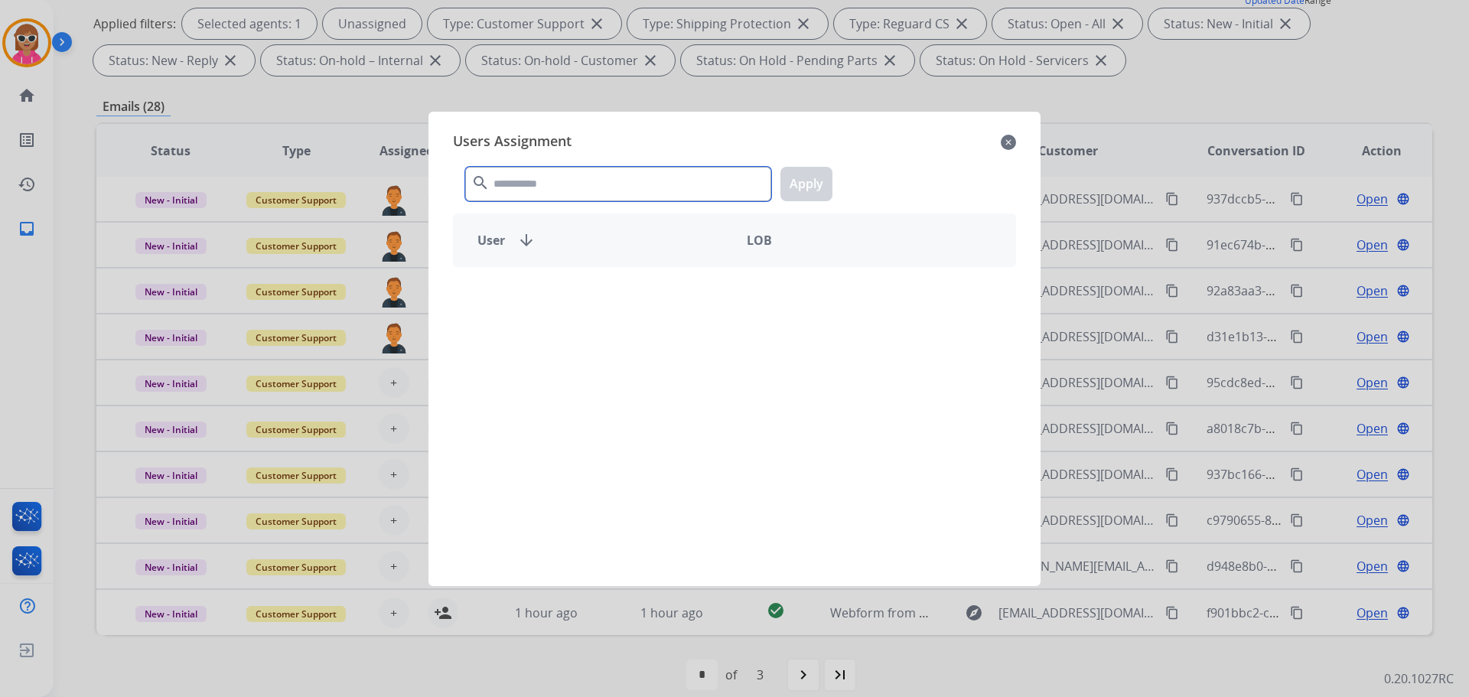
click at [553, 181] on input "text" at bounding box center [618, 184] width 306 height 34
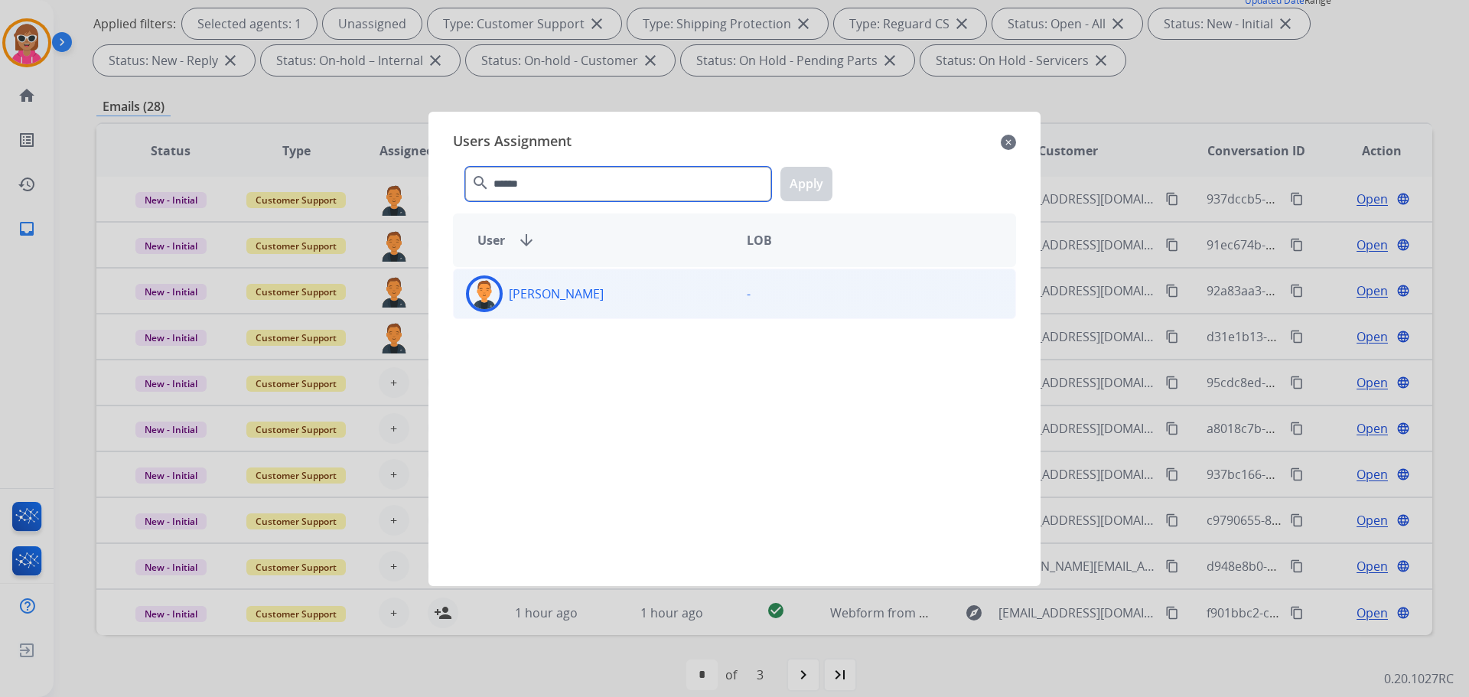
type input "******"
click at [619, 311] on div "[PERSON_NAME]" at bounding box center [594, 294] width 281 height 37
click at [803, 172] on button "Apply" at bounding box center [807, 184] width 52 height 34
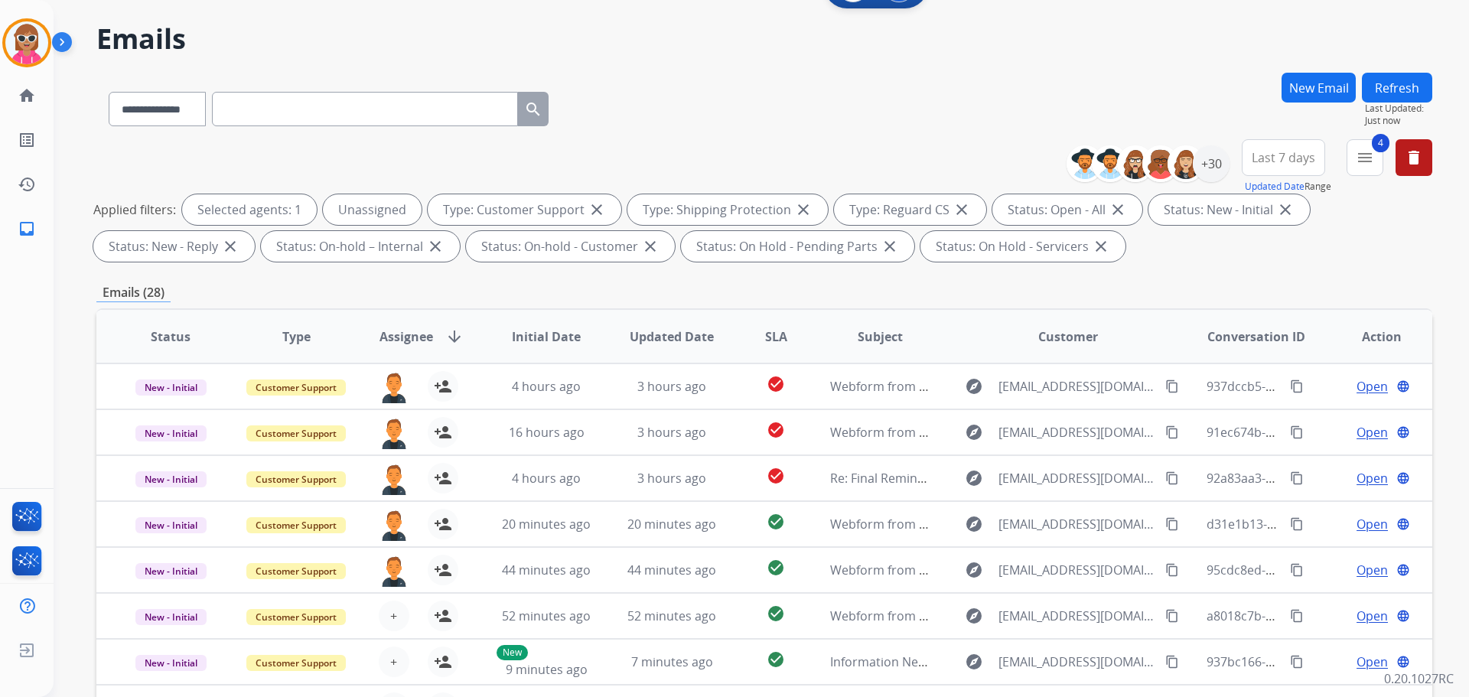
scroll to position [0, 0]
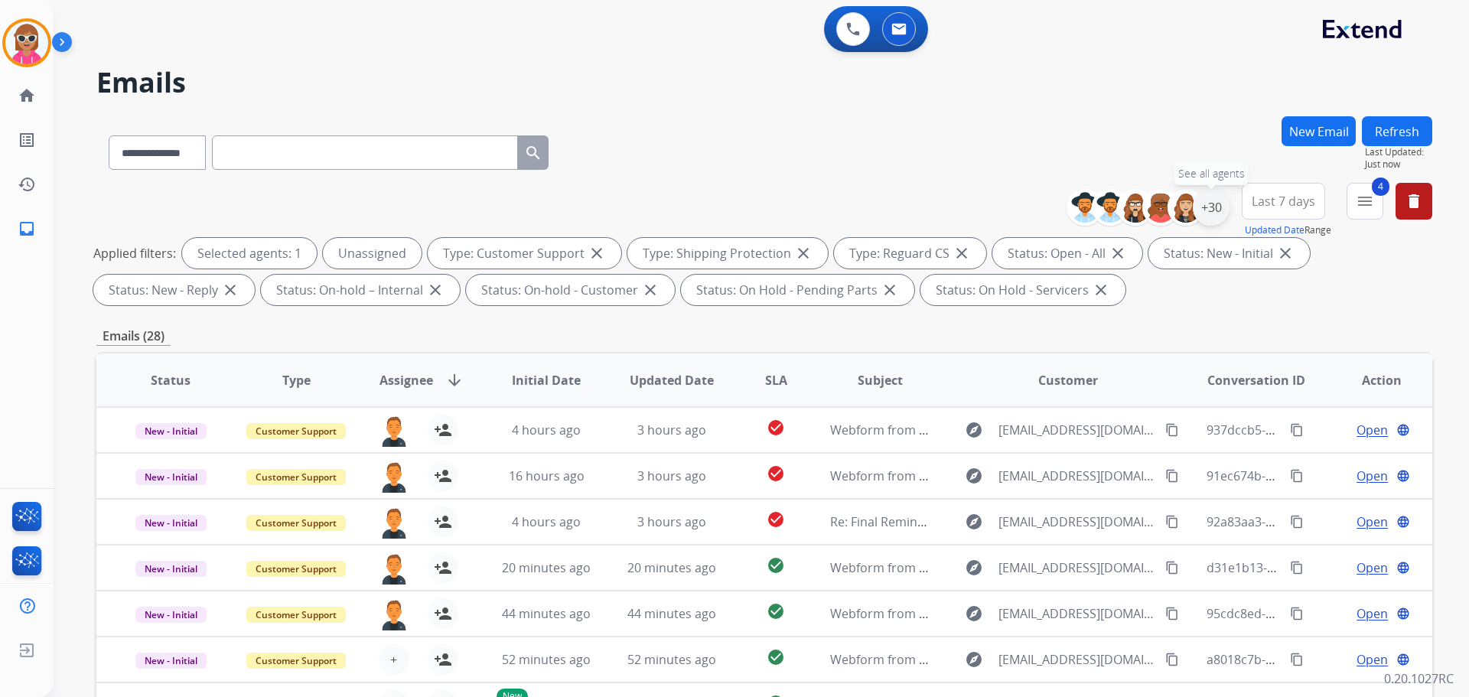
click at [1215, 195] on div "+30" at bounding box center [1211, 207] width 37 height 37
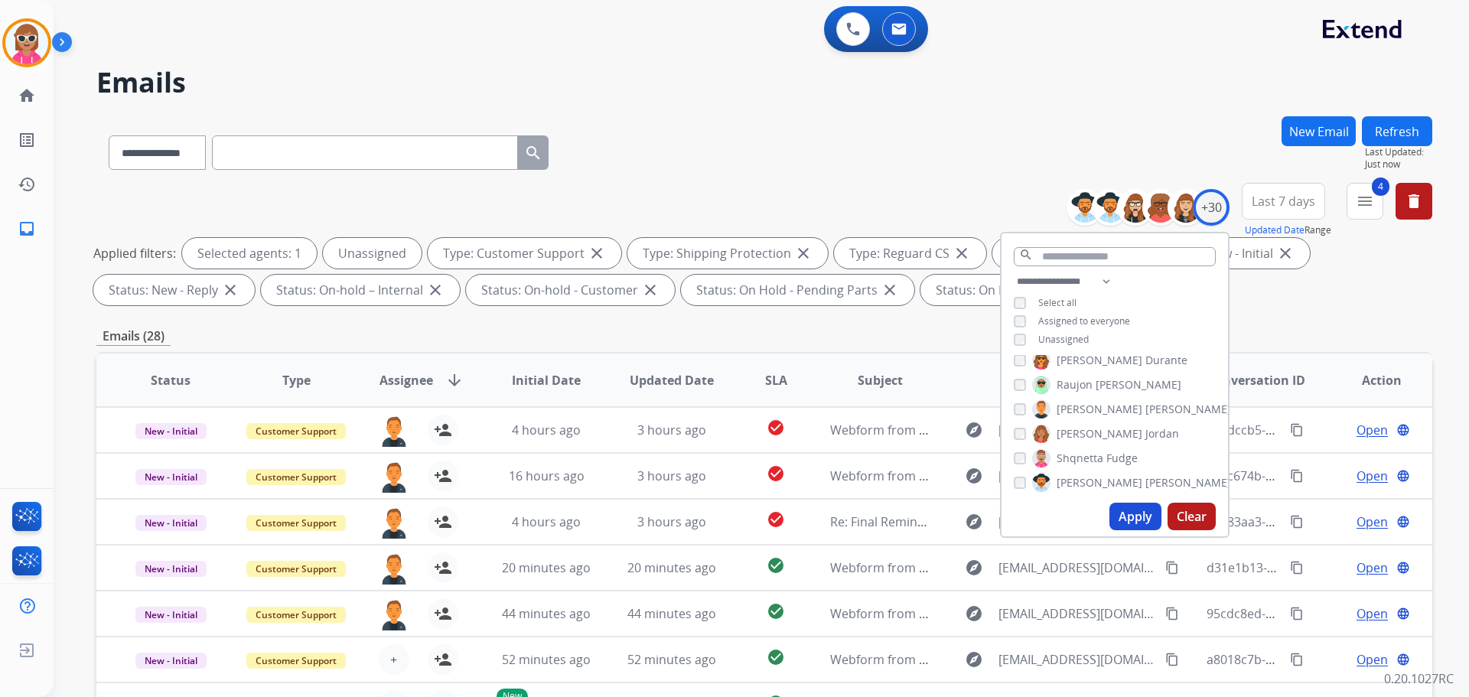
click at [1080, 402] on span "[PERSON_NAME]" at bounding box center [1100, 409] width 86 height 15
click at [1109, 412] on span "[PERSON_NAME]" at bounding box center [1150, 418] width 86 height 15
click at [1119, 516] on button "Apply" at bounding box center [1136, 517] width 52 height 28
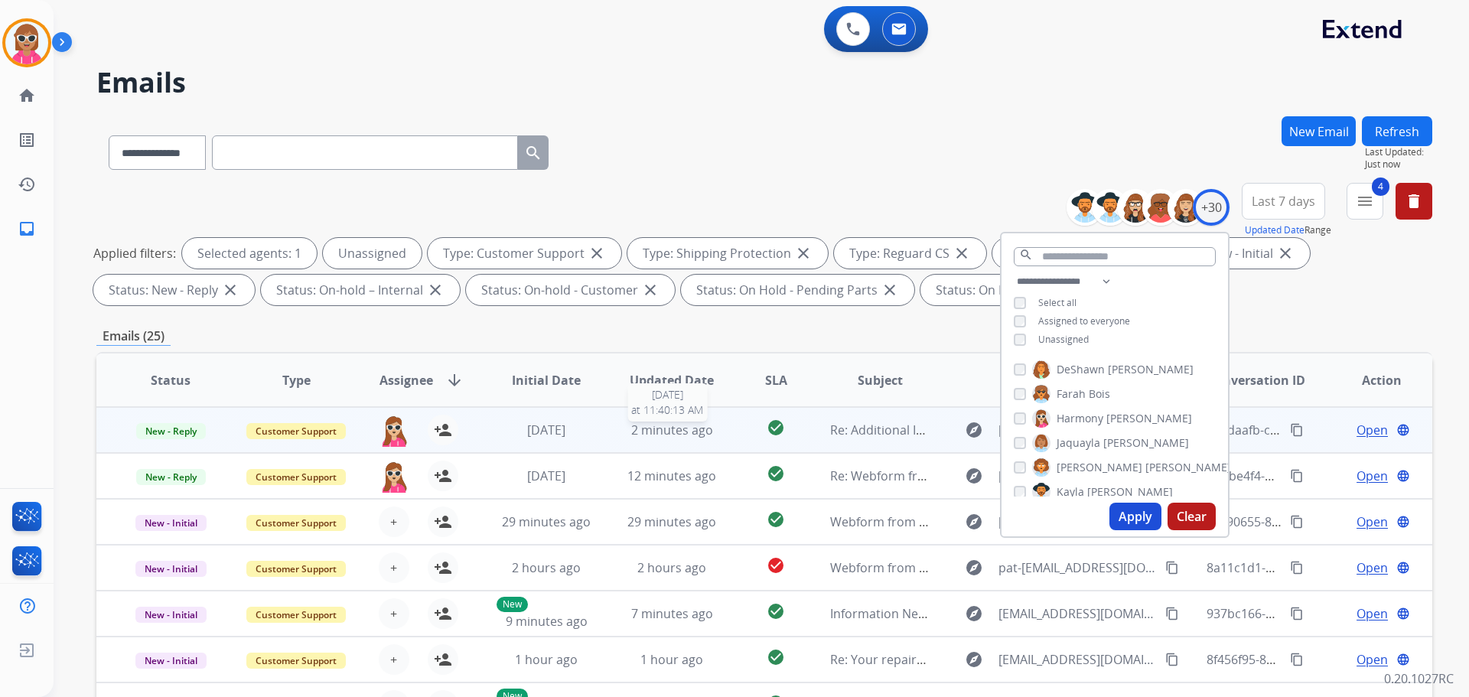
scroll to position [2, 0]
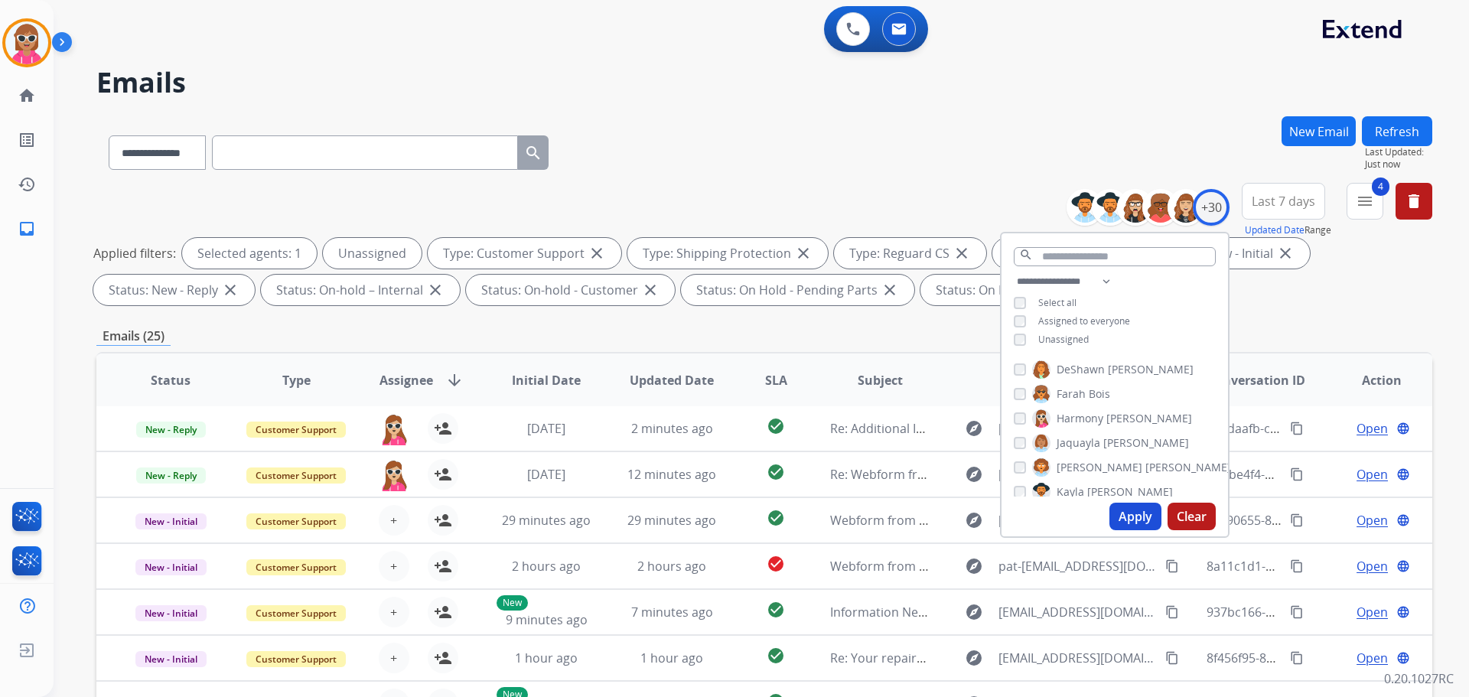
click at [1068, 416] on span "Harmony" at bounding box center [1080, 418] width 47 height 15
click at [1093, 370] on span "[PERSON_NAME]" at bounding box center [1100, 372] width 86 height 15
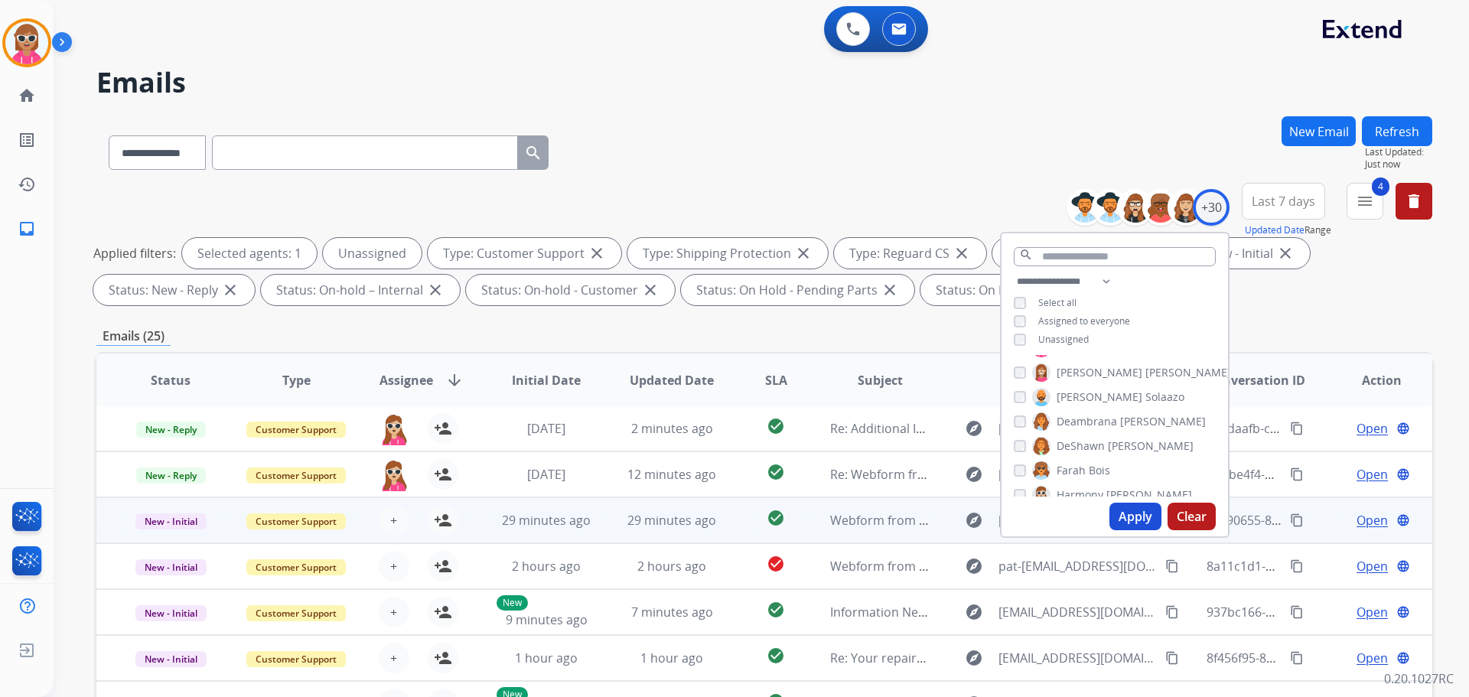
drag, startPoint x: 1111, startPoint y: 540, endPoint x: 1131, endPoint y: 510, distance: 36.3
click at [1115, 533] on div "**********" at bounding box center [764, 530] width 1336 height 828
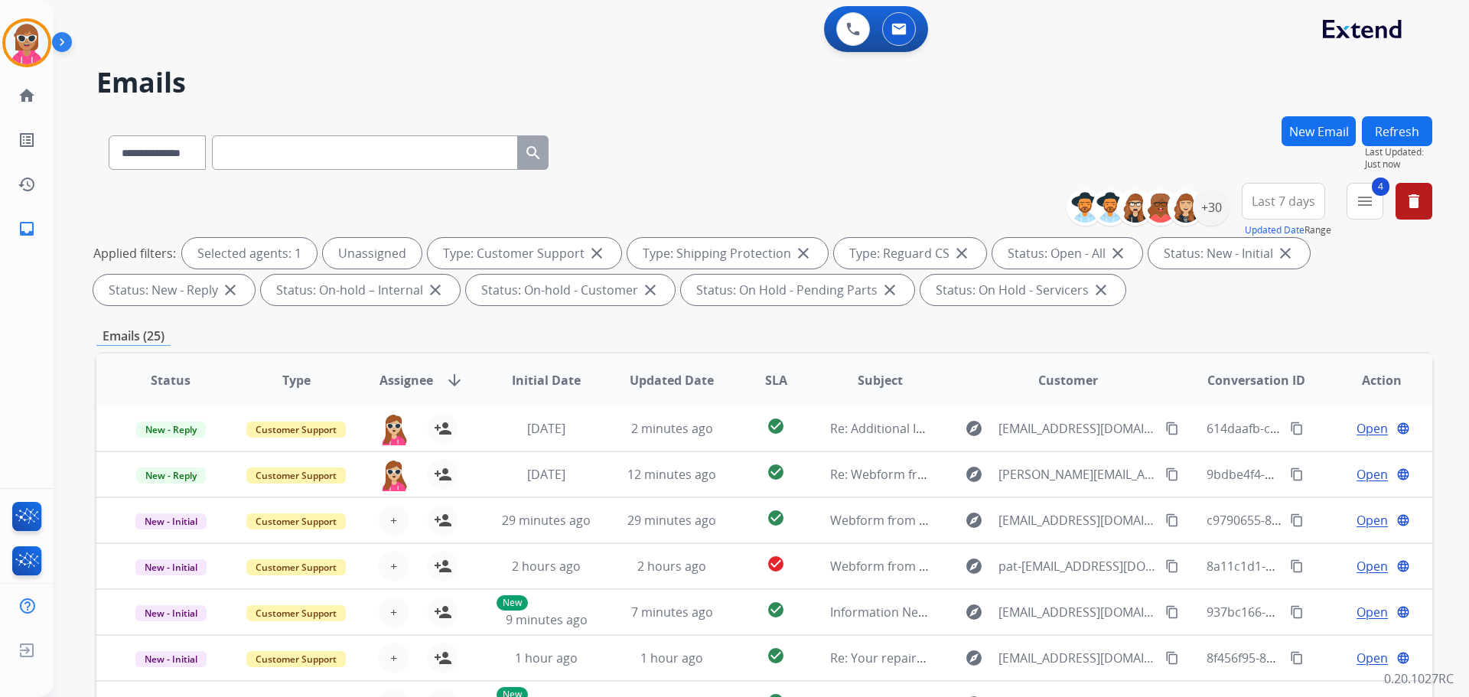
click at [1160, 299] on div "Applied filters: Selected agents: 1 Unassigned Type: Customer Support close Typ…" at bounding box center [761, 271] width 1336 height 67
click at [1226, 203] on div "+30" at bounding box center [1211, 207] width 37 height 37
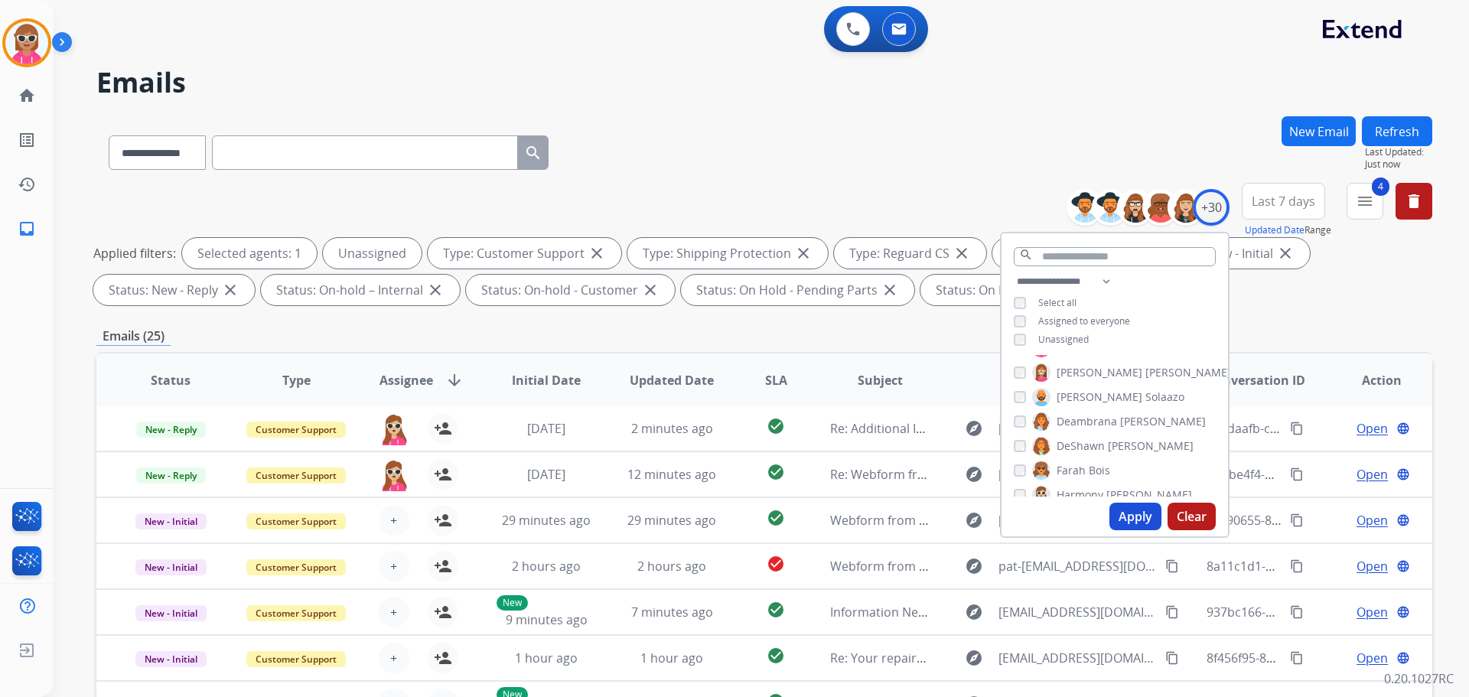
click at [1117, 510] on button "Apply" at bounding box center [1136, 517] width 52 height 28
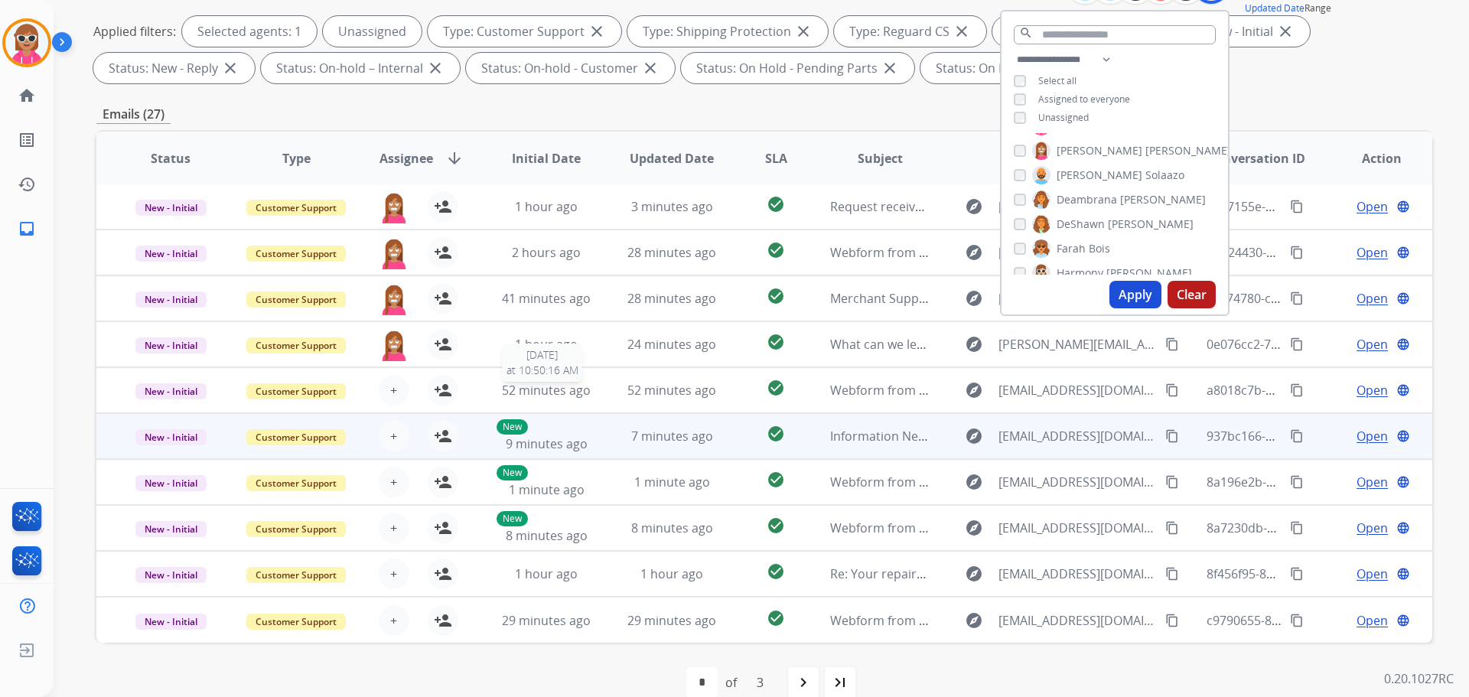
scroll to position [247, 0]
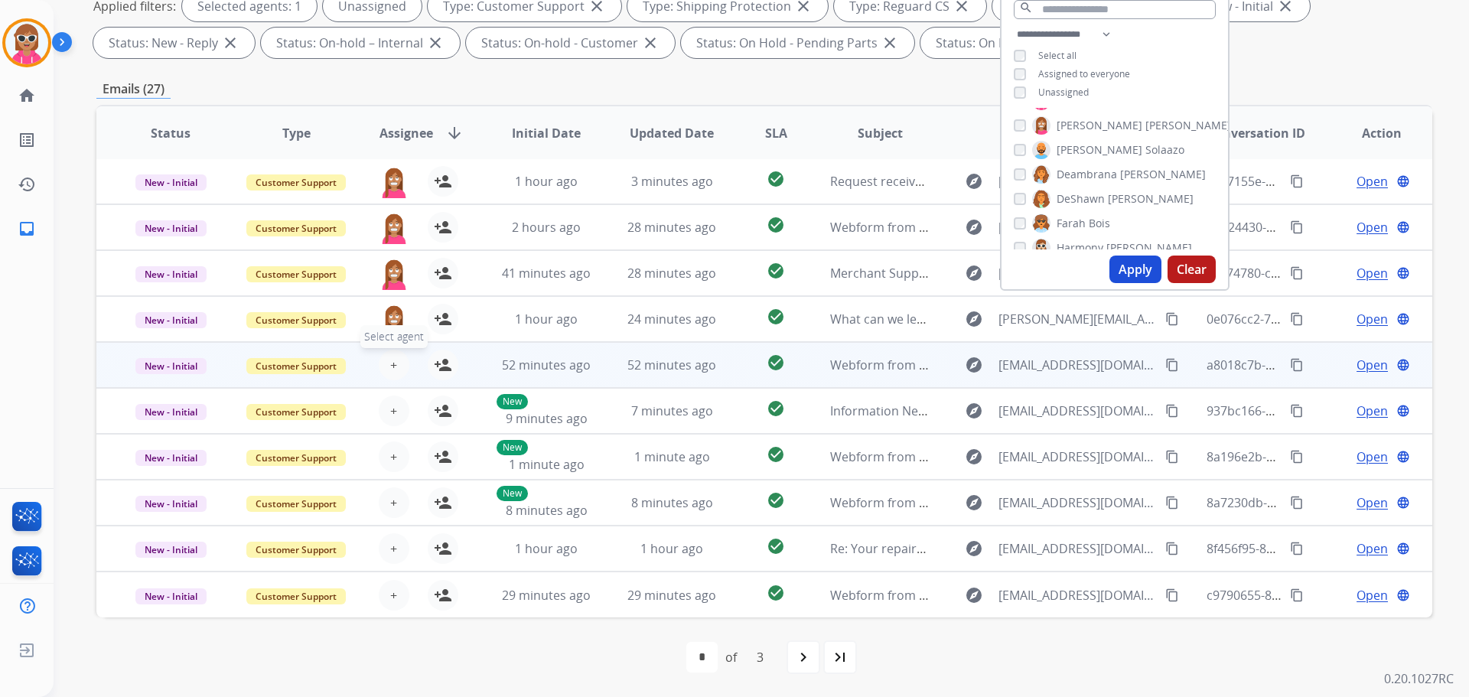
click at [392, 373] on span "+" at bounding box center [393, 365] width 7 height 18
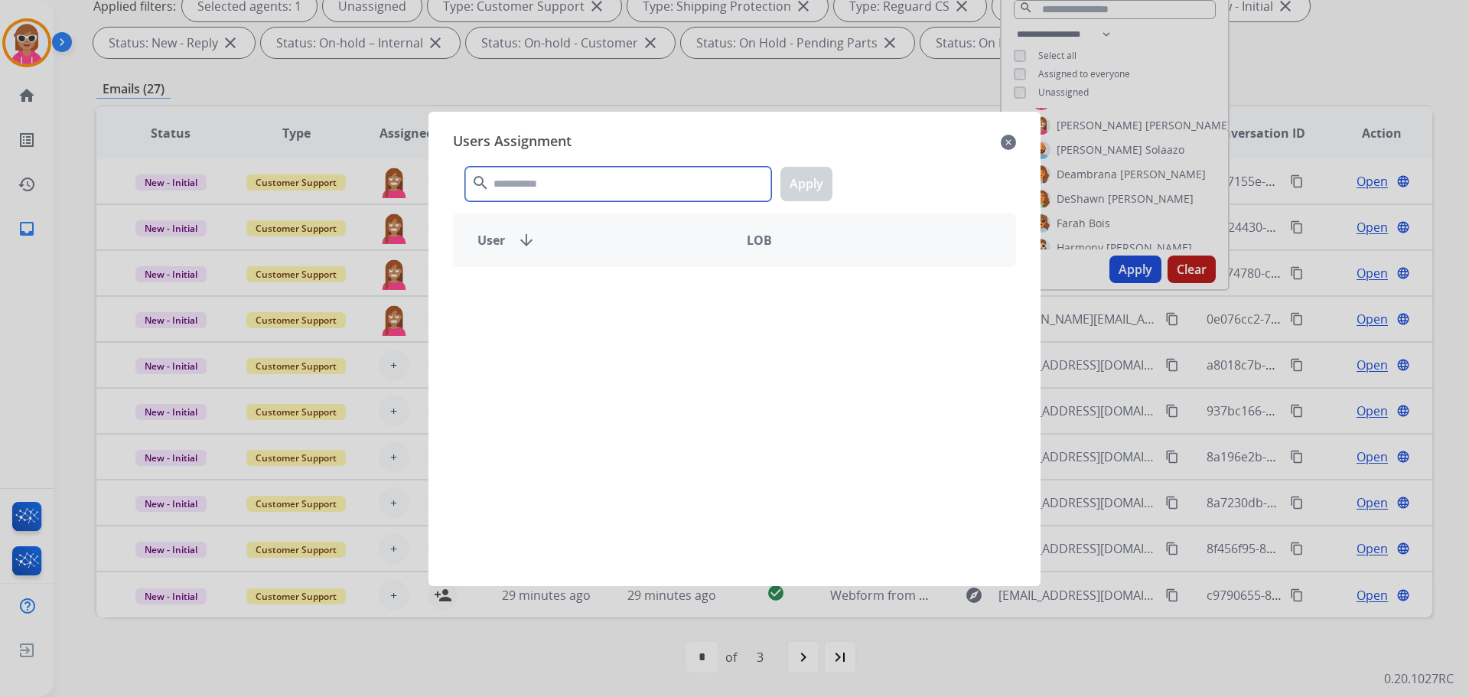
click at [550, 183] on input "text" at bounding box center [618, 184] width 306 height 34
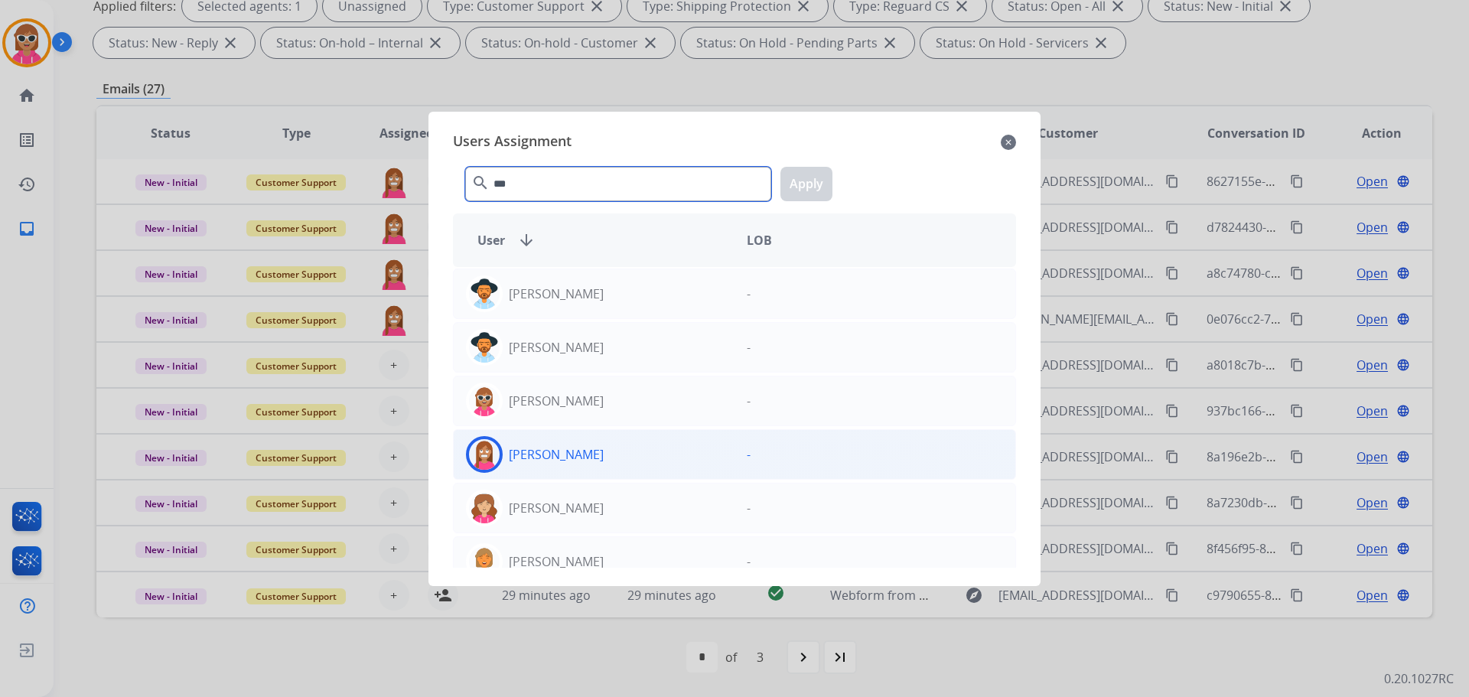
type input "***"
click at [645, 449] on div "[PERSON_NAME]" at bounding box center [594, 454] width 281 height 37
click at [792, 188] on button "Apply" at bounding box center [807, 184] width 52 height 34
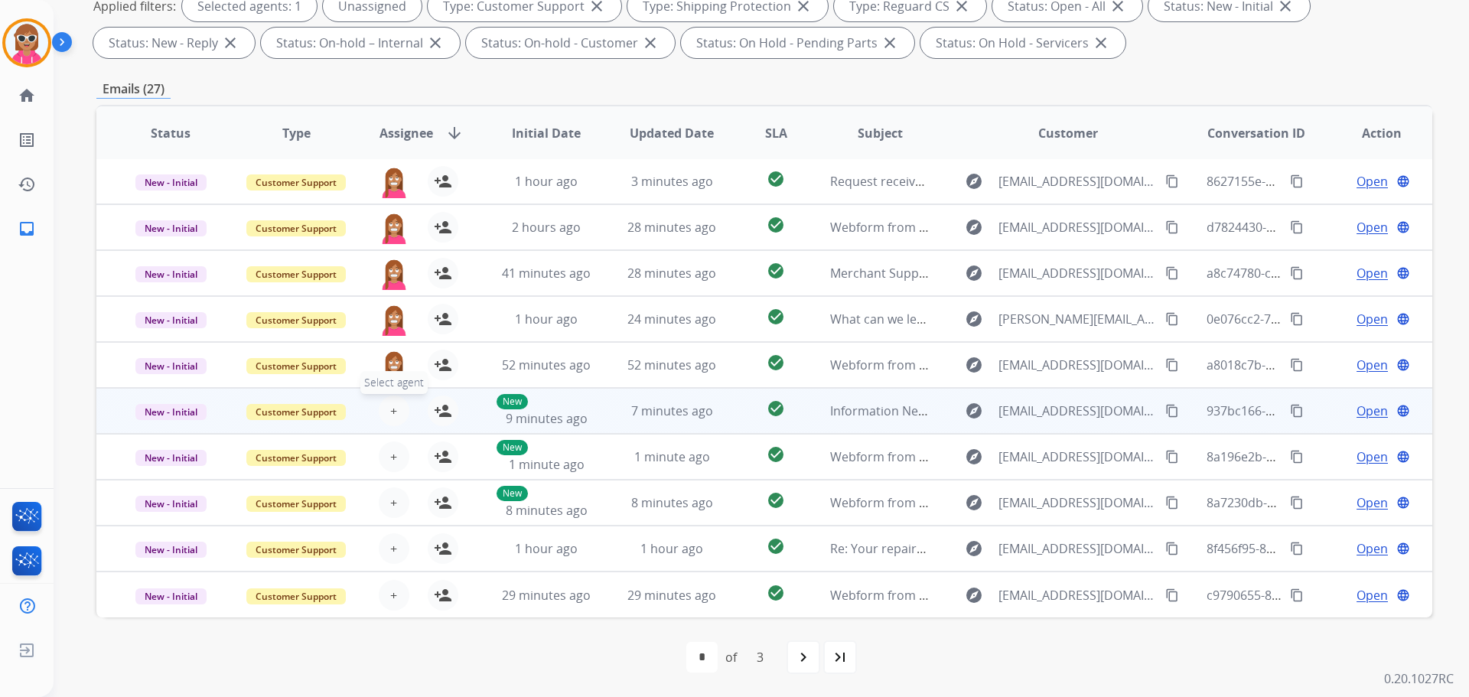
click at [390, 409] on span "+" at bounding box center [393, 411] width 7 height 18
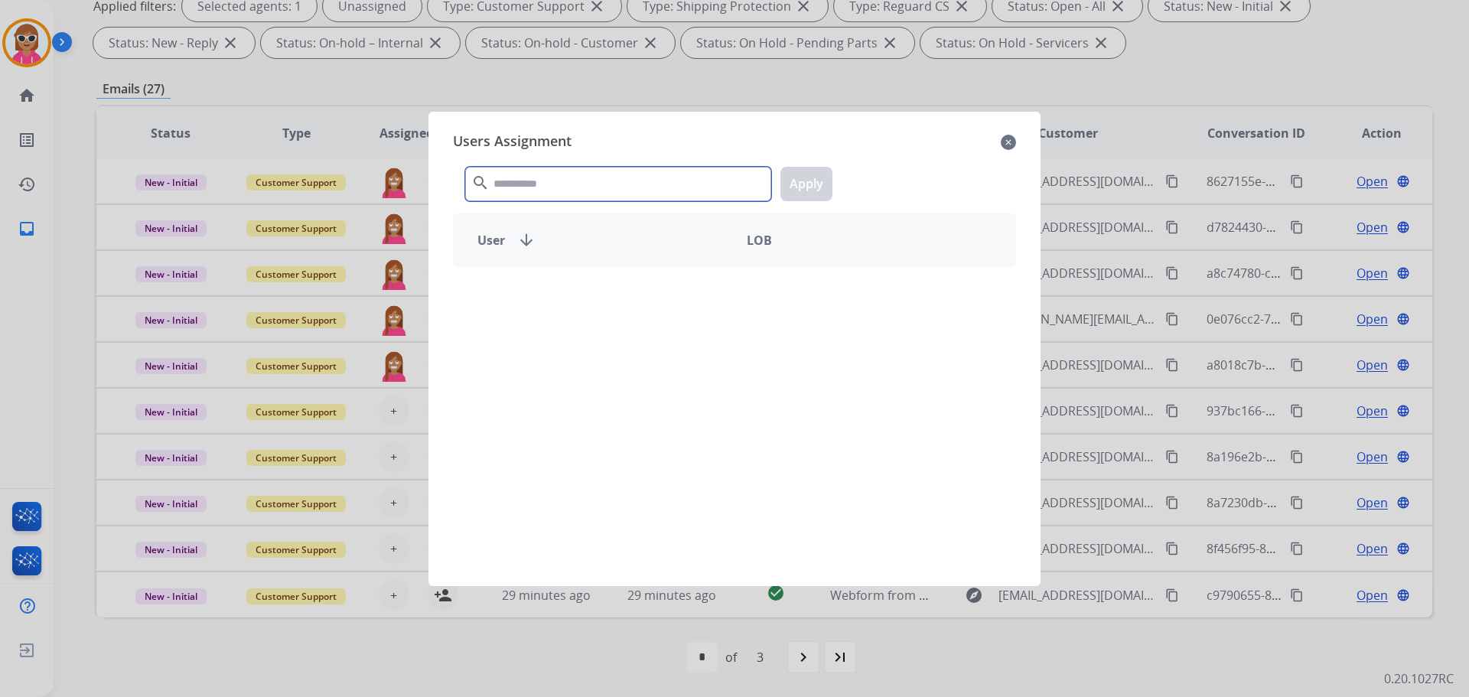
click at [605, 182] on input "text" at bounding box center [618, 184] width 306 height 34
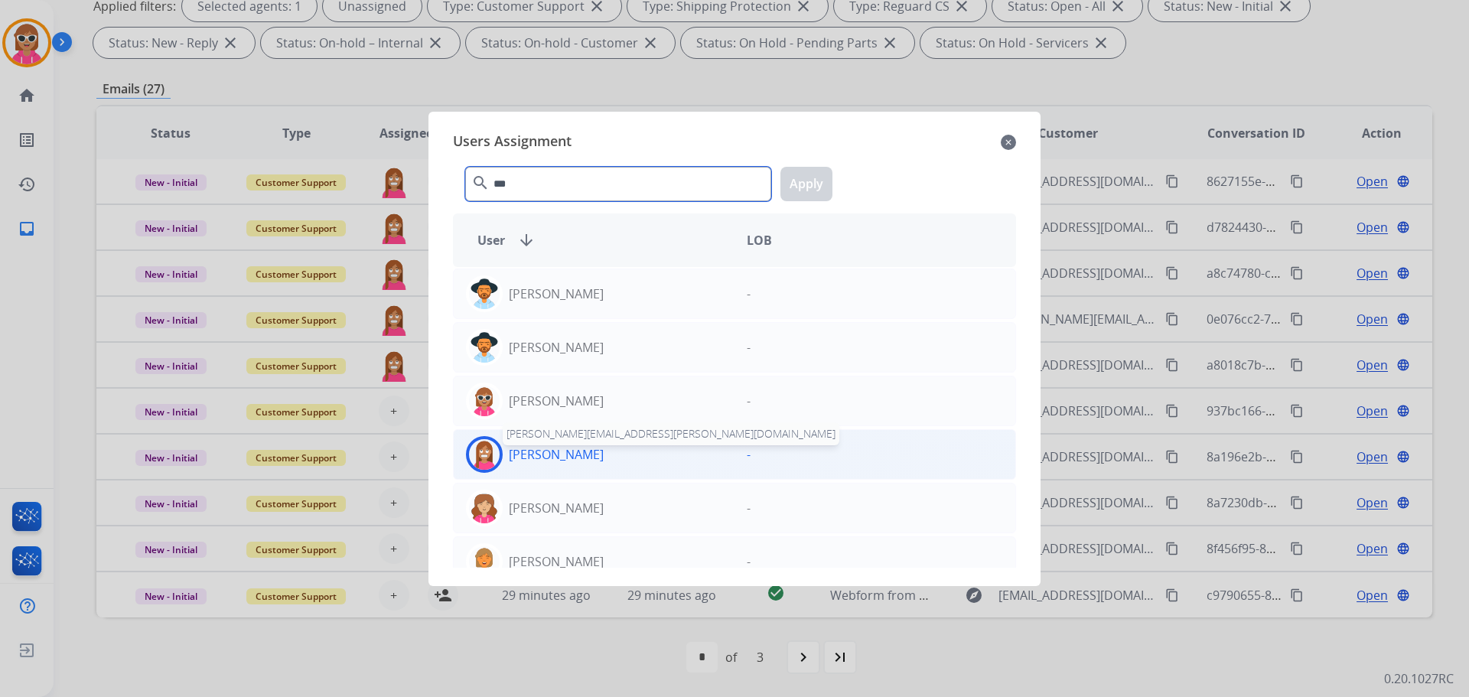
type input "***"
click at [552, 450] on p "[PERSON_NAME]" at bounding box center [556, 454] width 95 height 18
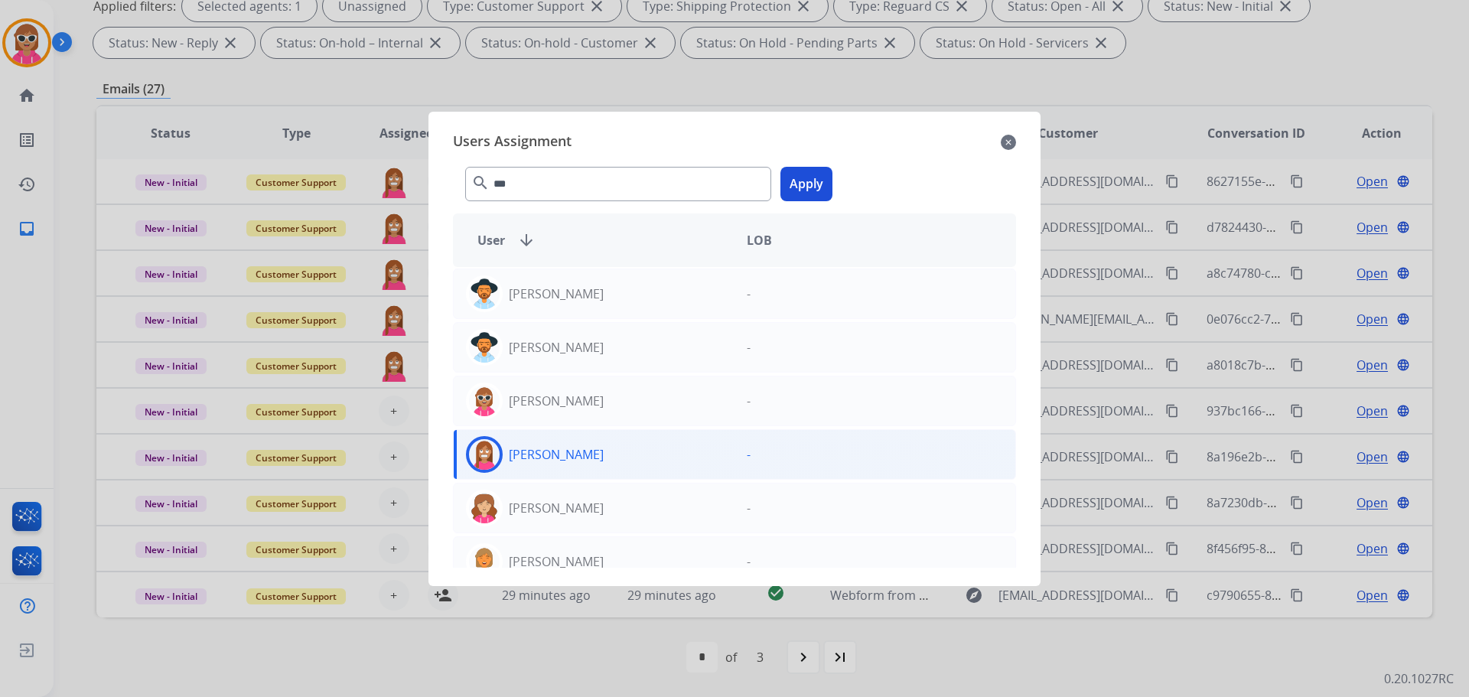
click at [824, 175] on button "Apply" at bounding box center [807, 184] width 52 height 34
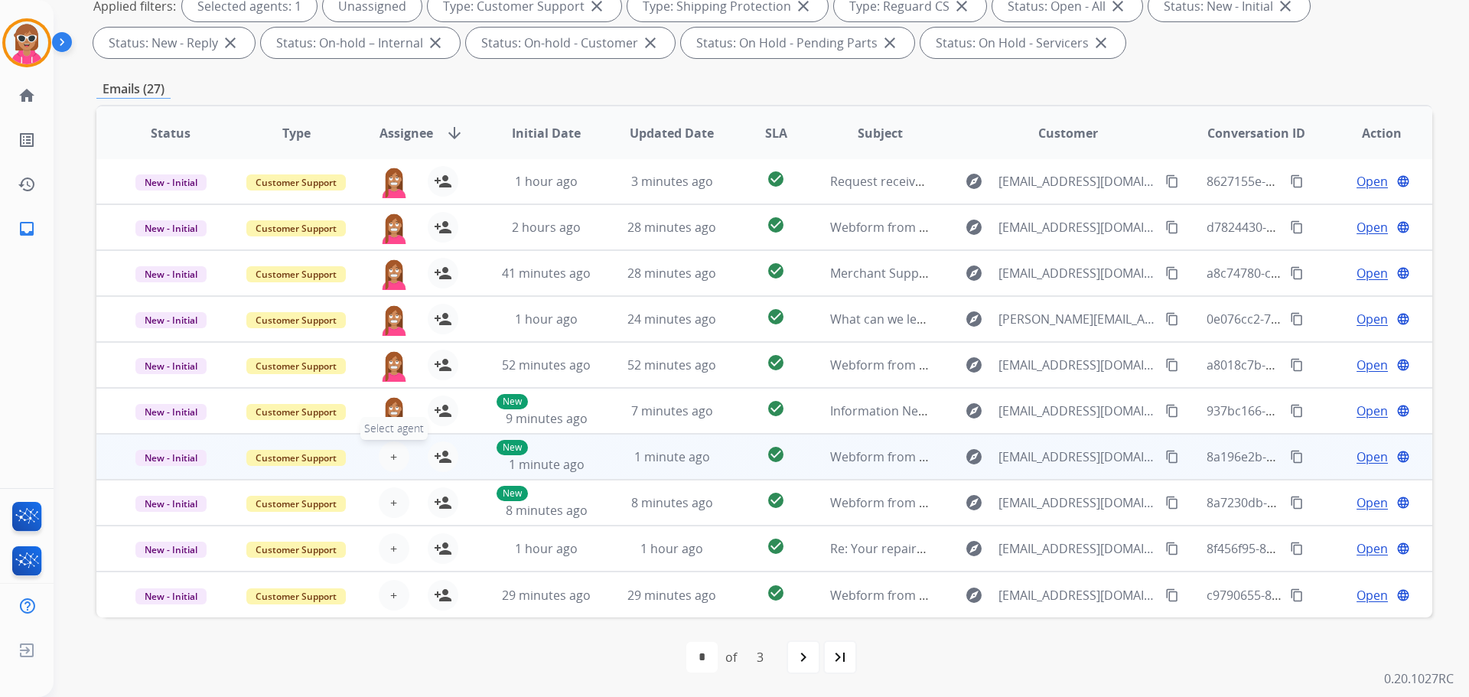
click at [392, 457] on span "+" at bounding box center [393, 457] width 7 height 18
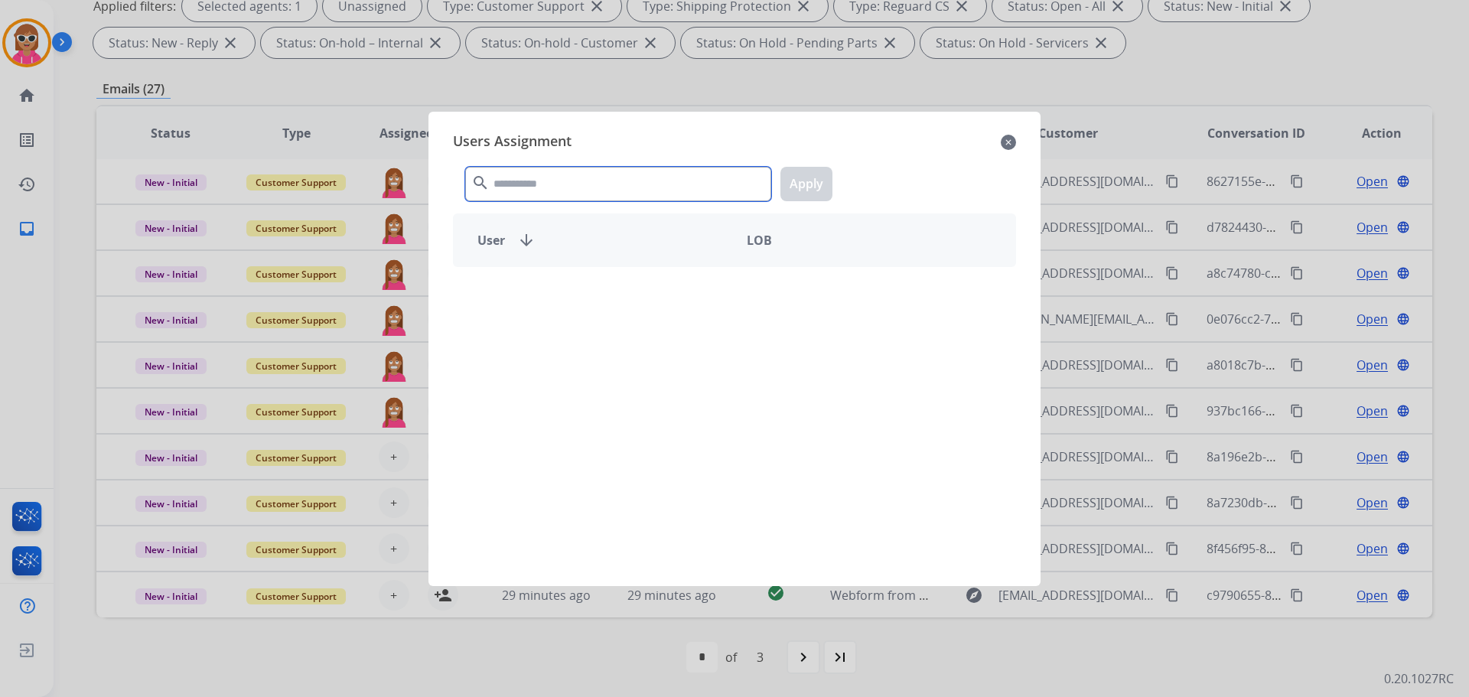
click at [556, 182] on input "text" at bounding box center [618, 184] width 306 height 34
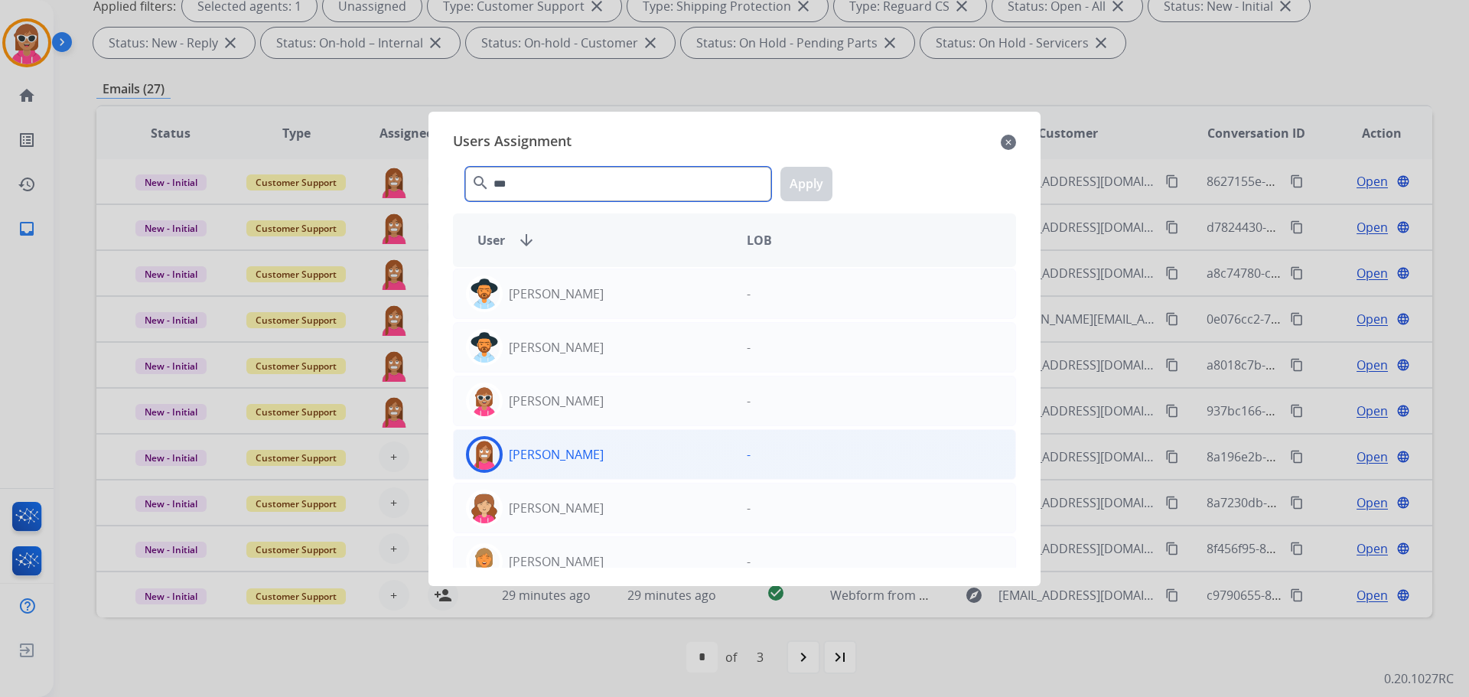
type input "***"
click at [625, 458] on div "[PERSON_NAME]" at bounding box center [594, 454] width 281 height 37
click at [792, 194] on button "Apply" at bounding box center [807, 184] width 52 height 34
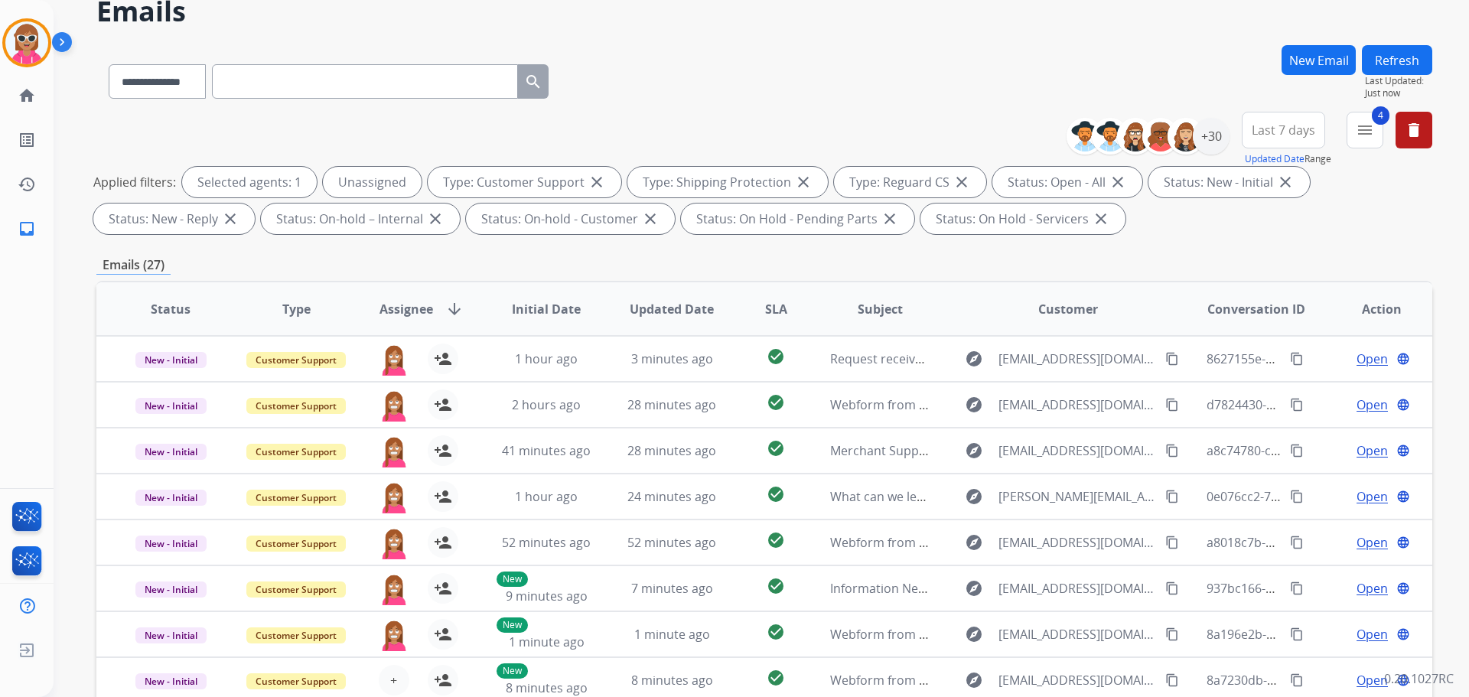
scroll to position [0, 0]
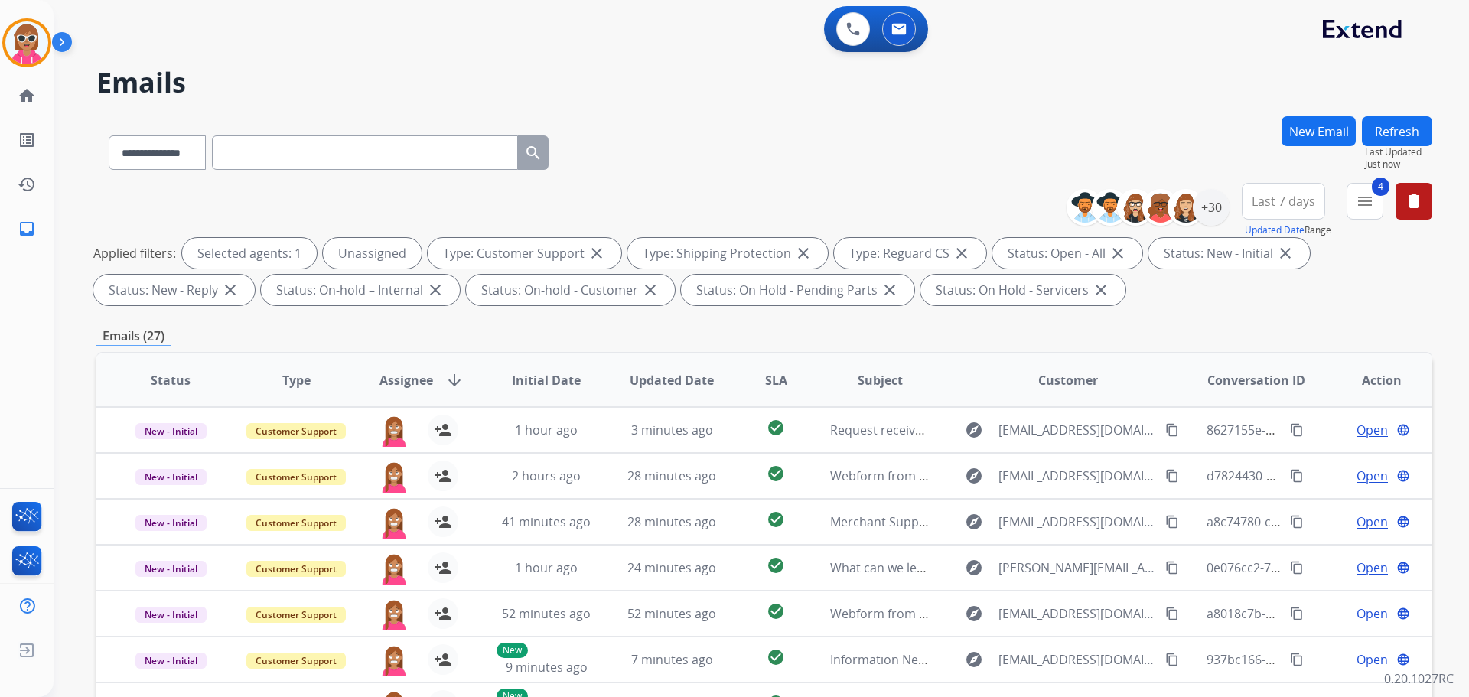
click at [1401, 133] on button "Refresh" at bounding box center [1397, 131] width 70 height 30
drag, startPoint x: 1415, startPoint y: 143, endPoint x: 1399, endPoint y: 145, distance: 16.1
click at [1404, 145] on button "Refresh" at bounding box center [1397, 131] width 70 height 30
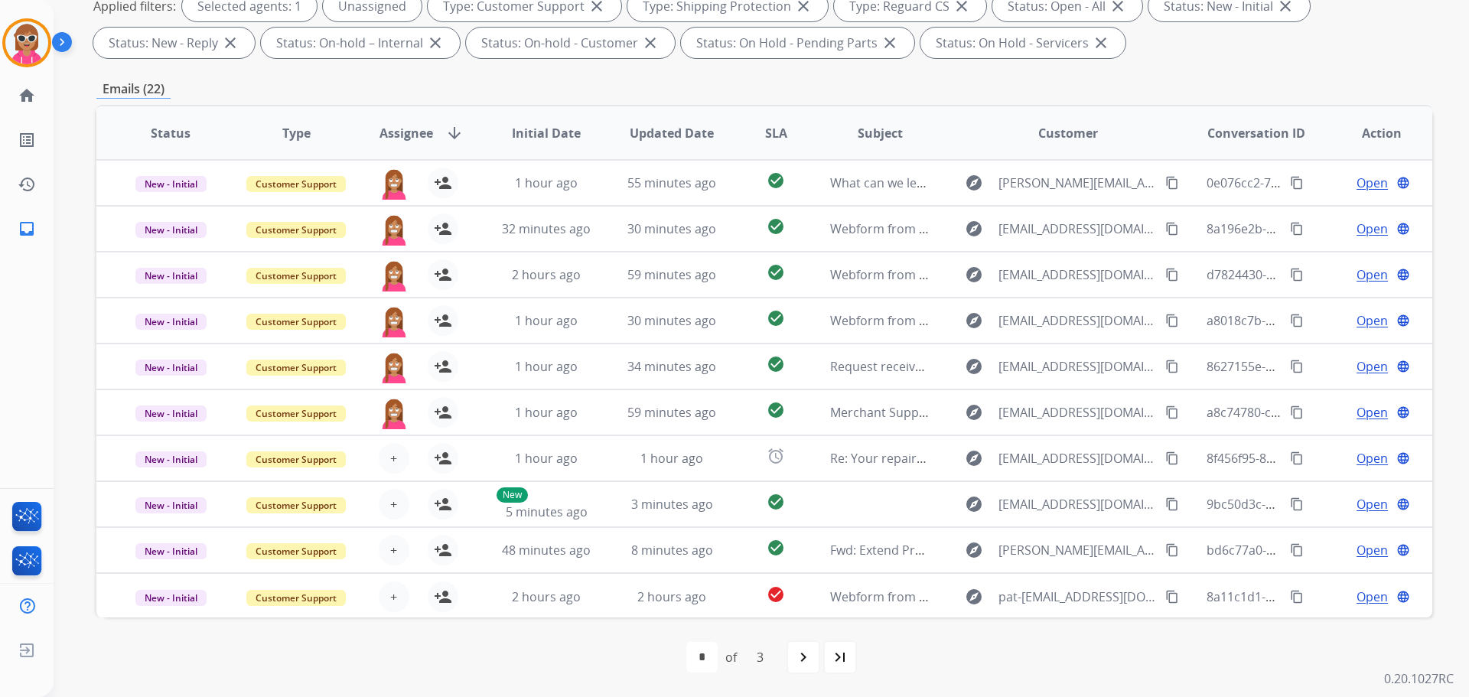
scroll to position [171, 0]
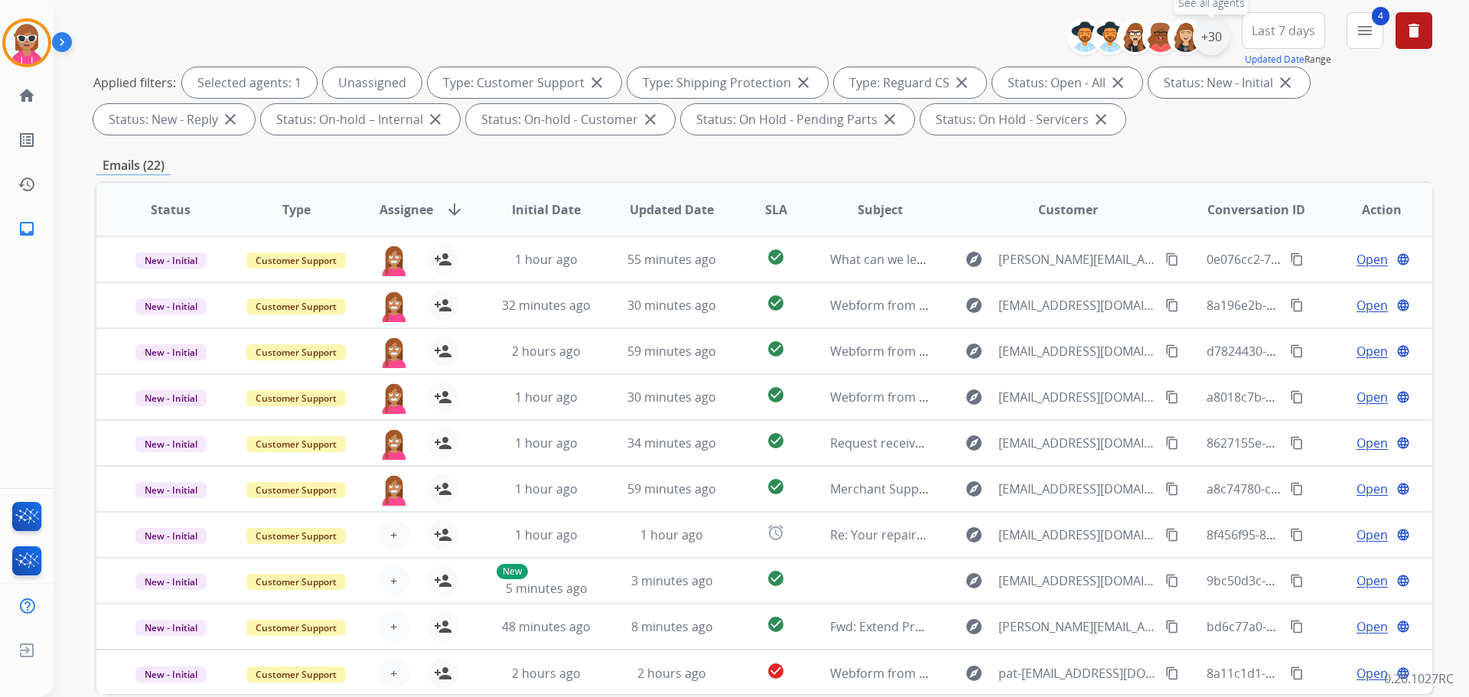
click at [1215, 41] on div "+30" at bounding box center [1211, 36] width 37 height 37
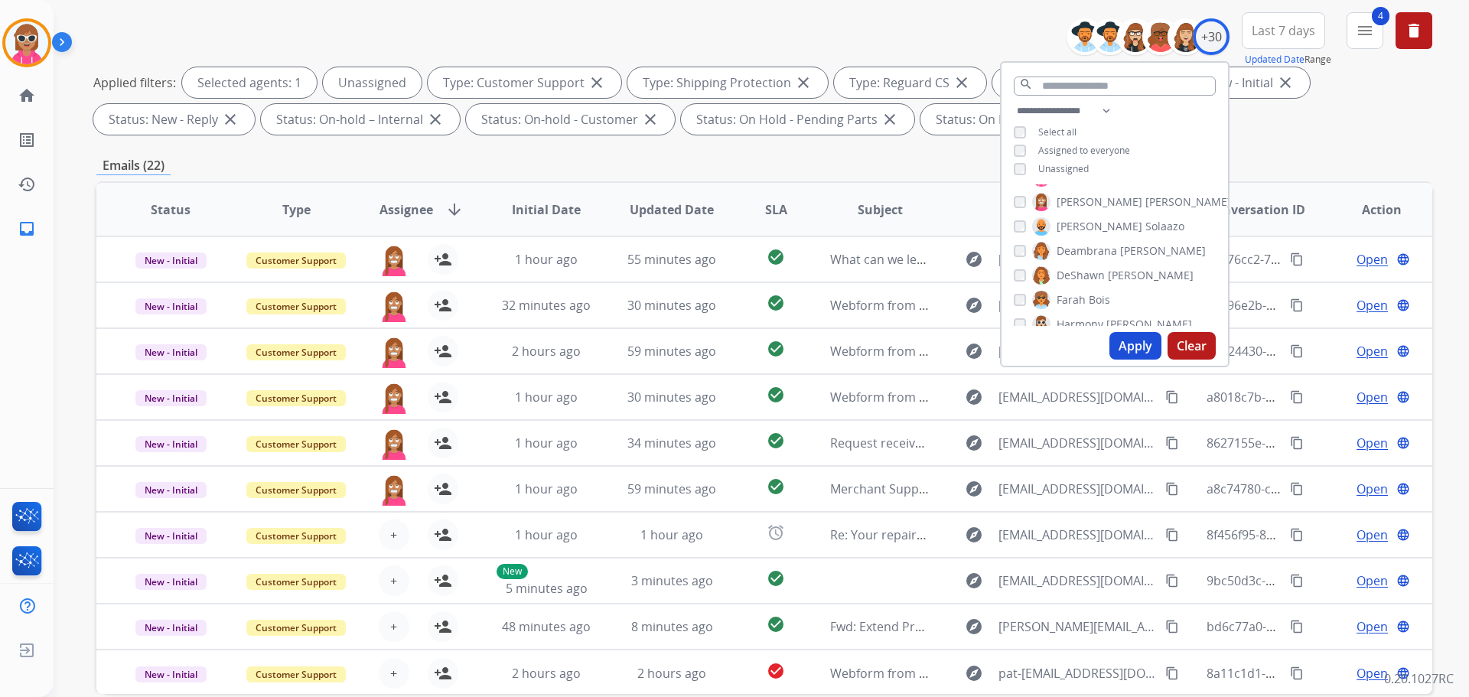
click at [1063, 203] on span "[PERSON_NAME]" at bounding box center [1100, 201] width 86 height 15
click at [1084, 231] on span "Chantelle" at bounding box center [1081, 229] width 49 height 15
click at [1141, 334] on button "Apply" at bounding box center [1136, 346] width 52 height 28
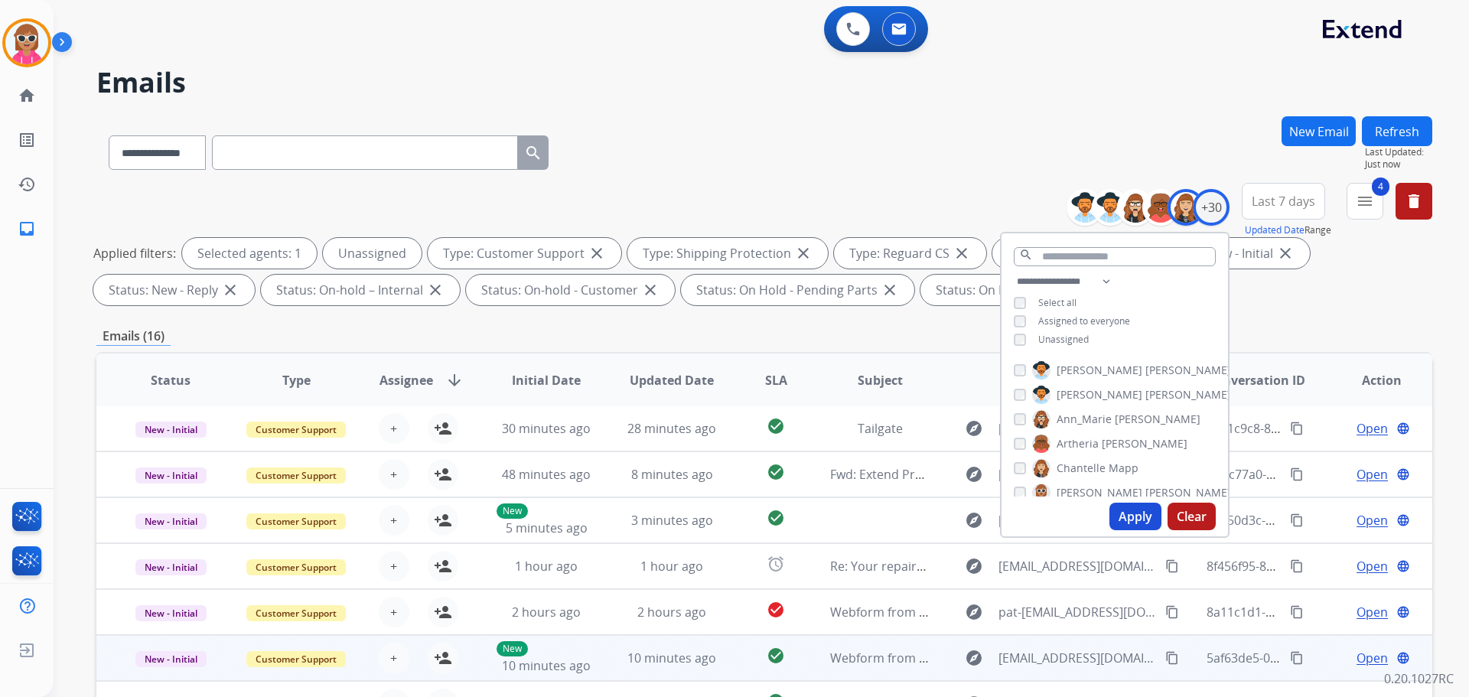
scroll to position [153, 0]
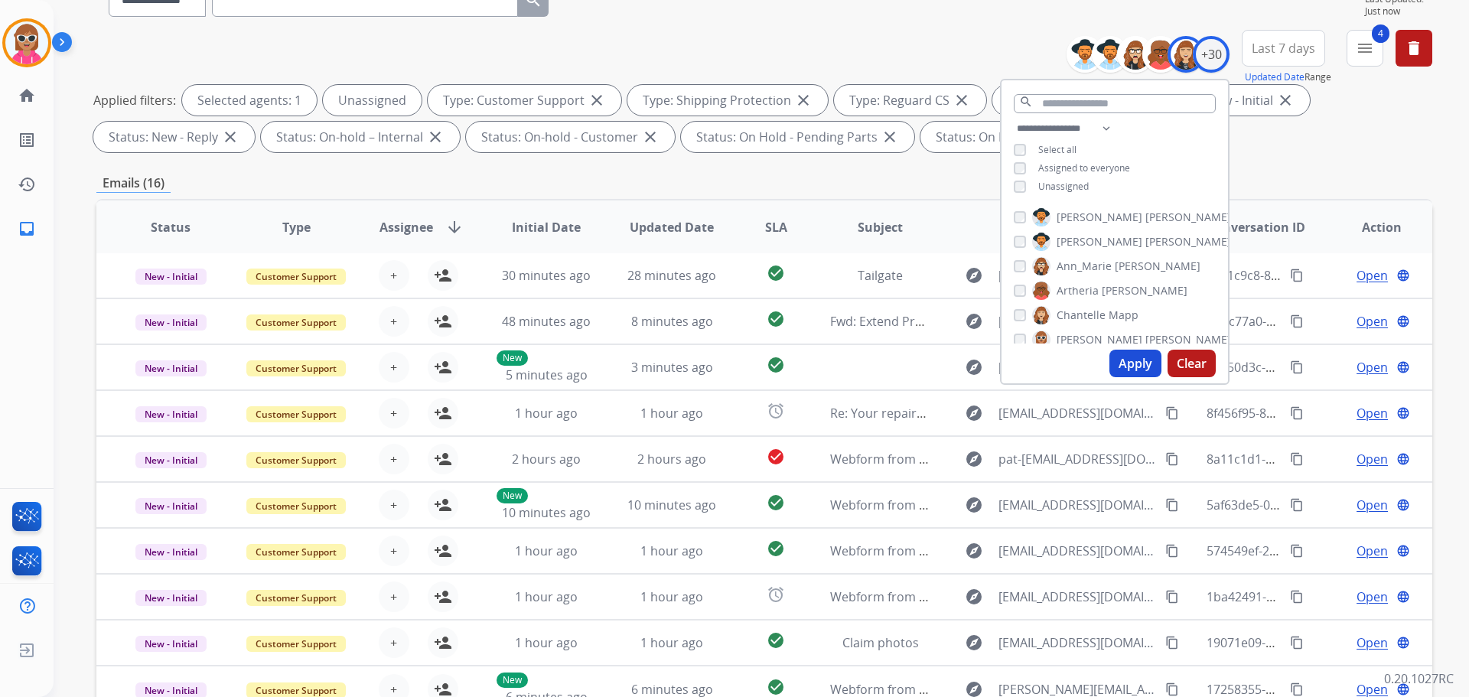
click at [1068, 313] on span "Chantelle" at bounding box center [1081, 315] width 49 height 15
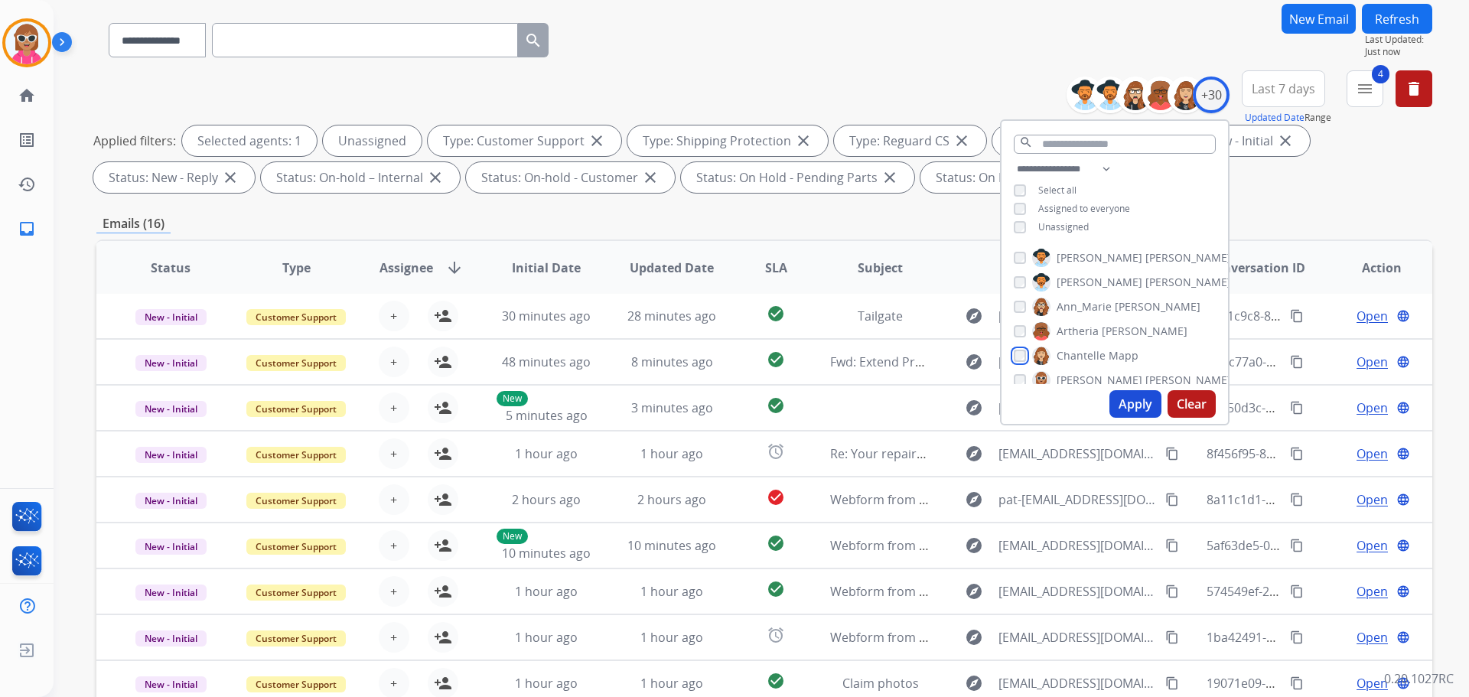
scroll to position [77, 0]
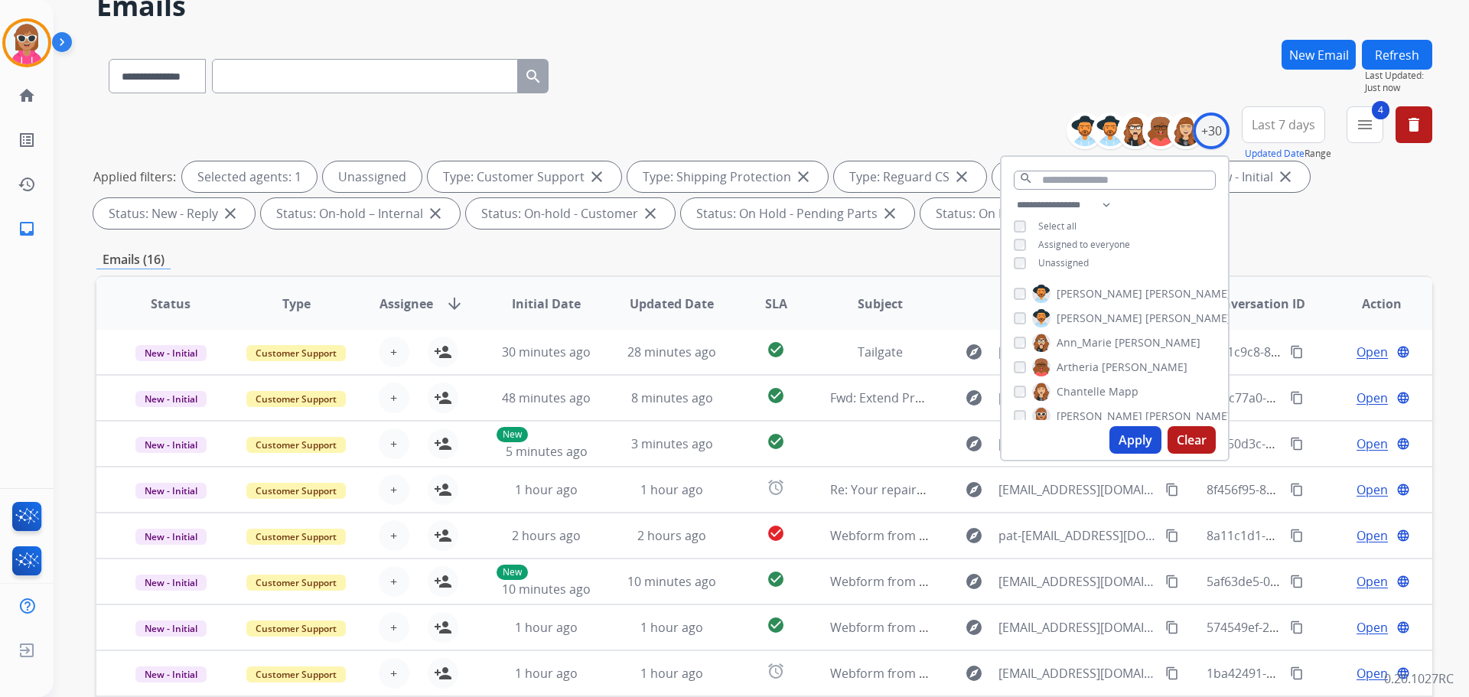
click at [1146, 289] on span "[PERSON_NAME]" at bounding box center [1189, 293] width 86 height 15
click at [1124, 432] on button "Apply" at bounding box center [1136, 440] width 52 height 28
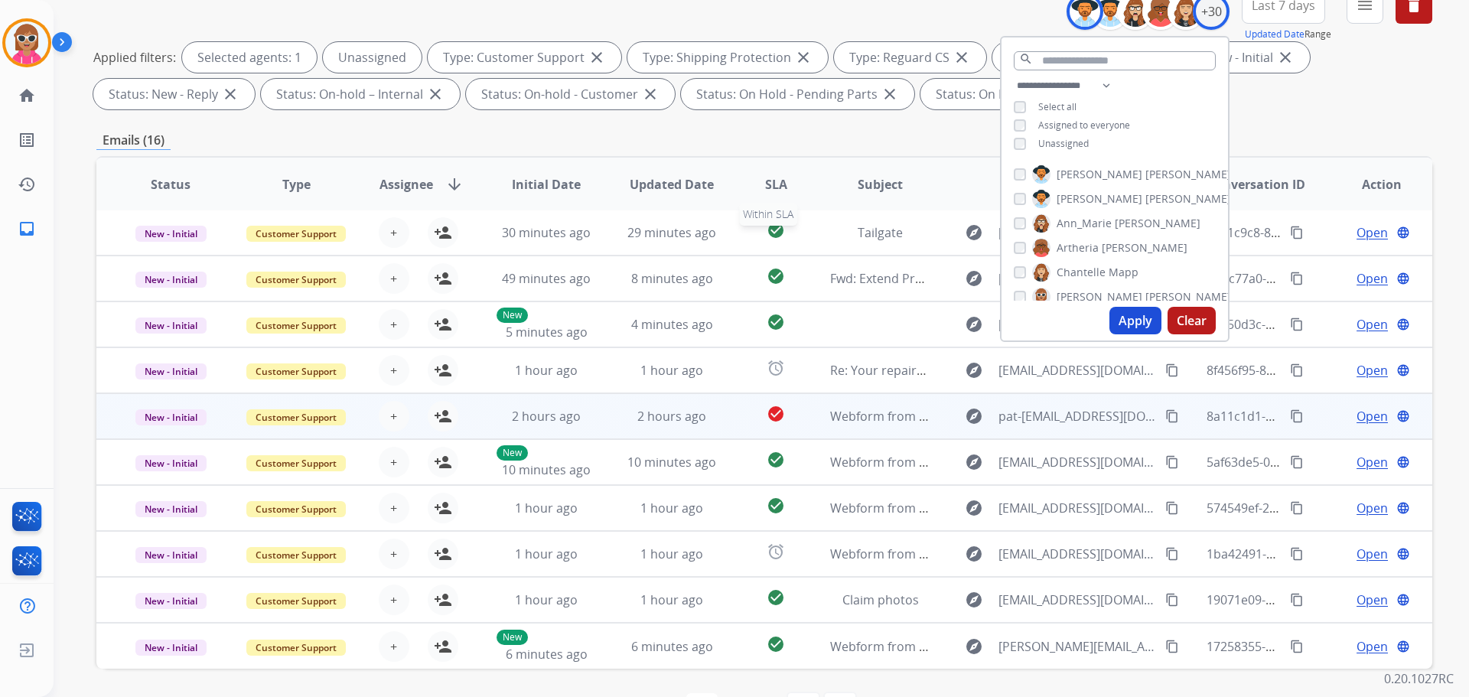
scroll to position [247, 0]
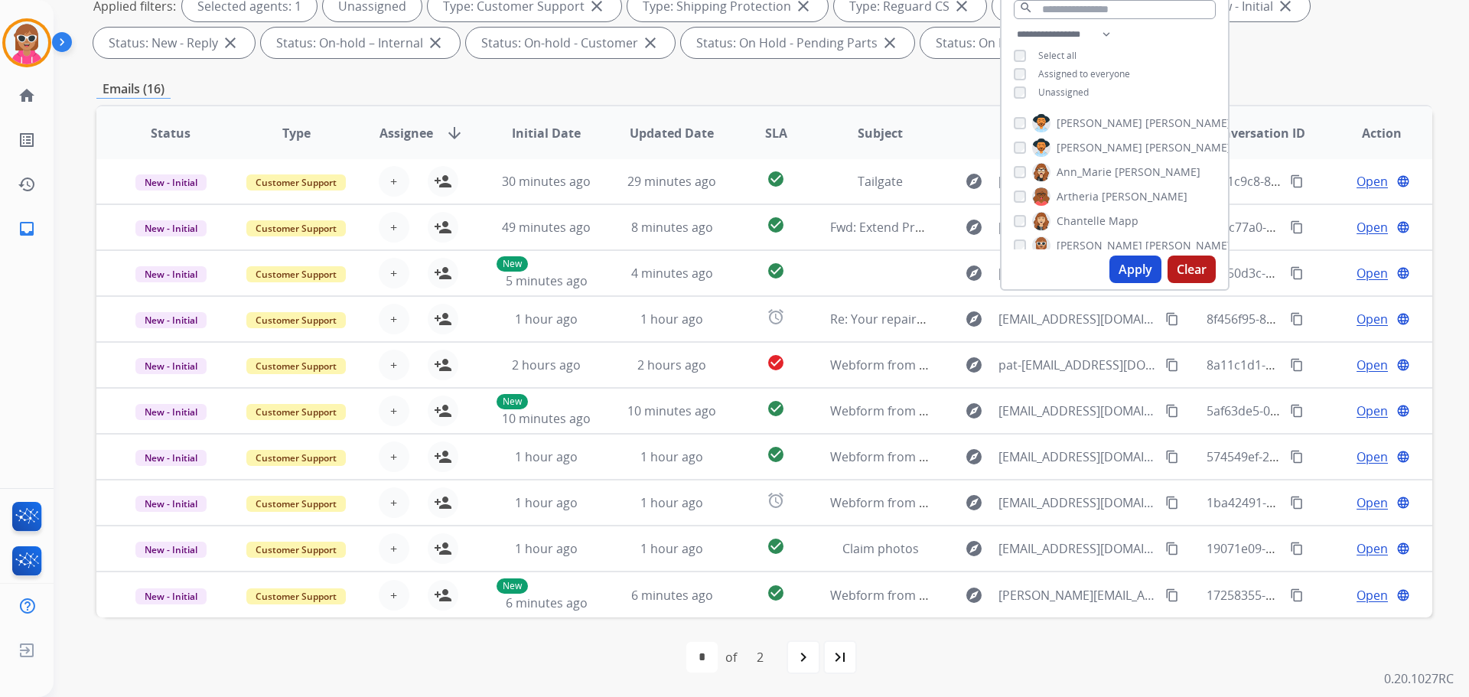
click at [768, 125] on span "SLA" at bounding box center [776, 133] width 22 height 18
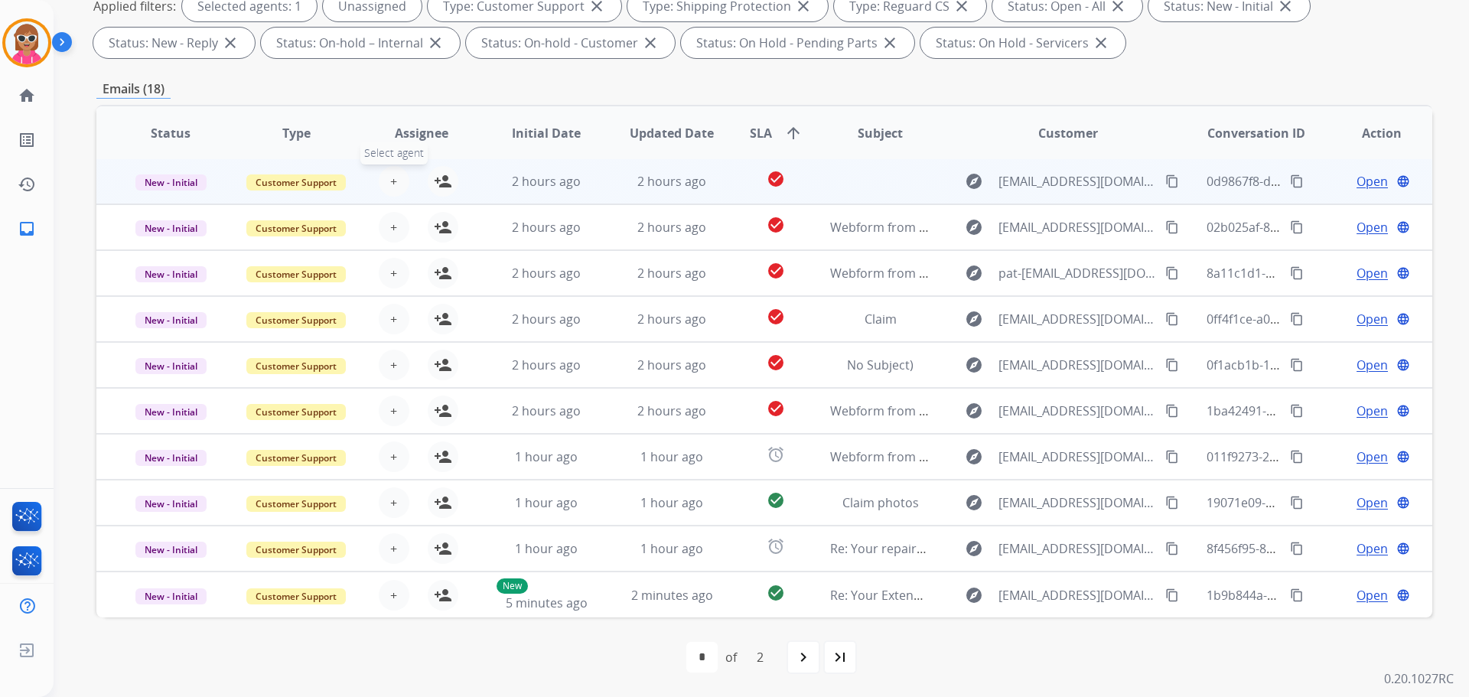
click at [383, 176] on button "+ Select agent" at bounding box center [394, 181] width 31 height 31
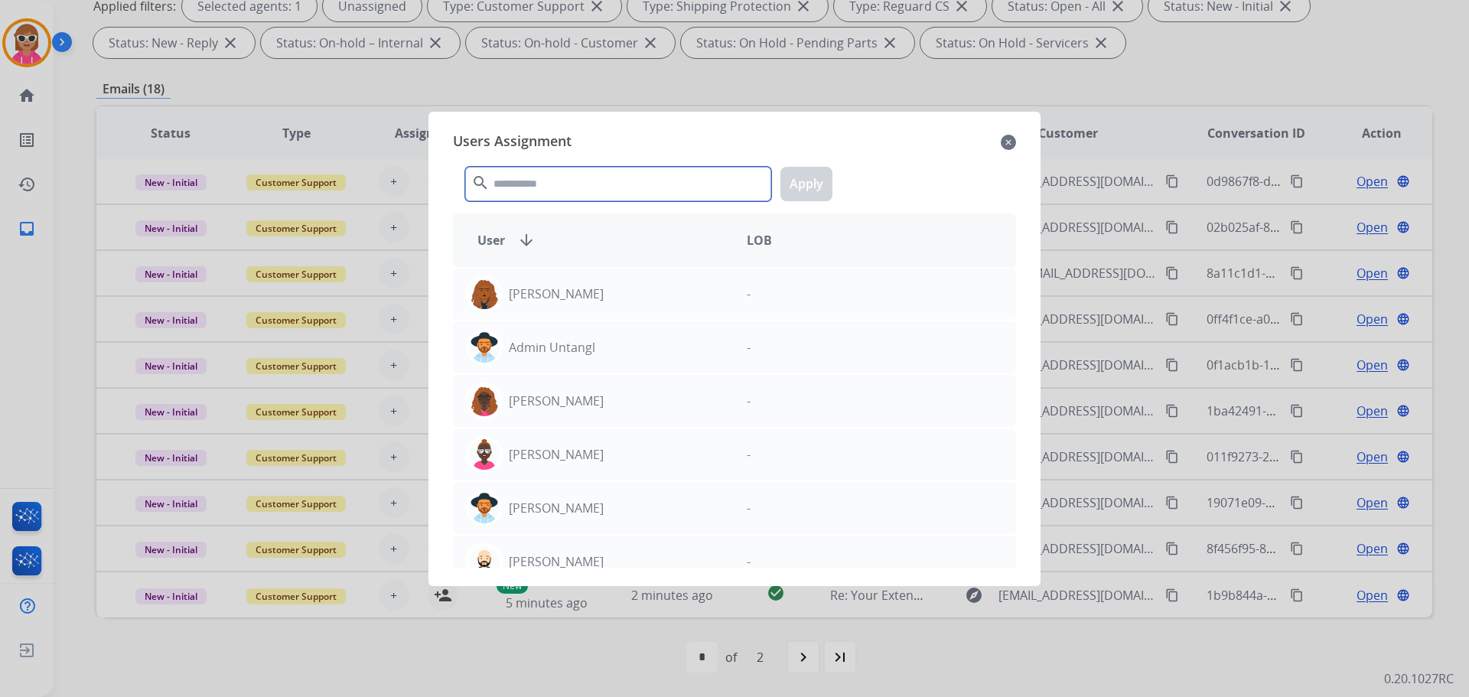
click at [512, 181] on input "text" at bounding box center [618, 184] width 306 height 34
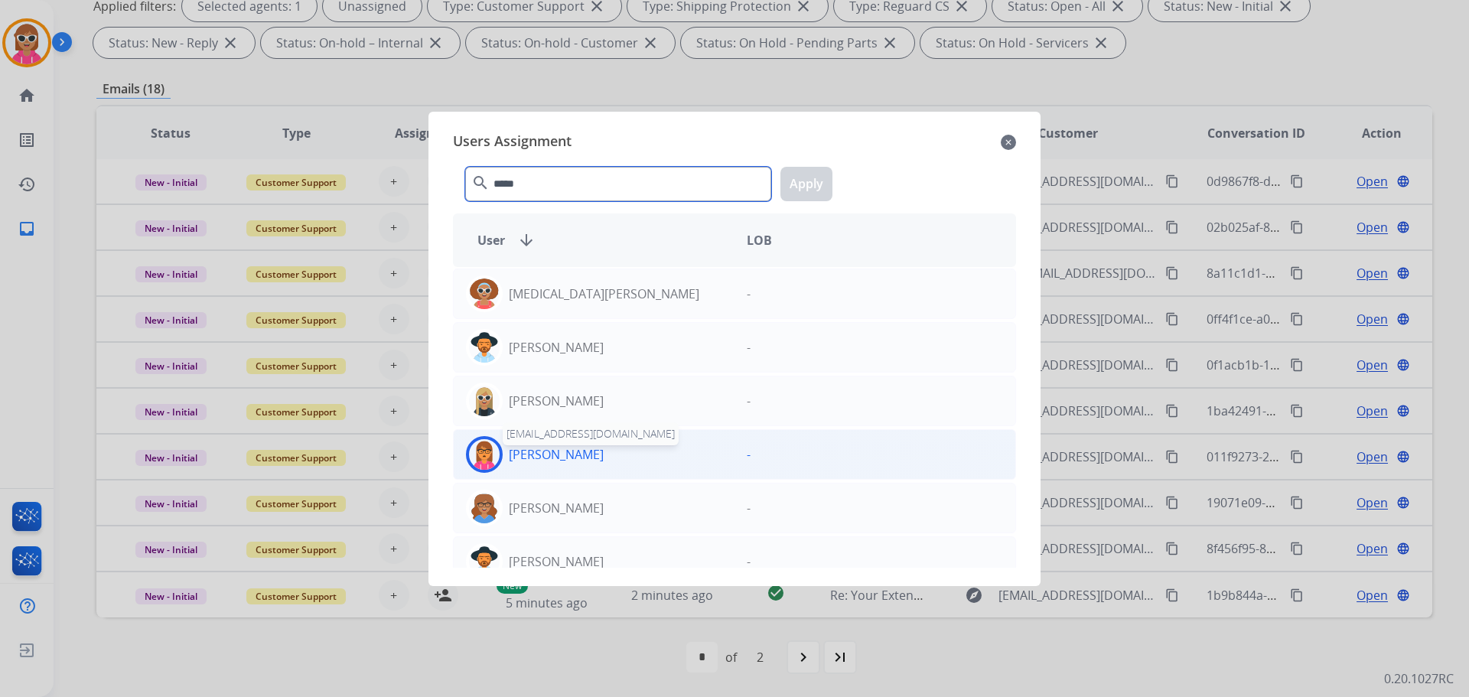
scroll to position [21, 0]
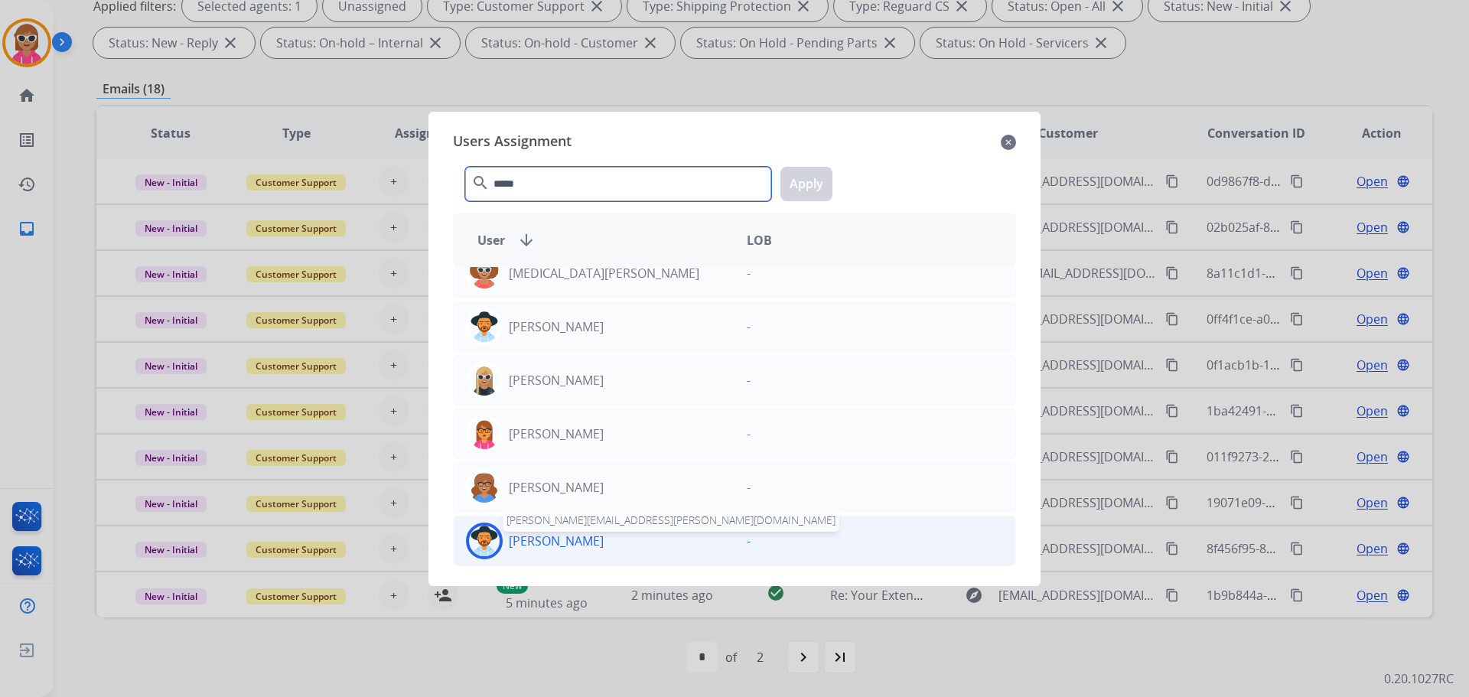
type input "*****"
click at [559, 541] on p "[PERSON_NAME]" at bounding box center [556, 541] width 95 height 18
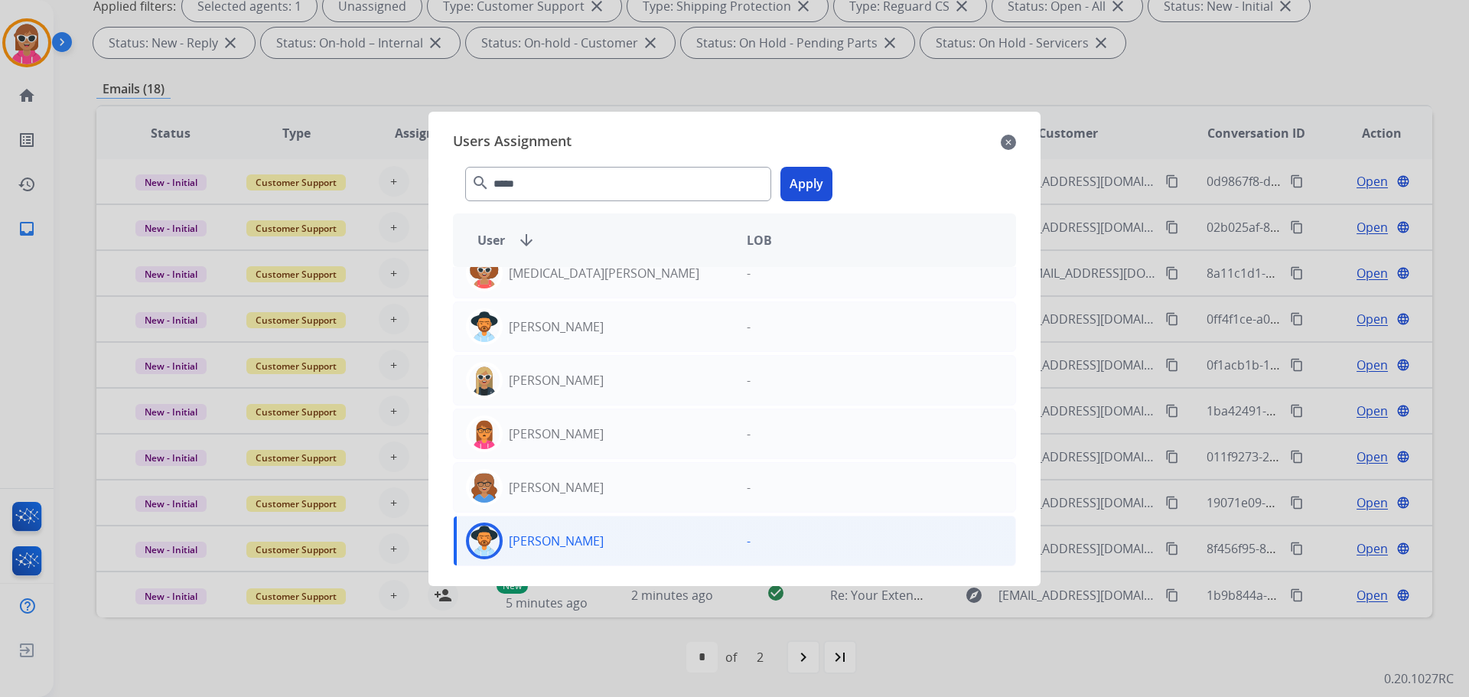
click at [818, 181] on button "Apply" at bounding box center [807, 184] width 52 height 34
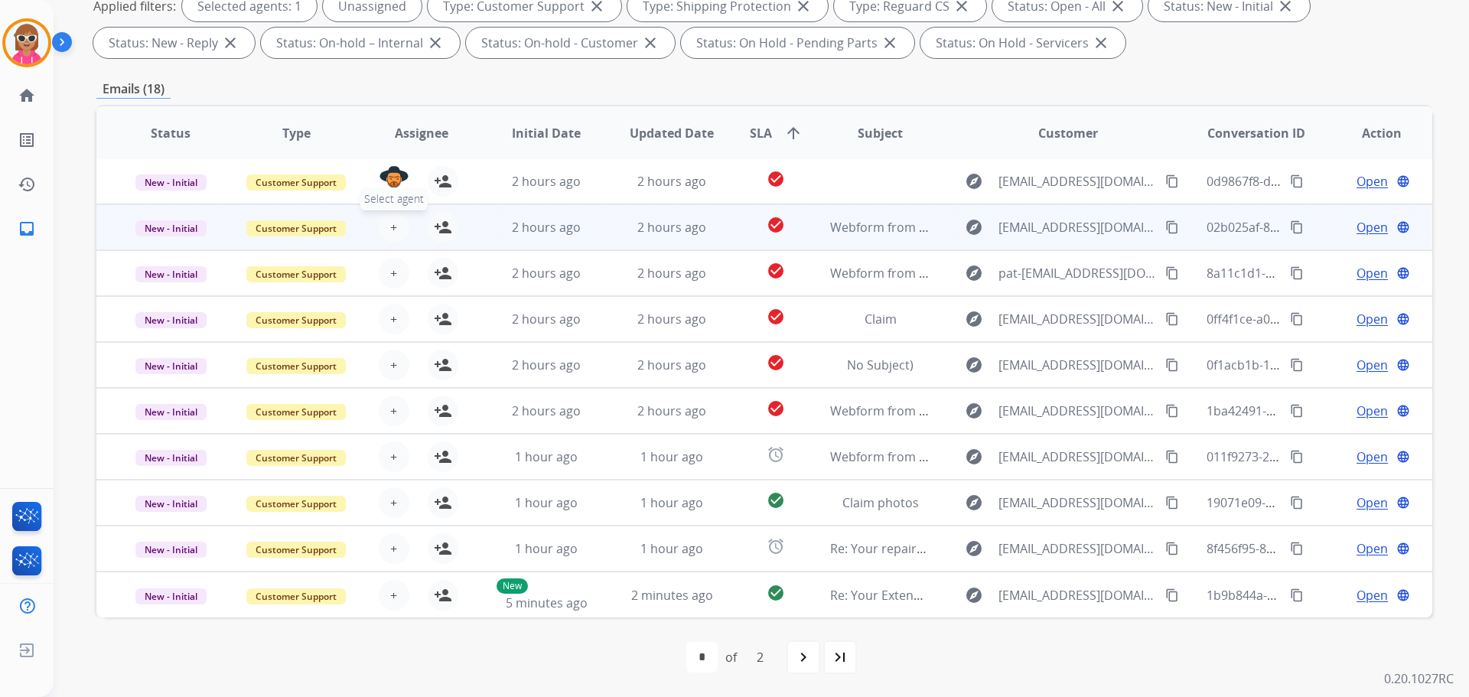
click at [390, 229] on span "+" at bounding box center [393, 227] width 7 height 18
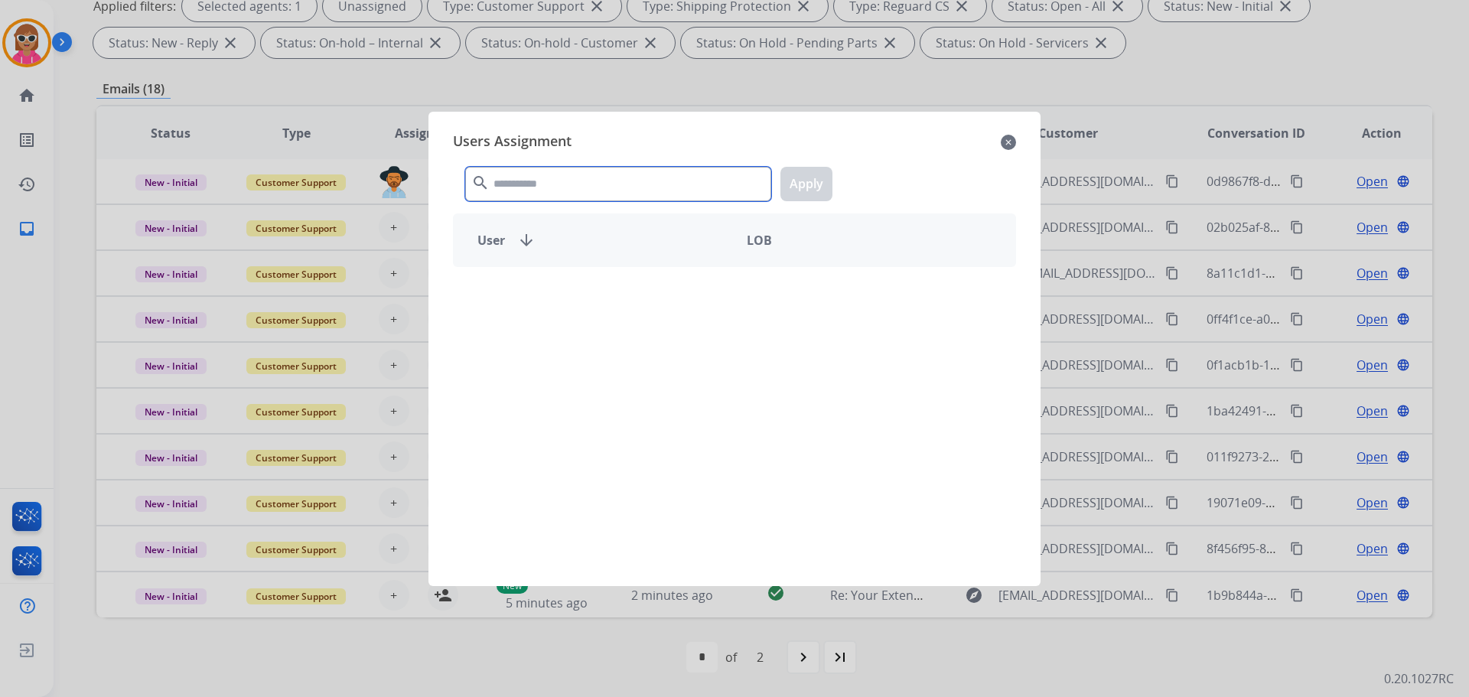
click at [504, 185] on input "text" at bounding box center [618, 184] width 306 height 34
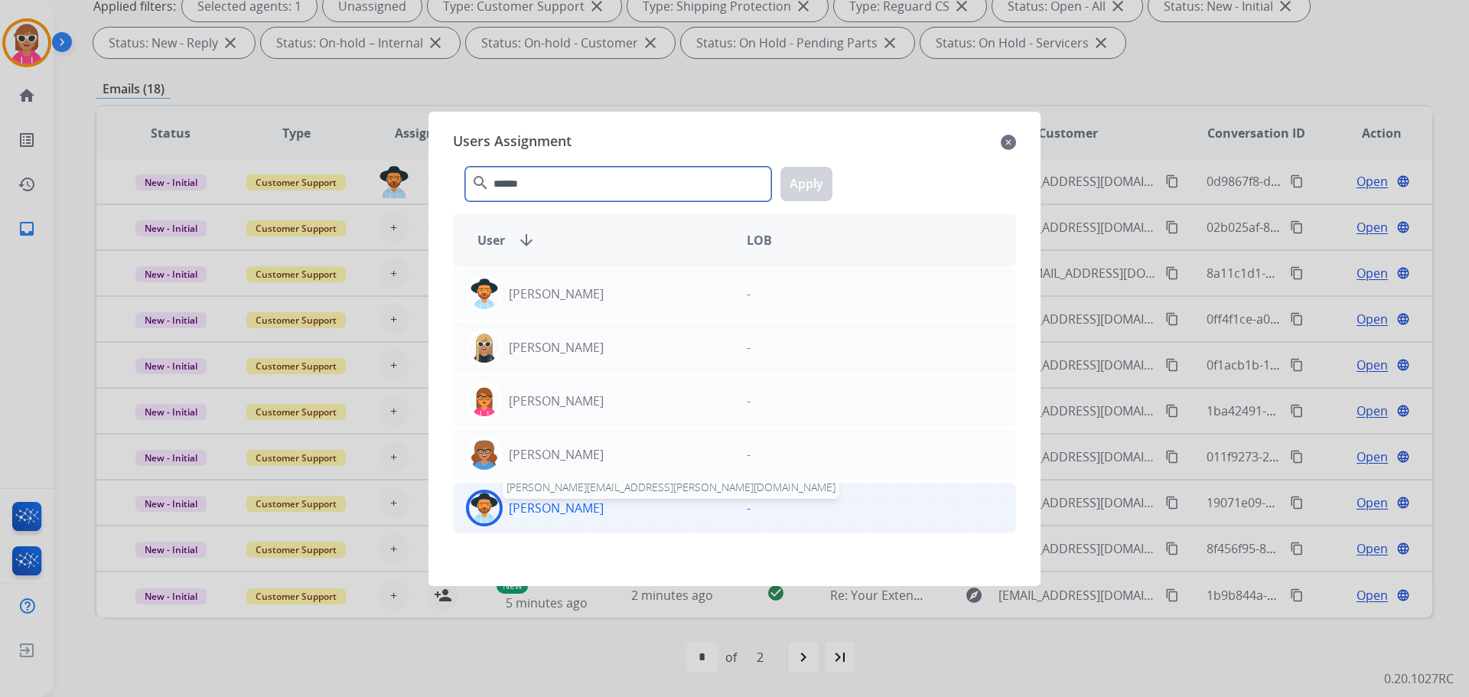
type input "******"
click at [594, 512] on p "[PERSON_NAME]" at bounding box center [556, 508] width 95 height 18
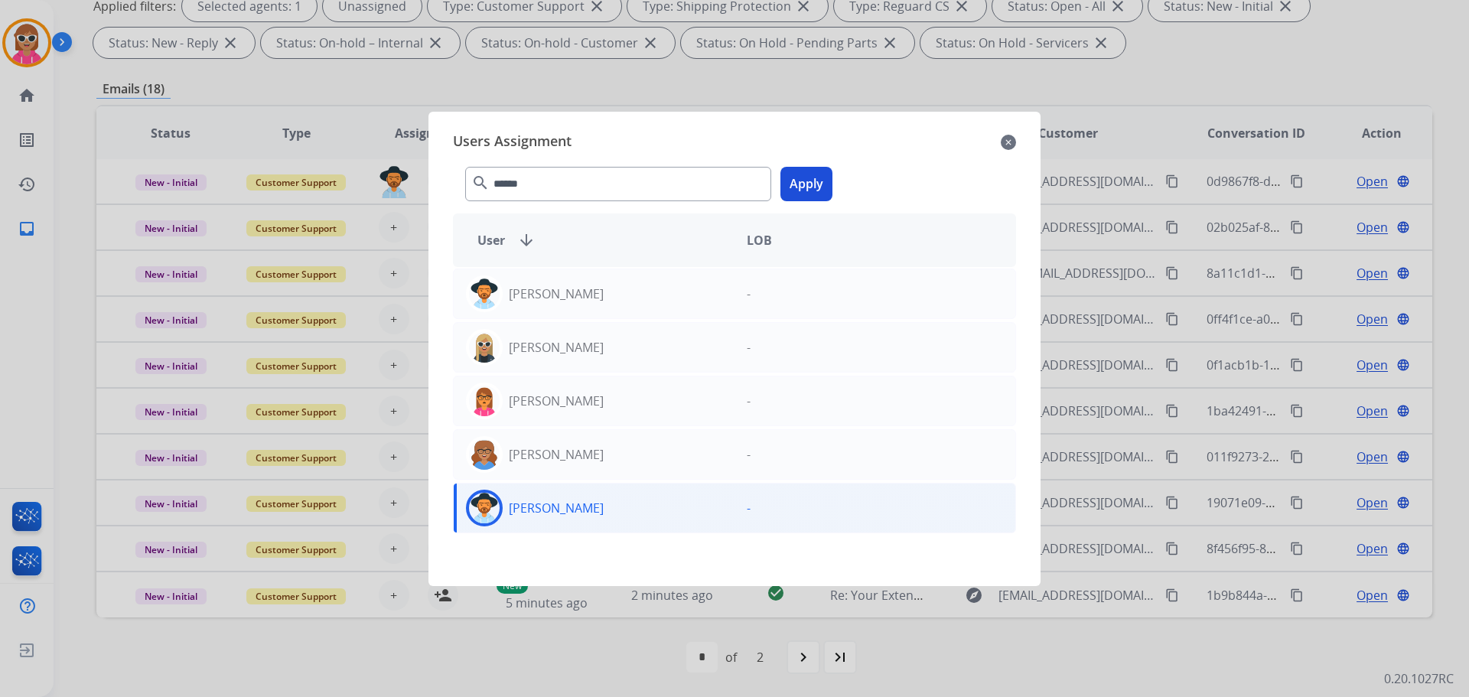
drag, startPoint x: 810, startPoint y: 186, endPoint x: 799, endPoint y: 189, distance: 11.1
click at [809, 185] on button "Apply" at bounding box center [807, 184] width 52 height 34
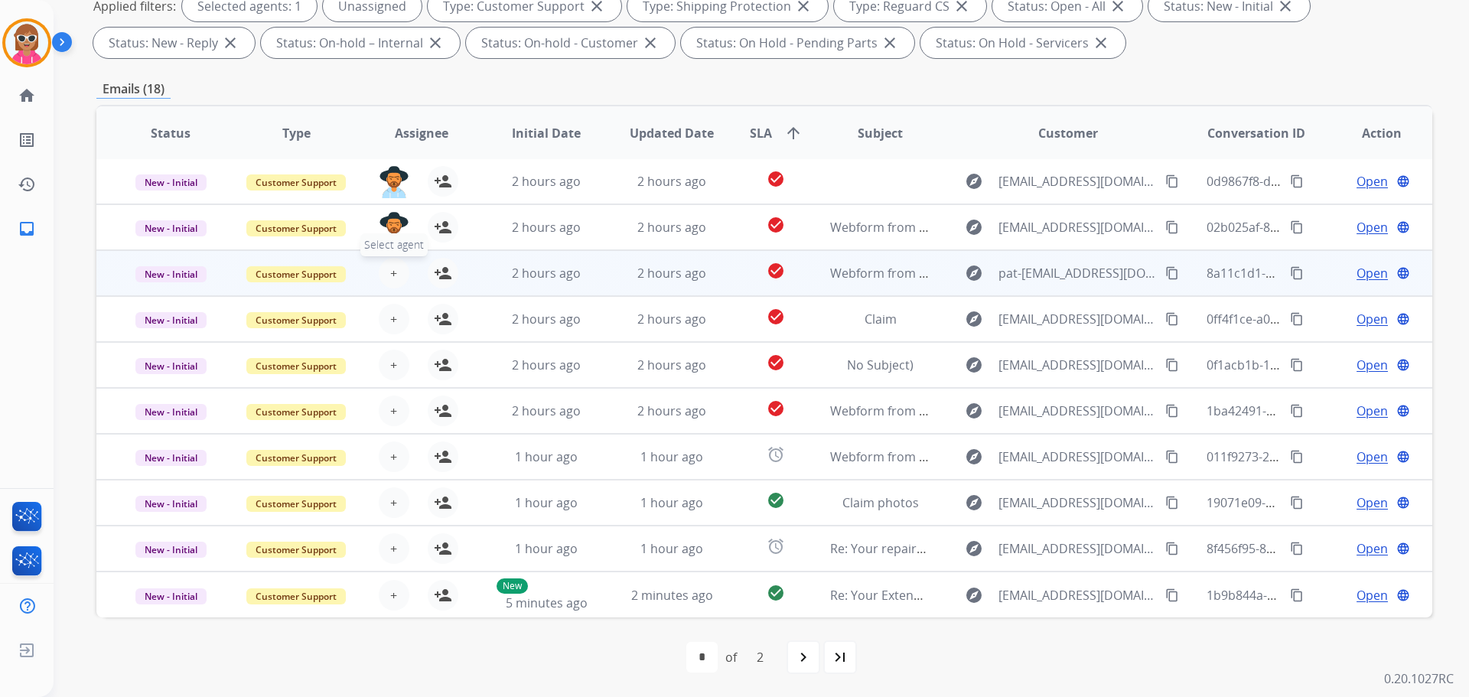
click at [391, 275] on span "+" at bounding box center [393, 273] width 7 height 18
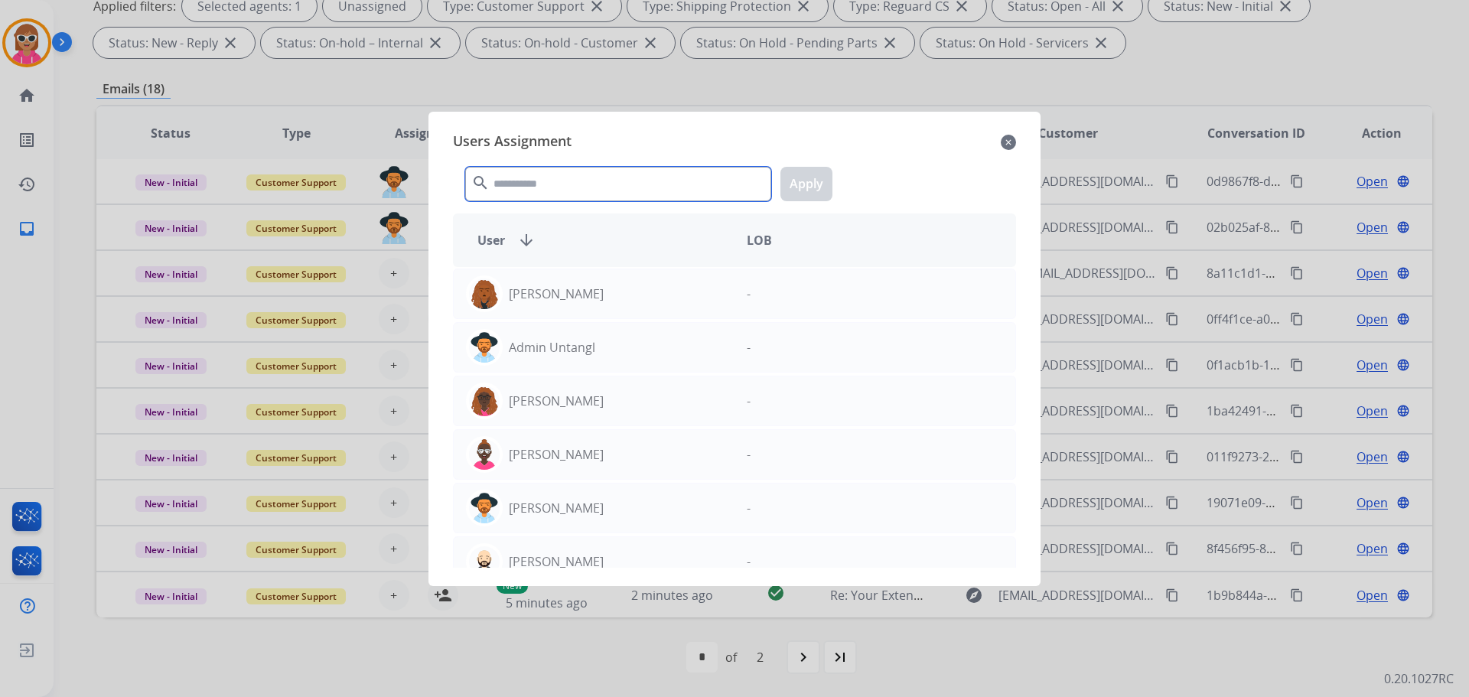
click at [640, 194] on input "text" at bounding box center [618, 184] width 306 height 34
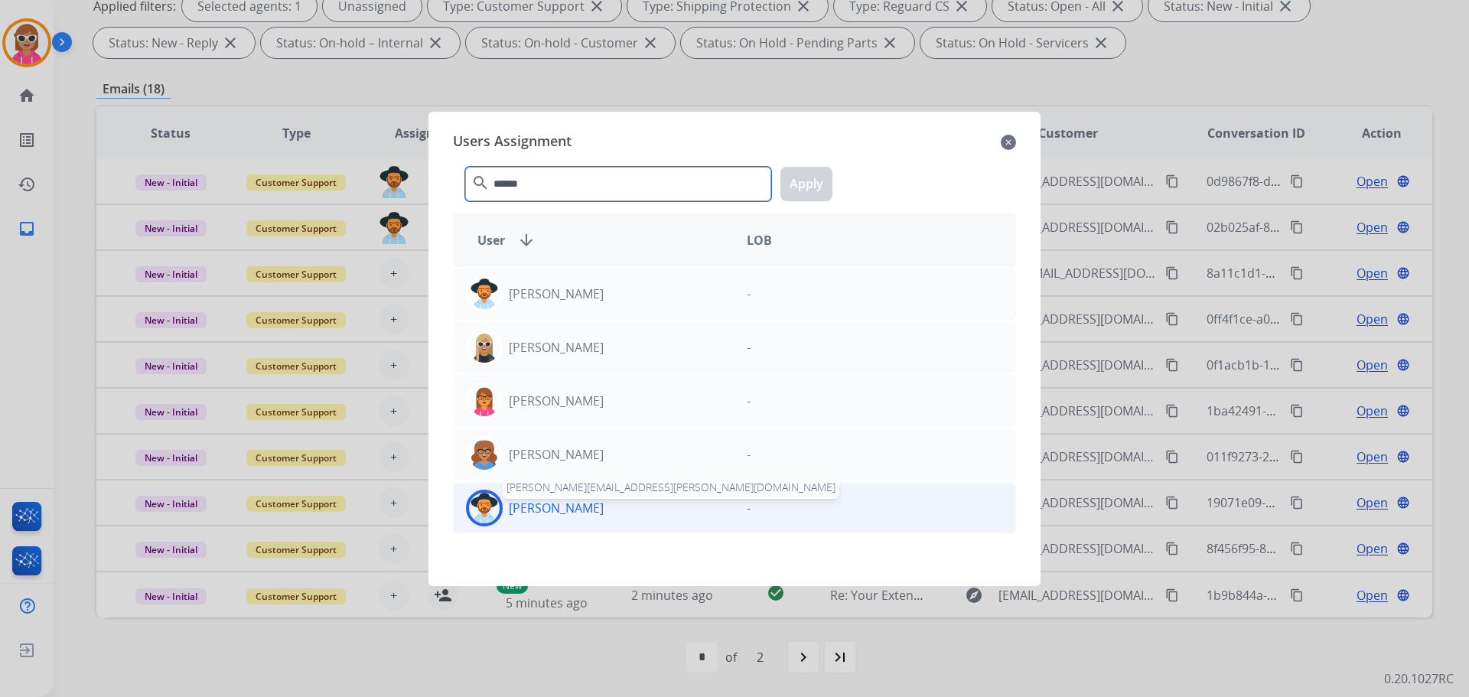
type input "******"
click at [534, 501] on p "[PERSON_NAME]" at bounding box center [556, 508] width 95 height 18
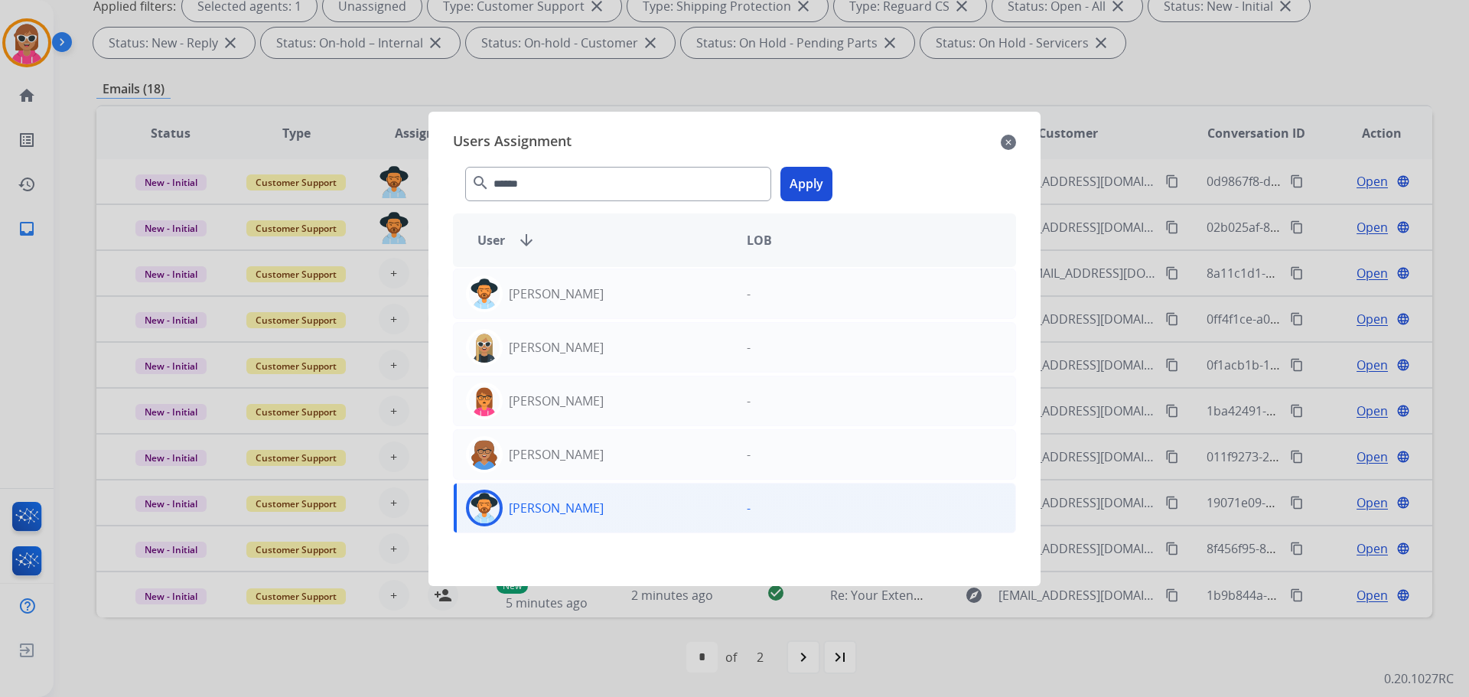
drag, startPoint x: 805, startPoint y: 181, endPoint x: 768, endPoint y: 204, distance: 44.4
click at [804, 181] on button "Apply" at bounding box center [807, 184] width 52 height 34
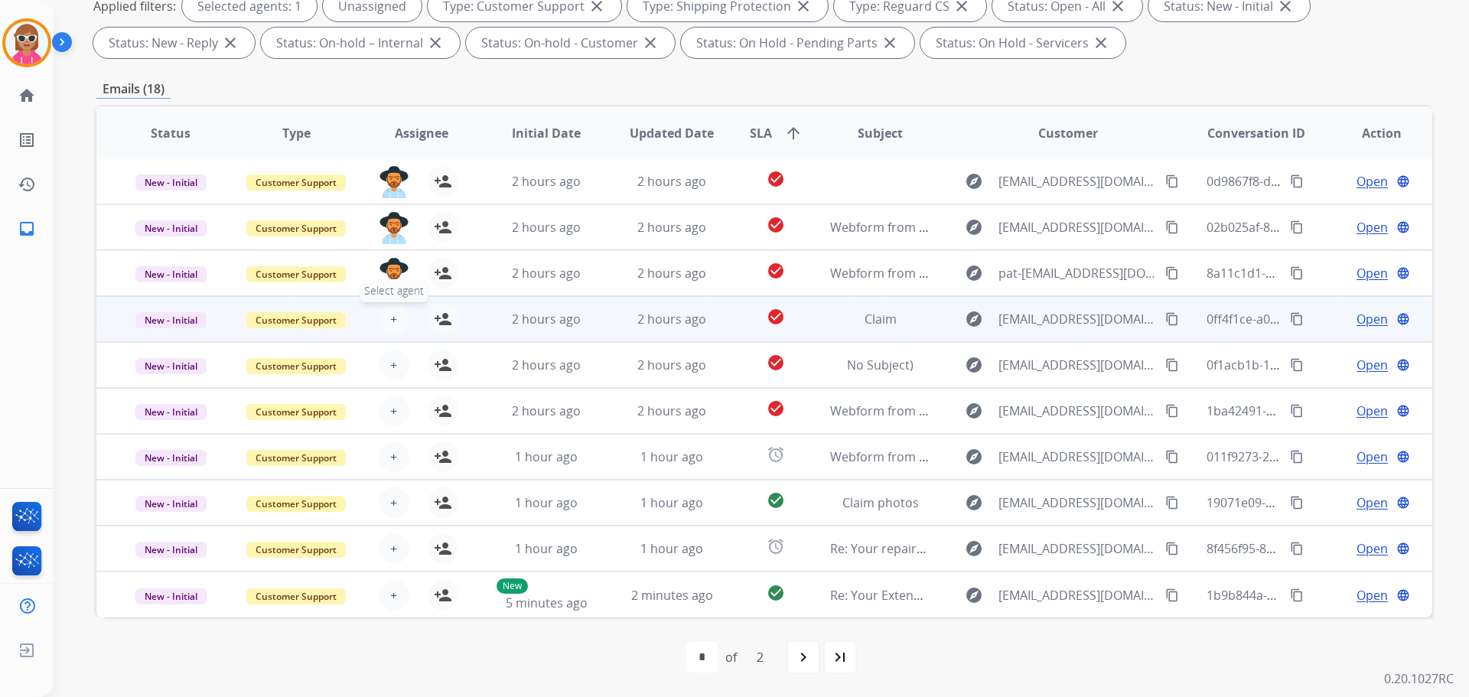
click at [392, 315] on span "+" at bounding box center [393, 319] width 7 height 18
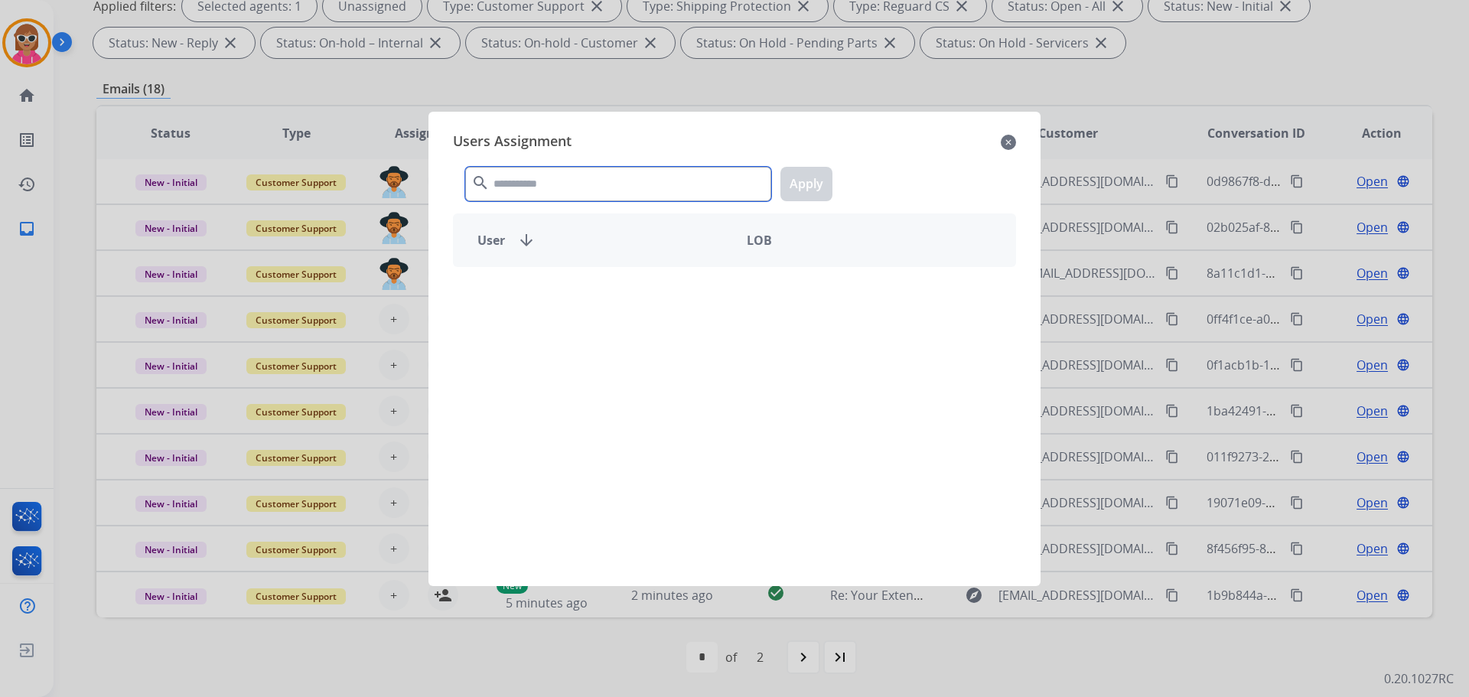
click at [551, 197] on input "text" at bounding box center [618, 184] width 306 height 34
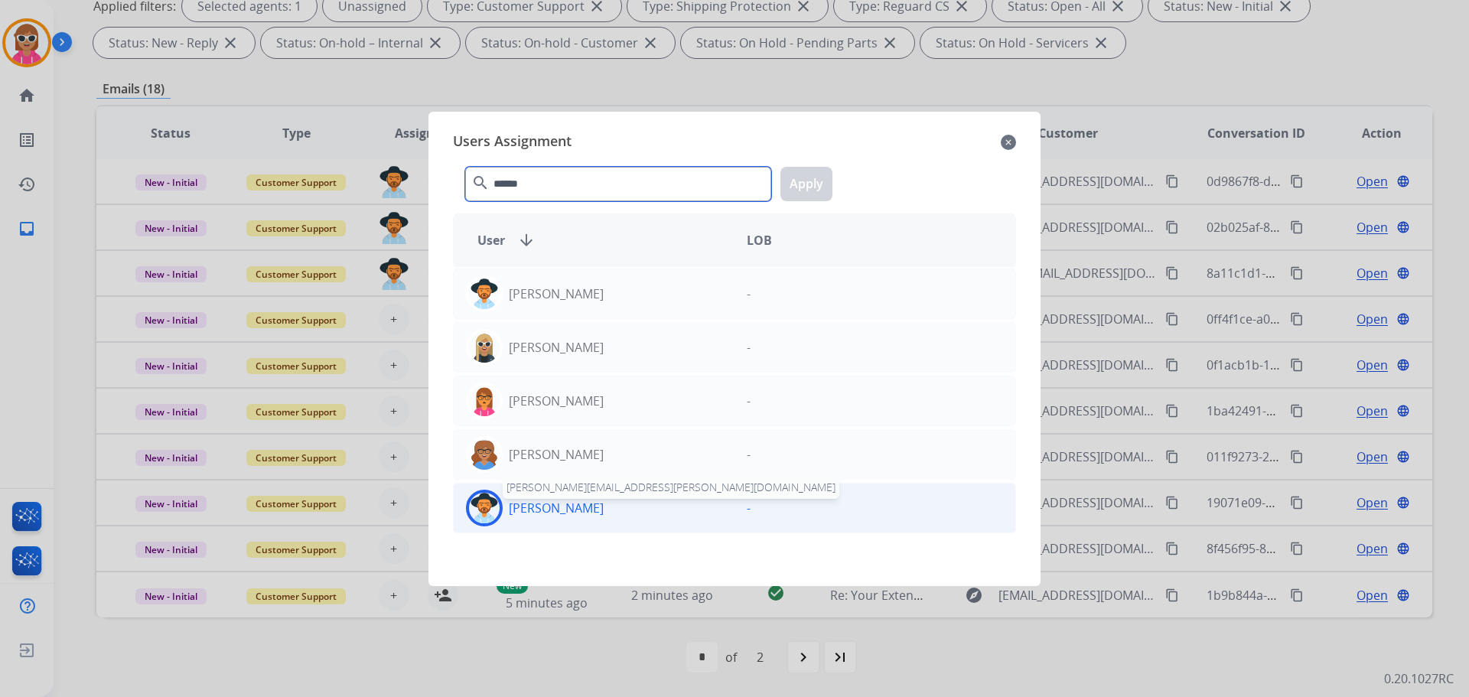
type input "******"
click at [560, 506] on p "[PERSON_NAME]" at bounding box center [556, 508] width 95 height 18
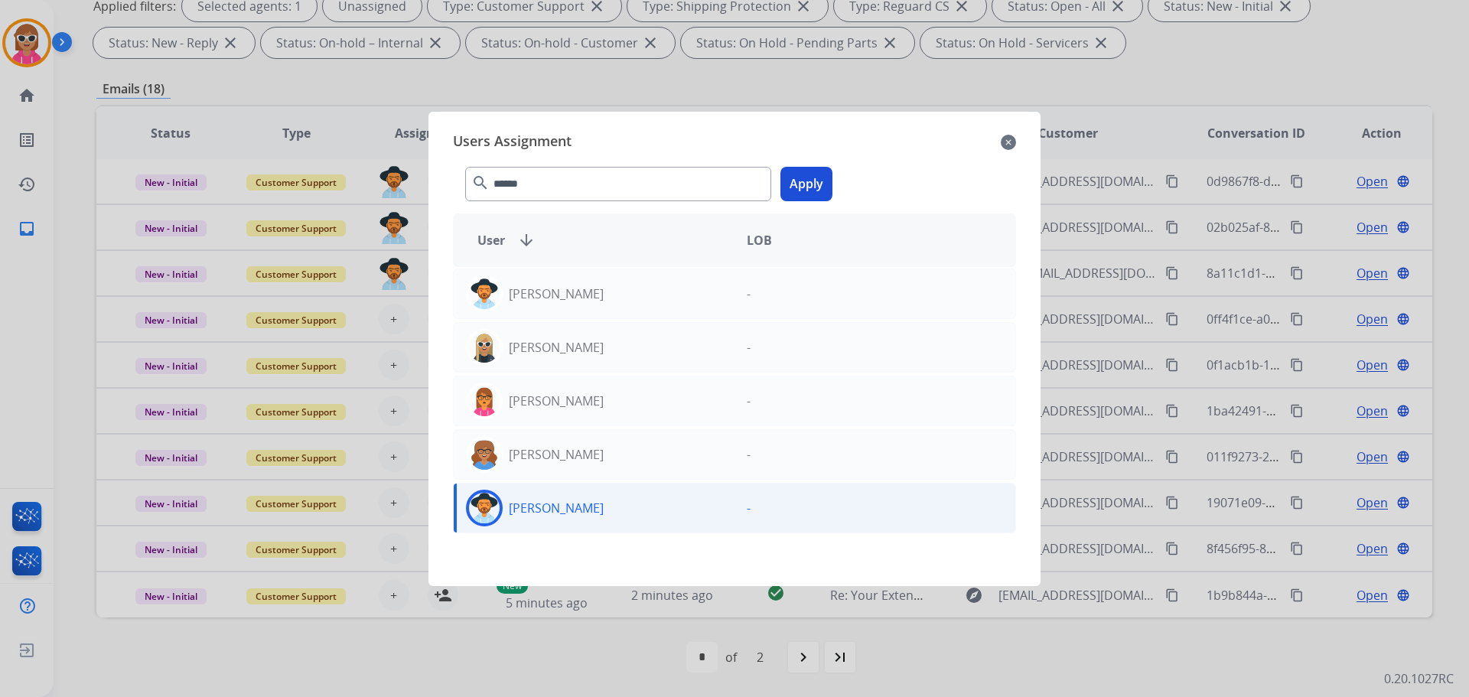
drag, startPoint x: 810, startPoint y: 184, endPoint x: 777, endPoint y: 204, distance: 38.5
click at [806, 188] on button "Apply" at bounding box center [807, 184] width 52 height 34
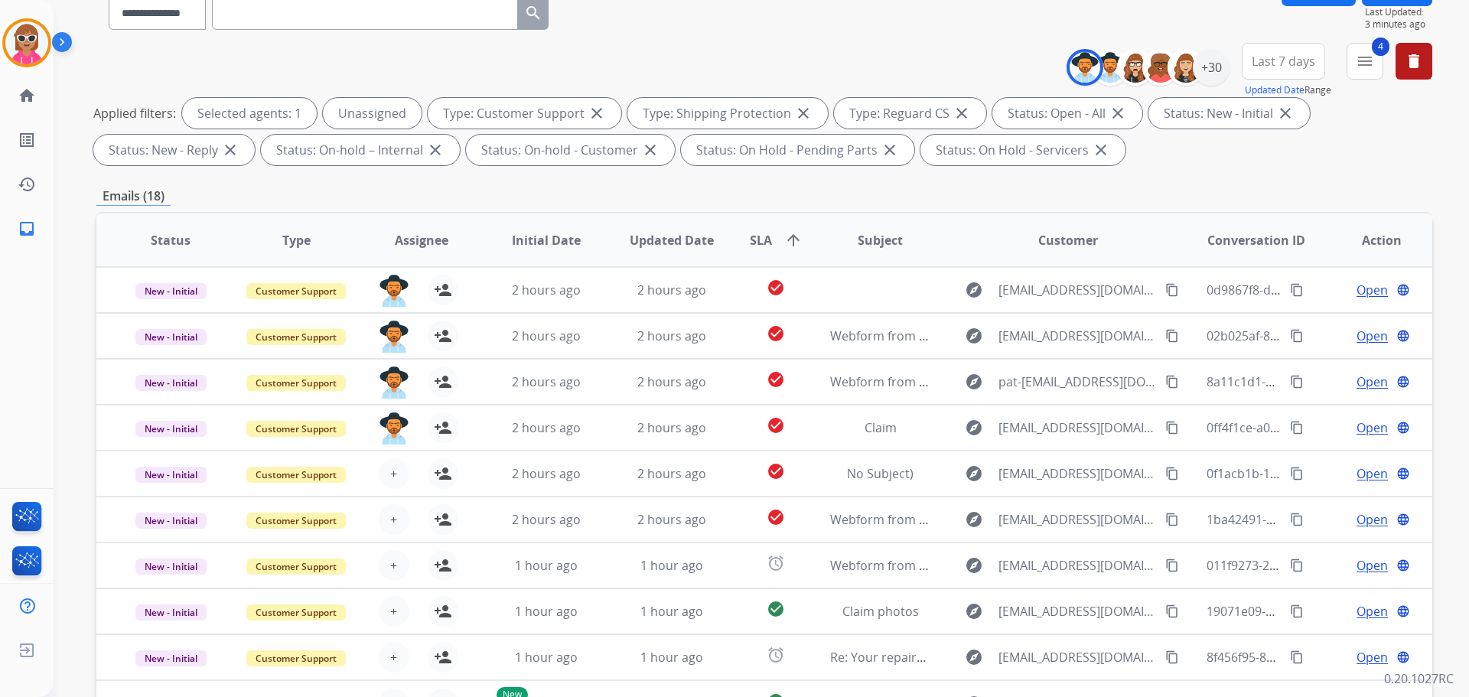
scroll to position [0, 0]
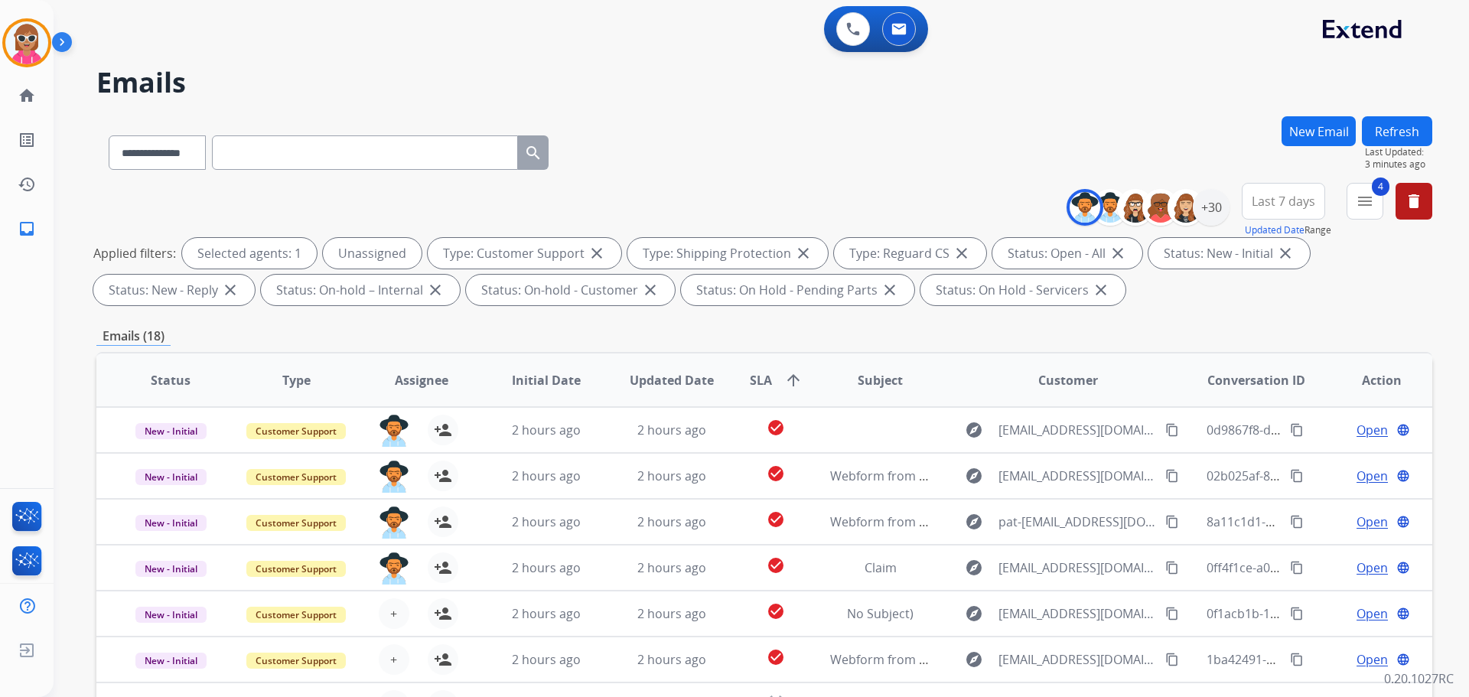
click at [1407, 133] on button "Refresh" at bounding box center [1397, 131] width 70 height 30
click at [286, 139] on input "text" at bounding box center [365, 152] width 306 height 34
paste input "**********"
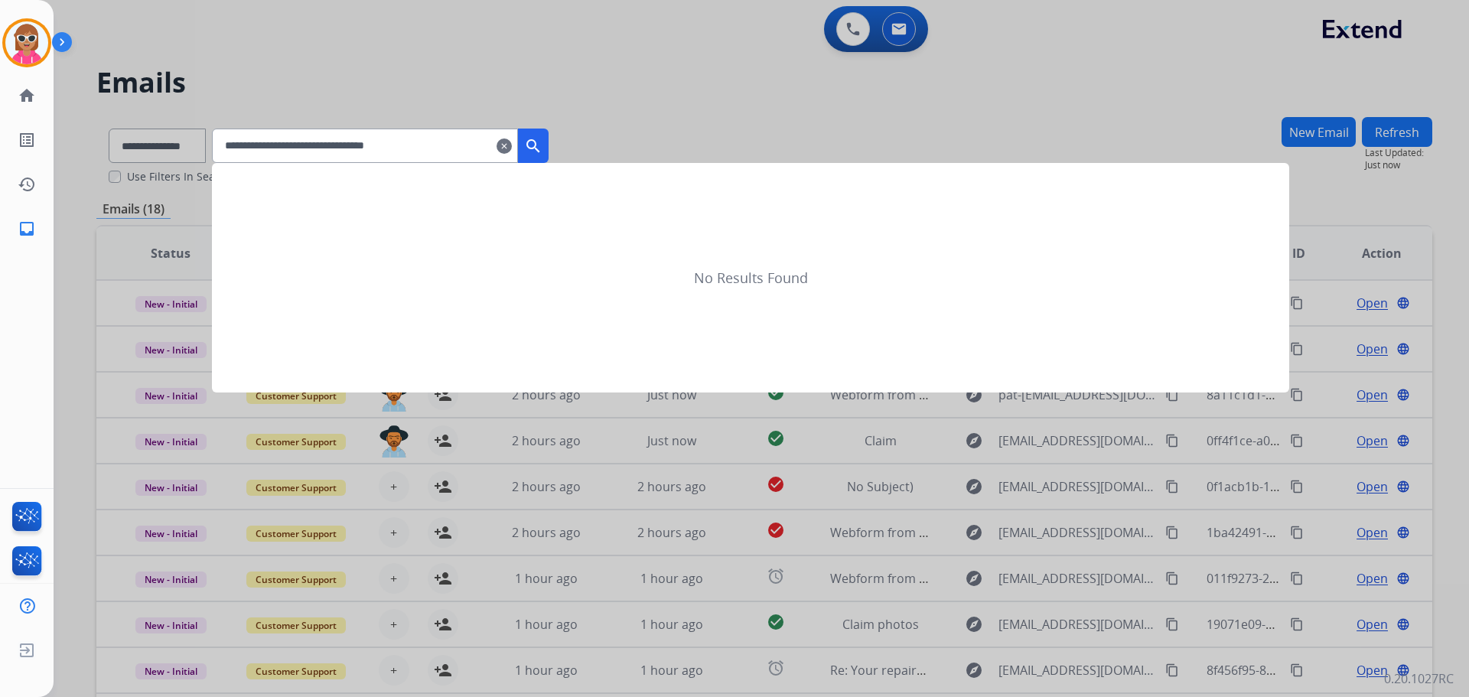
type input "**********"
drag, startPoint x: 518, startPoint y: 155, endPoint x: 445, endPoint y: 142, distance: 74.8
click at [506, 149] on input "**********" at bounding box center [365, 146] width 306 height 34
drag, startPoint x: 724, startPoint y: 80, endPoint x: 480, endPoint y: 117, distance: 247.0
click at [721, 80] on div at bounding box center [734, 348] width 1469 height 697
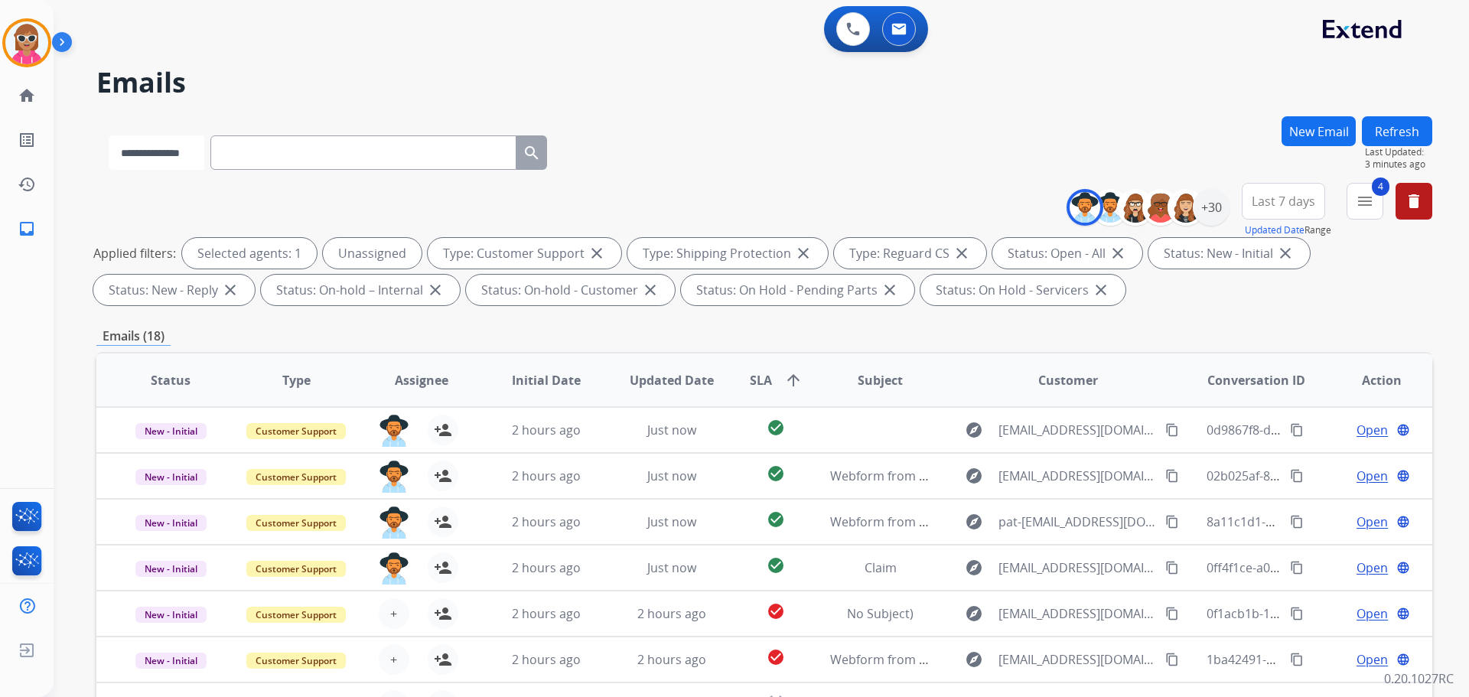
drag, startPoint x: 205, startPoint y: 158, endPoint x: 196, endPoint y: 168, distance: 13.0
click at [201, 160] on select "**********" at bounding box center [157, 152] width 96 height 34
select select "**********"
click at [109, 135] on select "**********" at bounding box center [157, 152] width 96 height 34
drag, startPoint x: 266, startPoint y: 135, endPoint x: 240, endPoint y: 151, distance: 30.6
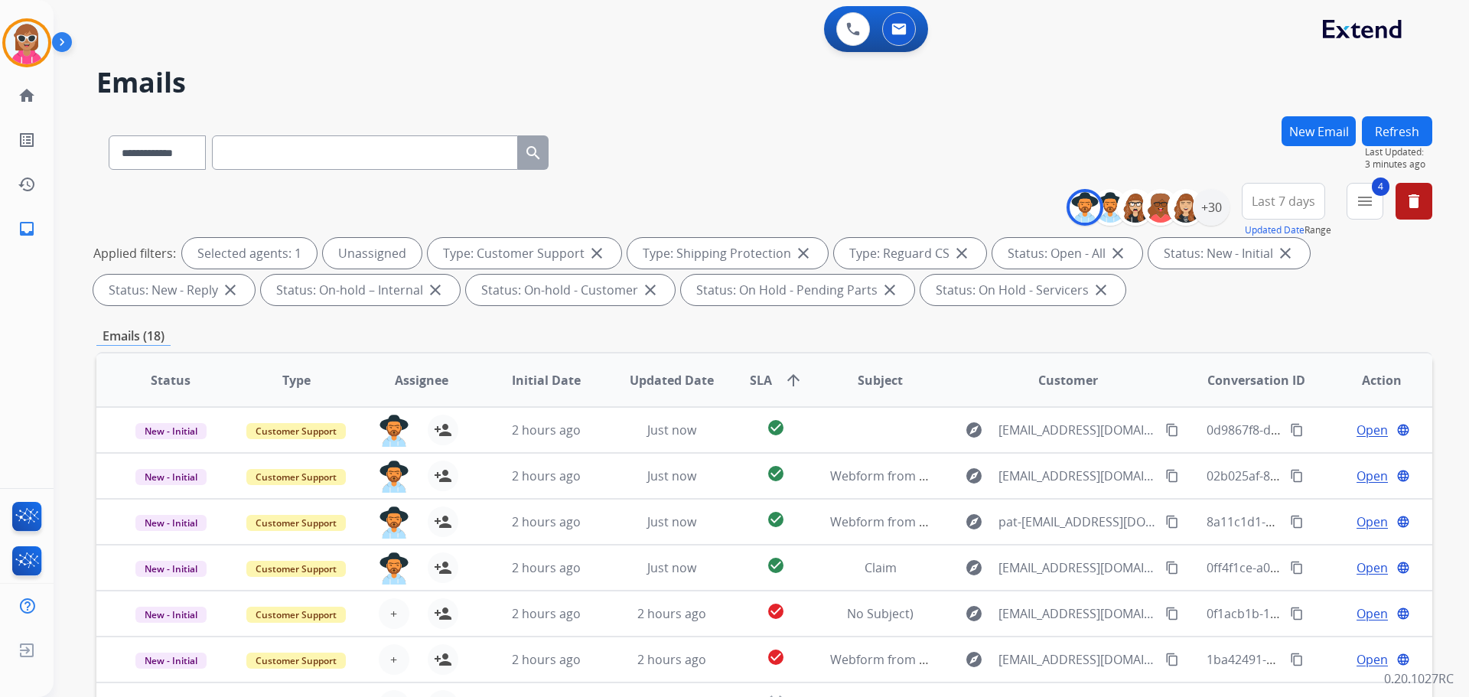
paste input "**********"
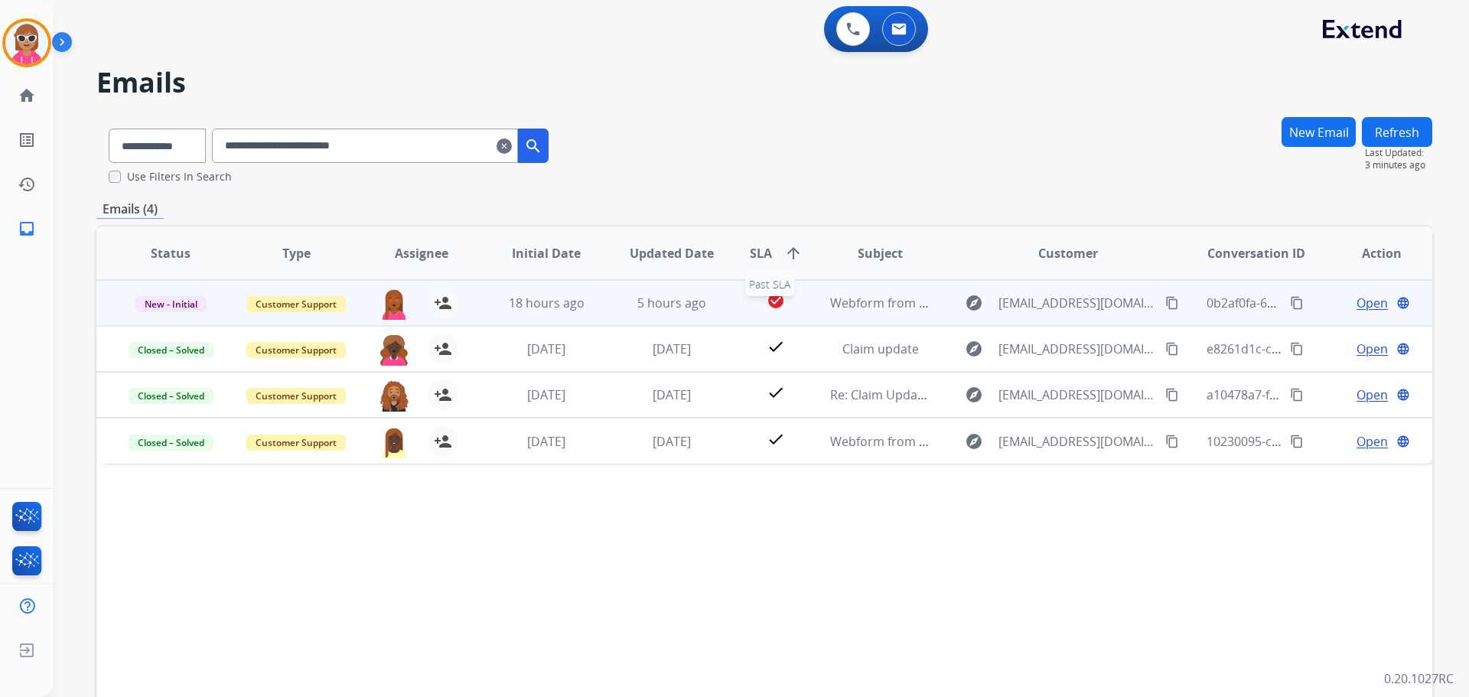
click at [747, 312] on div "check_circle" at bounding box center [776, 303] width 58 height 23
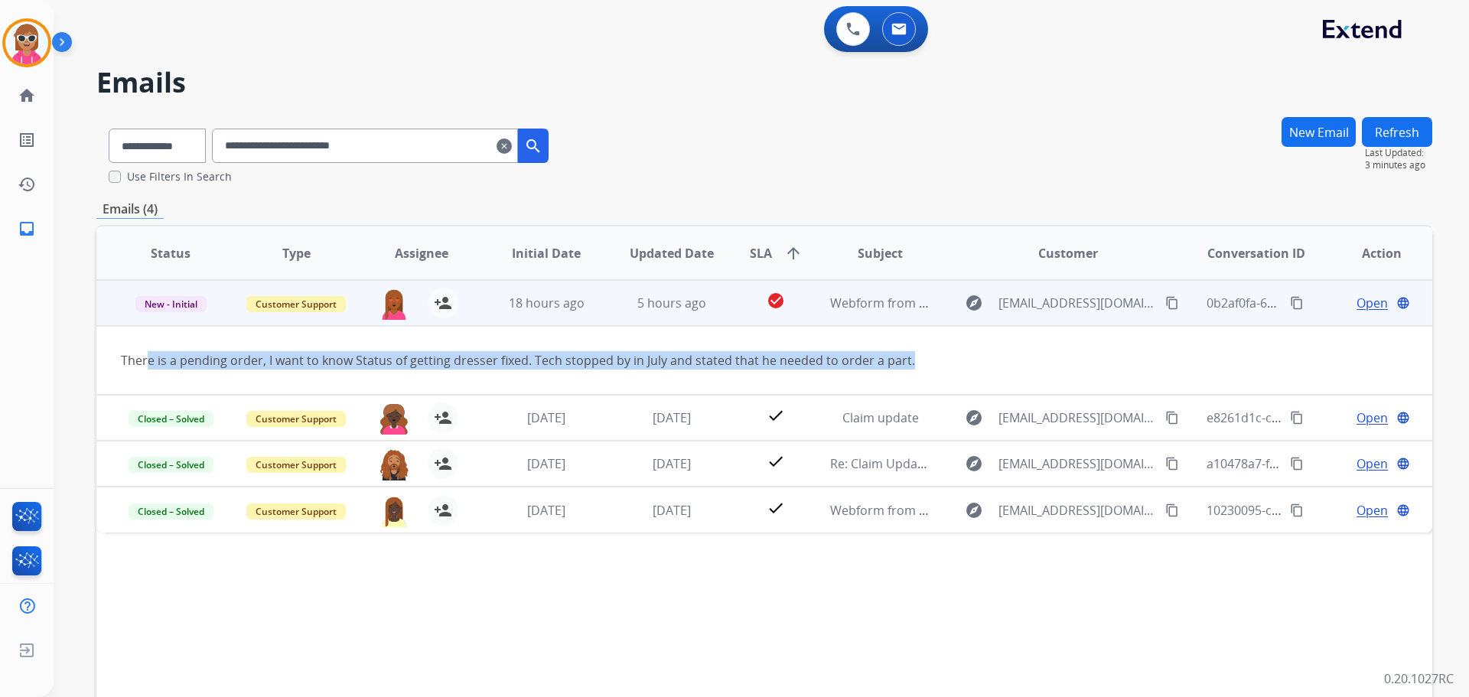
drag, startPoint x: 146, startPoint y: 366, endPoint x: 911, endPoint y: 365, distance: 764.6
click at [918, 367] on div "There is a pending order, I want to know Status of getting dresser fixed. Tech …" at bounding box center [639, 360] width 1037 height 18
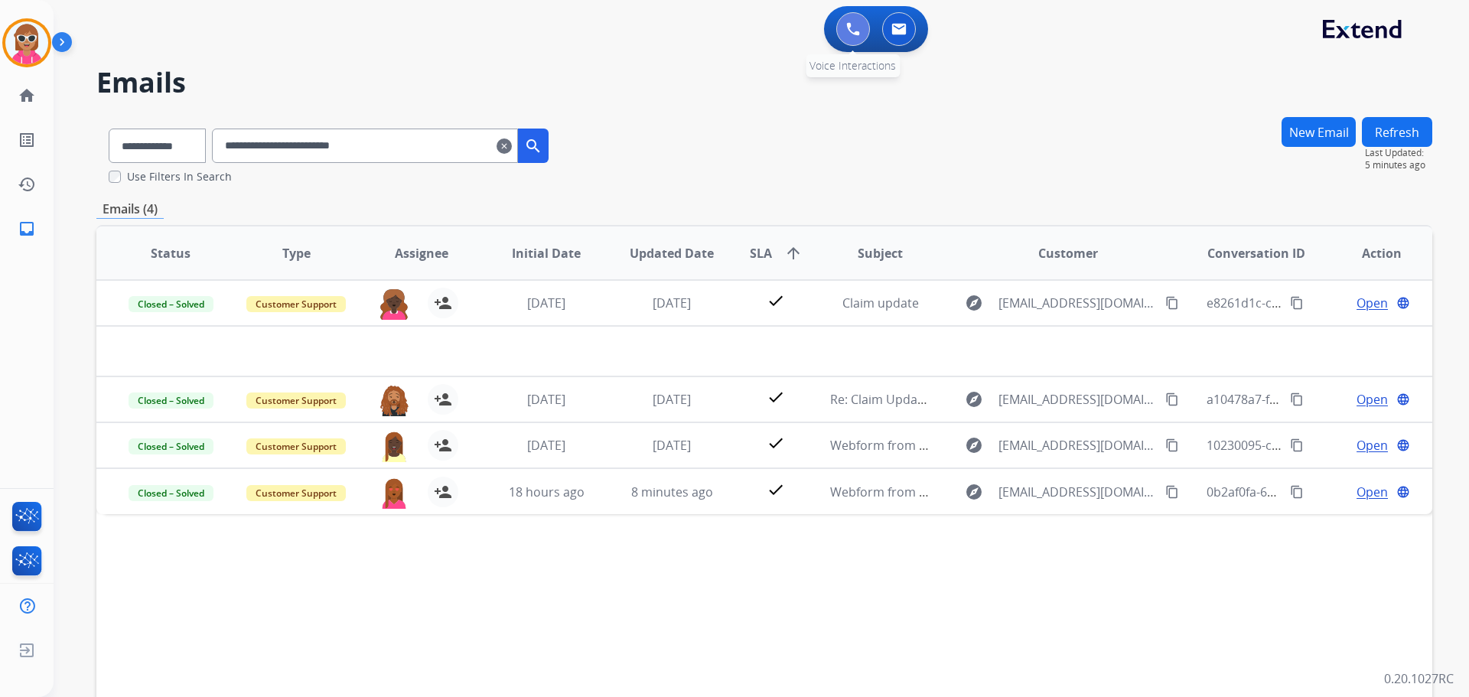
click at [862, 44] on div "0 Voice Interactions" at bounding box center [853, 29] width 46 height 34
drag, startPoint x: 428, startPoint y: 154, endPoint x: 236, endPoint y: 155, distance: 192.1
click at [221, 155] on div "**********" at bounding box center [328, 142] width 465 height 53
paste input "text"
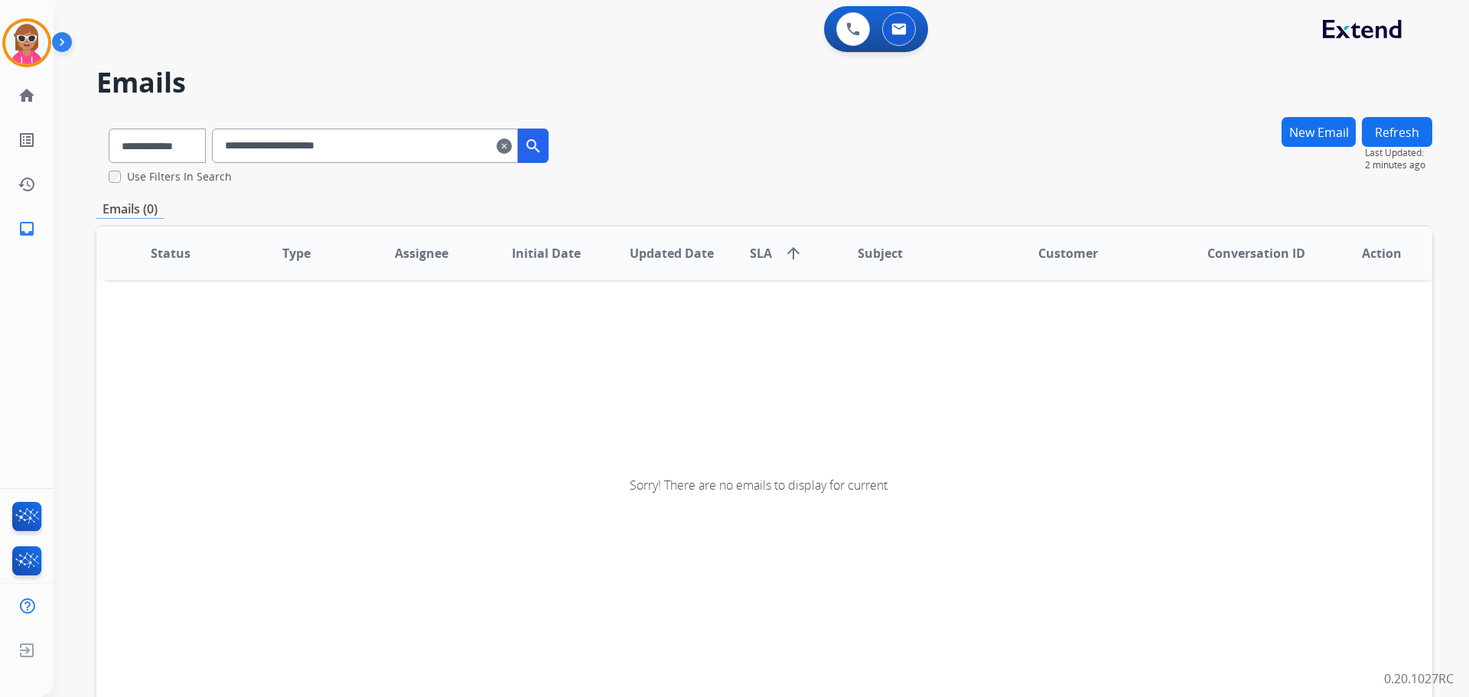
click at [430, 435] on div "Sorry! There are no emails to display for current" at bounding box center [764, 485] width 1336 height 511
drag, startPoint x: 444, startPoint y: 143, endPoint x: 244, endPoint y: 153, distance: 200.0
click at [244, 153] on input "**********" at bounding box center [365, 146] width 306 height 34
paste input "text"
type input "**********"
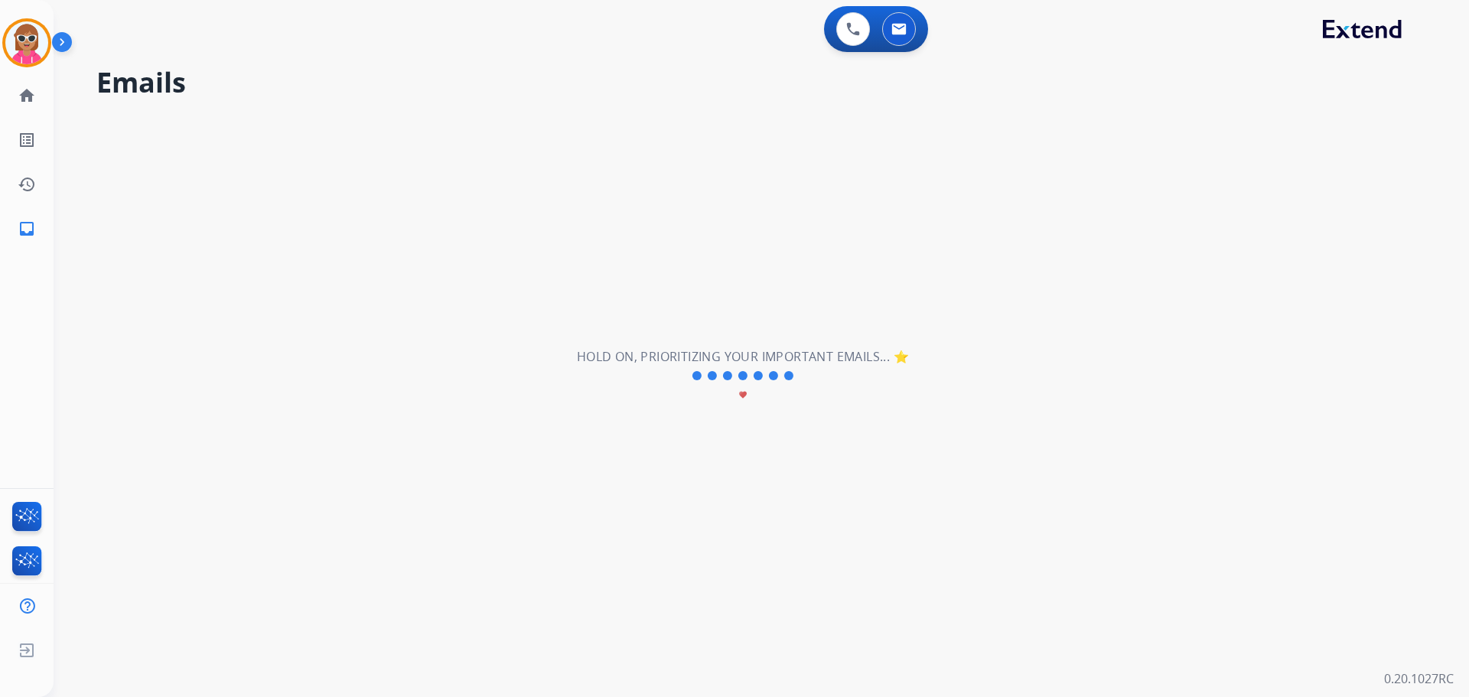
drag, startPoint x: 431, startPoint y: 62, endPoint x: 446, endPoint y: 51, distance: 18.7
click at [438, 55] on div "**********" at bounding box center [743, 376] width 1379 height 642
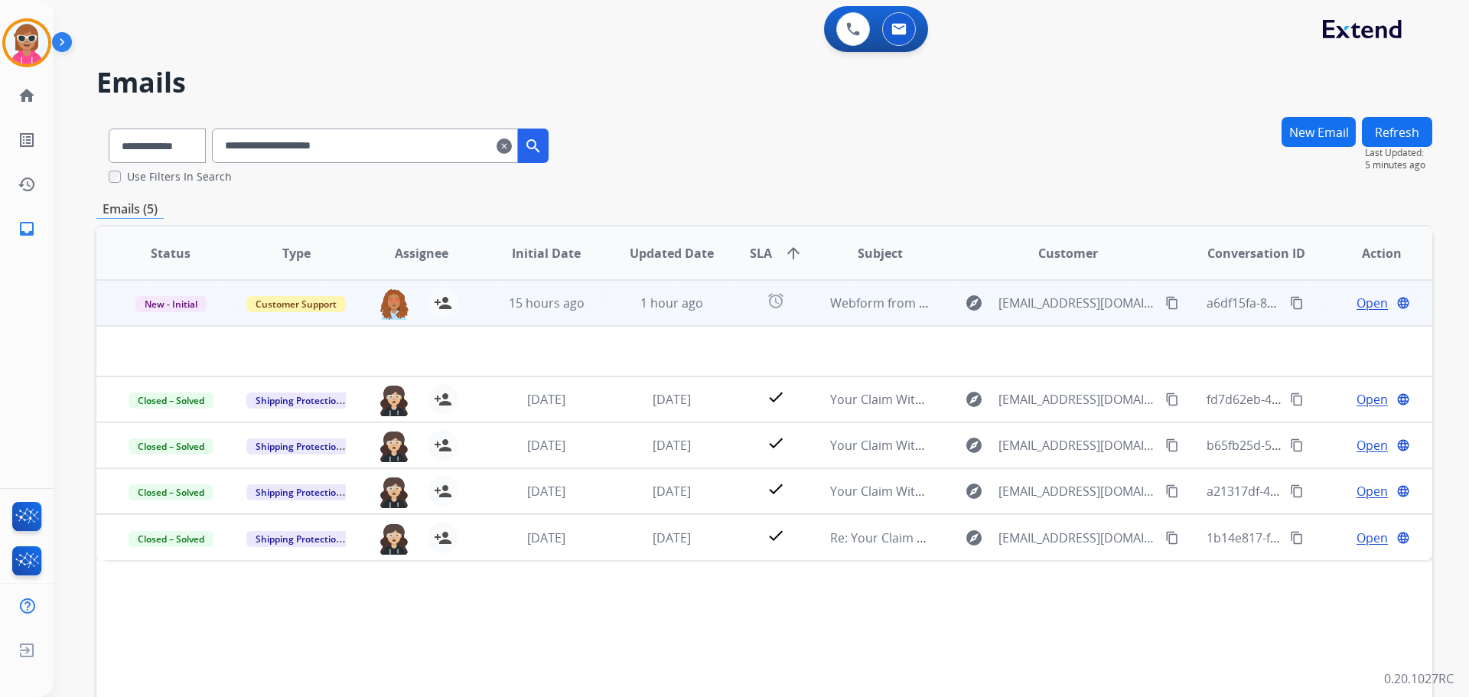
click at [608, 313] on td "1 hour ago" at bounding box center [661, 303] width 126 height 46
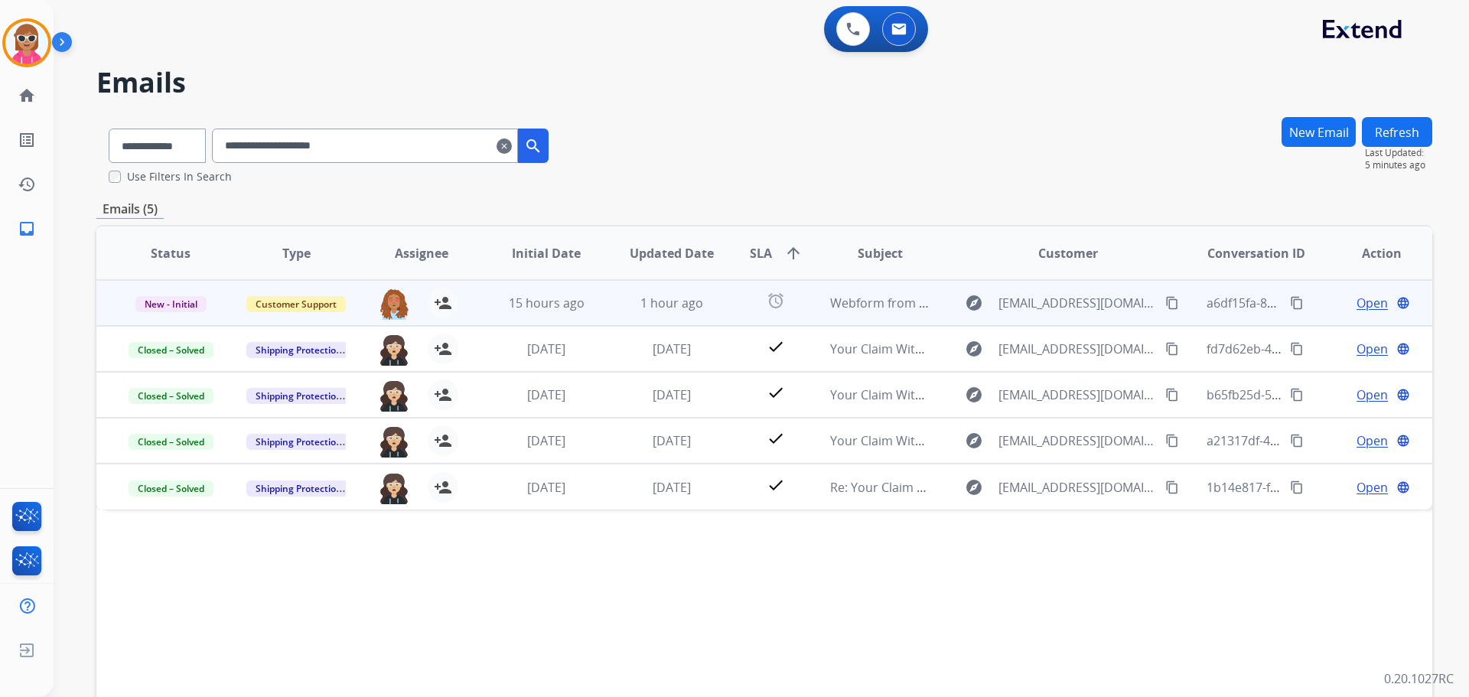
click at [590, 318] on td "15 hours ago" at bounding box center [535, 303] width 126 height 46
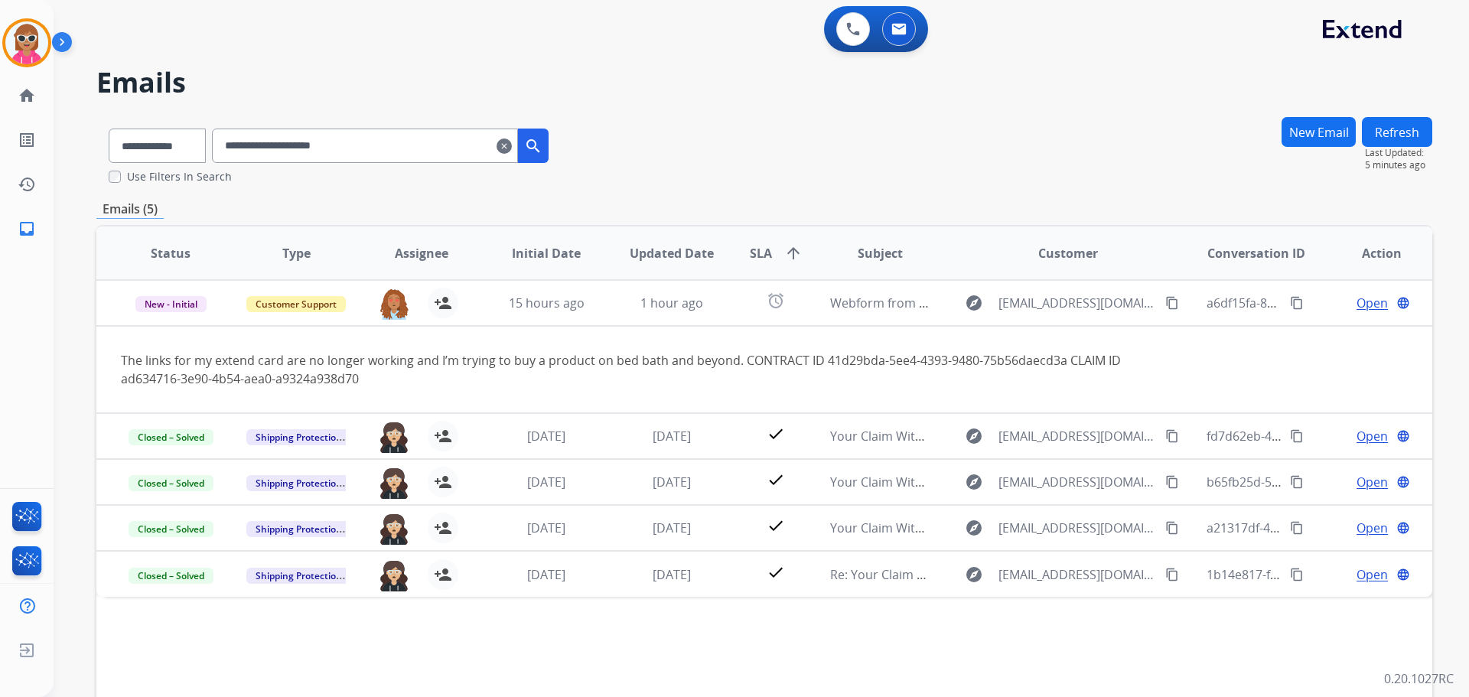
click at [552, 644] on div "Status Type Assignee Initial Date Updated Date SLA arrow_upward Subject Custome…" at bounding box center [764, 481] width 1336 height 513
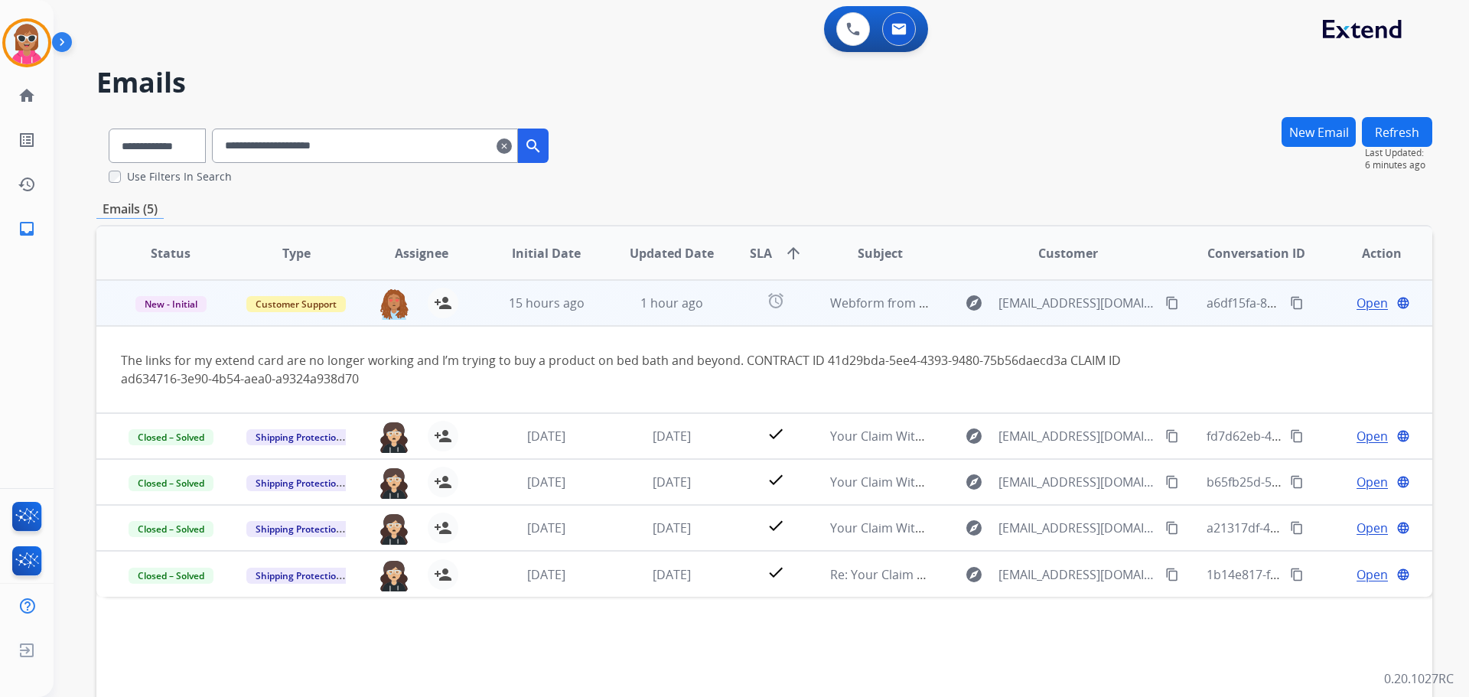
click at [1166, 305] on mat-icon "content_copy" at bounding box center [1173, 303] width 14 height 14
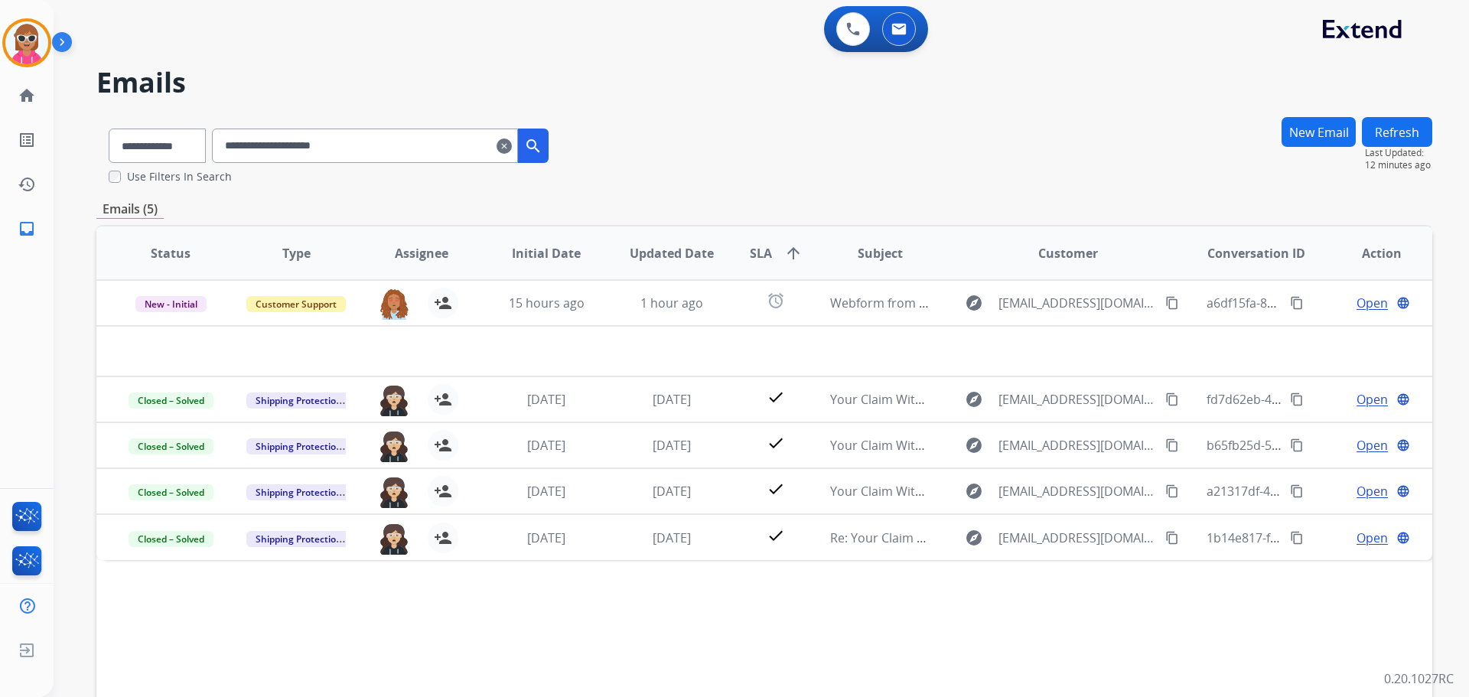
drag, startPoint x: 1398, startPoint y: 132, endPoint x: 1388, endPoint y: 141, distance: 12.5
click at [1396, 138] on button "Refresh" at bounding box center [1397, 132] width 70 height 30
click at [598, 594] on div "Status Type Assignee Initial Date Updated Date SLA arrow_upward Subject Custome…" at bounding box center [764, 481] width 1336 height 513
